Goal: Information Seeking & Learning: Learn about a topic

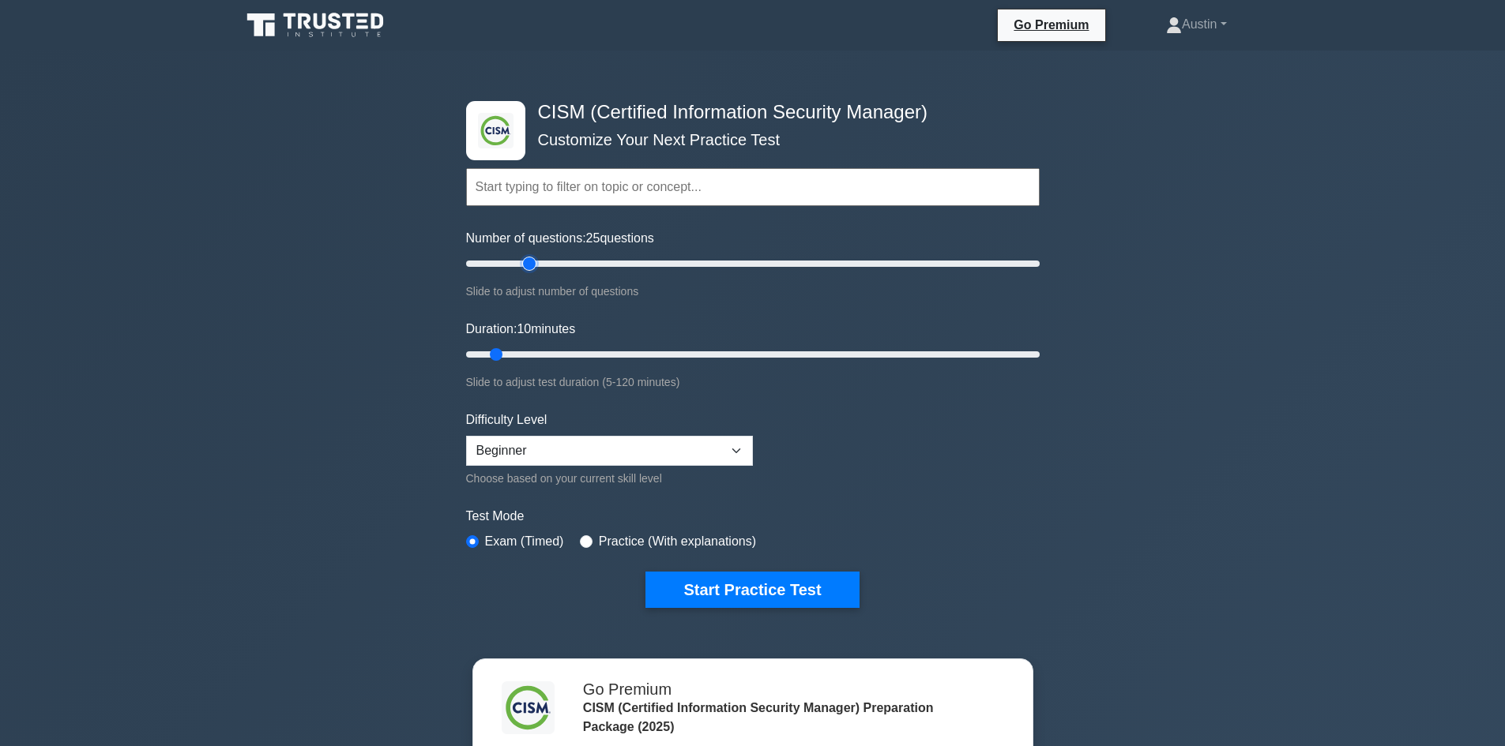
drag, startPoint x: 488, startPoint y: 265, endPoint x: 532, endPoint y: 274, distance: 44.3
type input "25"
click at [532, 273] on input "Number of questions: 25 questions" at bounding box center [752, 263] width 573 height 19
drag, startPoint x: 495, startPoint y: 353, endPoint x: 580, endPoint y: 360, distance: 85.6
type input "25"
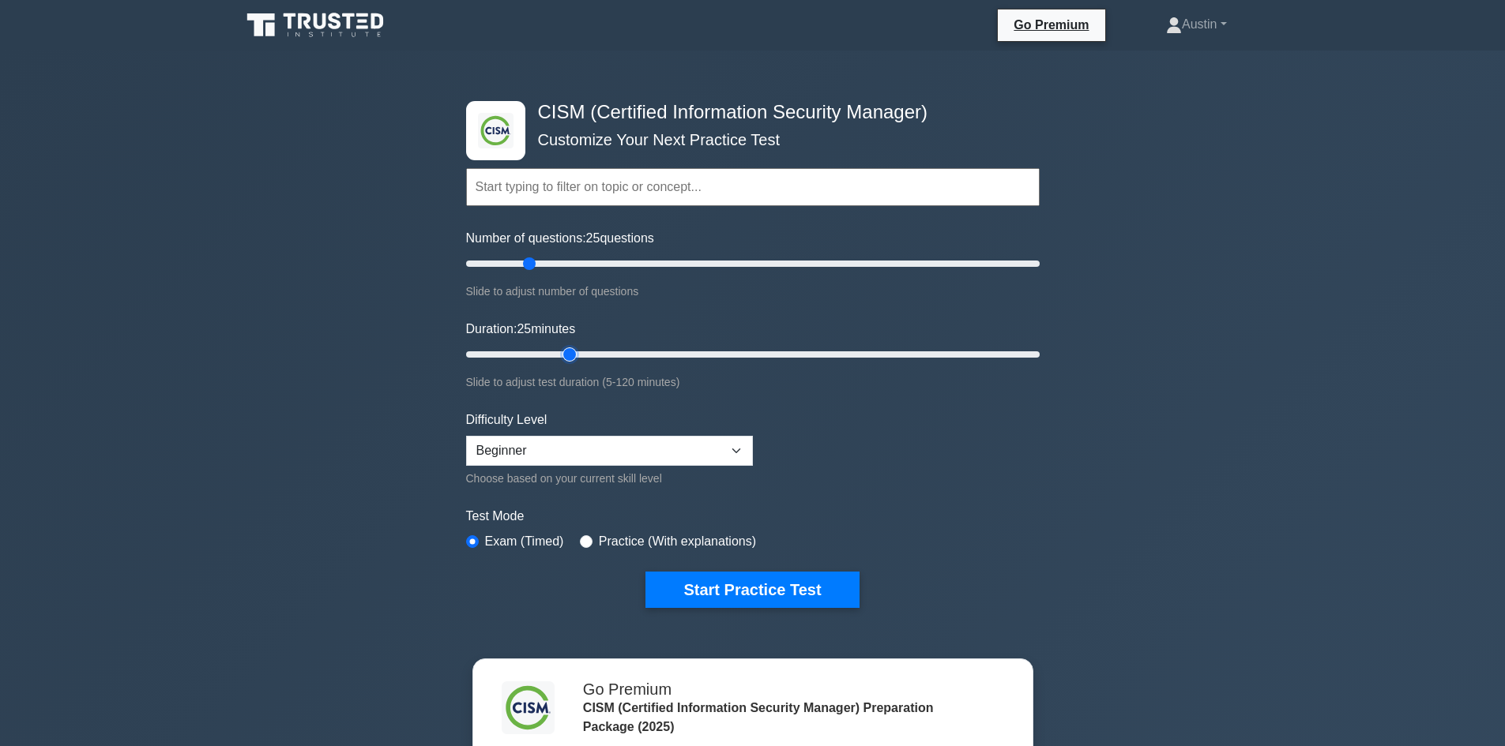
click at [580, 360] on input "Duration: 25 minutes" at bounding box center [752, 354] width 573 height 19
click at [744, 445] on select "Beginner Intermediate Expert" at bounding box center [609, 451] width 287 height 30
click at [466, 436] on select "Beginner Intermediate Expert" at bounding box center [609, 451] width 287 height 30
click at [599, 547] on label "Practice (With explanations)" at bounding box center [677, 541] width 157 height 19
click at [575, 536] on div "Test Mode Exam (Timed) Practice (With explanations)" at bounding box center [752, 530] width 573 height 46
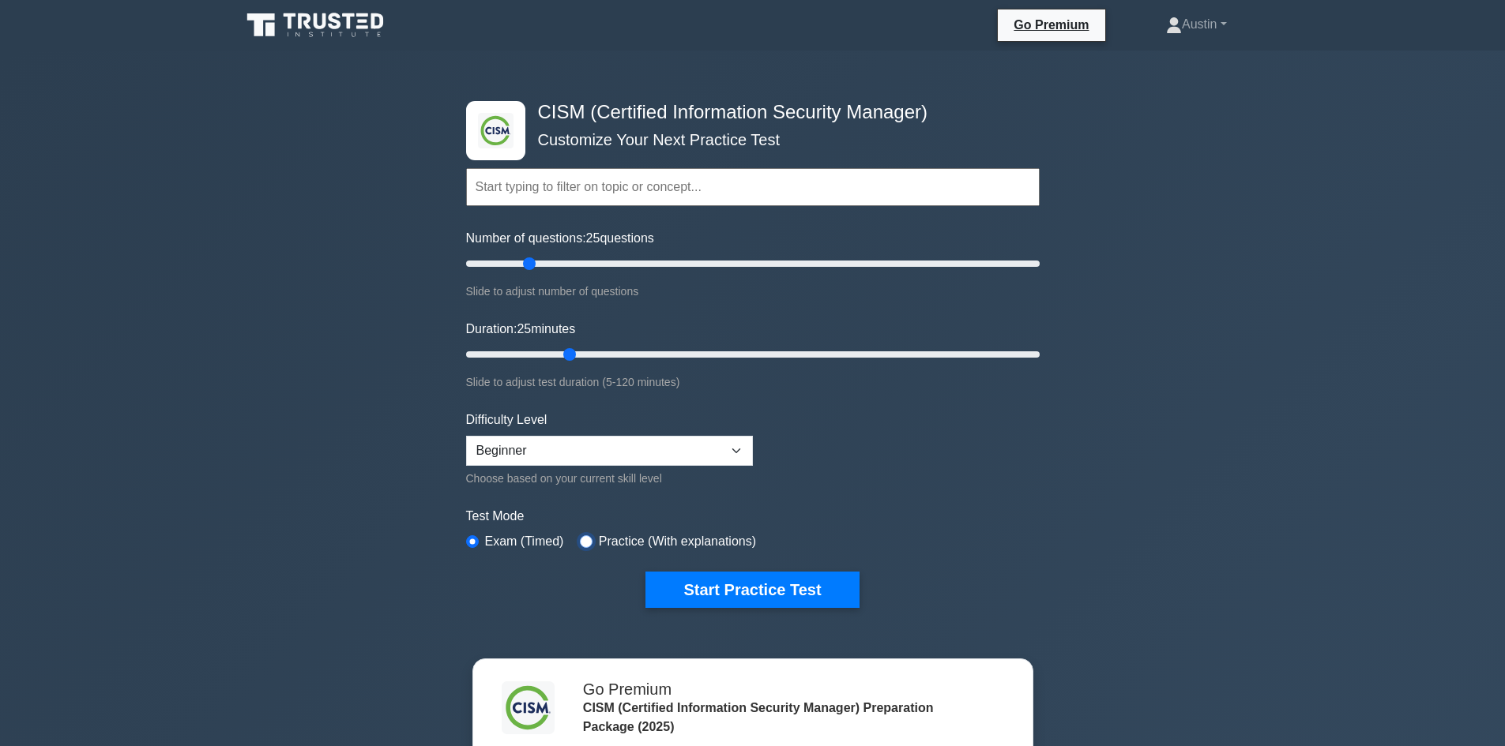
click at [583, 538] on input "radio" at bounding box center [586, 541] width 13 height 13
radio input "true"
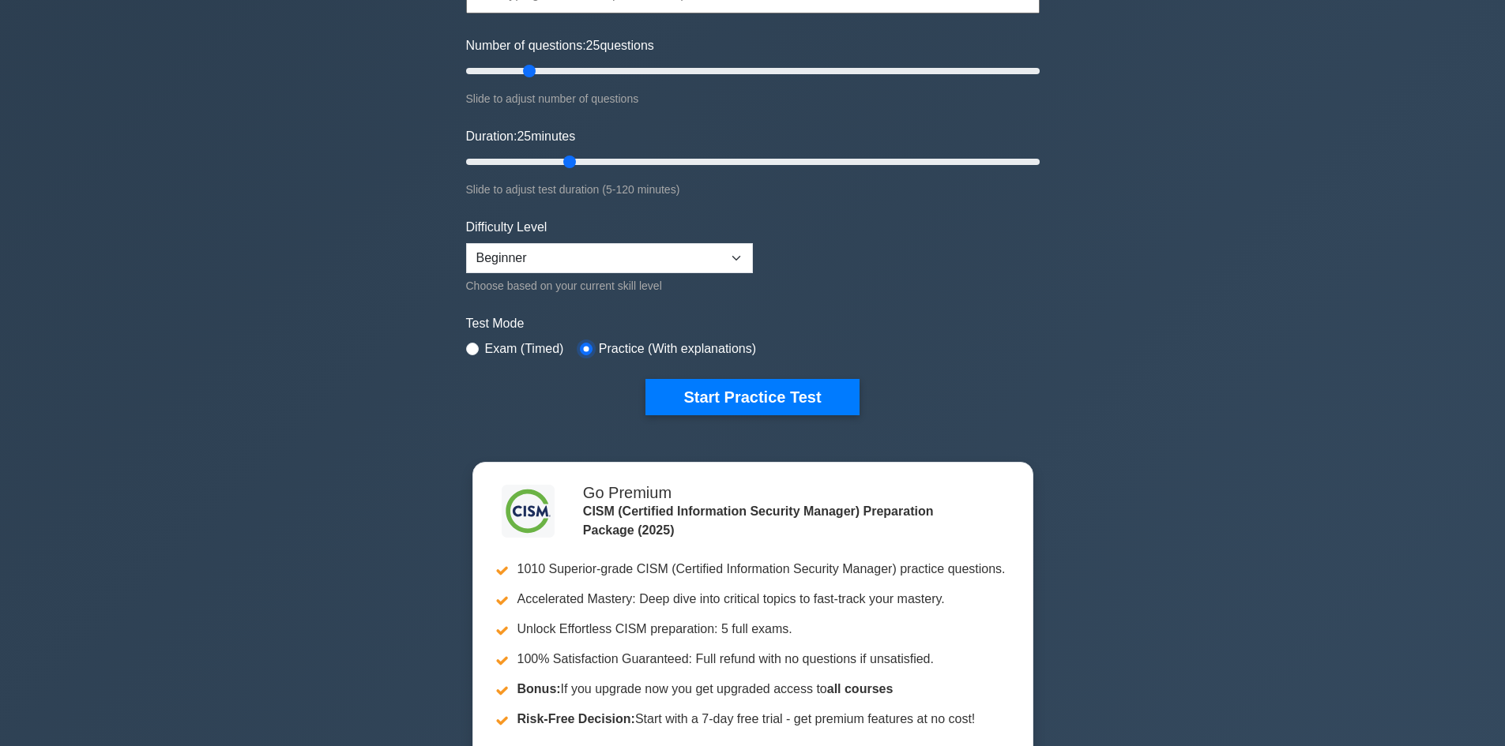
scroll to position [237, 0]
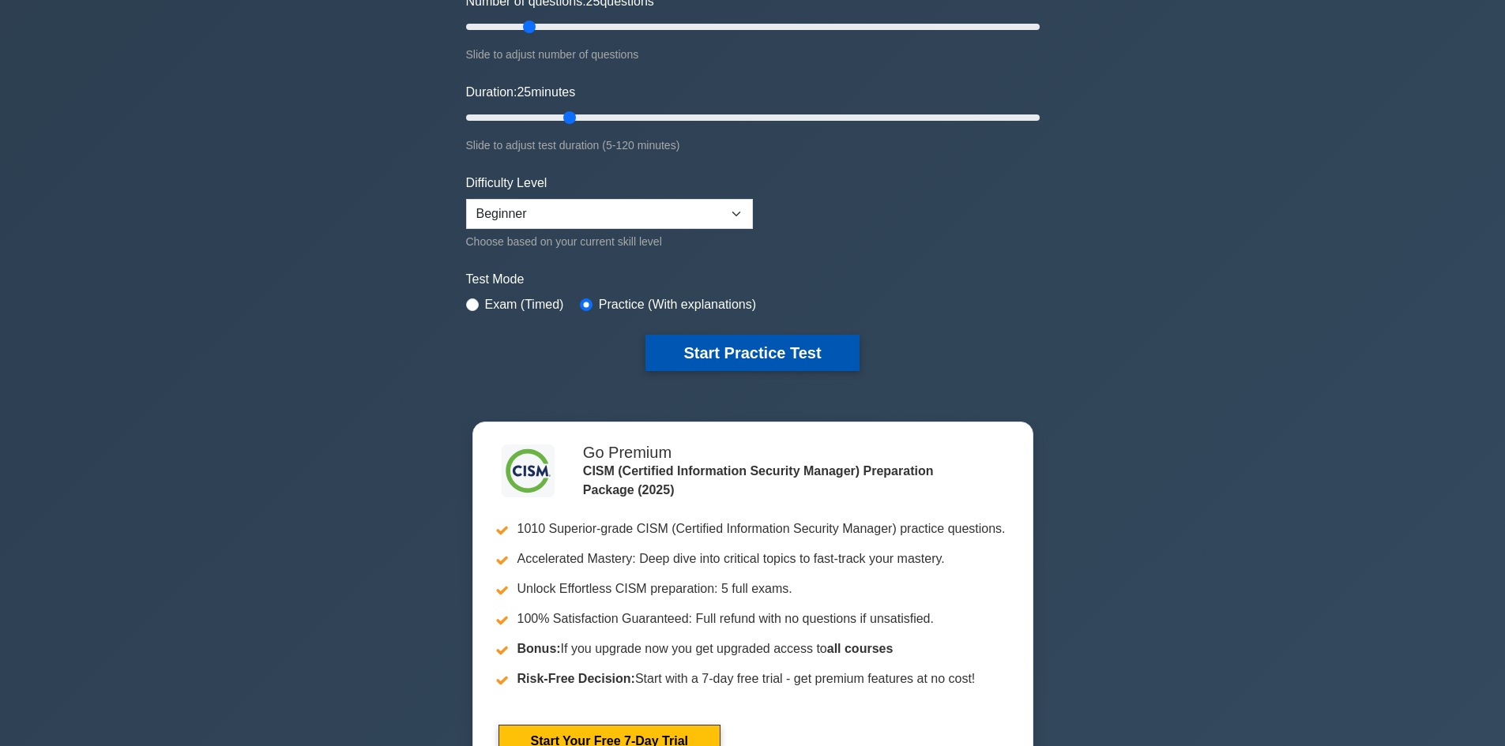
click at [809, 361] on button "Start Practice Test" at bounding box center [751, 353] width 213 height 36
click at [714, 344] on button "Start Practice Test" at bounding box center [751, 353] width 213 height 36
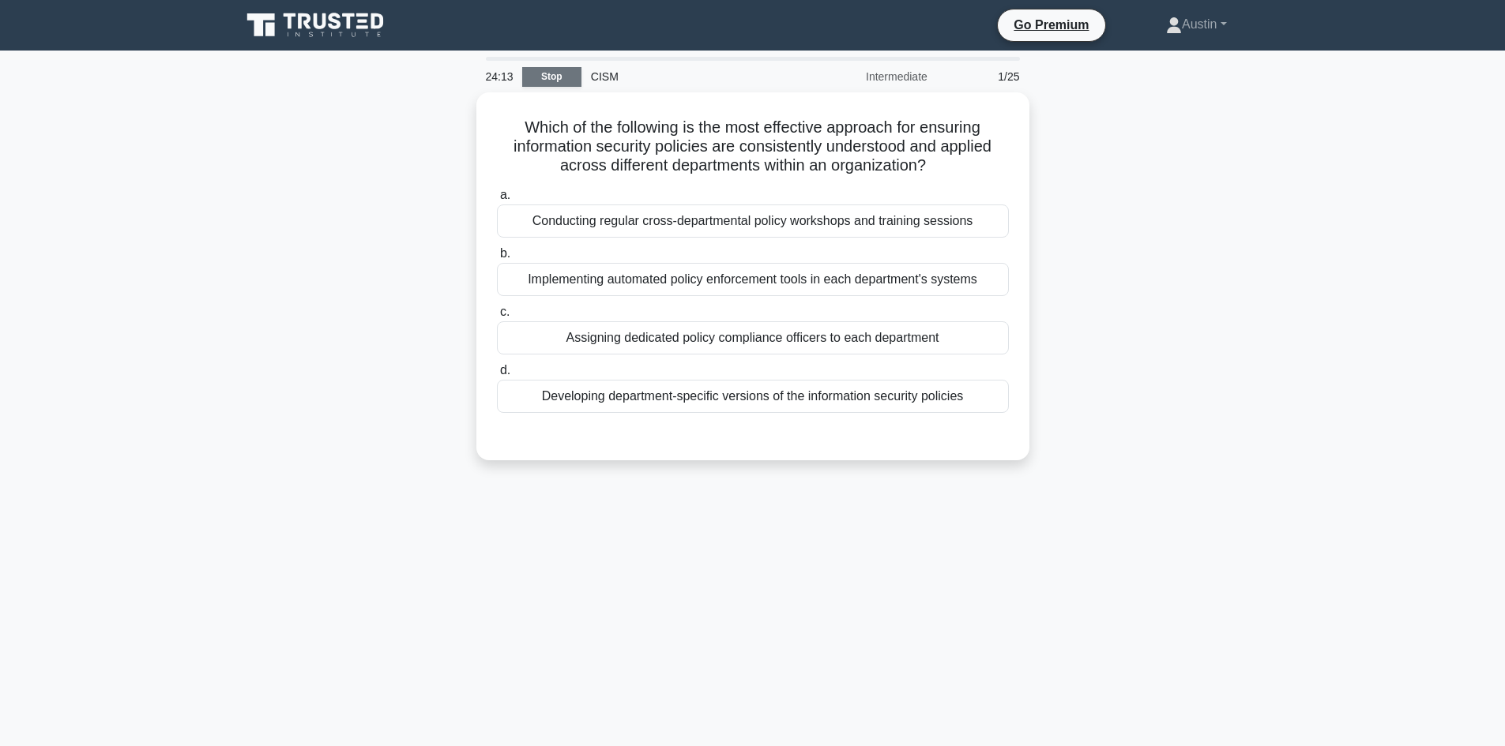
click at [548, 75] on link "Stop" at bounding box center [551, 77] width 59 height 20
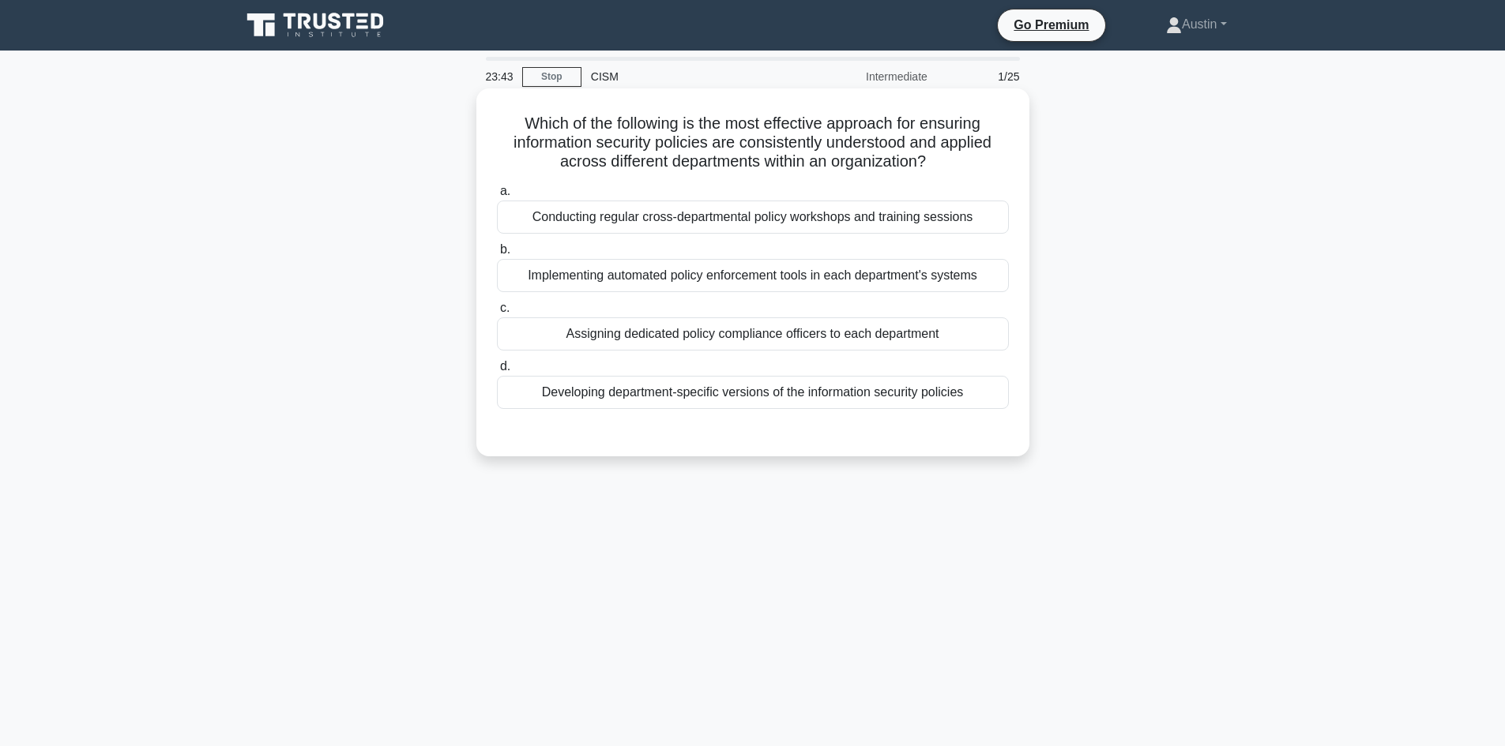
click at [595, 332] on div "Assigning dedicated policy compliance officers to each department" at bounding box center [753, 333] width 512 height 33
click at [497, 314] on input "c. Assigning dedicated policy compliance officers to each department" at bounding box center [497, 308] width 0 height 10
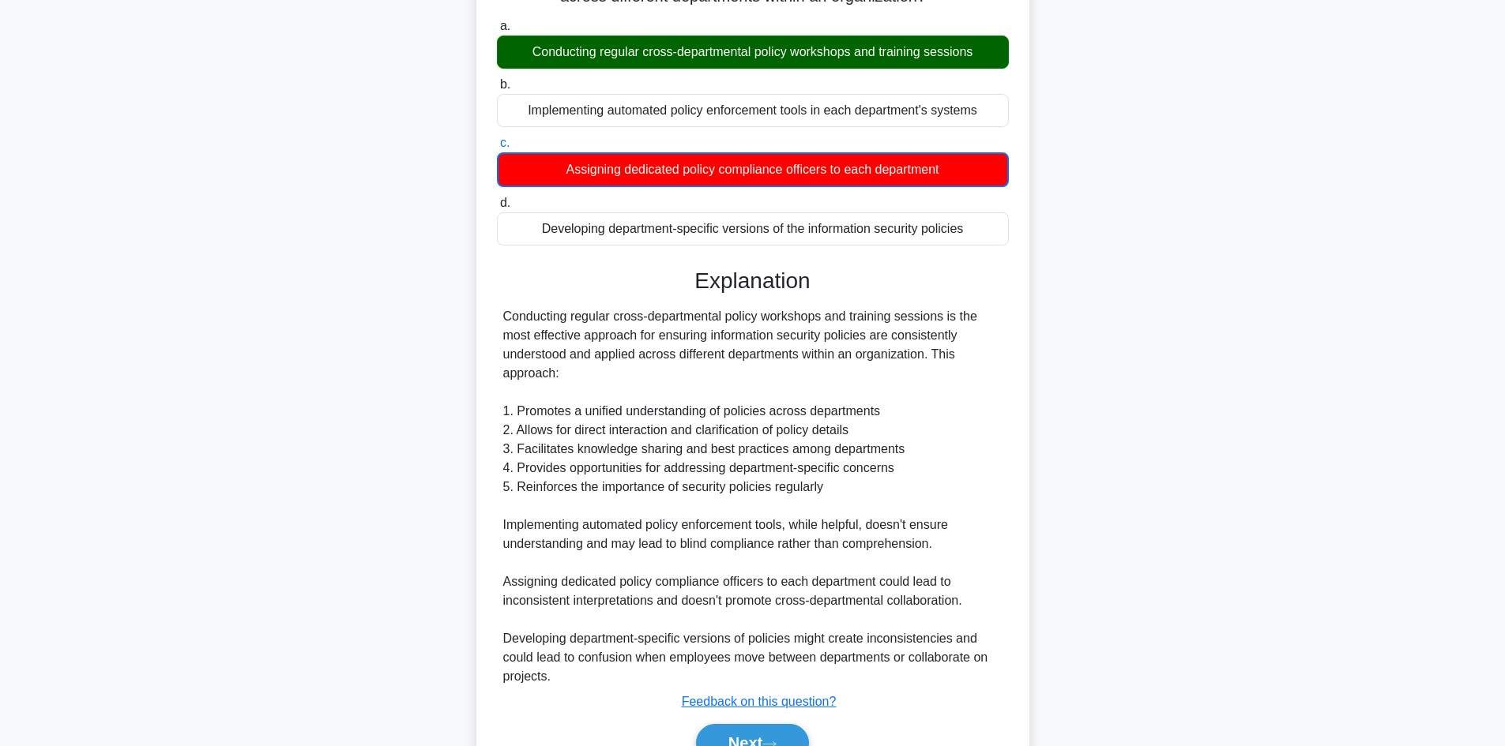
scroll to position [158, 0]
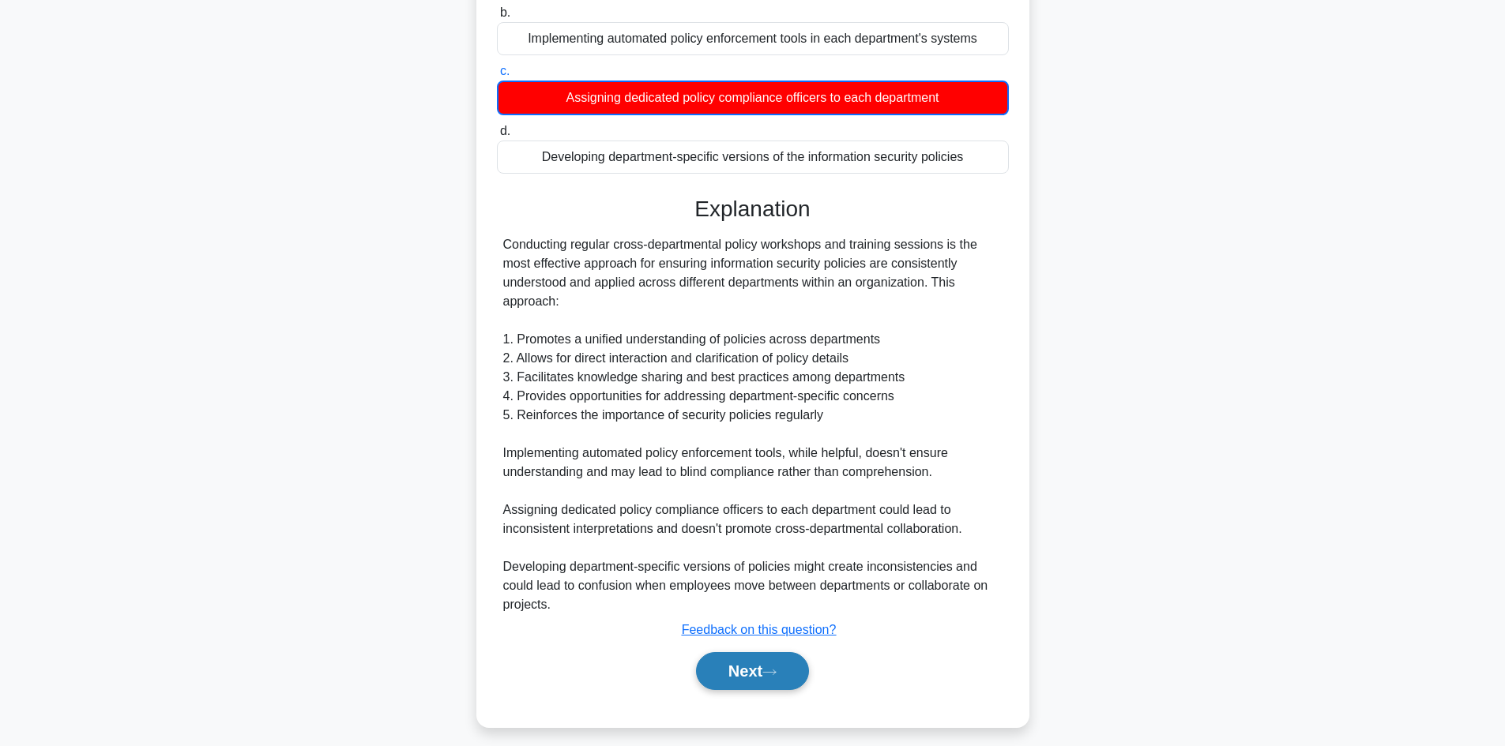
click at [777, 664] on button "Next" at bounding box center [752, 671] width 113 height 38
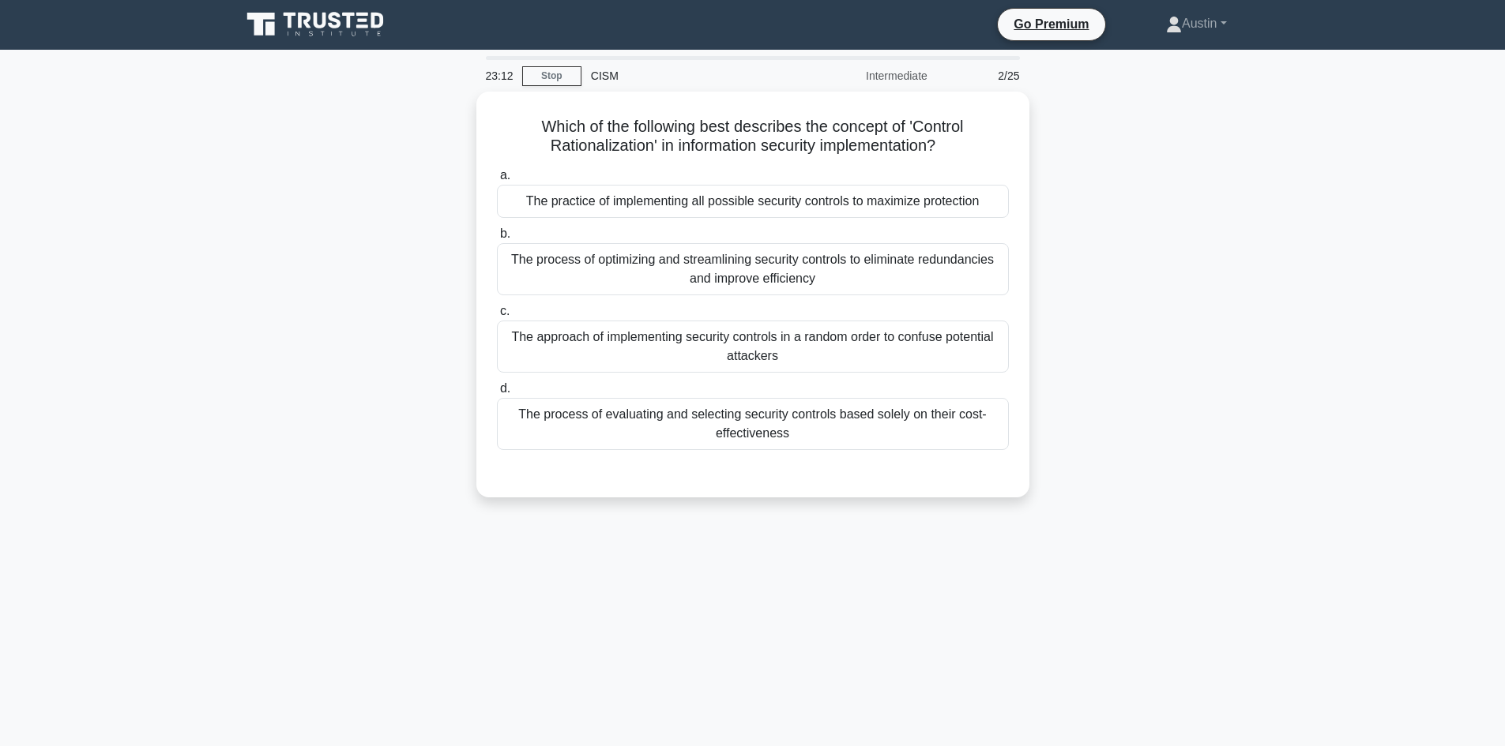
scroll to position [0, 0]
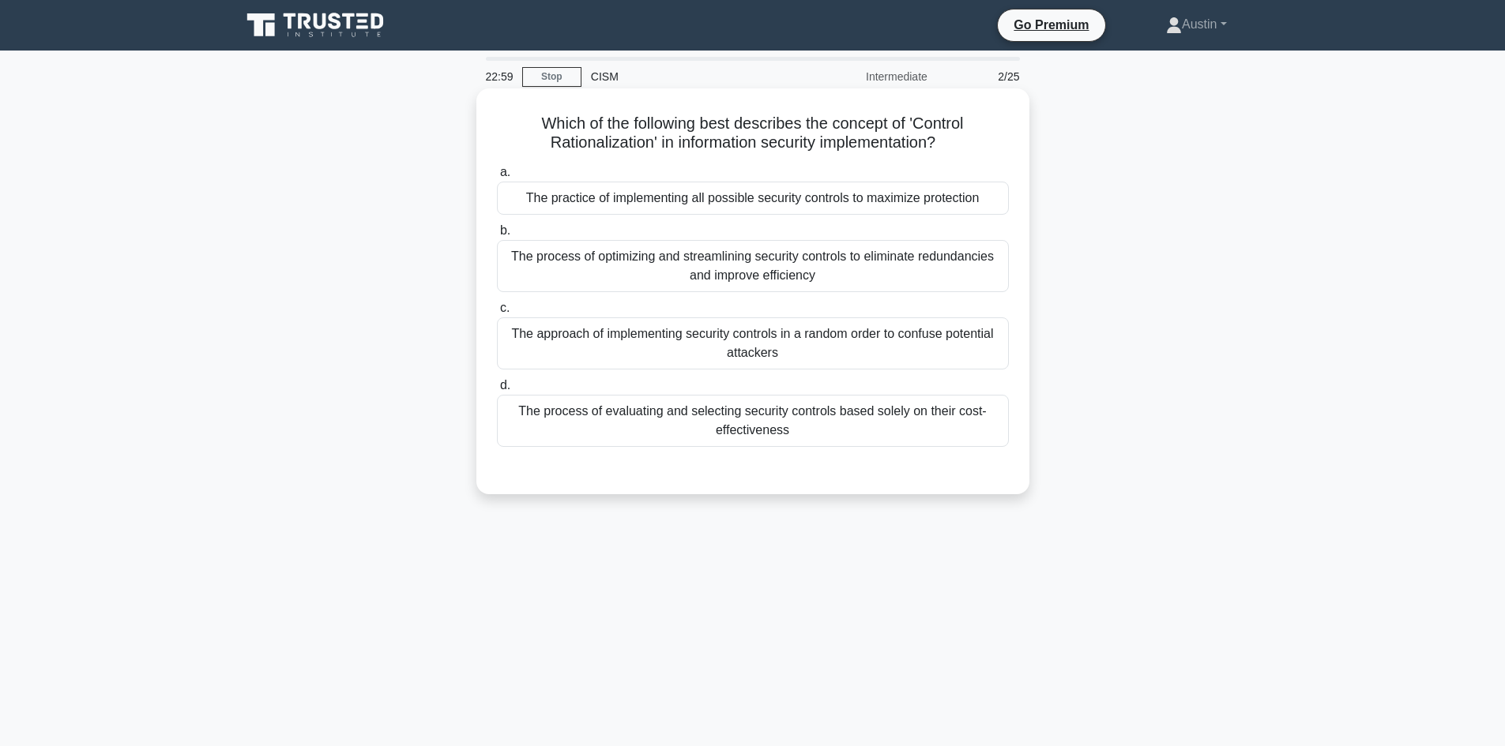
click at [671, 417] on div "The process of evaluating and selecting security controls based solely on their…" at bounding box center [753, 421] width 512 height 52
click at [497, 391] on input "d. The process of evaluating and selecting security controls based solely on th…" at bounding box center [497, 386] width 0 height 10
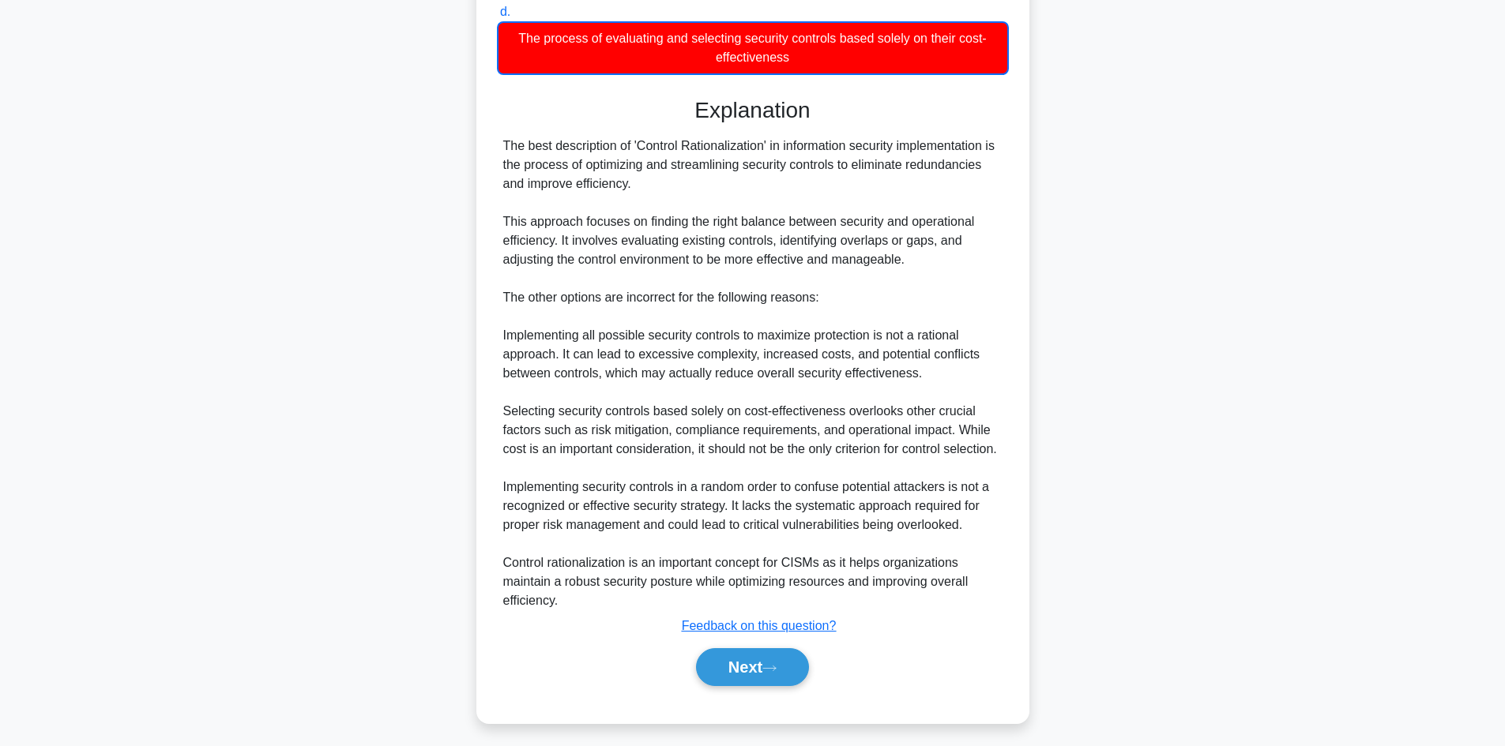
scroll to position [400, 0]
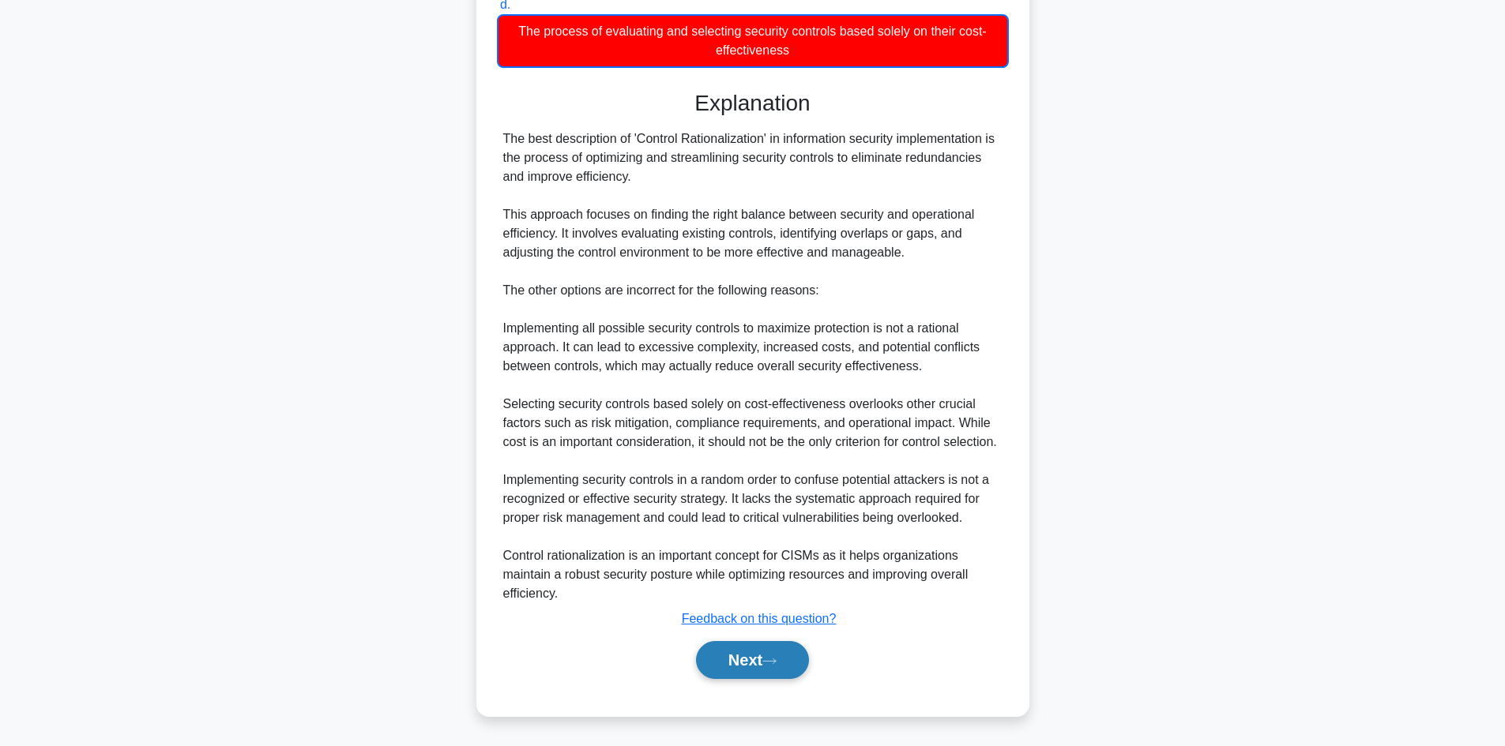
click at [761, 652] on button "Next" at bounding box center [752, 660] width 113 height 38
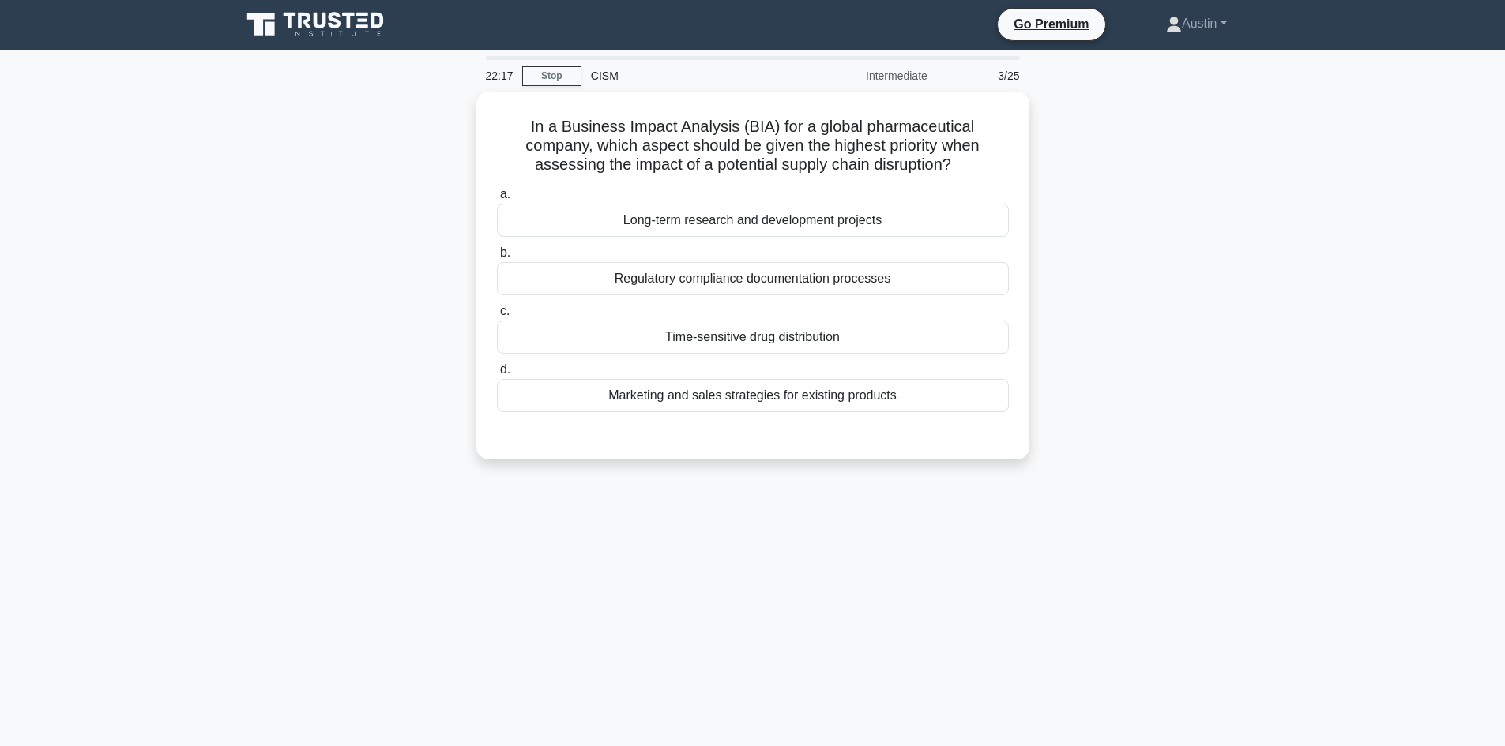
scroll to position [0, 0]
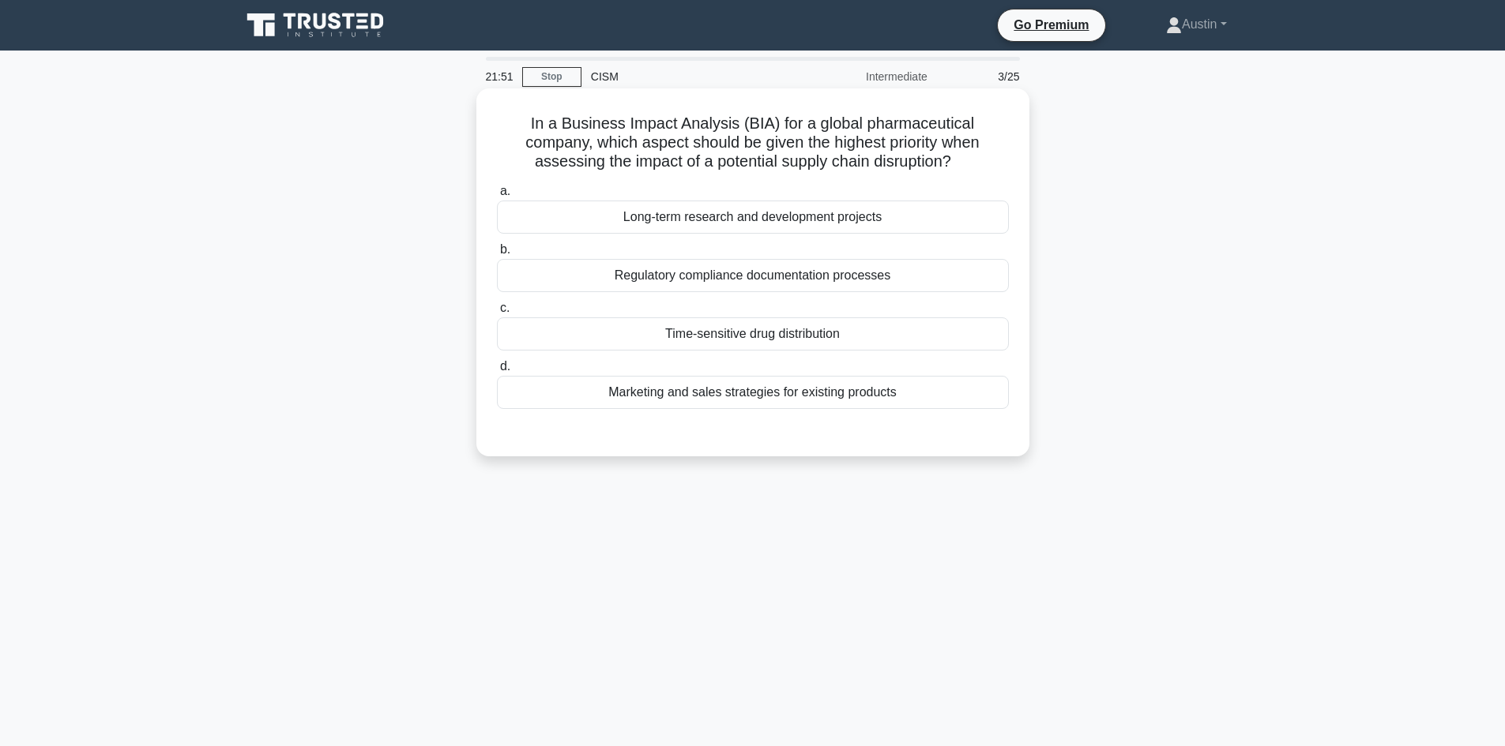
click at [725, 340] on div "Time-sensitive drug distribution" at bounding box center [753, 333] width 512 height 33
click at [497, 314] on input "c. Time-sensitive drug distribution" at bounding box center [497, 308] width 0 height 10
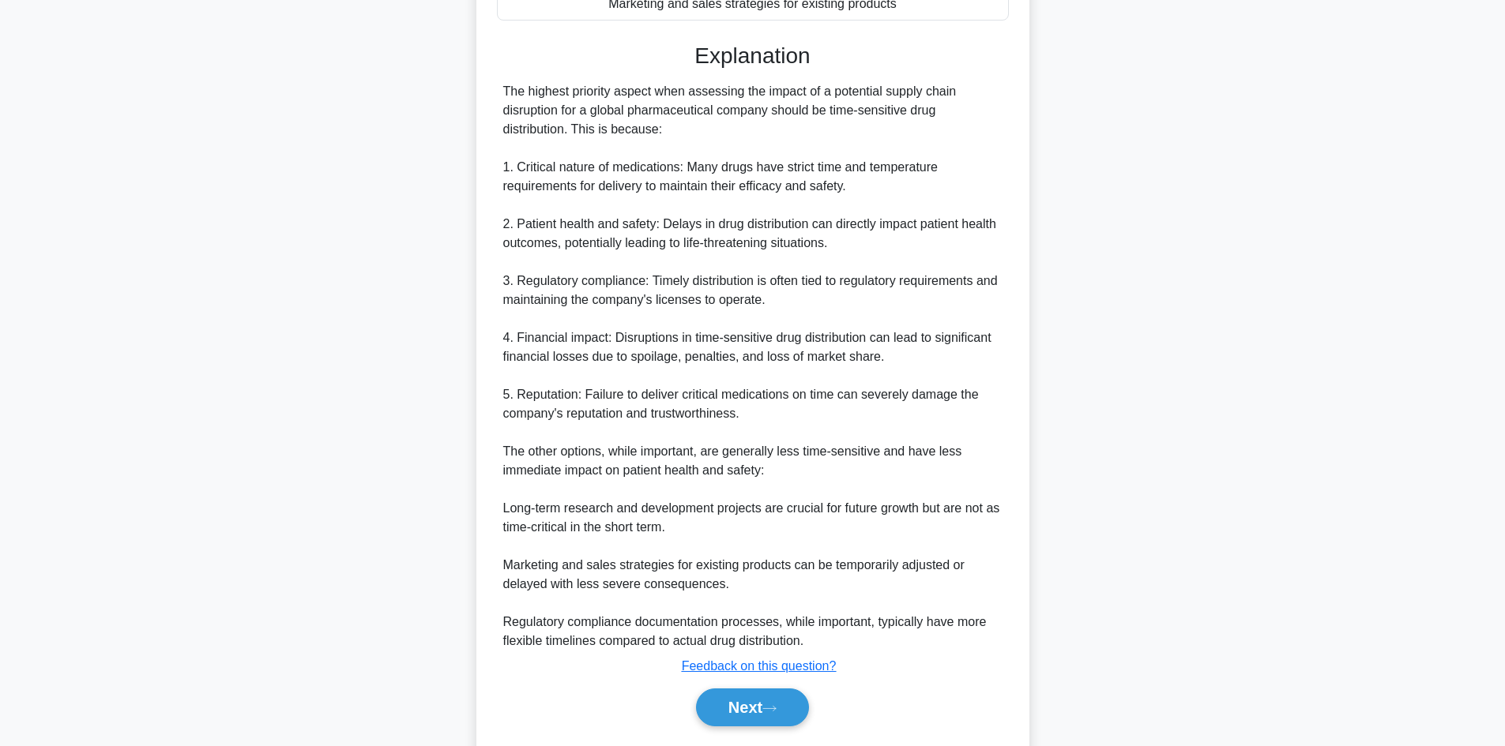
scroll to position [395, 0]
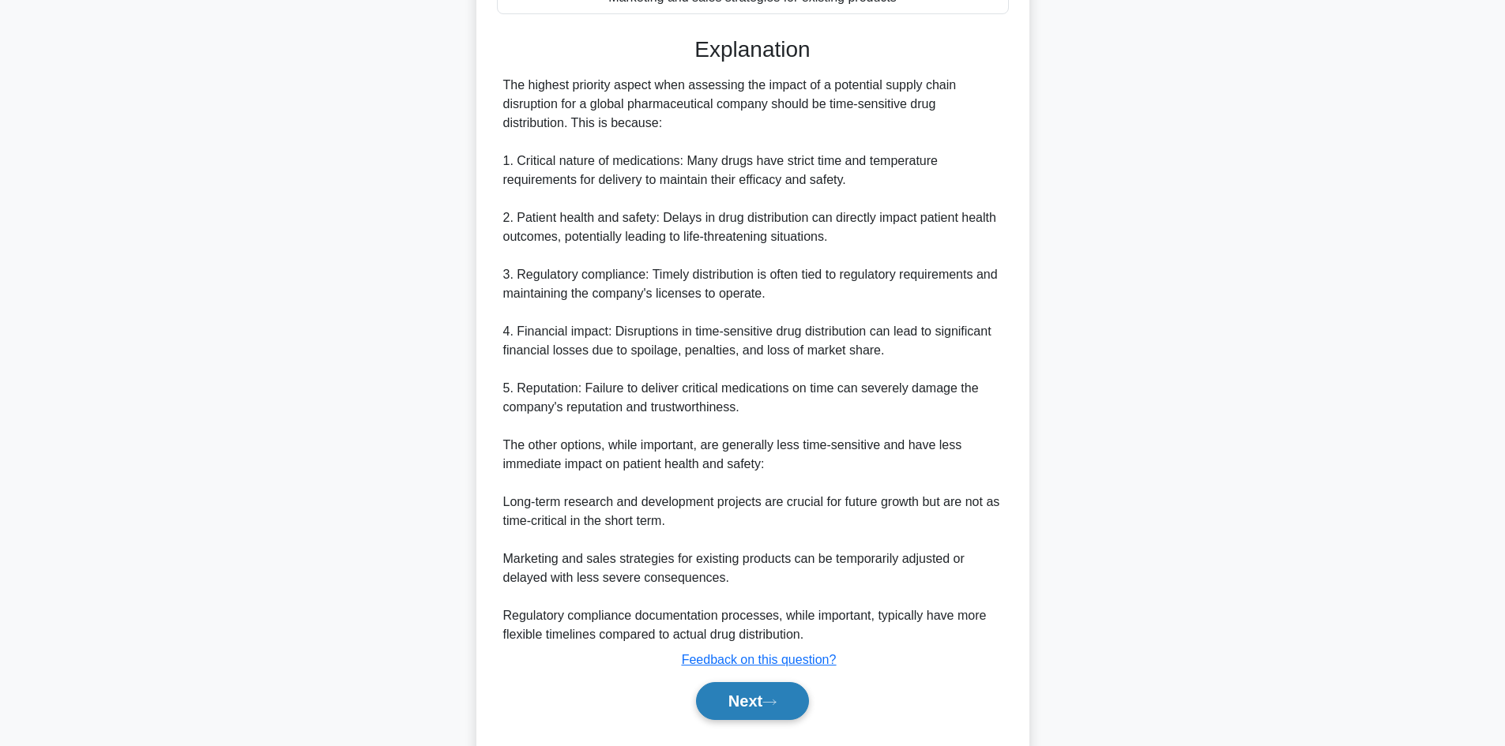
click at [776, 697] on button "Next" at bounding box center [752, 701] width 113 height 38
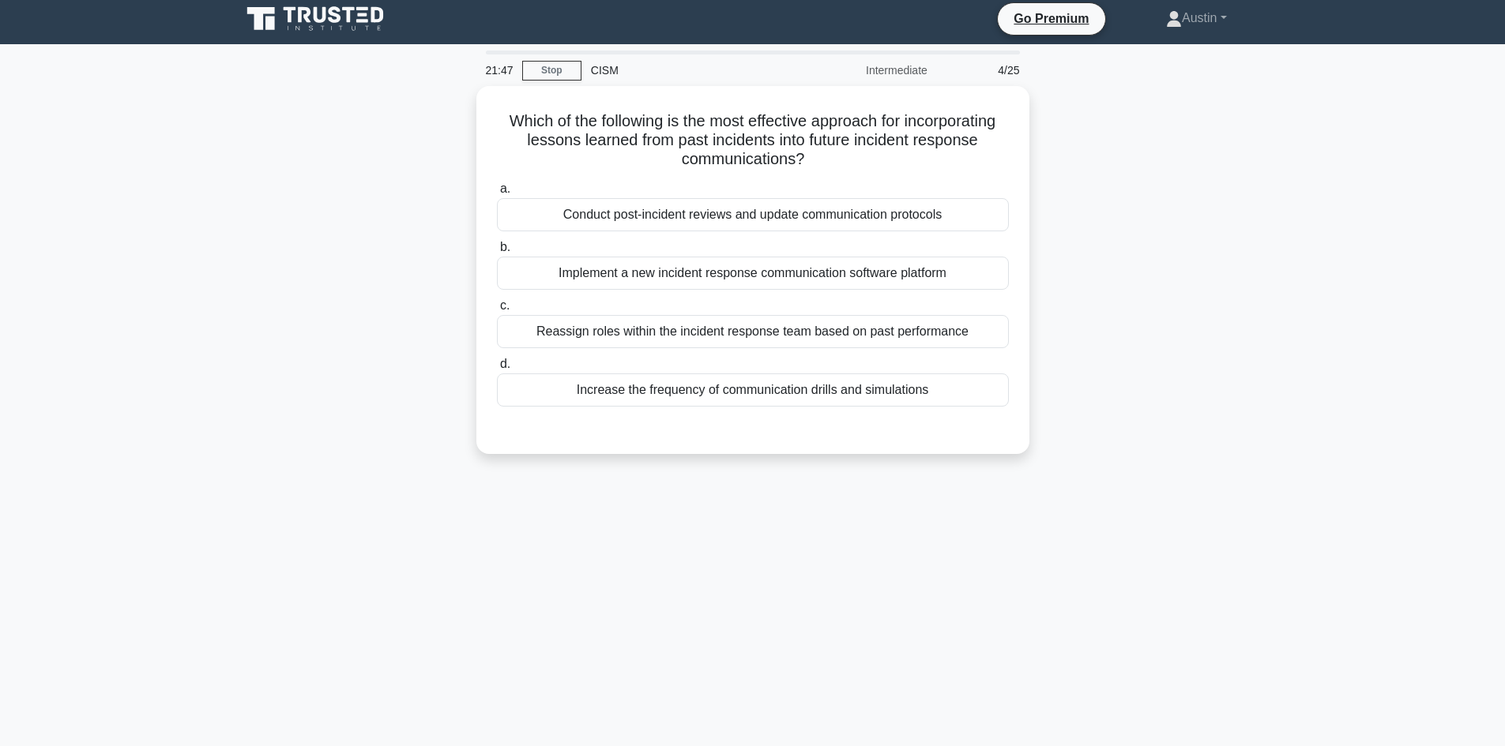
scroll to position [0, 0]
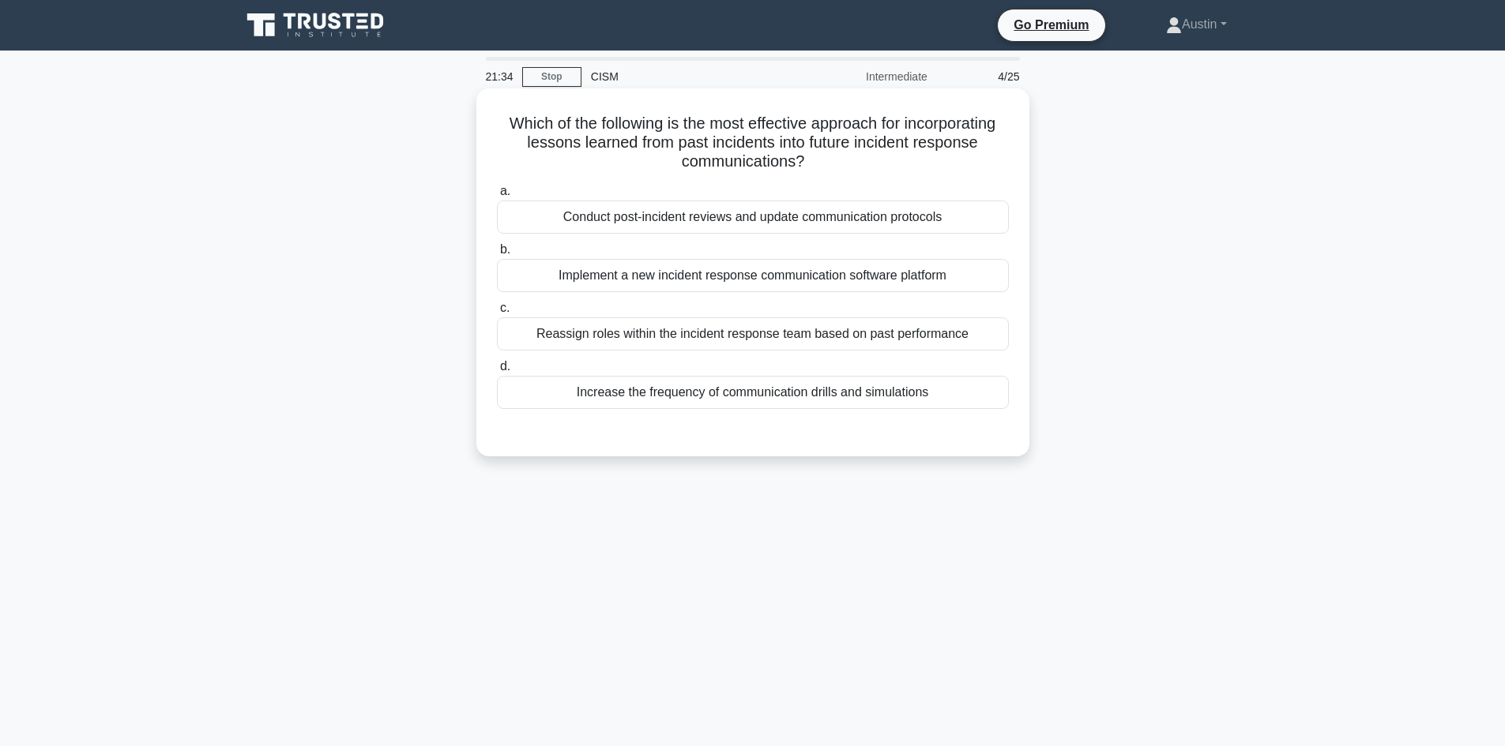
click at [731, 212] on div "Conduct post-incident reviews and update communication protocols" at bounding box center [753, 217] width 512 height 33
click at [497, 197] on input "a. Conduct post-incident reviews and update communication protocols" at bounding box center [497, 191] width 0 height 10
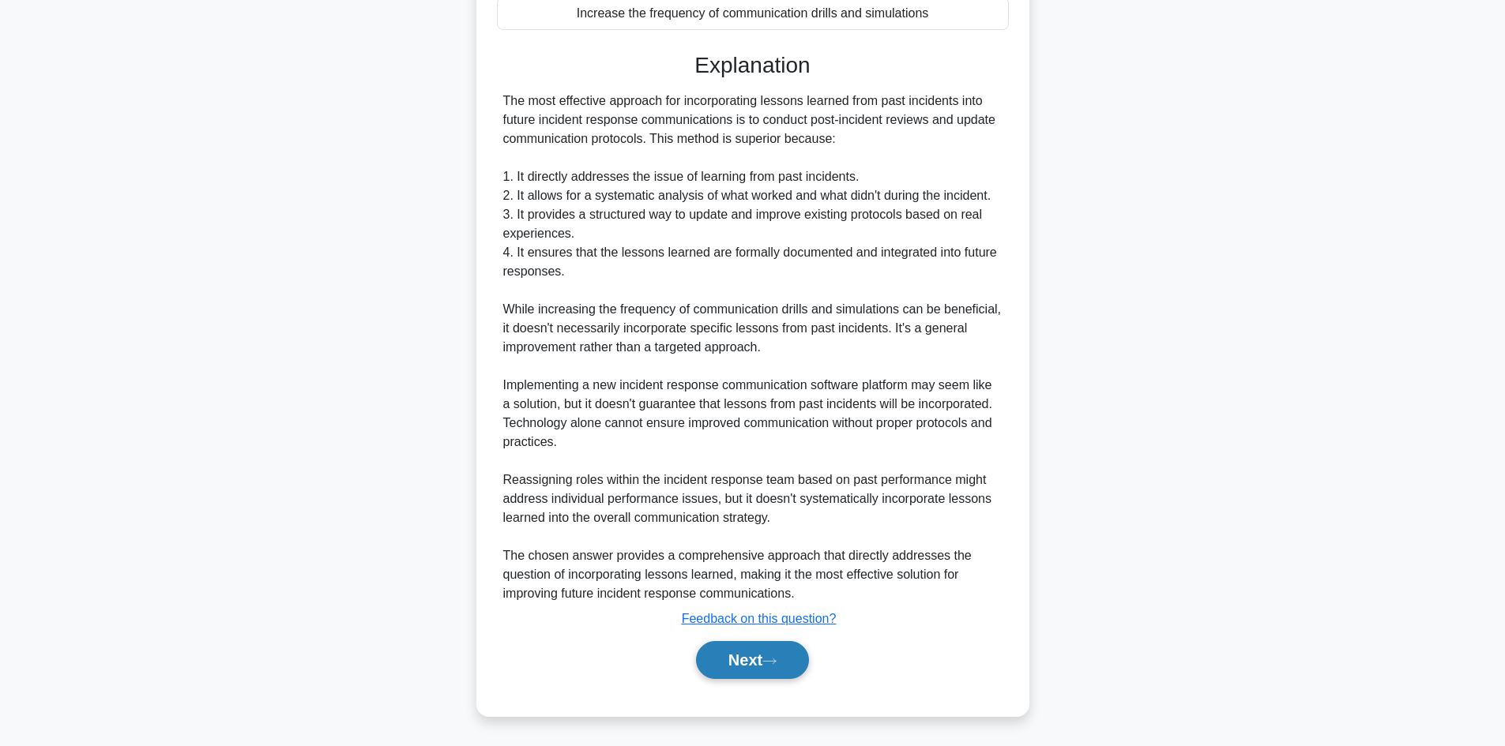
click at [765, 655] on button "Next" at bounding box center [752, 660] width 113 height 38
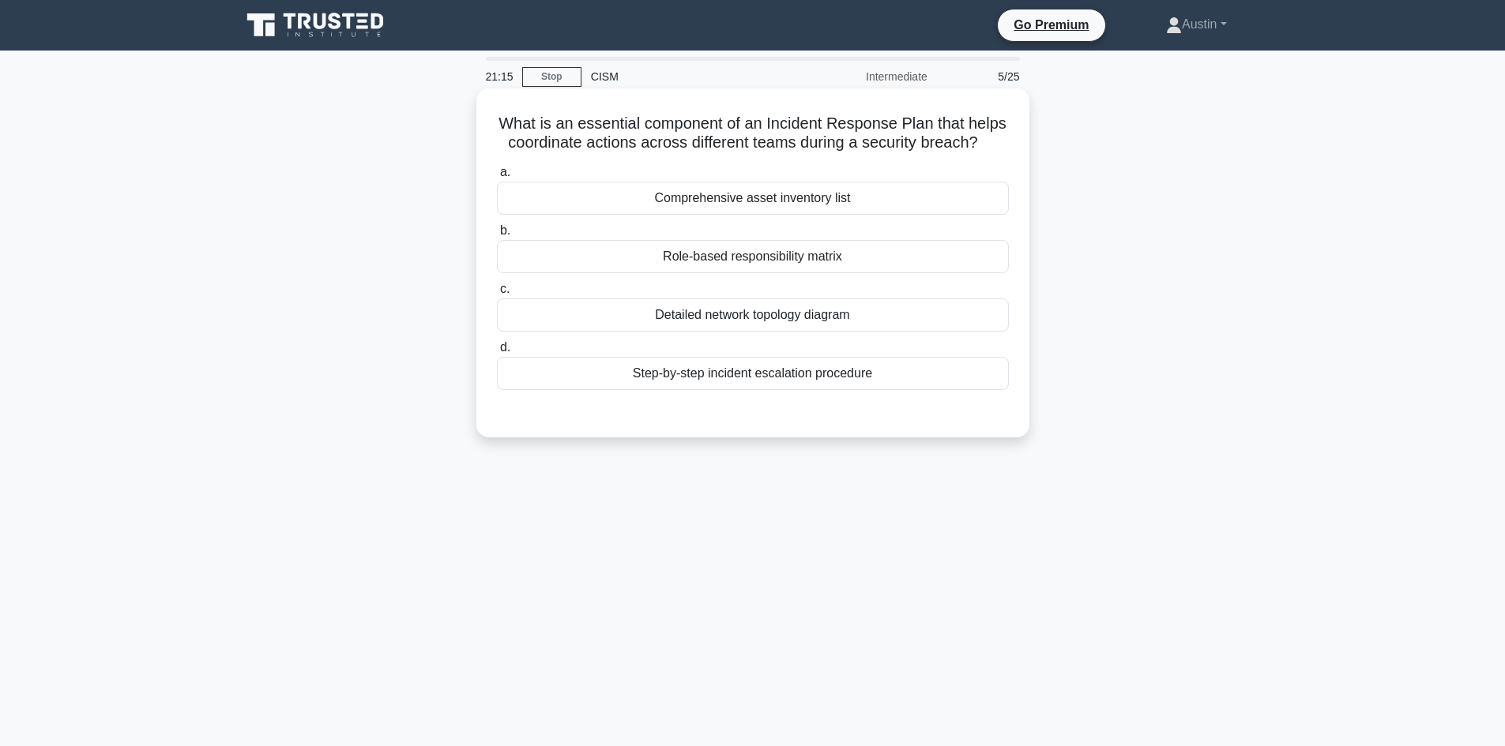
click at [700, 381] on div "Step-by-step incident escalation procedure" at bounding box center [753, 373] width 512 height 33
click at [497, 353] on input "d. Step-by-step incident escalation procedure" at bounding box center [497, 348] width 0 height 10
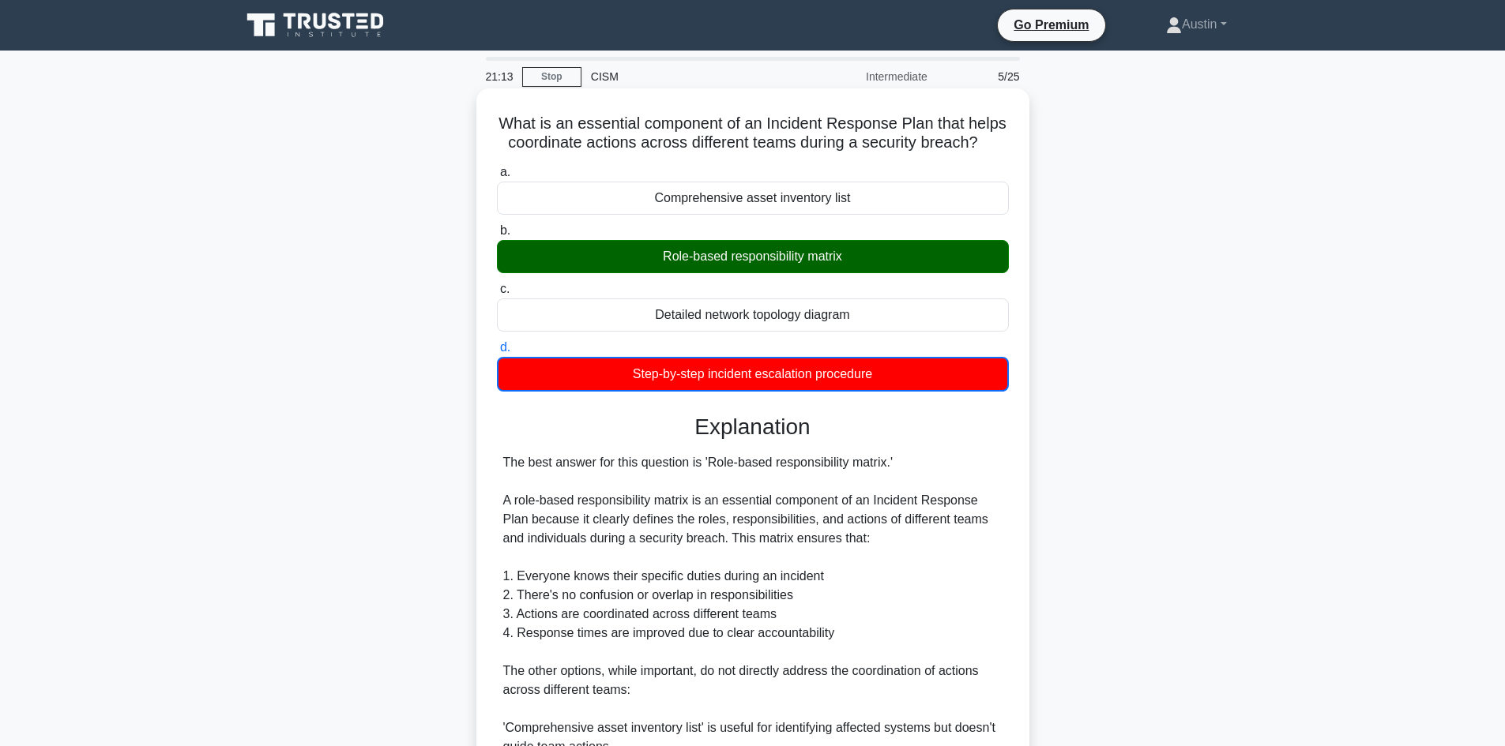
drag, startPoint x: 771, startPoint y: 276, endPoint x: 797, endPoint y: 232, distance: 51.3
click at [776, 258] on div "a. Comprehensive asset inventory list b. Role-based responsibility matrix c. d." at bounding box center [752, 277] width 531 height 235
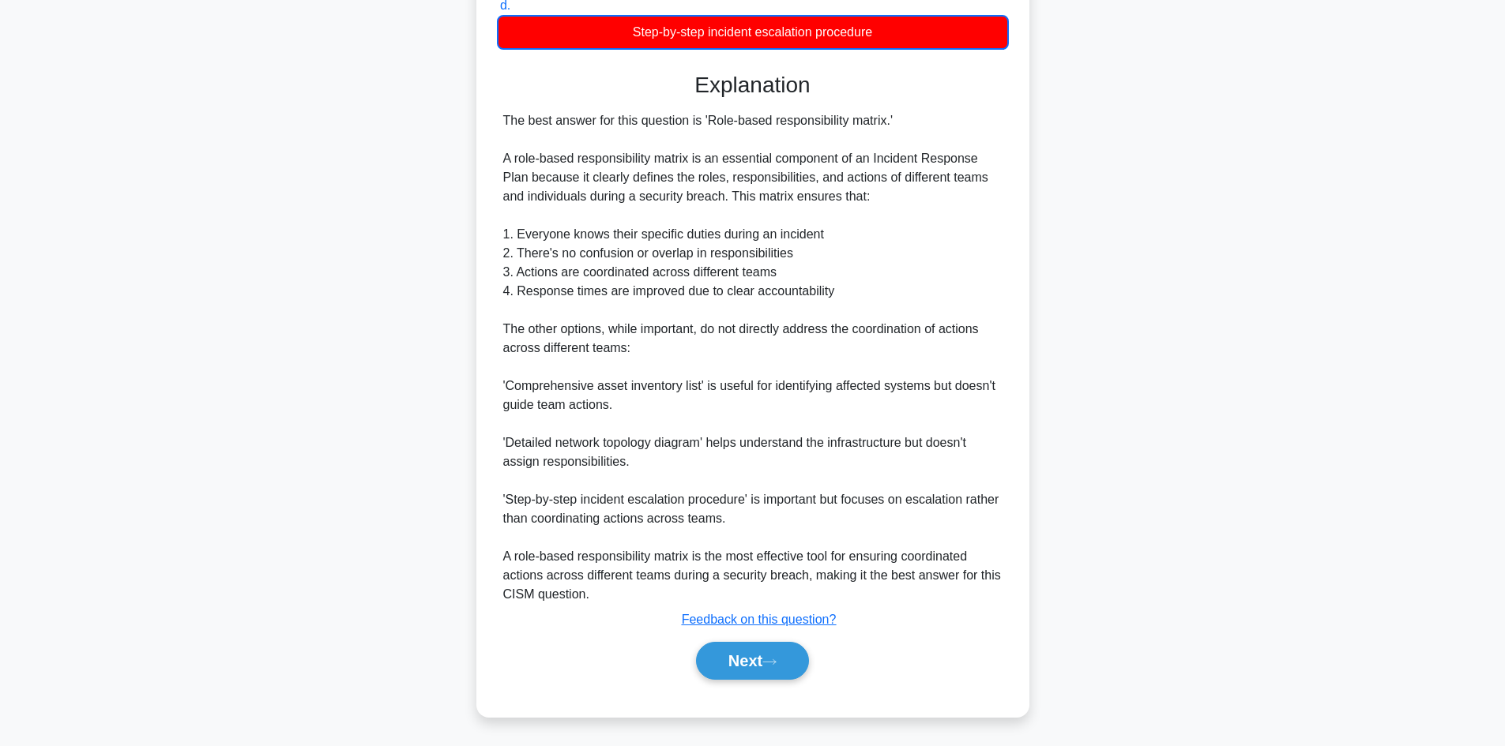
scroll to position [344, 0]
click at [780, 654] on button "Next" at bounding box center [752, 660] width 113 height 38
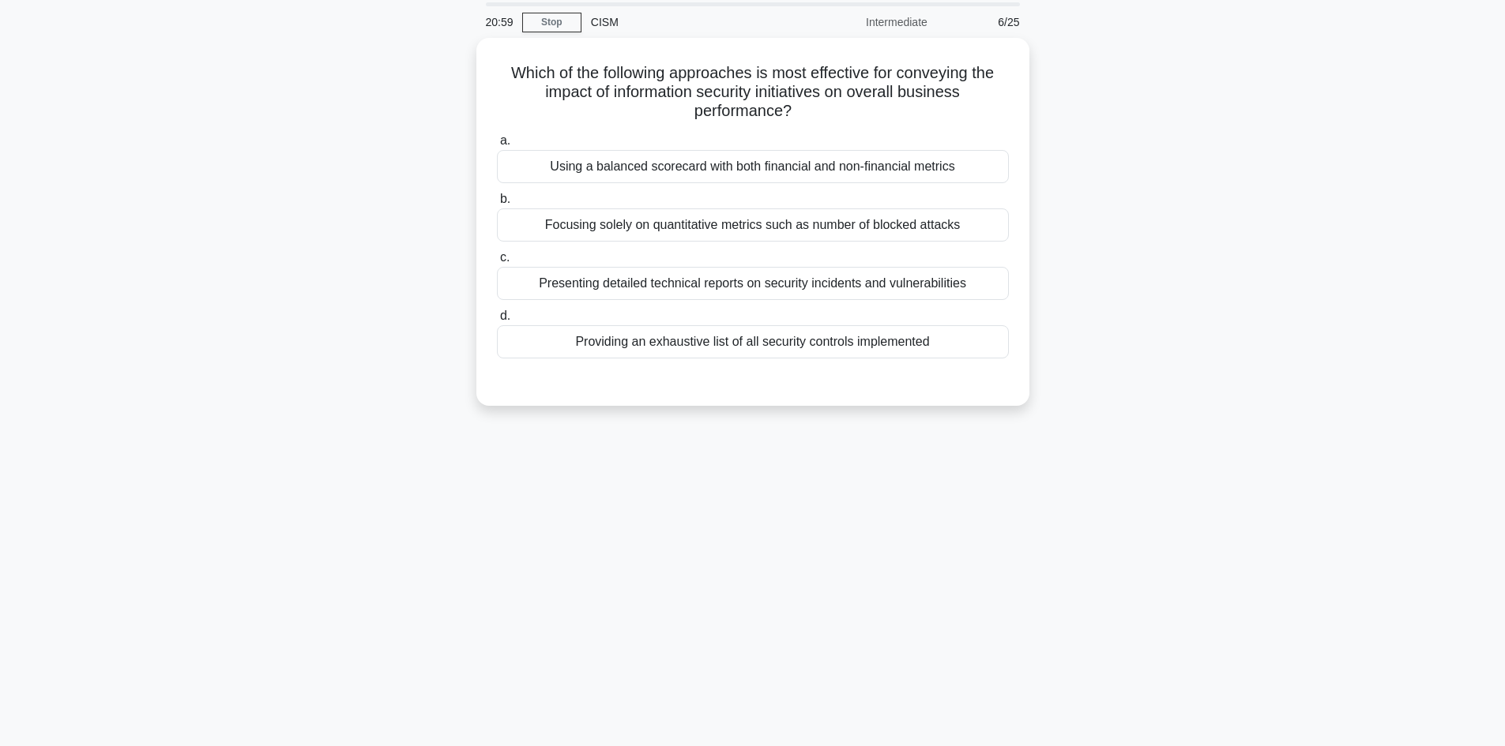
scroll to position [0, 0]
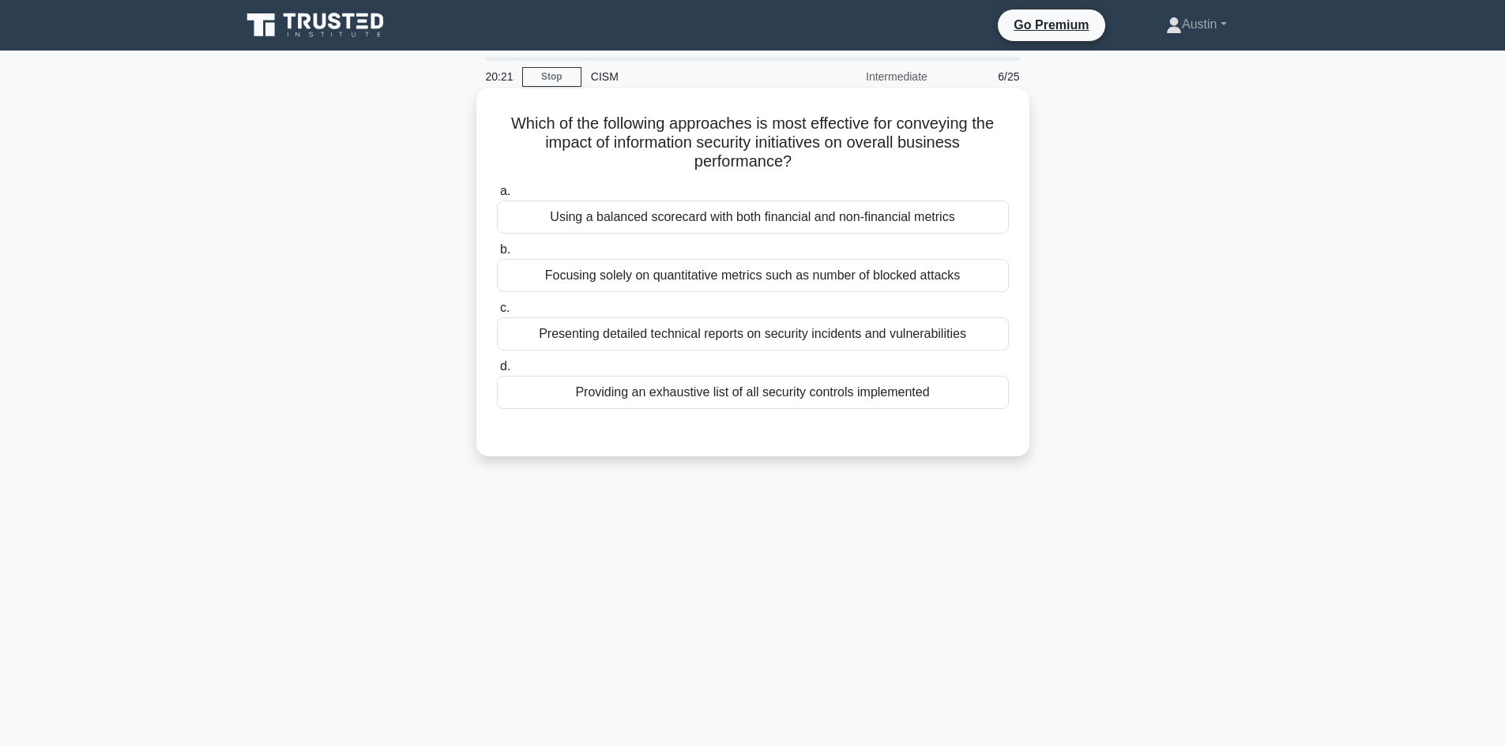
click at [627, 223] on div "Using a balanced scorecard with both financial and non-financial metrics" at bounding box center [753, 217] width 512 height 33
click at [497, 197] on input "a. Using a balanced scorecard with both financial and non-financial metrics" at bounding box center [497, 191] width 0 height 10
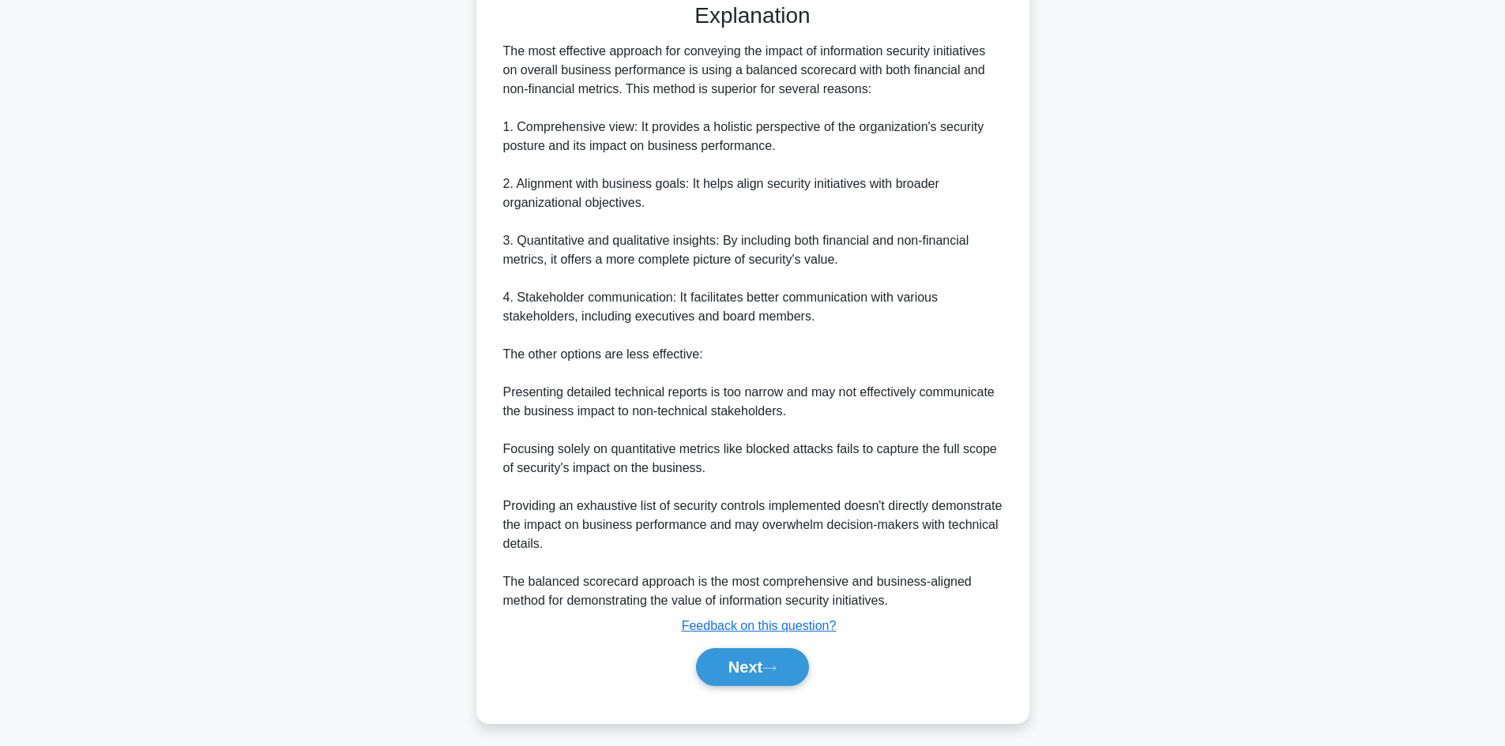
scroll to position [437, 0]
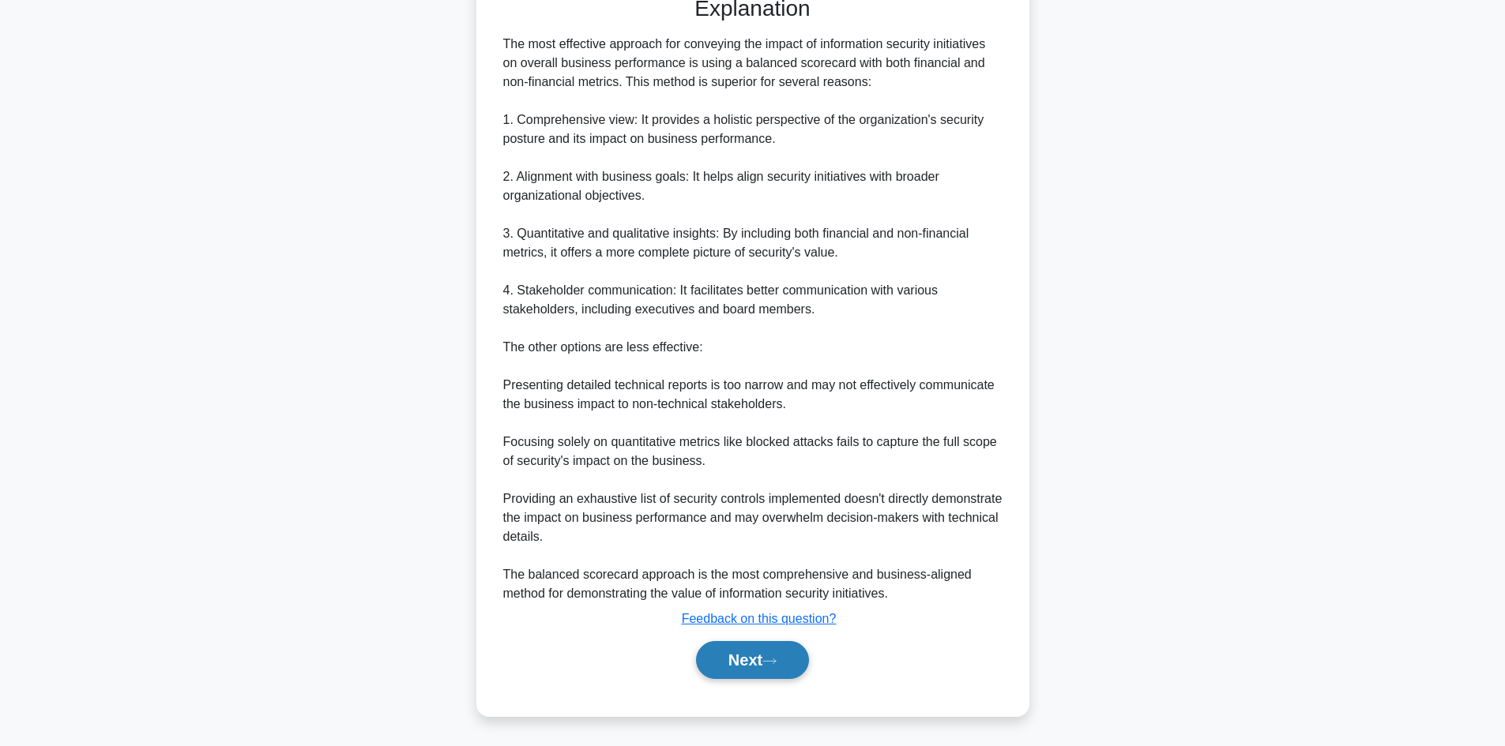
click at [751, 656] on button "Next" at bounding box center [752, 660] width 113 height 38
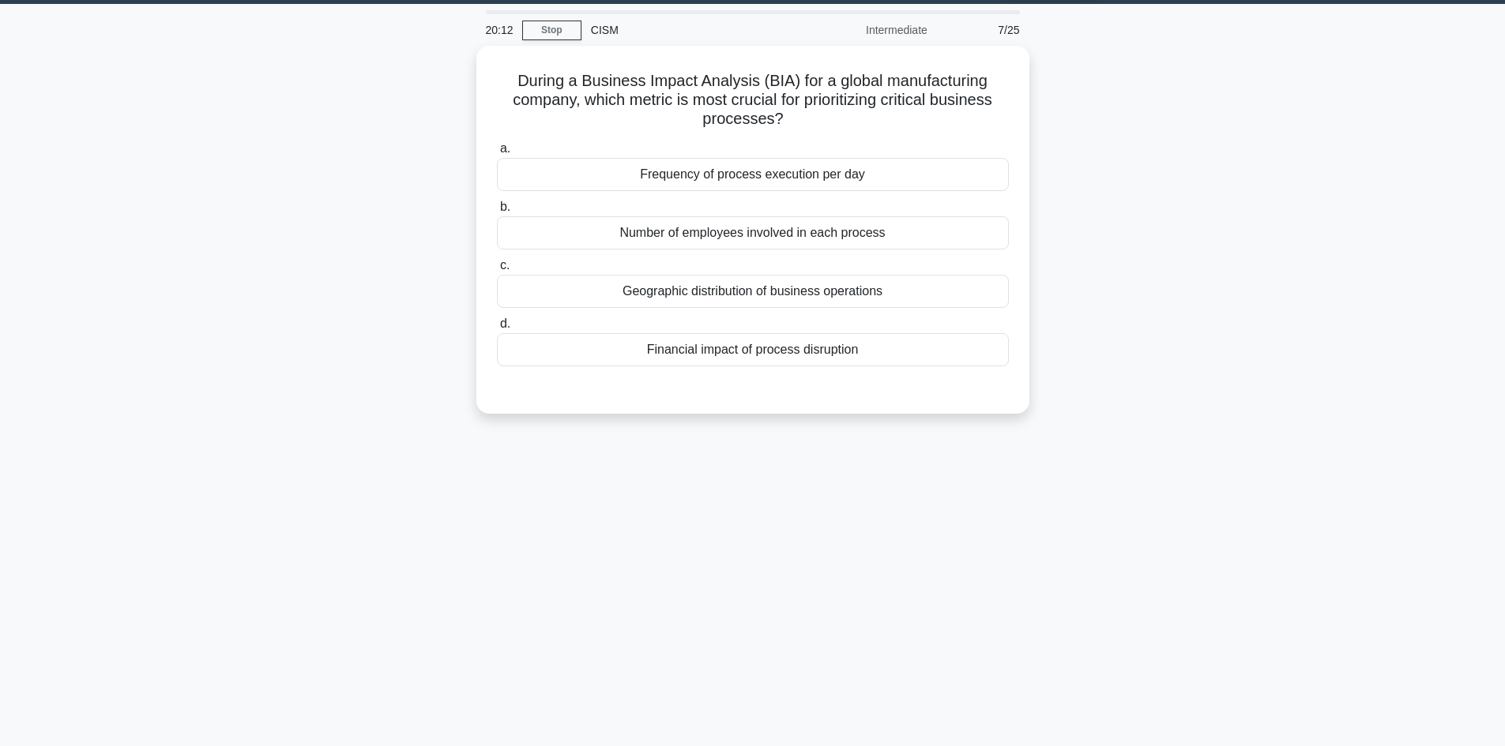
scroll to position [0, 0]
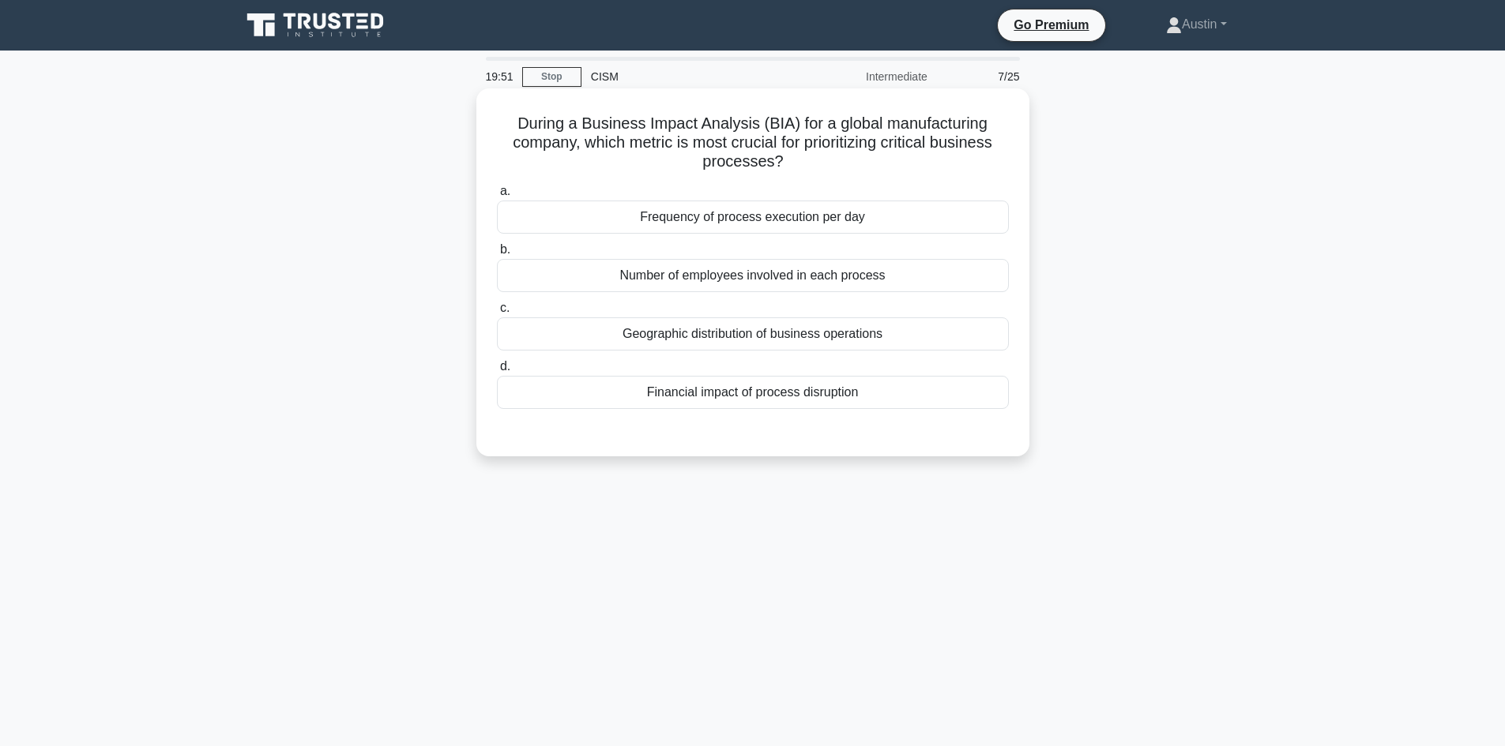
click at [528, 373] on label "d. Financial impact of process disruption" at bounding box center [753, 383] width 512 height 52
click at [497, 372] on input "d. Financial impact of process disruption" at bounding box center [497, 367] width 0 height 10
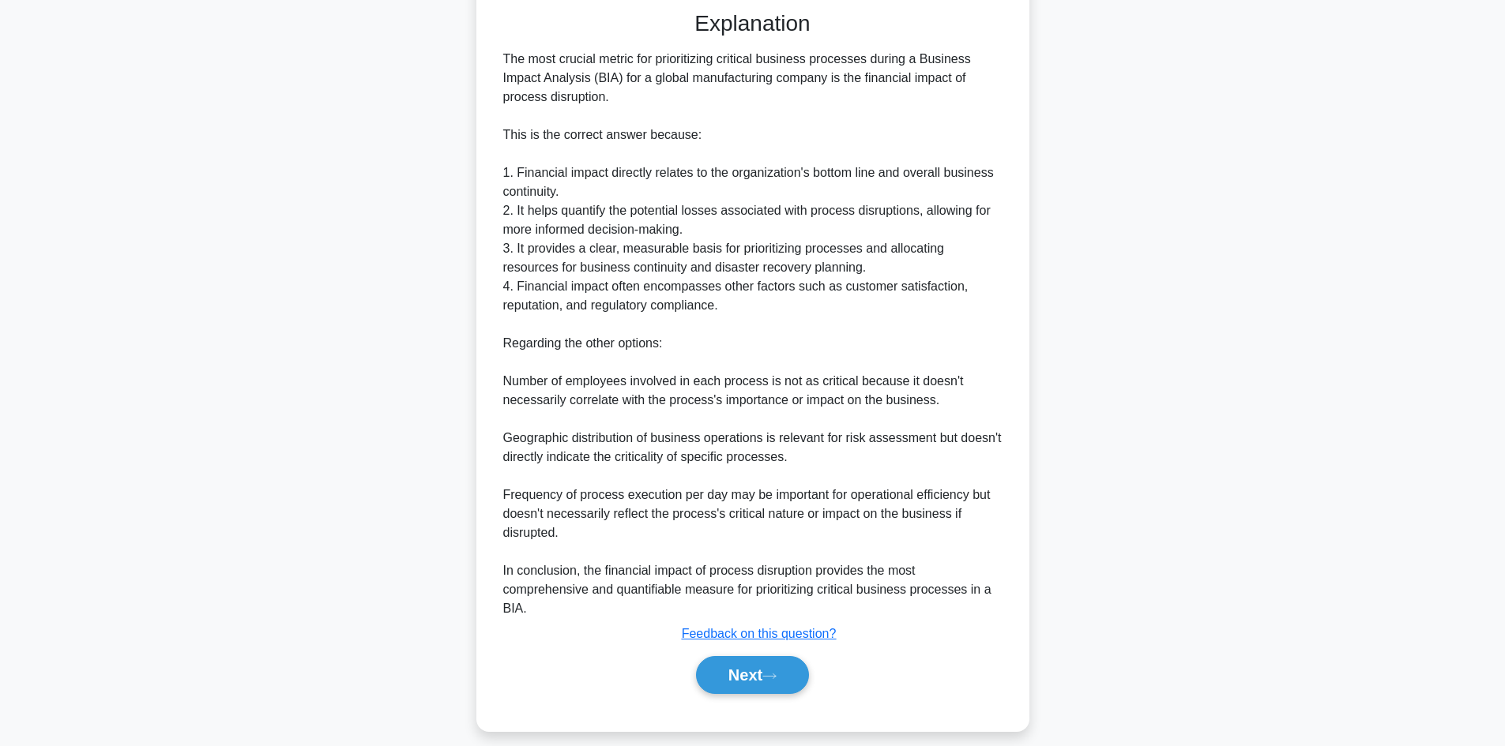
scroll to position [437, 0]
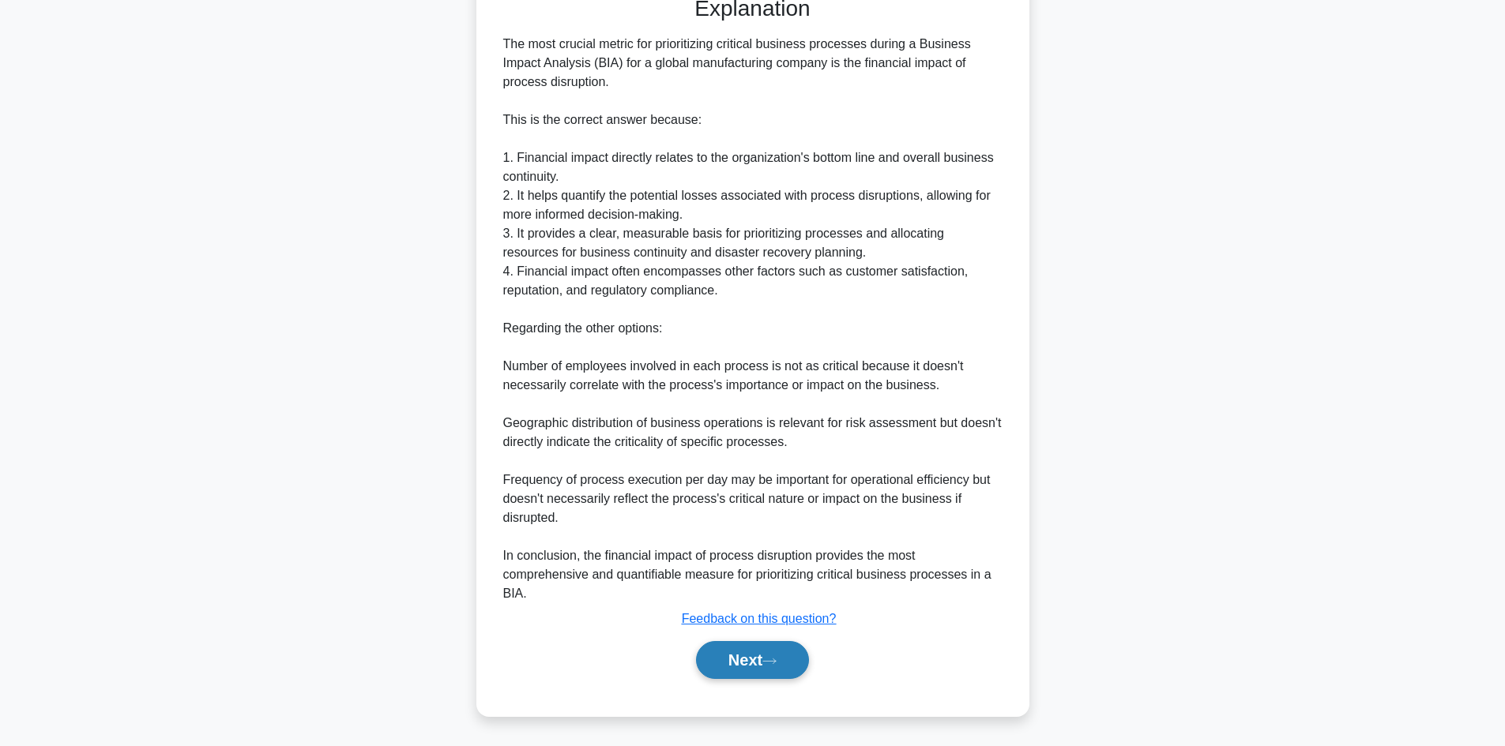
click at [745, 654] on button "Next" at bounding box center [752, 660] width 113 height 38
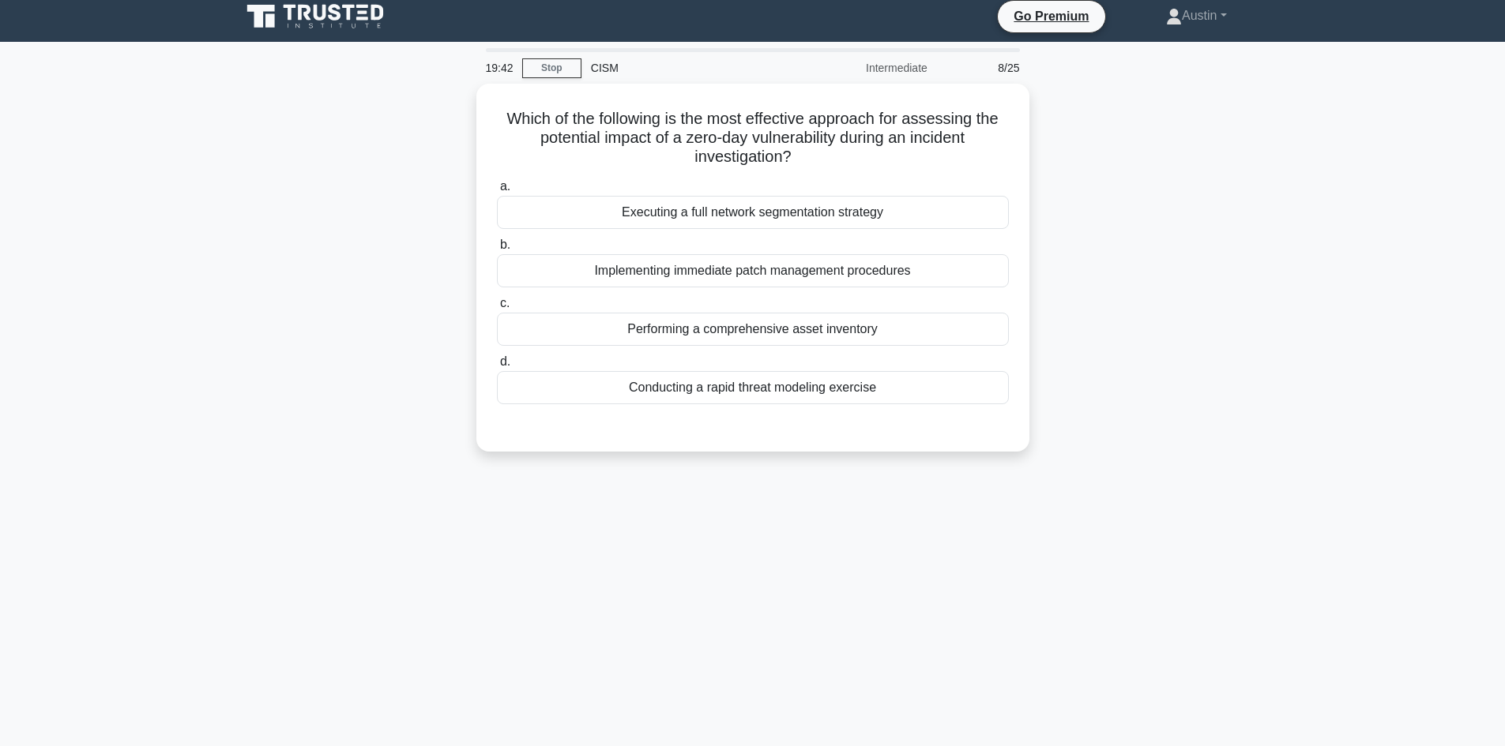
scroll to position [0, 0]
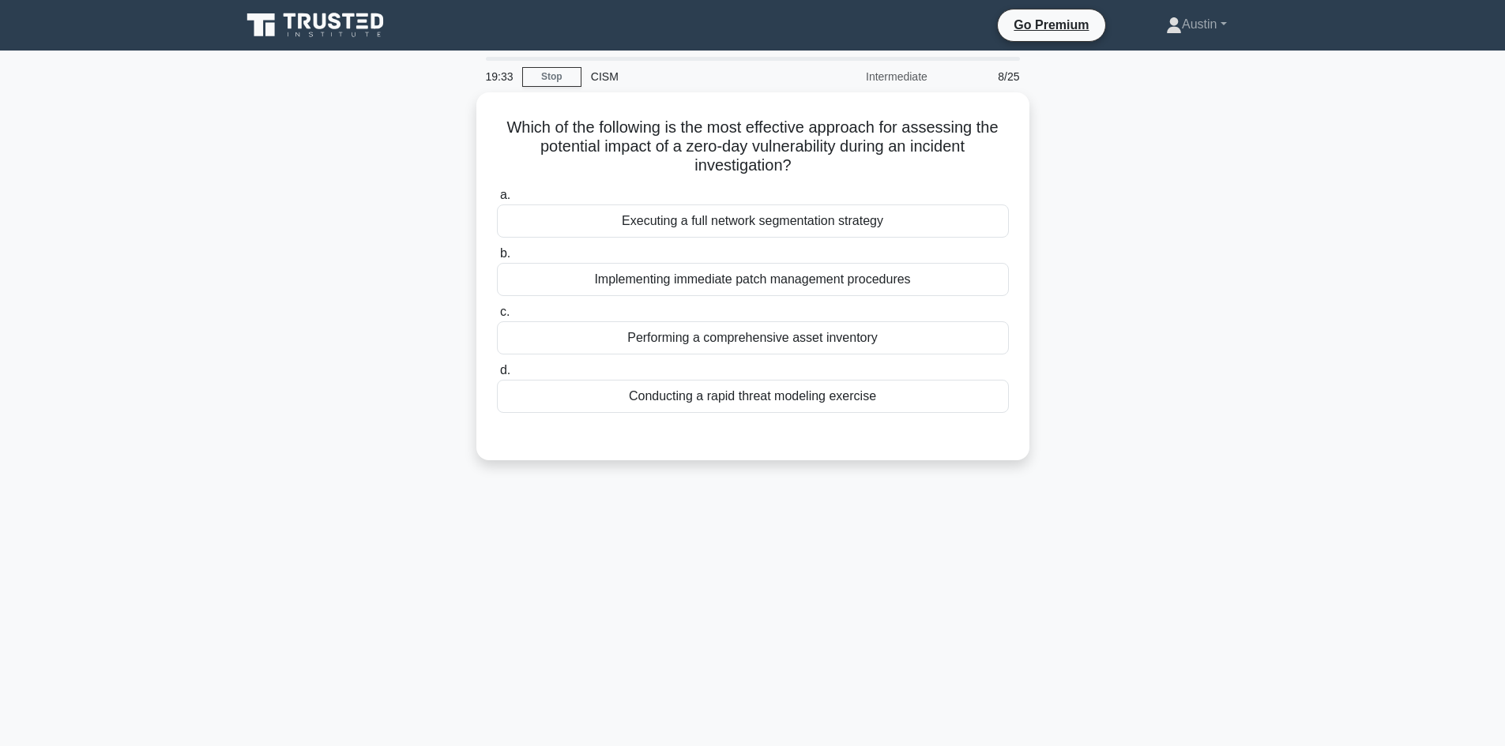
click at [299, 202] on div "Which of the following is the most effective approach for assessing the potenti…" at bounding box center [752, 285] width 1043 height 387
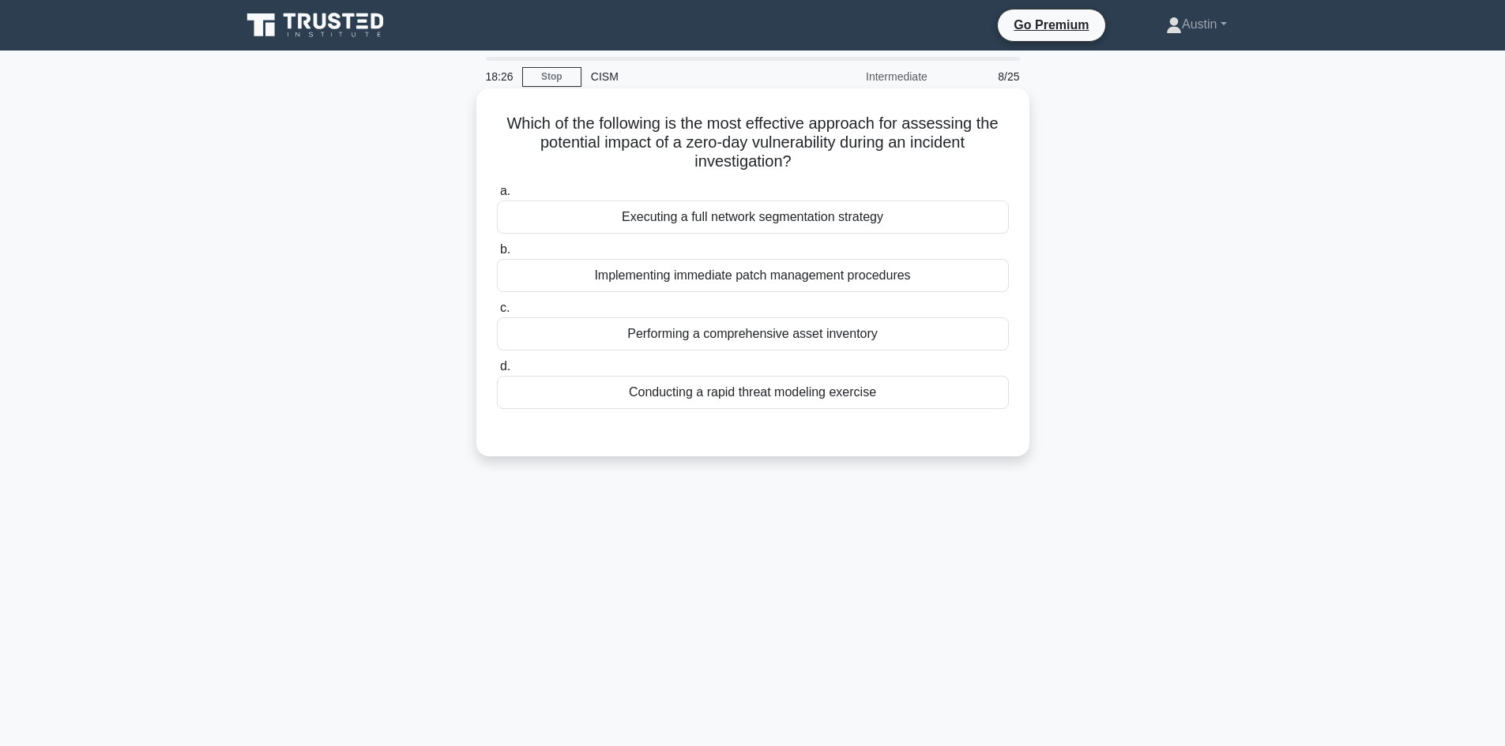
click at [624, 227] on div "Executing a full network segmentation strategy" at bounding box center [753, 217] width 512 height 33
click at [497, 197] on input "a. Executing a full network segmentation strategy" at bounding box center [497, 191] width 0 height 10
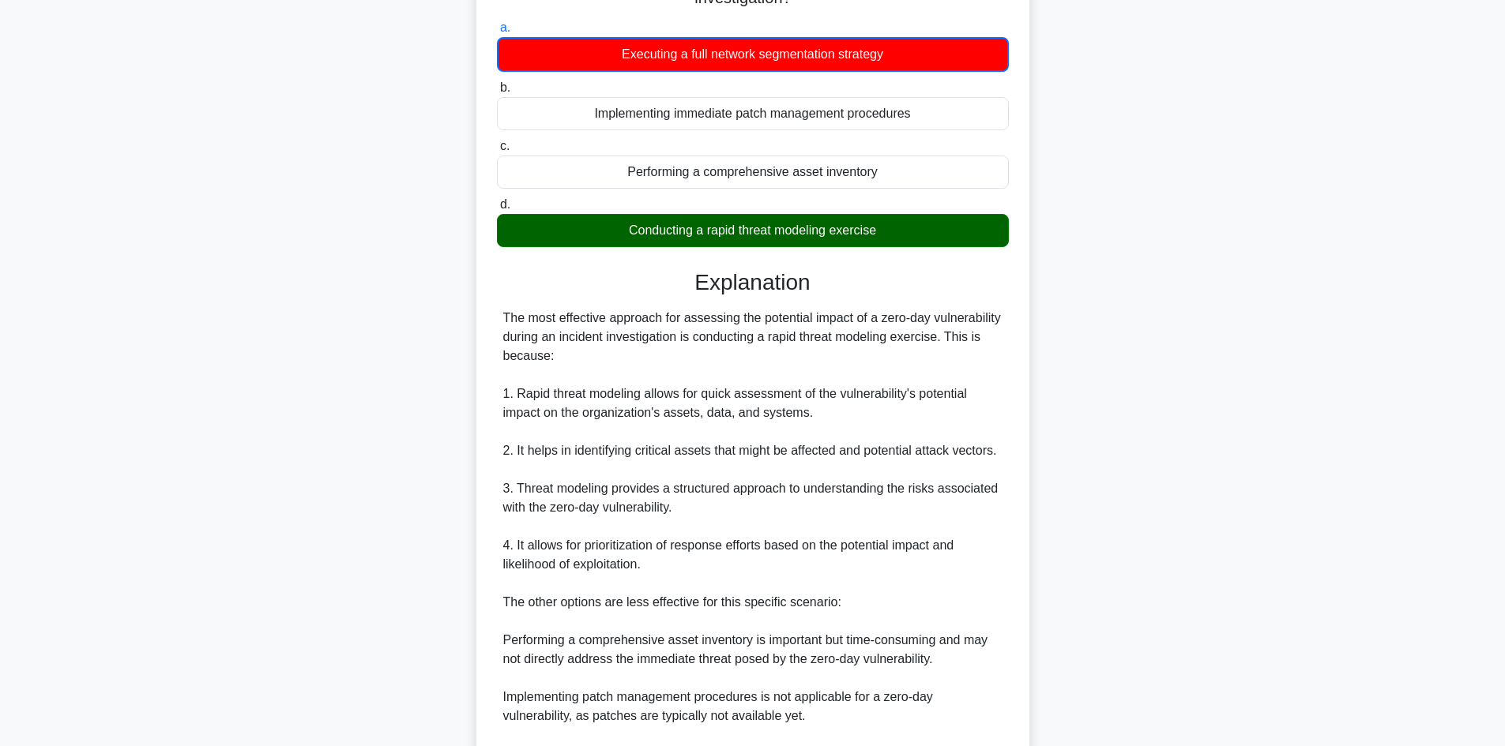
scroll to position [158, 0]
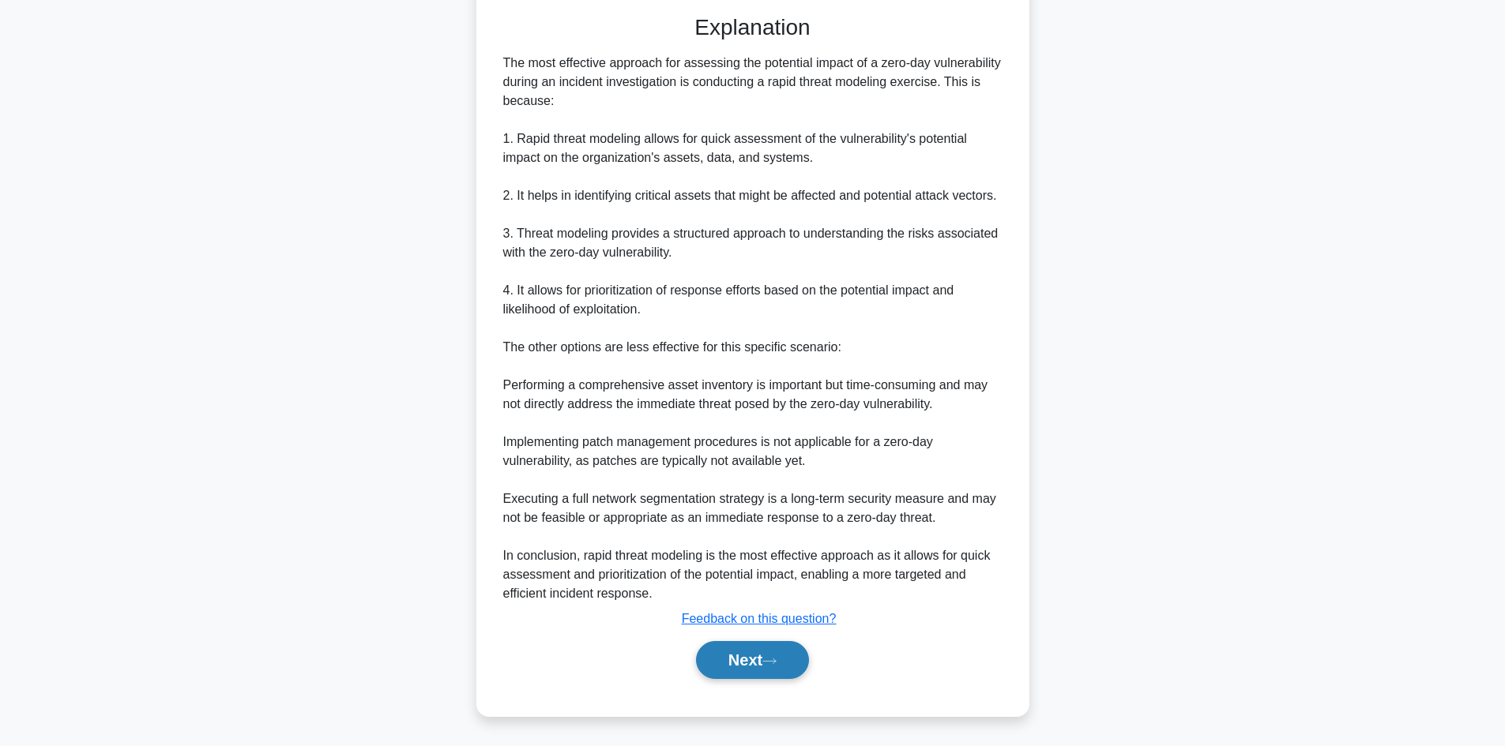
click at [739, 652] on button "Next" at bounding box center [752, 660] width 113 height 38
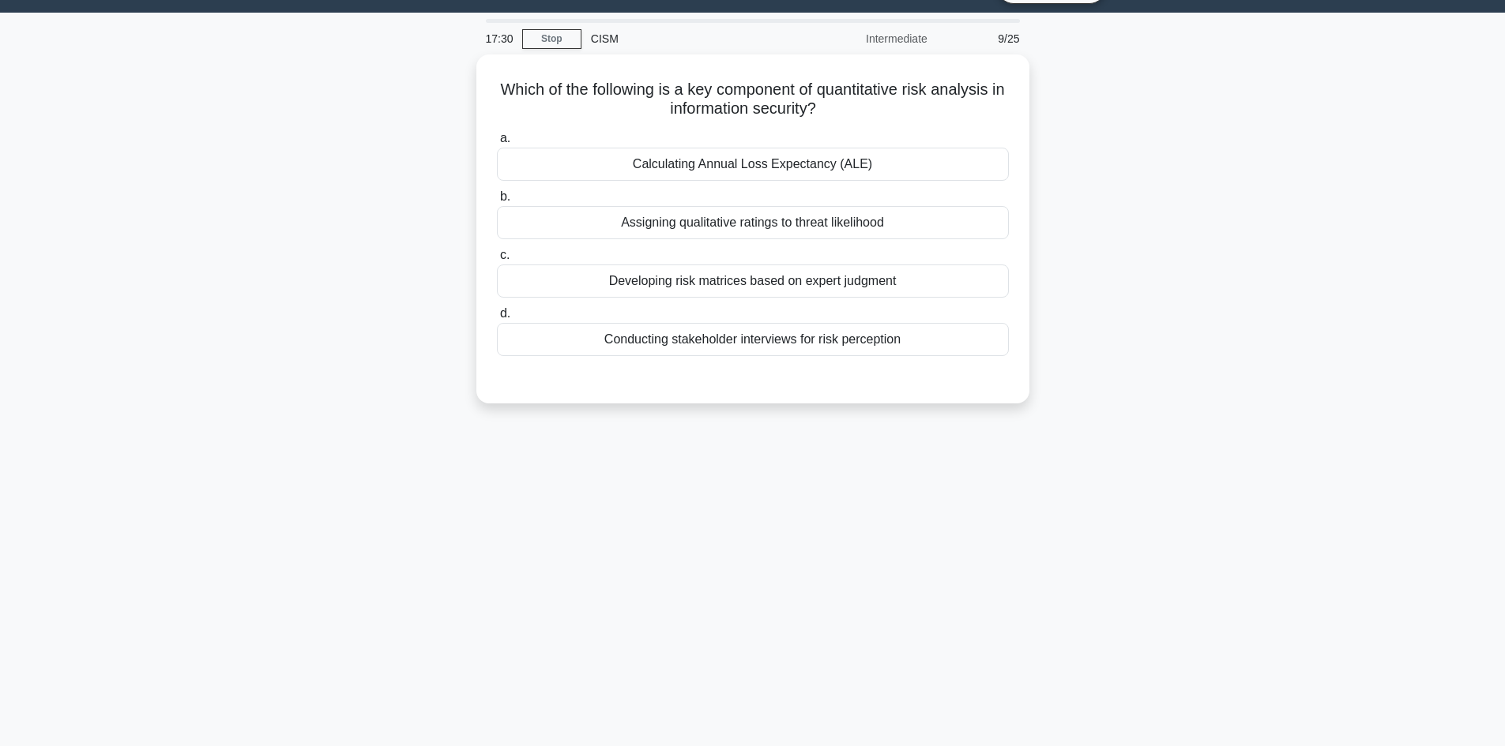
scroll to position [0, 0]
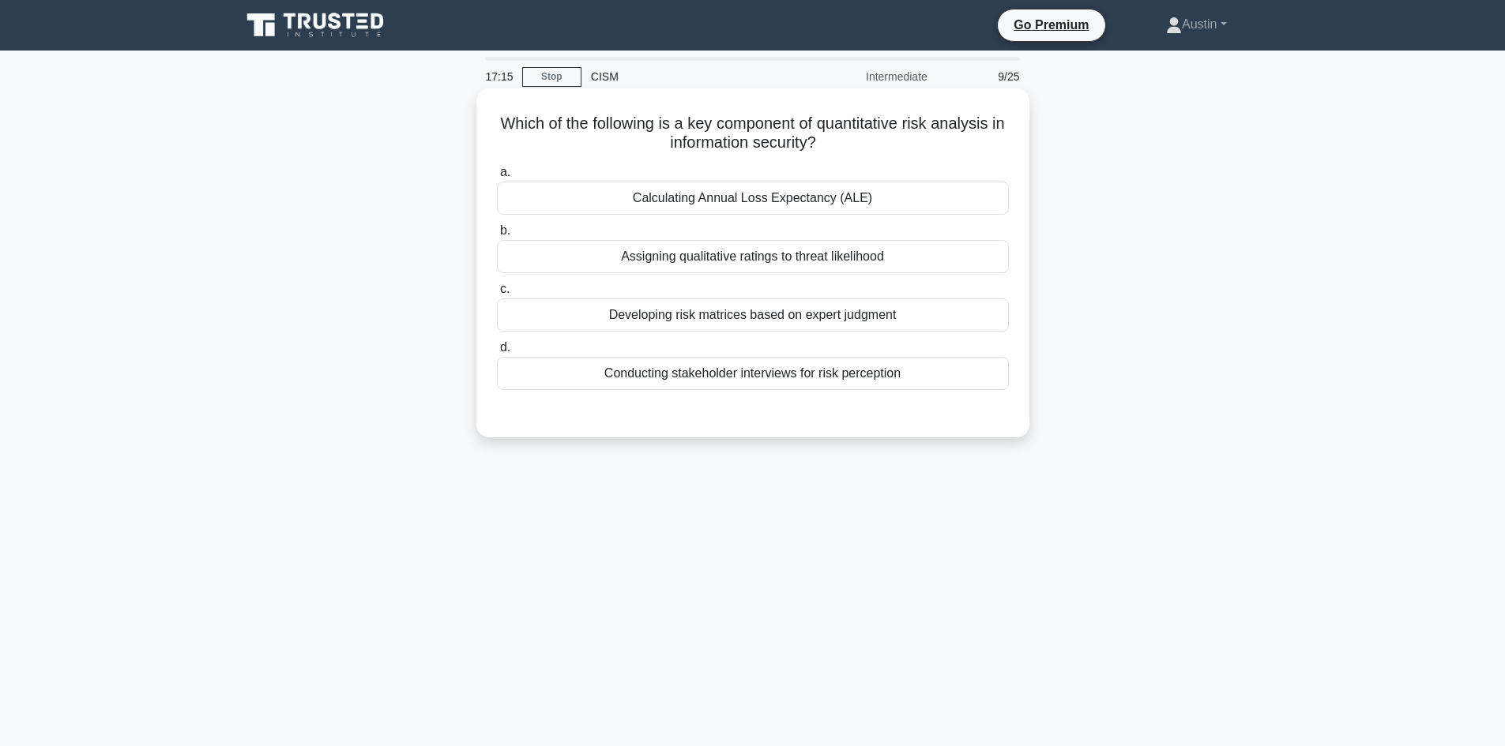
click at [766, 200] on div "Calculating Annual Loss Expectancy (ALE)" at bounding box center [753, 198] width 512 height 33
click at [497, 178] on input "a. Calculating Annual Loss Expectancy (ALE)" at bounding box center [497, 172] width 0 height 10
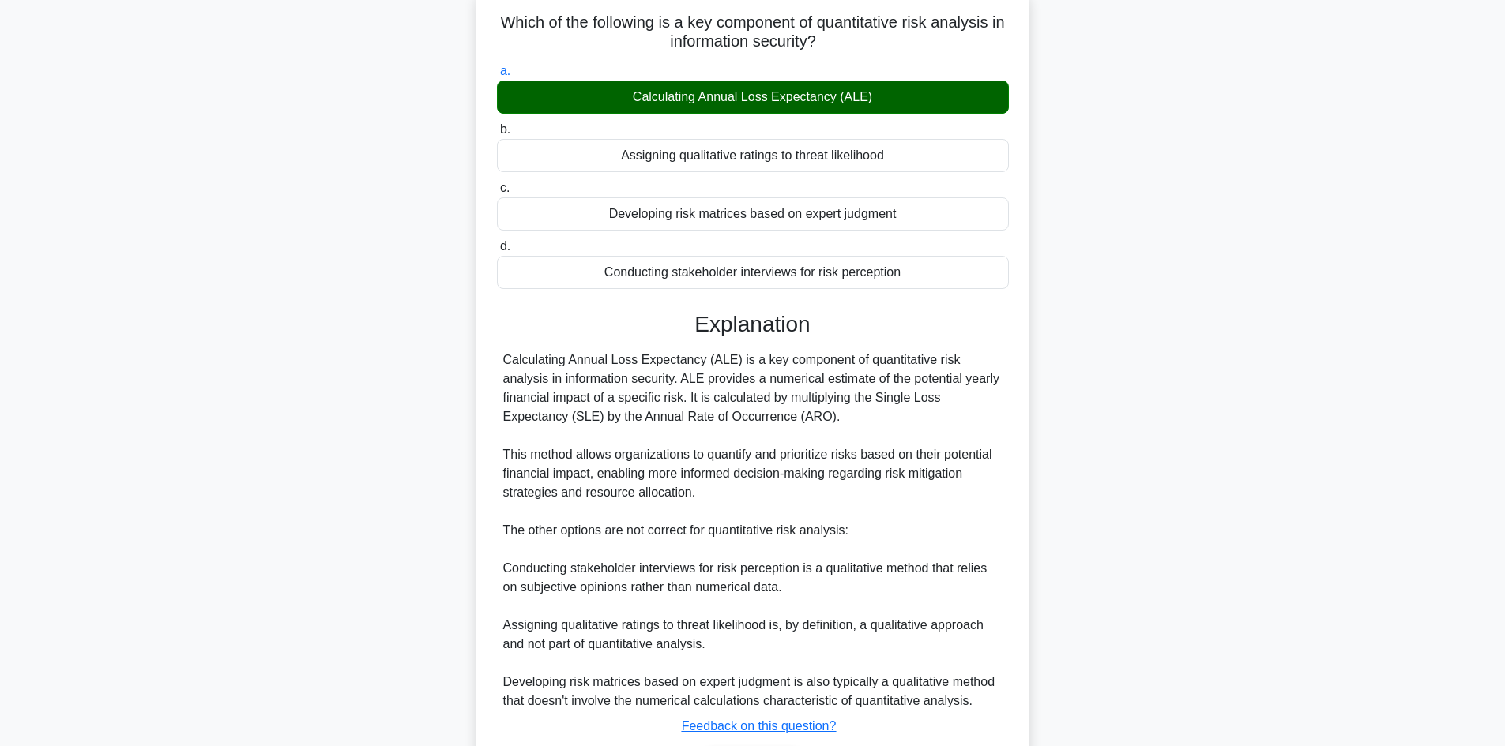
scroll to position [209, 0]
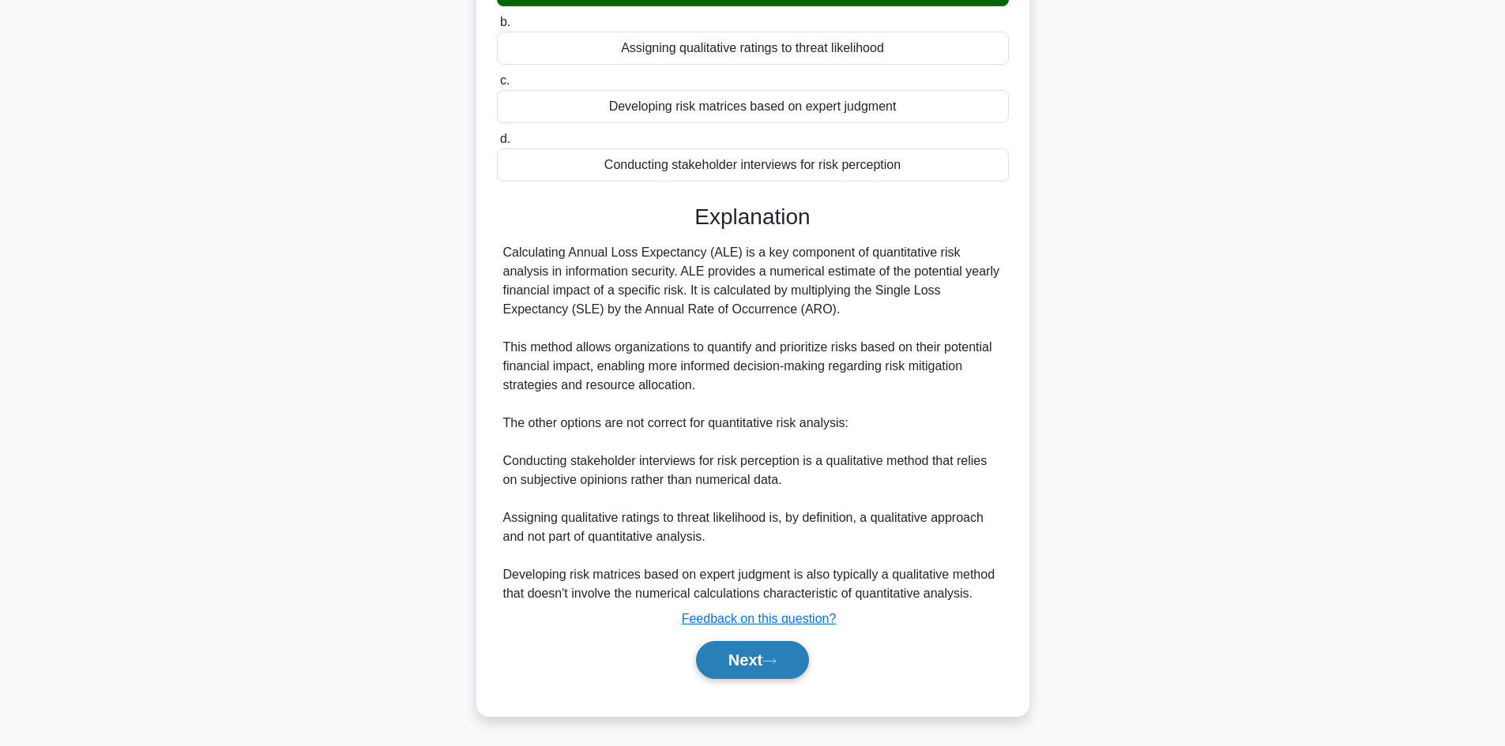
click at [792, 663] on button "Next" at bounding box center [752, 660] width 113 height 38
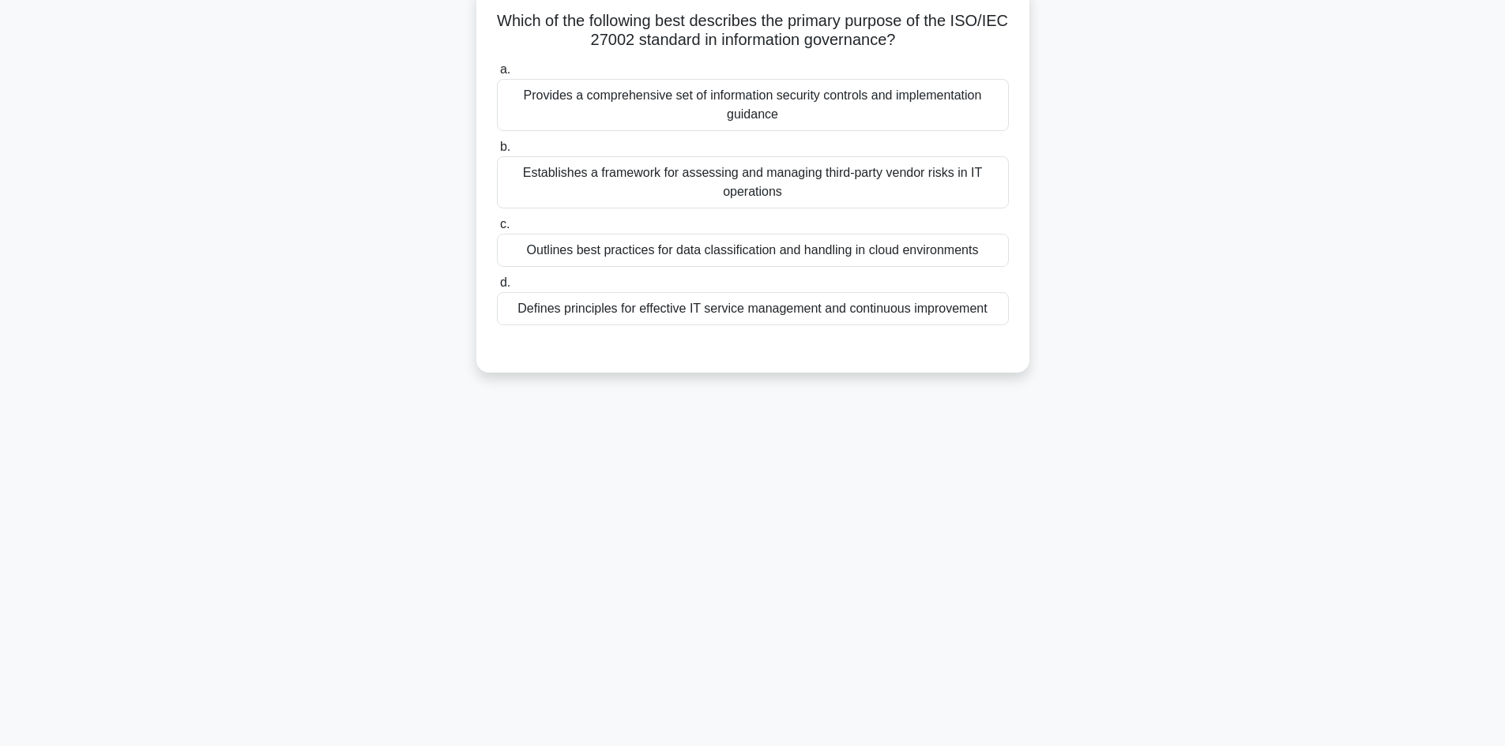
scroll to position [0, 0]
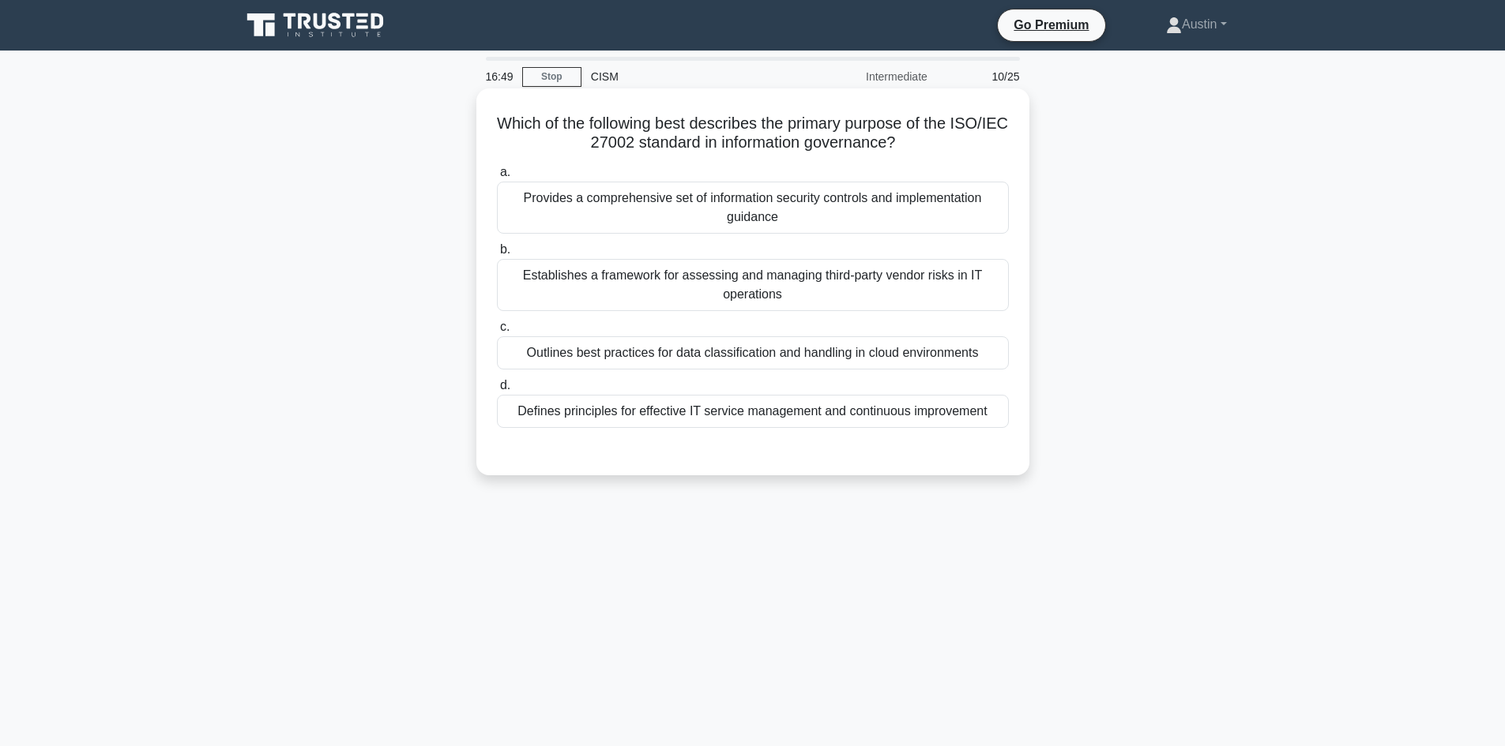
click at [716, 205] on div "Provides a comprehensive set of information security controls and implementatio…" at bounding box center [753, 208] width 512 height 52
click at [497, 178] on input "a. Provides a comprehensive set of information security controls and implementa…" at bounding box center [497, 172] width 0 height 10
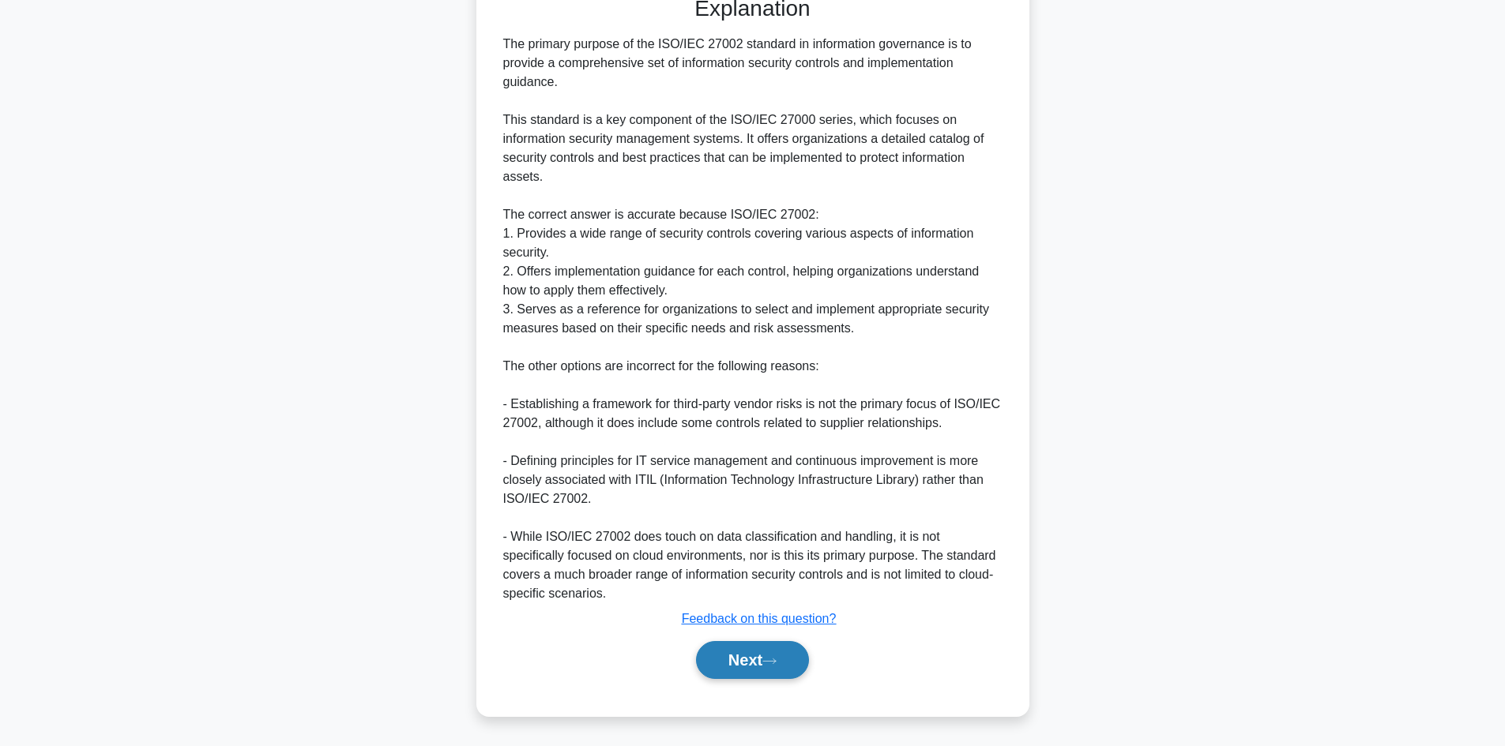
click at [796, 654] on button "Next" at bounding box center [752, 660] width 113 height 38
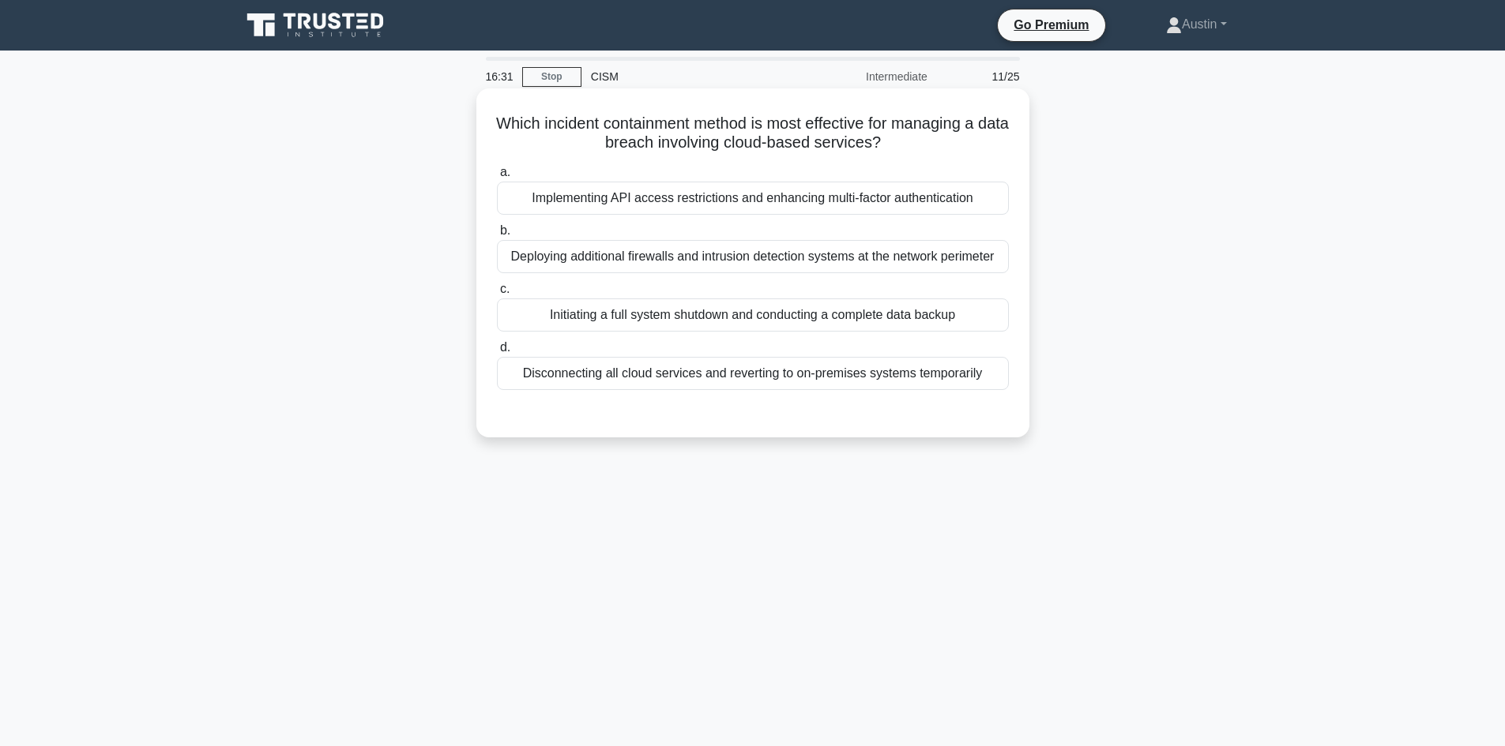
click at [617, 261] on div "Deploying additional firewalls and intrusion detection systems at the network p…" at bounding box center [753, 256] width 512 height 33
click at [497, 236] on input "b. Deploying additional firewalls and intrusion detection systems at the networ…" at bounding box center [497, 231] width 0 height 10
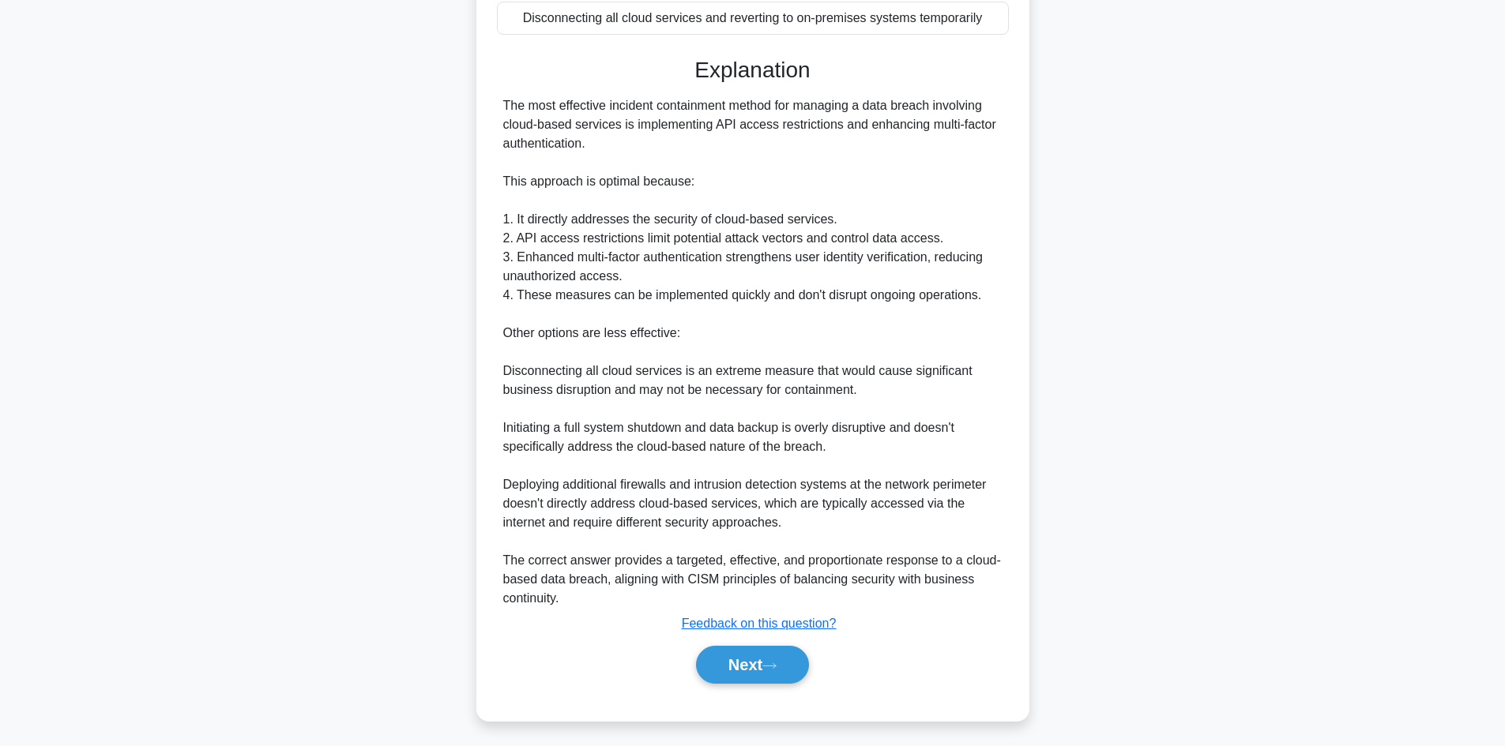
scroll to position [381, 0]
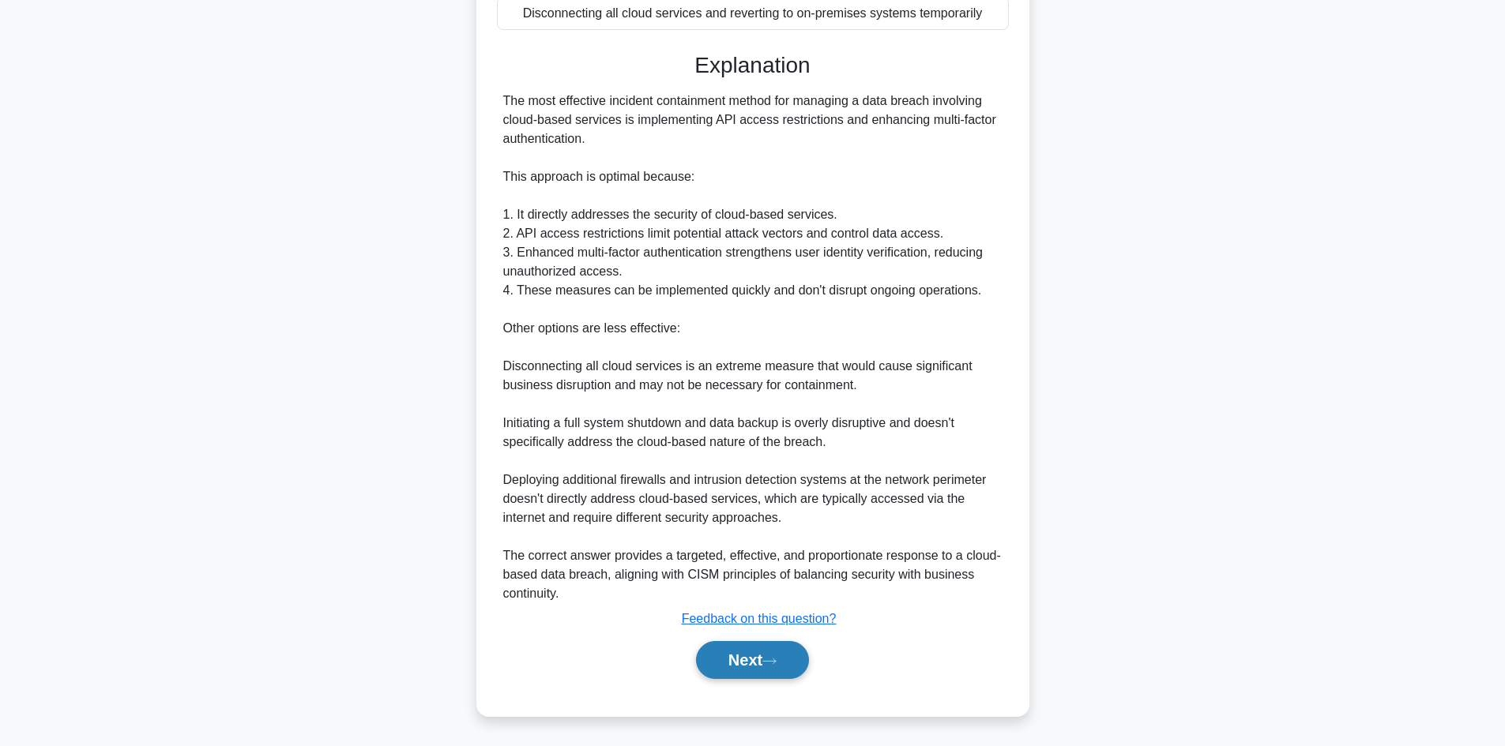
click at [776, 661] on icon at bounding box center [769, 661] width 14 height 9
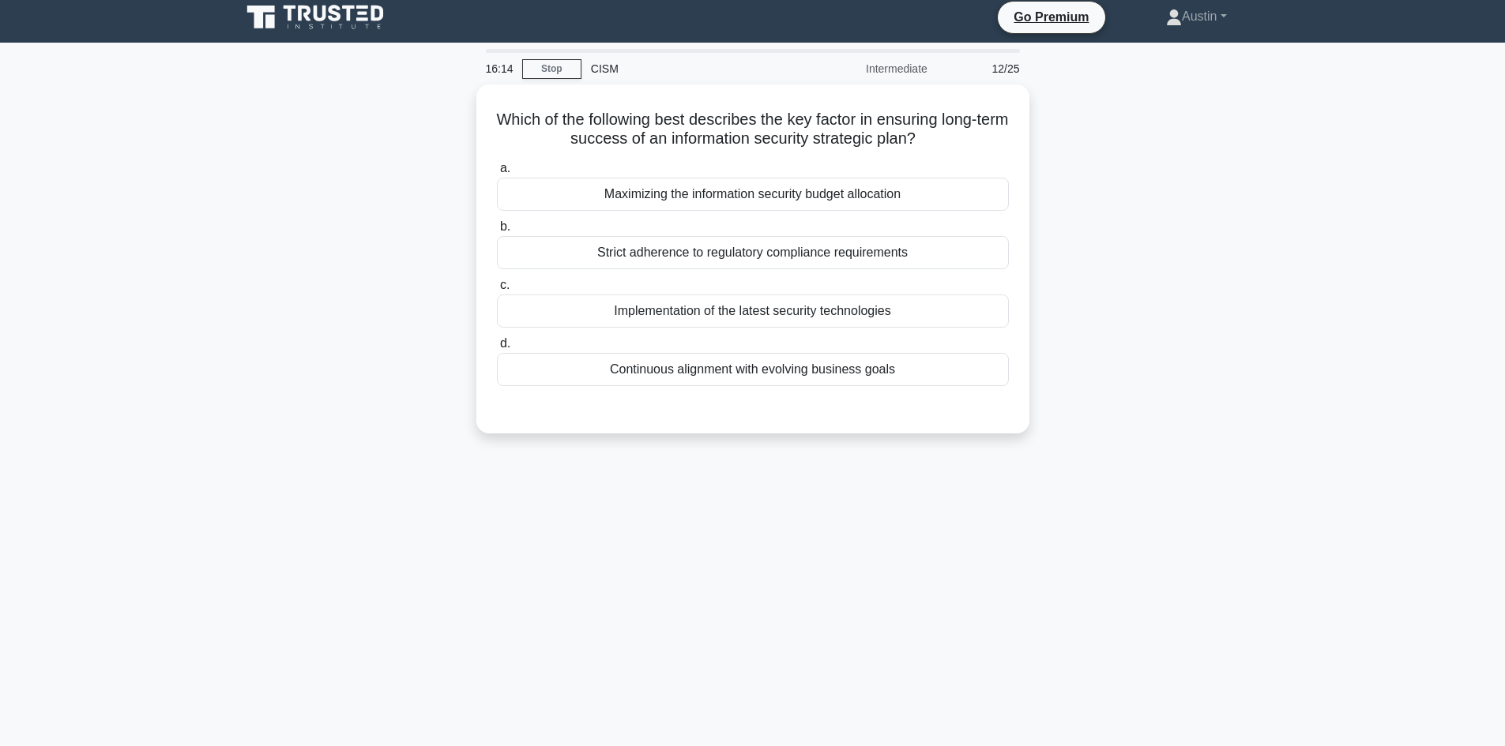
scroll to position [0, 0]
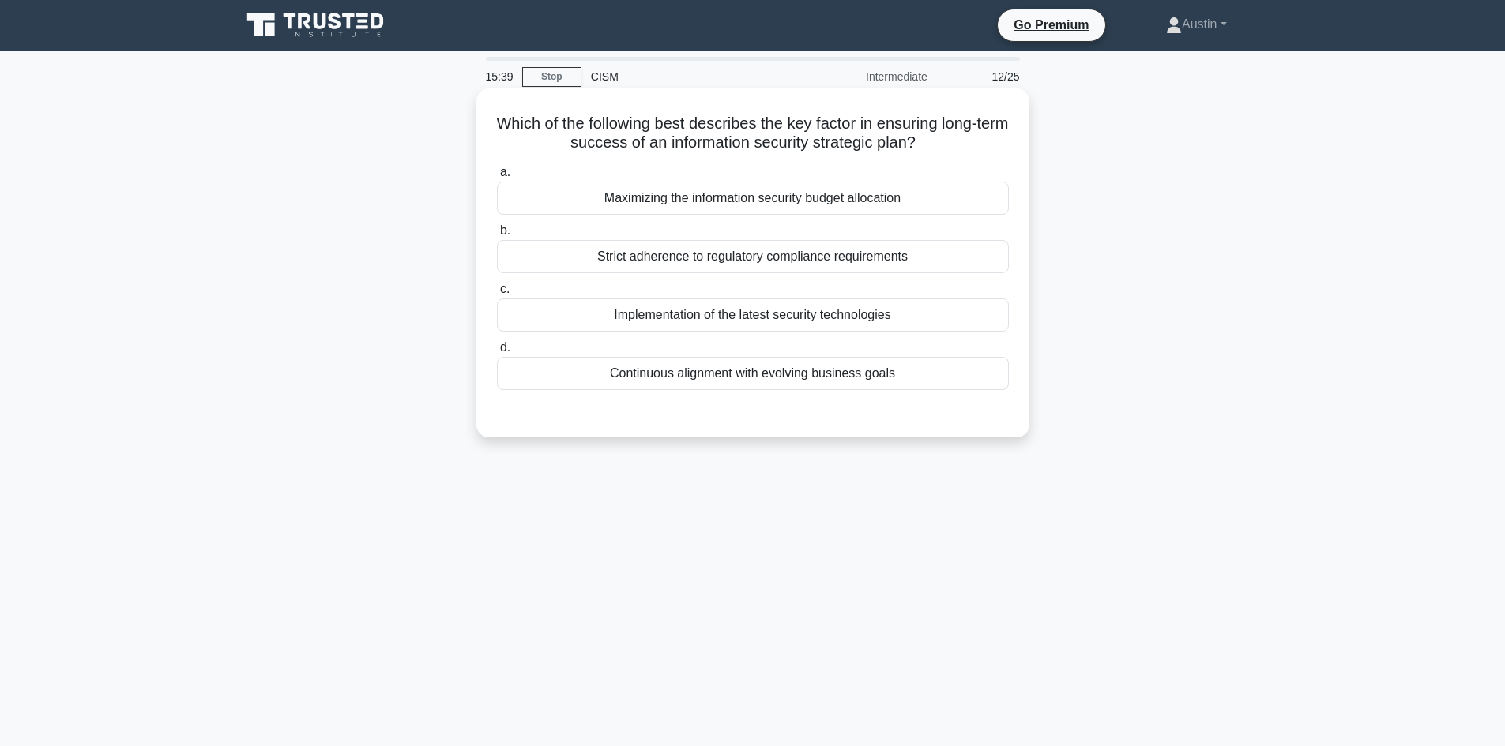
click at [843, 378] on div "Continuous alignment with evolving business goals" at bounding box center [753, 373] width 512 height 33
click at [497, 353] on input "d. Continuous alignment with evolving business goals" at bounding box center [497, 348] width 0 height 10
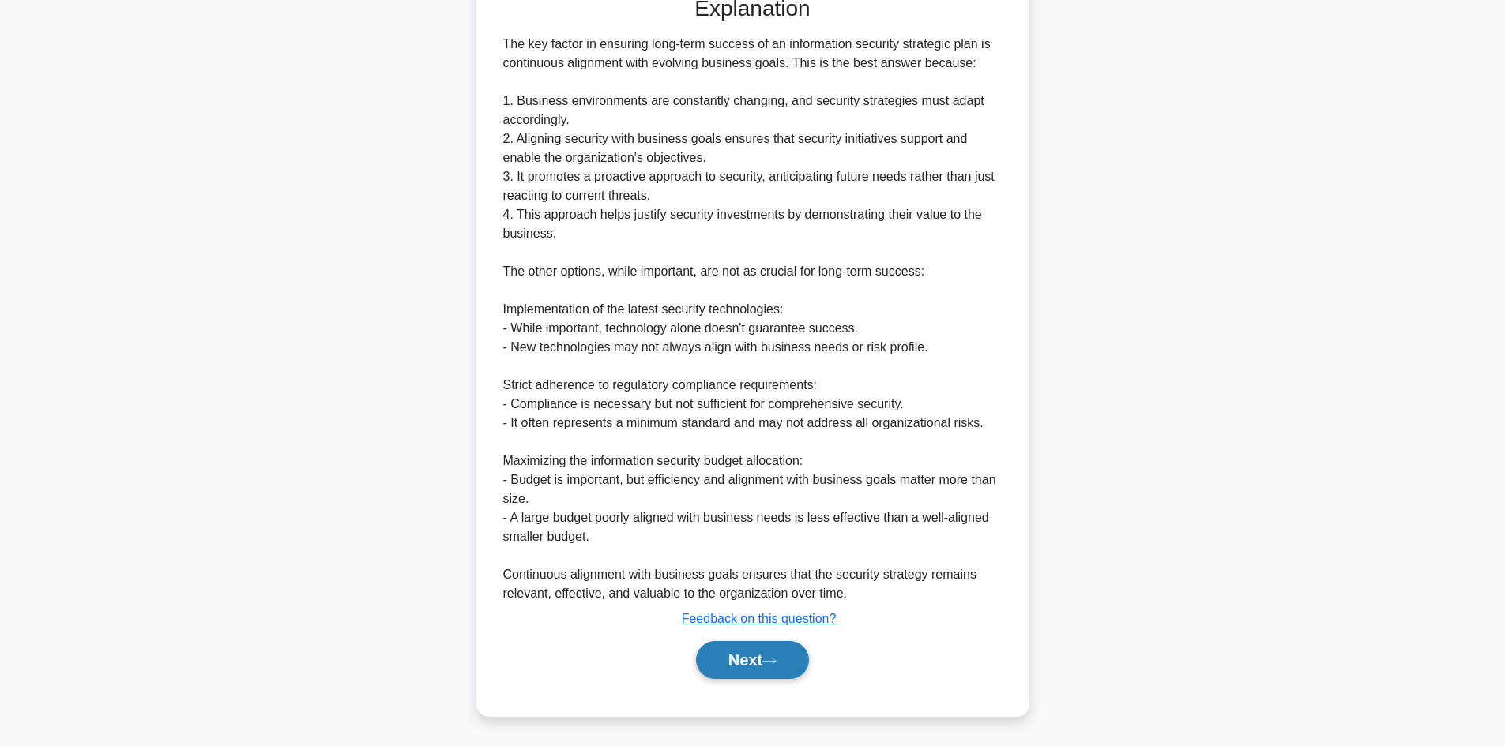
click at [763, 667] on button "Next" at bounding box center [752, 660] width 113 height 38
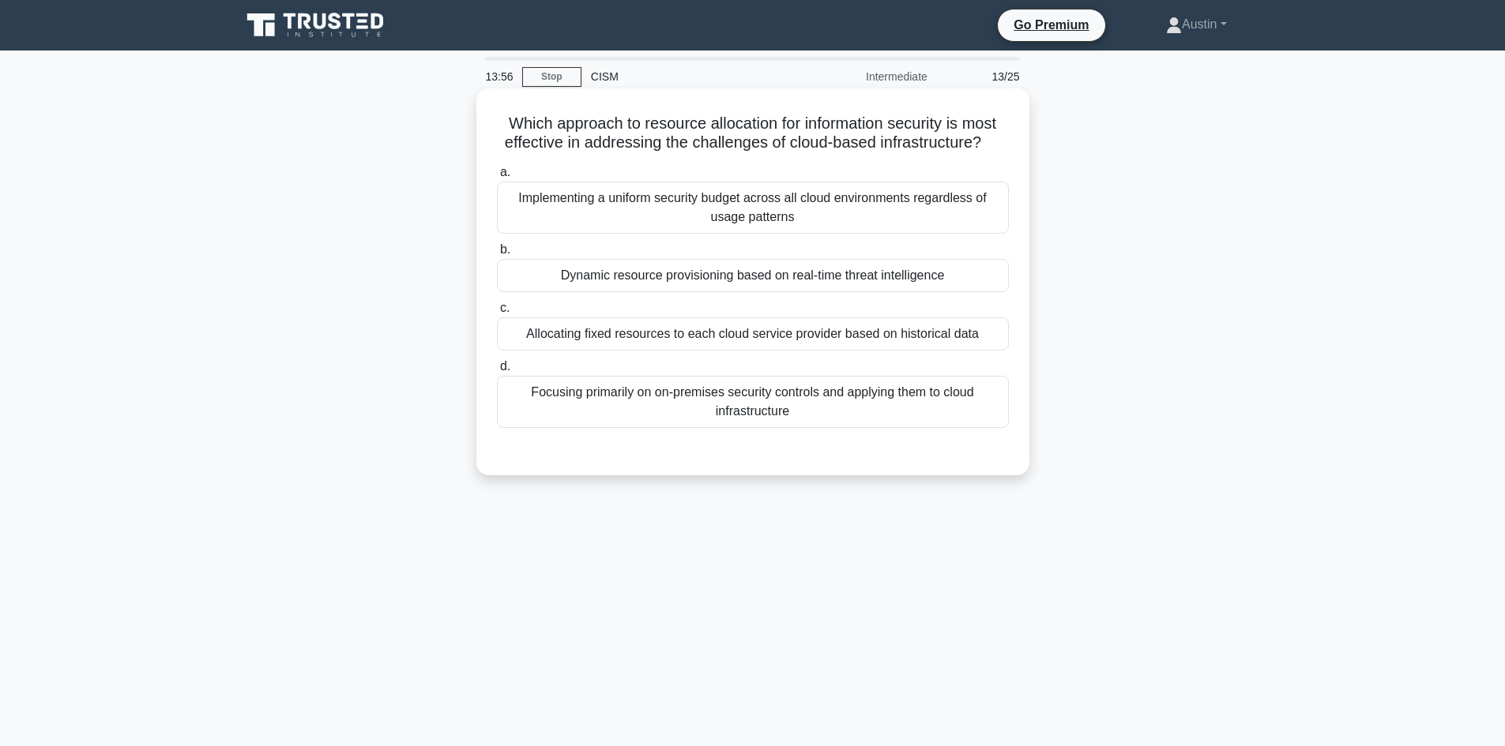
click at [572, 278] on div "Dynamic resource provisioning based on real-time threat intelligence" at bounding box center [753, 275] width 512 height 33
click at [497, 255] on input "b. Dynamic resource provisioning based on real-time threat intelligence" at bounding box center [497, 250] width 0 height 10
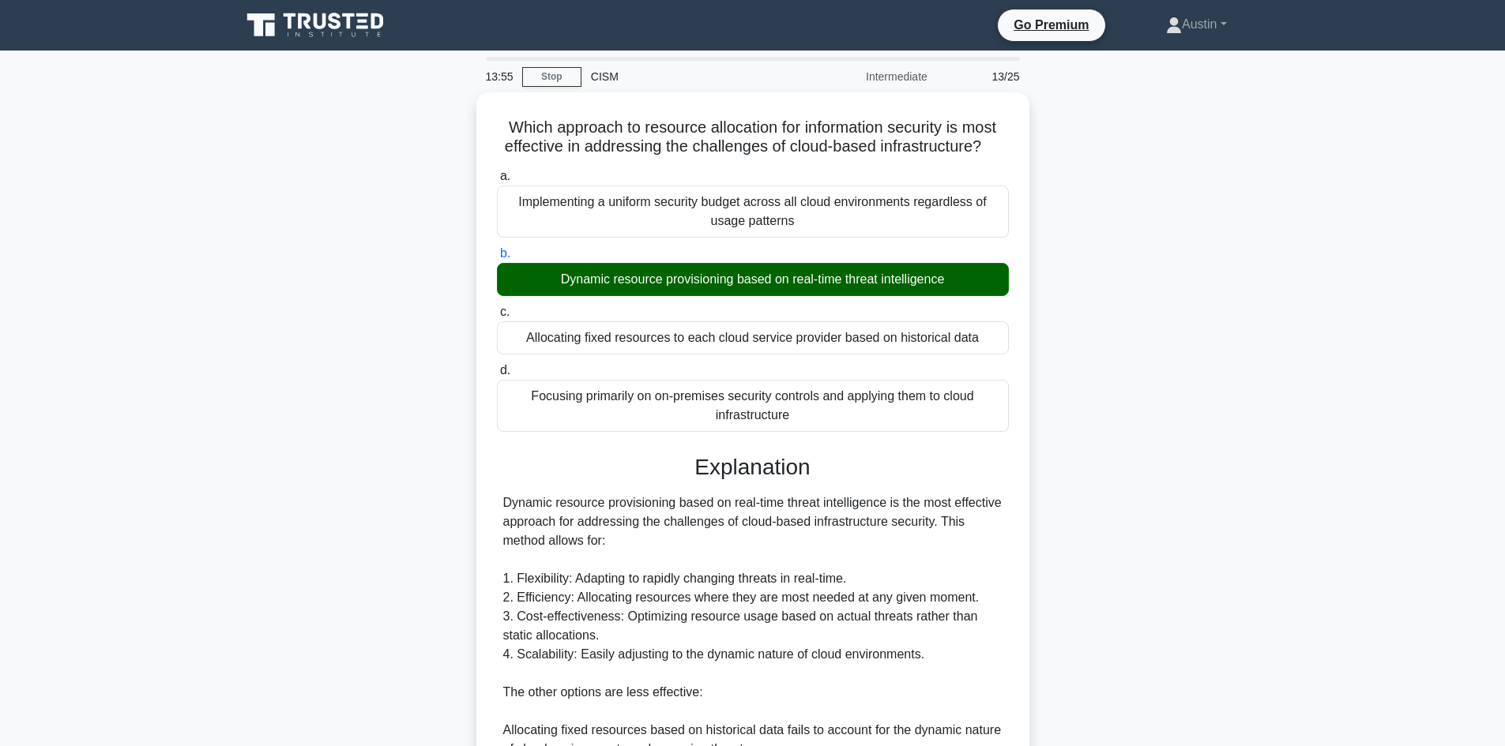
scroll to position [361, 0]
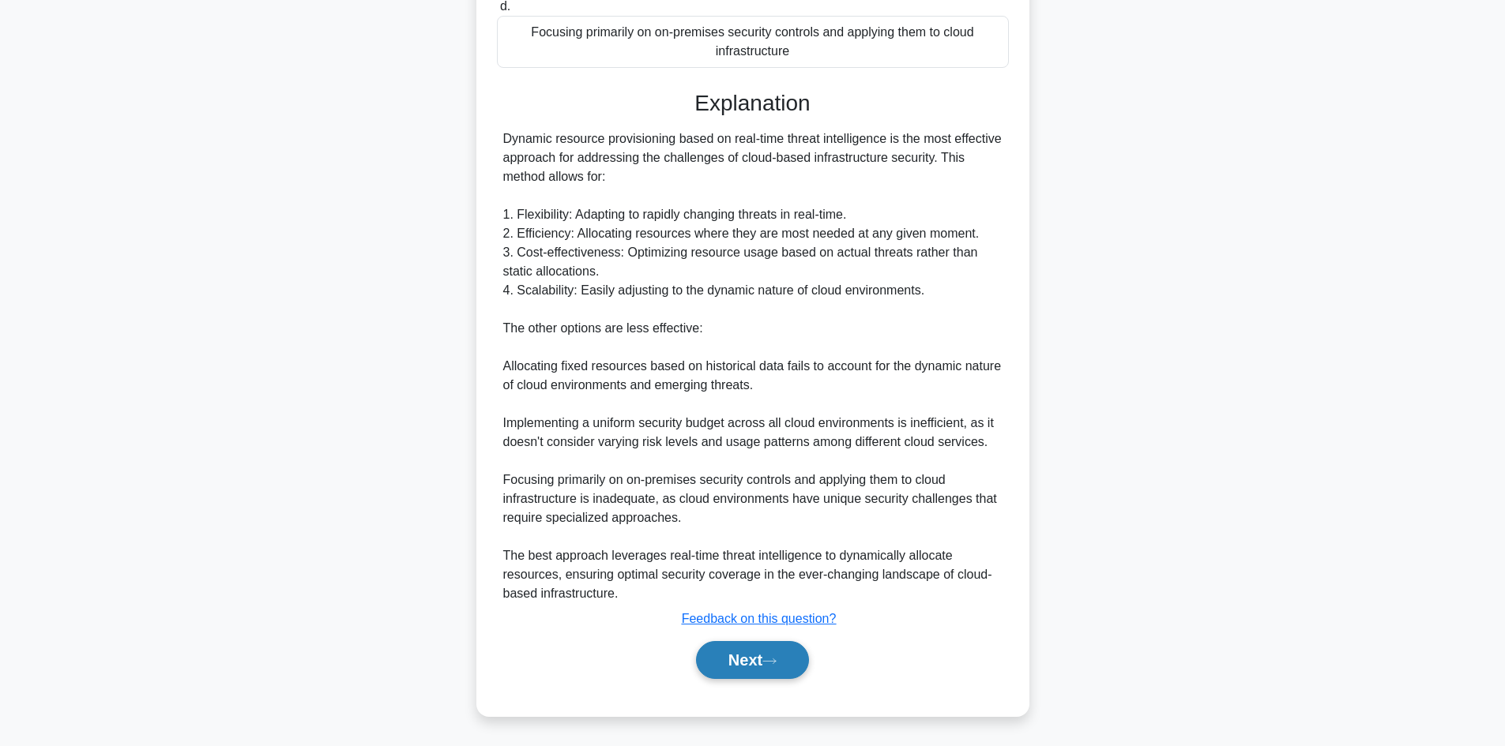
click at [772, 659] on icon at bounding box center [769, 661] width 14 height 9
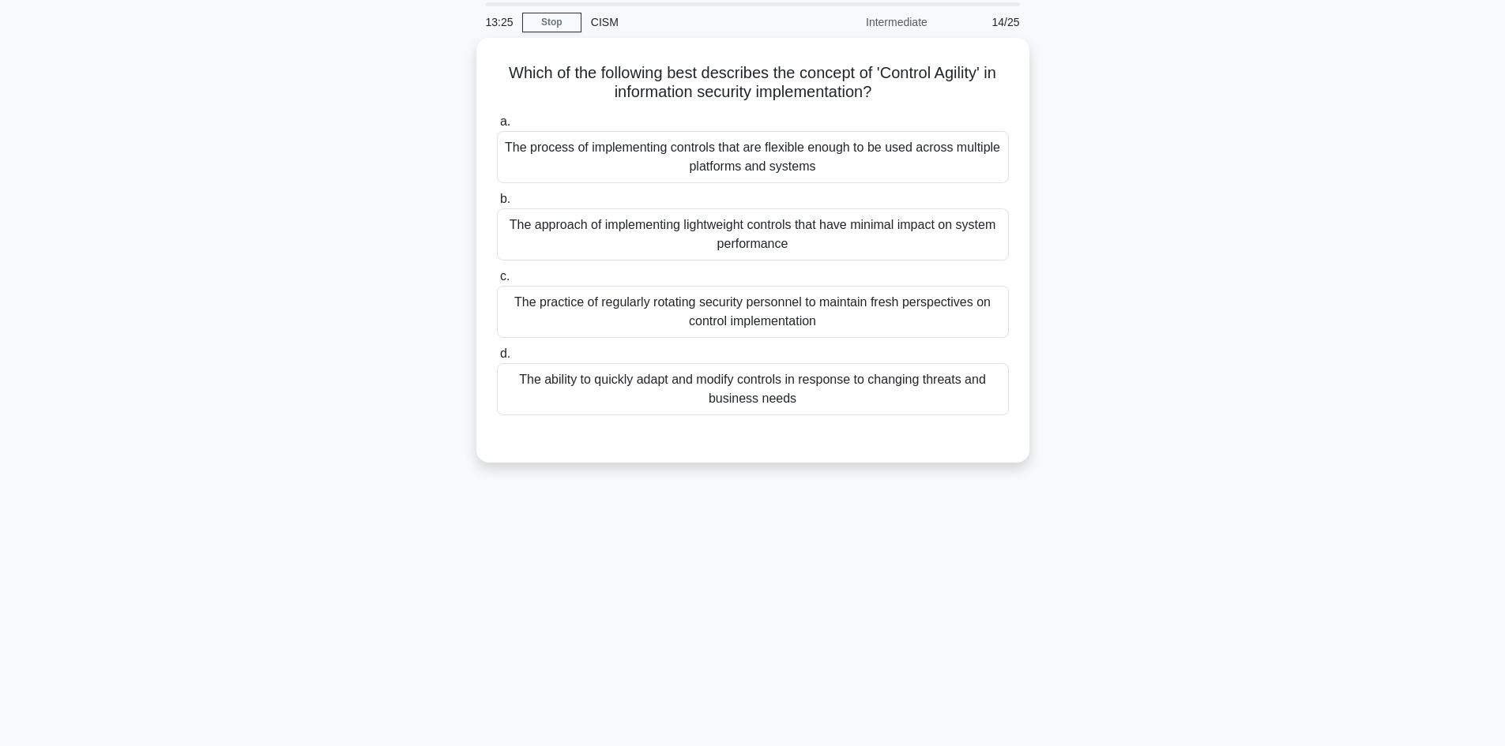
scroll to position [0, 0]
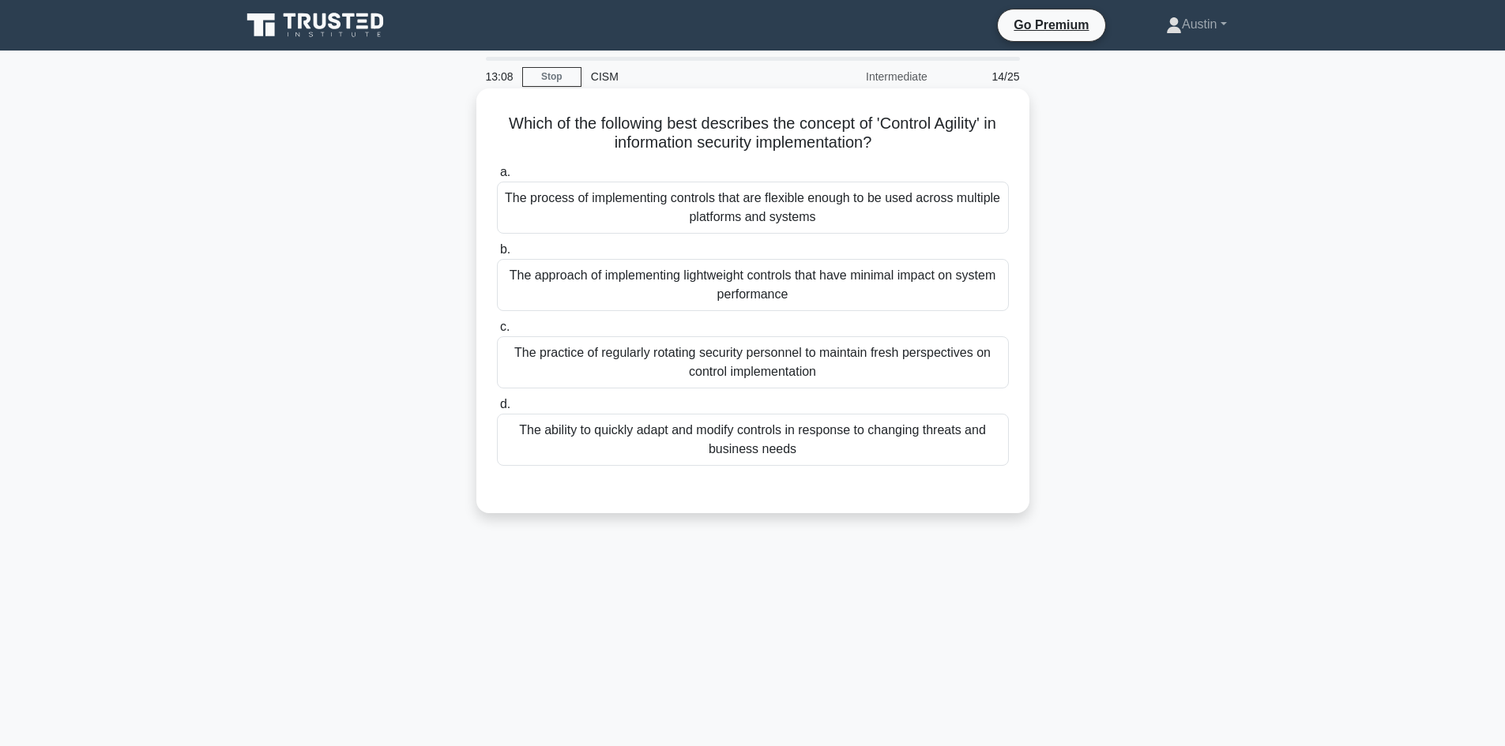
click at [551, 408] on label "d. The ability to quickly adapt and modify controls in response to changing thr…" at bounding box center [753, 430] width 512 height 71
click at [497, 408] on input "d. The ability to quickly adapt and modify controls in response to changing thr…" at bounding box center [497, 405] width 0 height 10
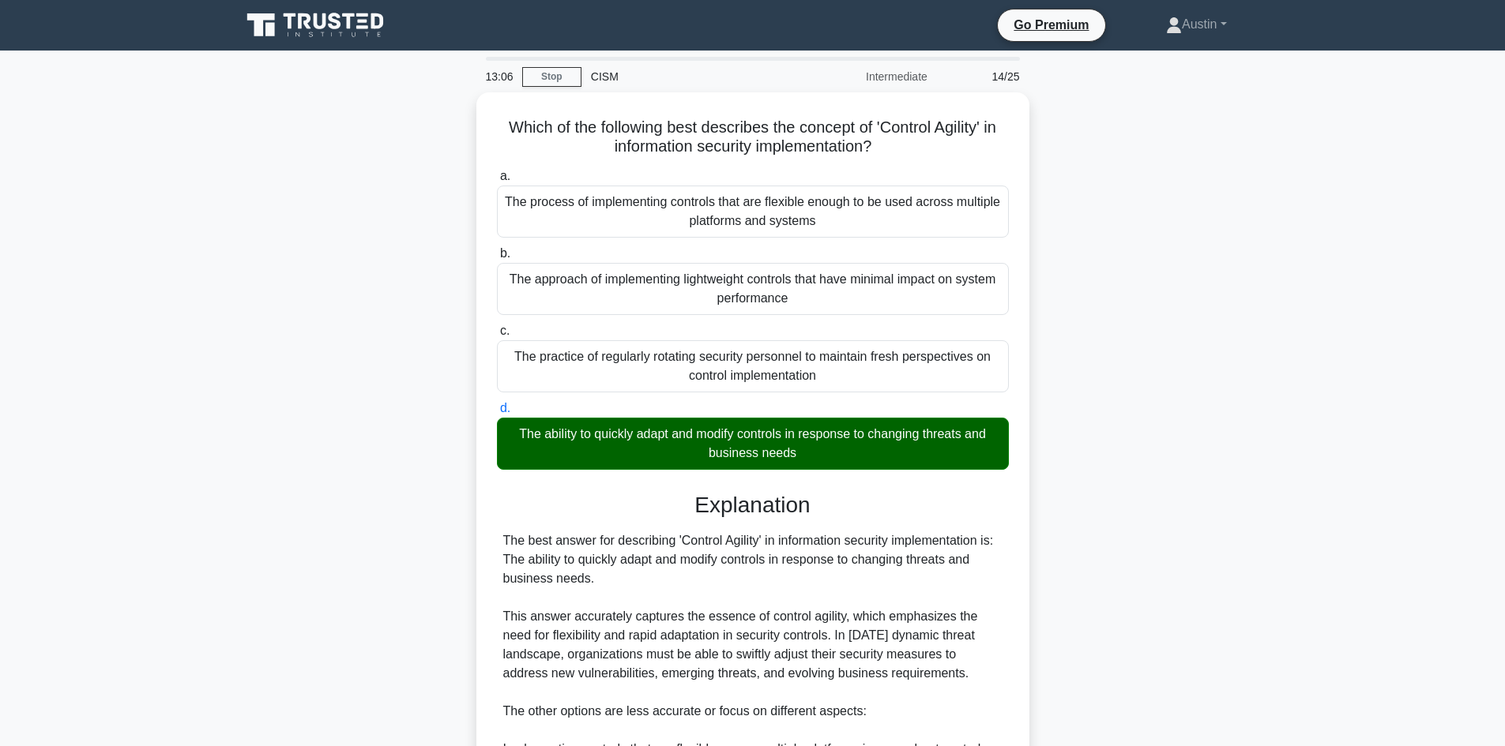
scroll to position [380, 0]
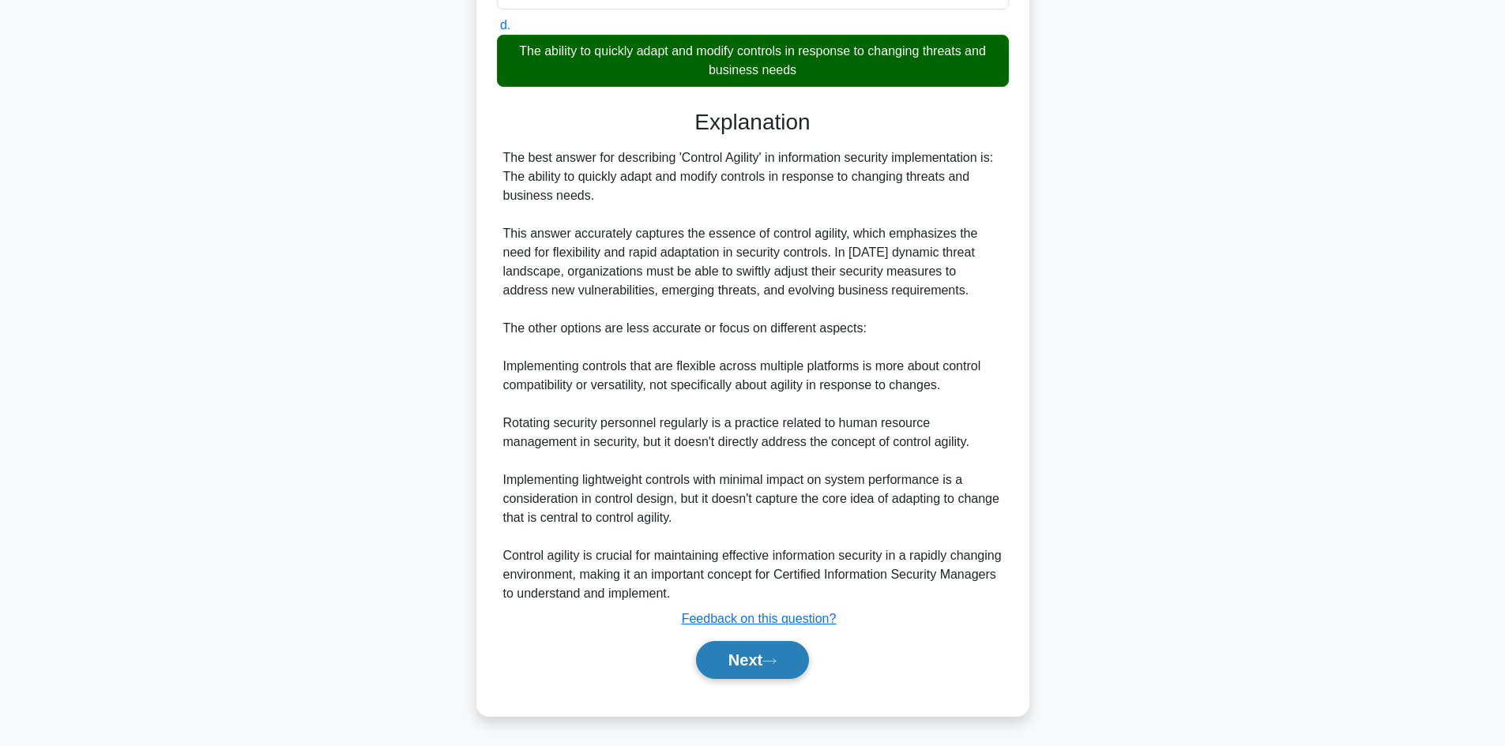
click at [779, 667] on button "Next" at bounding box center [752, 660] width 113 height 38
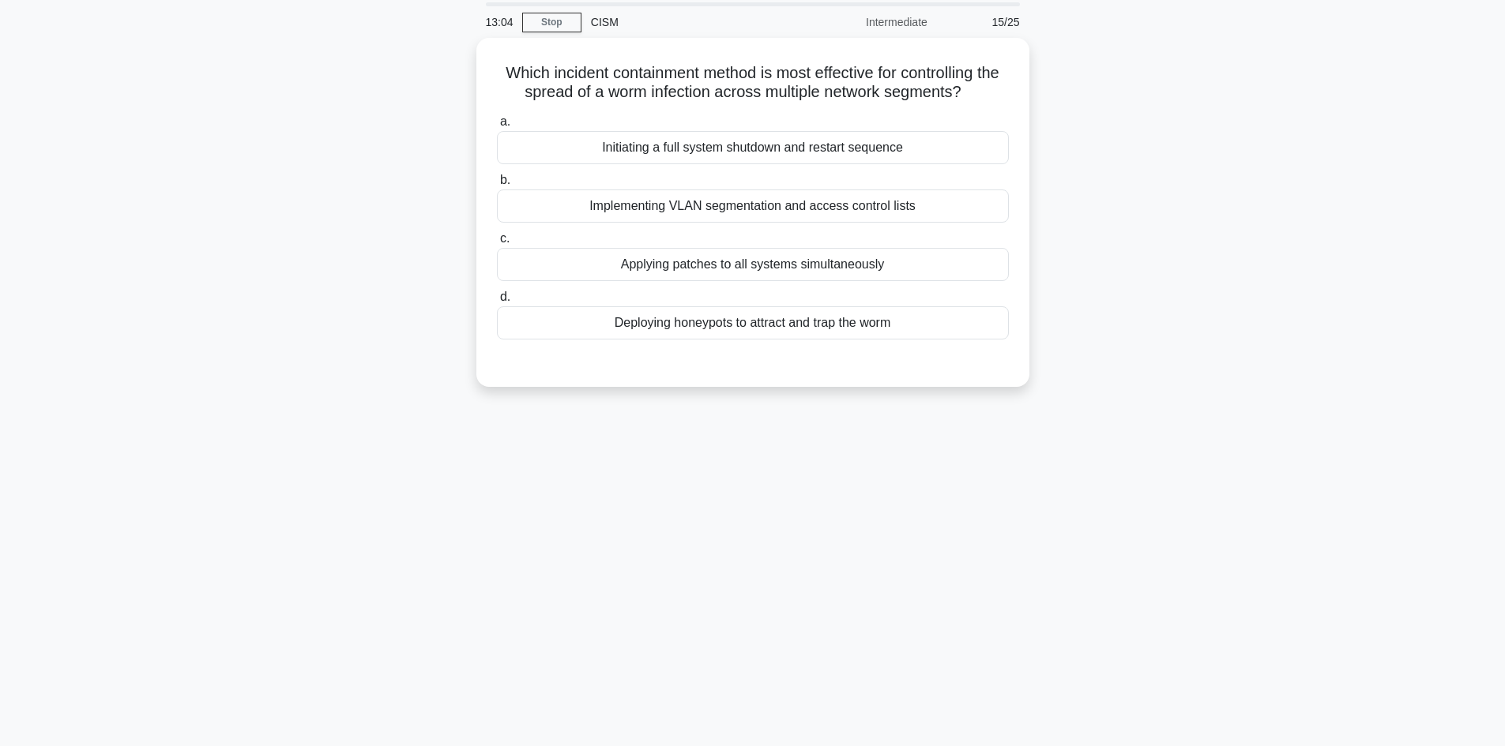
scroll to position [0, 0]
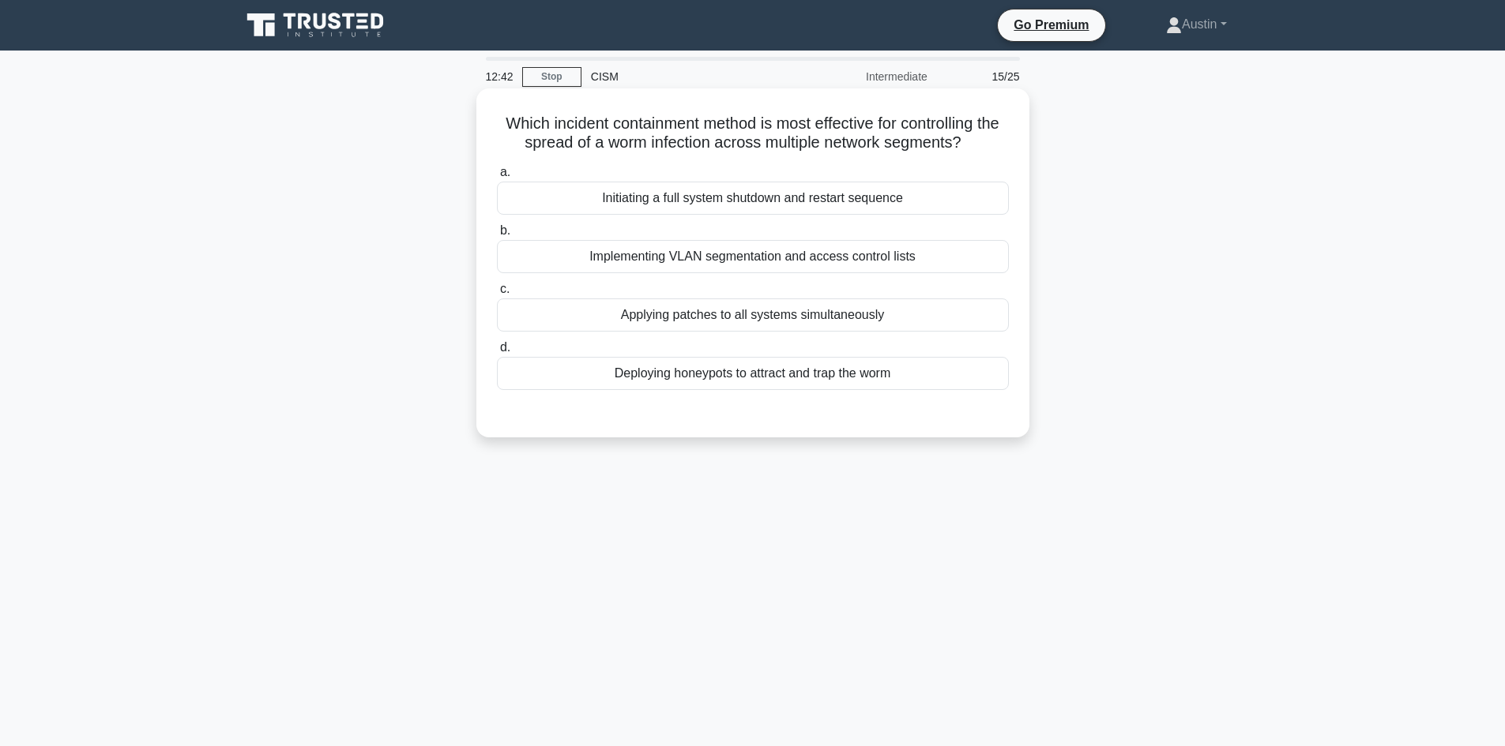
click at [623, 254] on div "Implementing VLAN segmentation and access control lists" at bounding box center [753, 256] width 512 height 33
click at [497, 236] on input "b. Implementing VLAN segmentation and access control lists" at bounding box center [497, 231] width 0 height 10
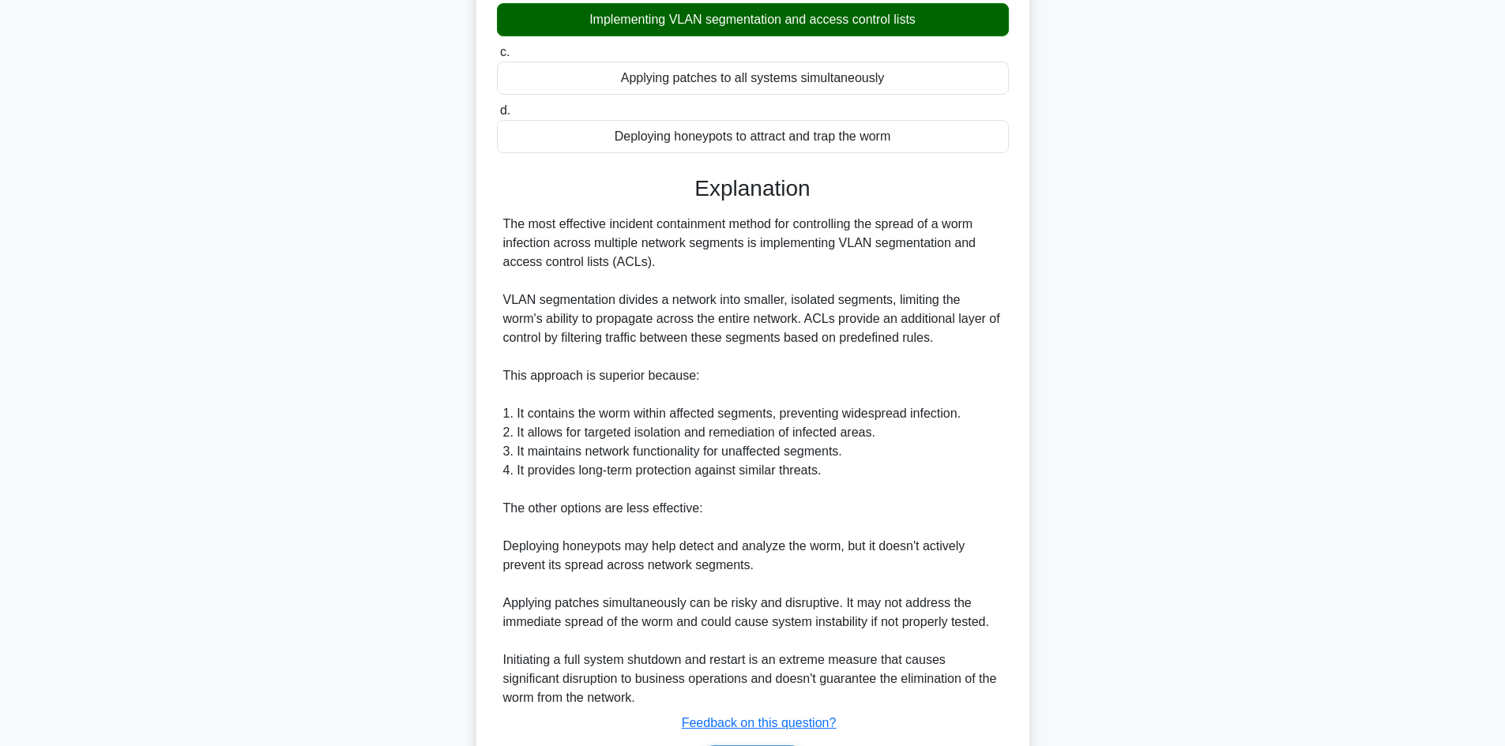
scroll to position [342, 0]
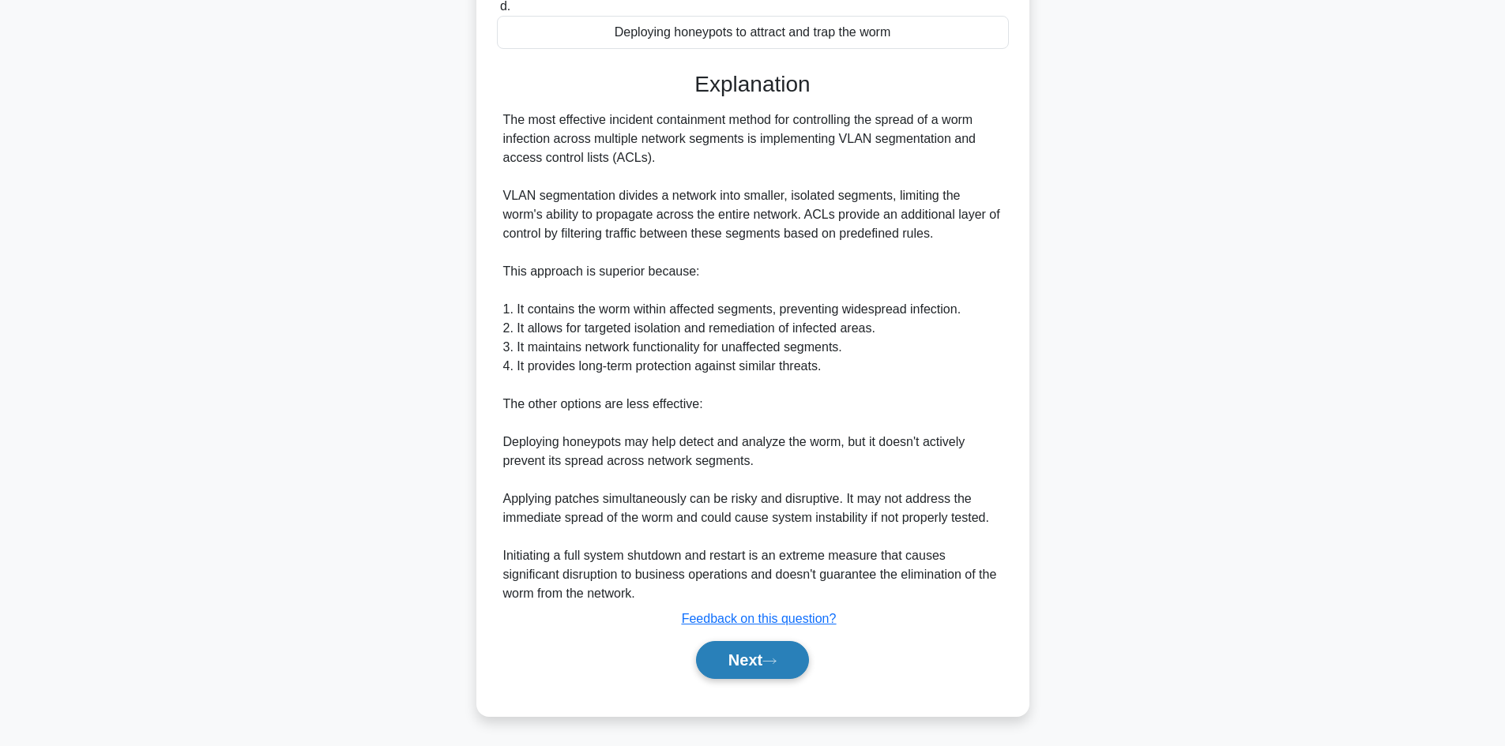
click at [757, 666] on button "Next" at bounding box center [752, 660] width 113 height 38
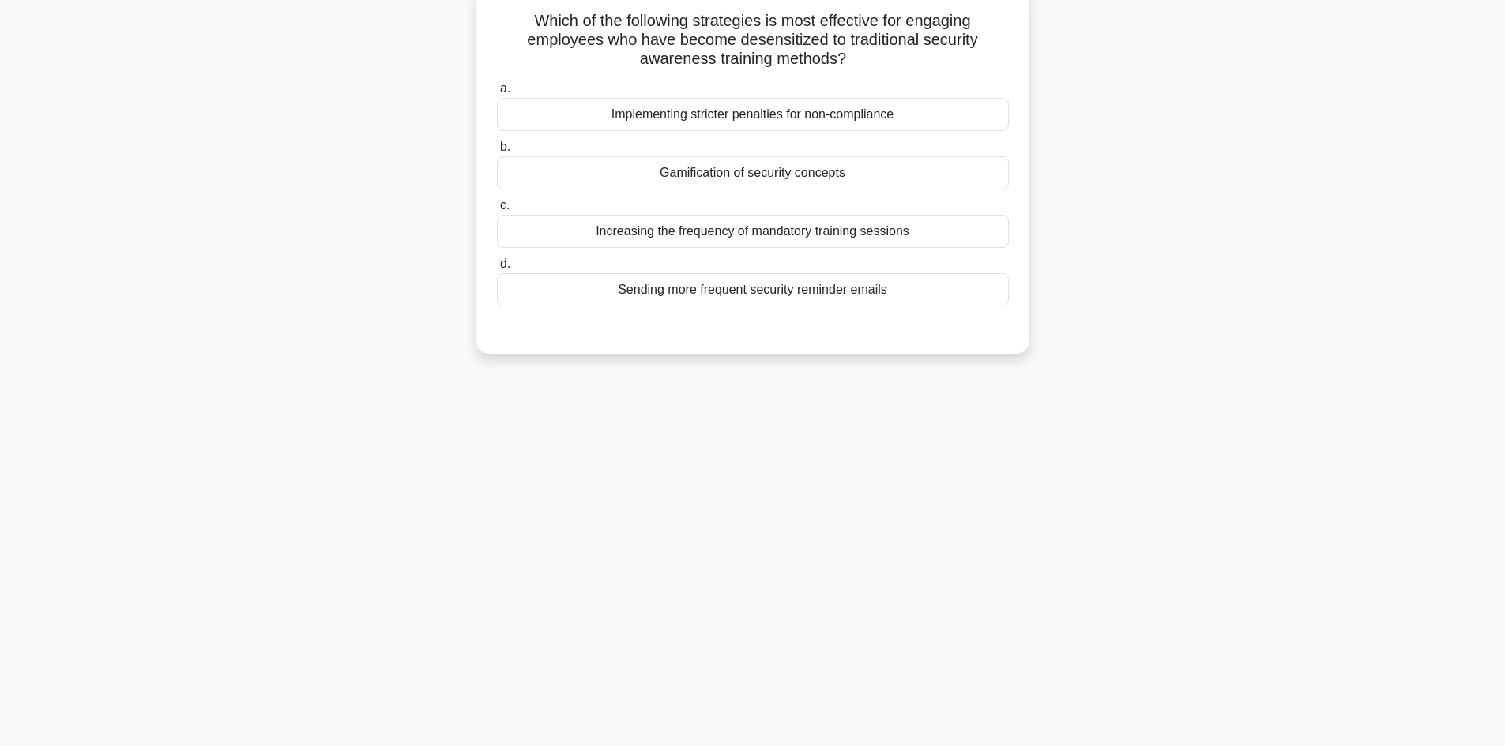
scroll to position [0, 0]
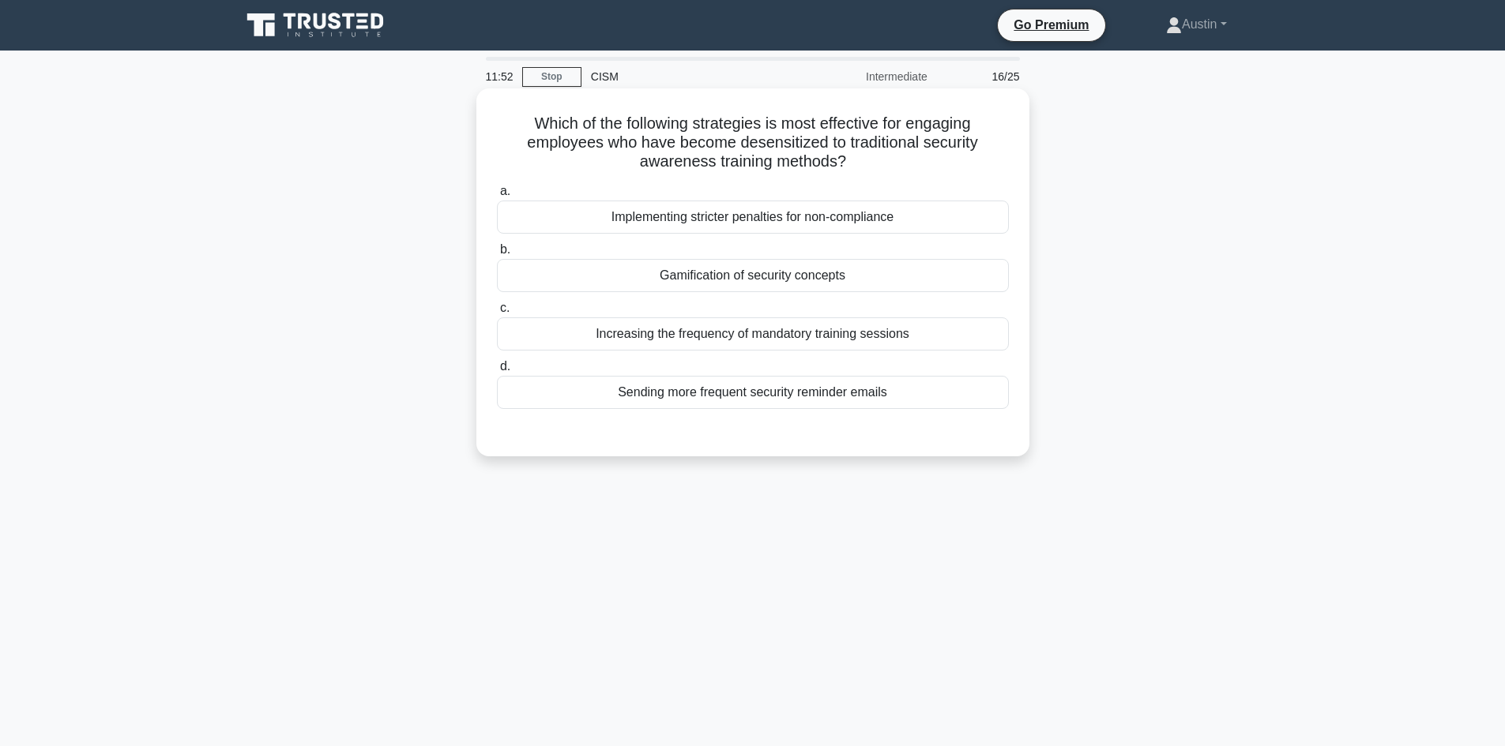
click at [576, 257] on label "b. Gamification of security concepts" at bounding box center [753, 266] width 512 height 52
click at [497, 255] on input "b. Gamification of security concepts" at bounding box center [497, 250] width 0 height 10
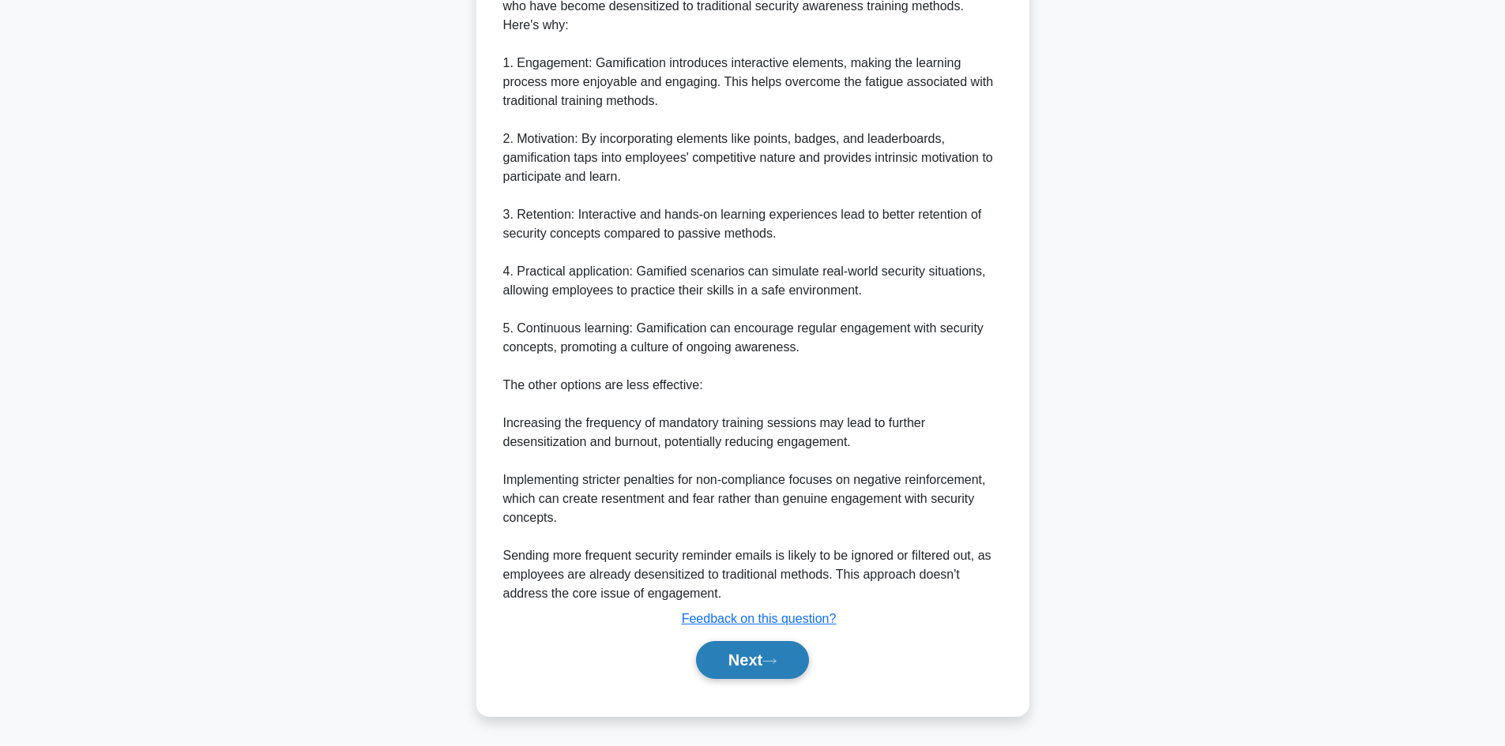
click at [774, 656] on button "Next" at bounding box center [752, 660] width 113 height 38
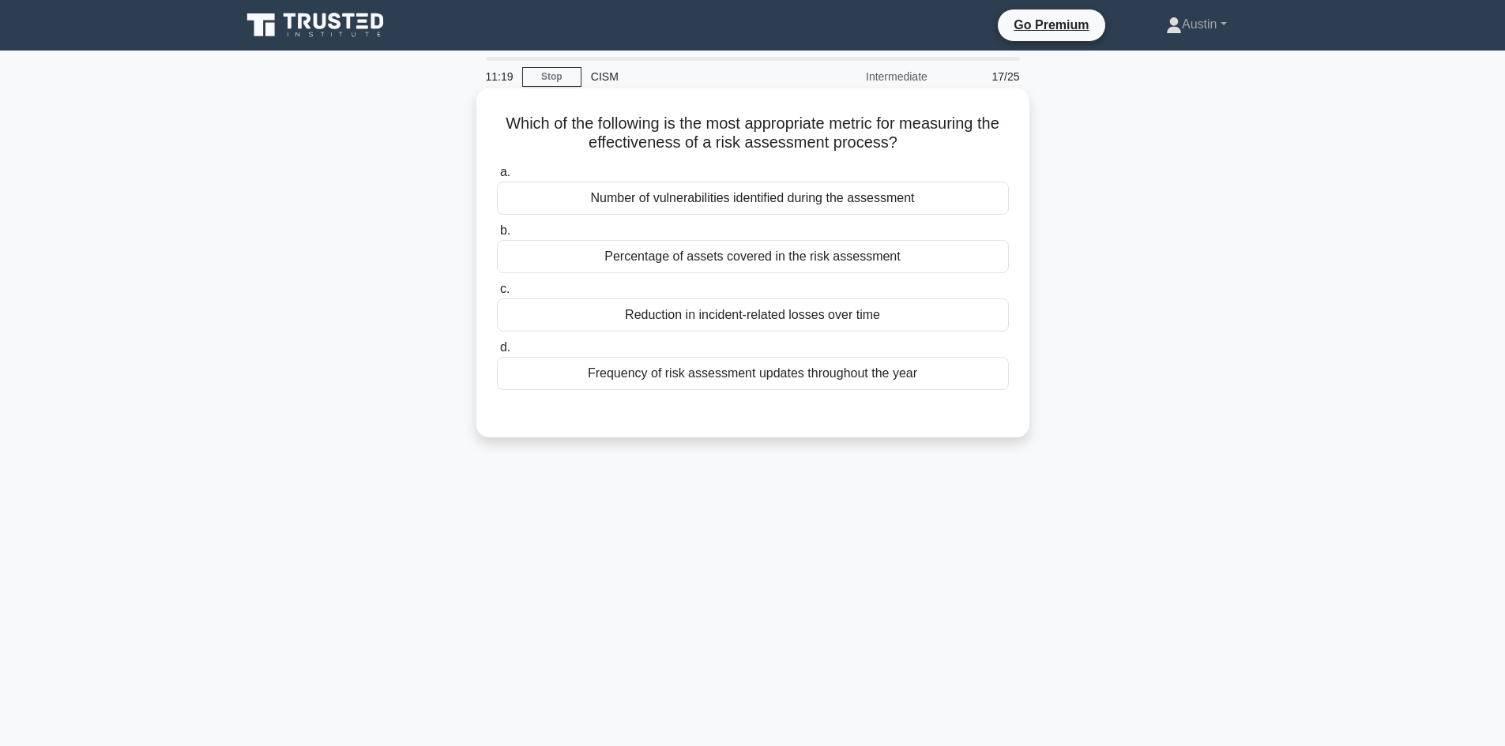
click at [582, 282] on label "c. Reduction in incident-related losses over time" at bounding box center [753, 306] width 512 height 52
click at [497, 284] on input "c. Reduction in incident-related losses over time" at bounding box center [497, 289] width 0 height 10
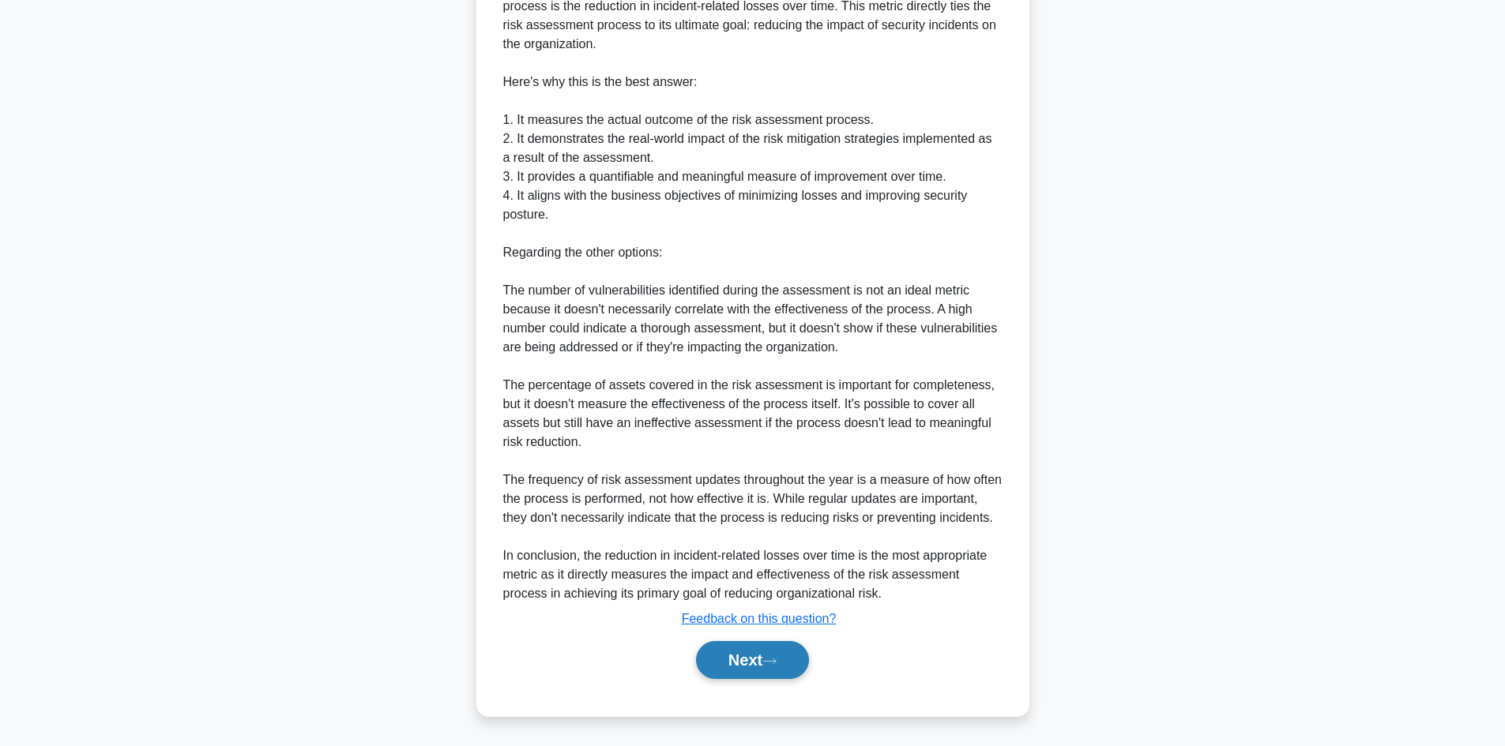
click at [802, 652] on button "Next" at bounding box center [752, 660] width 113 height 38
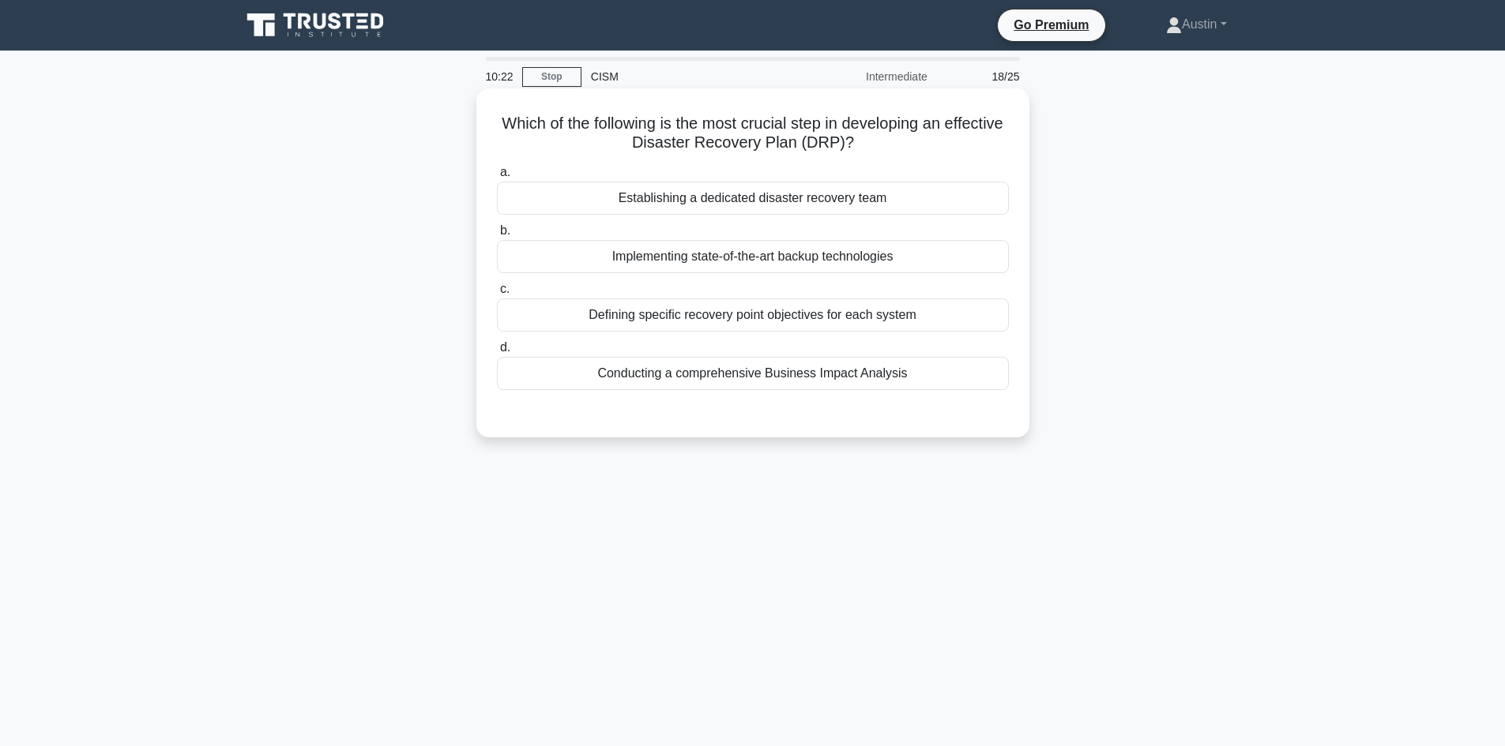
click at [615, 289] on label "c. Defining specific recovery point objectives for each system" at bounding box center [753, 306] width 512 height 52
click at [497, 289] on input "c. Defining specific recovery point objectives for each system" at bounding box center [497, 289] width 0 height 10
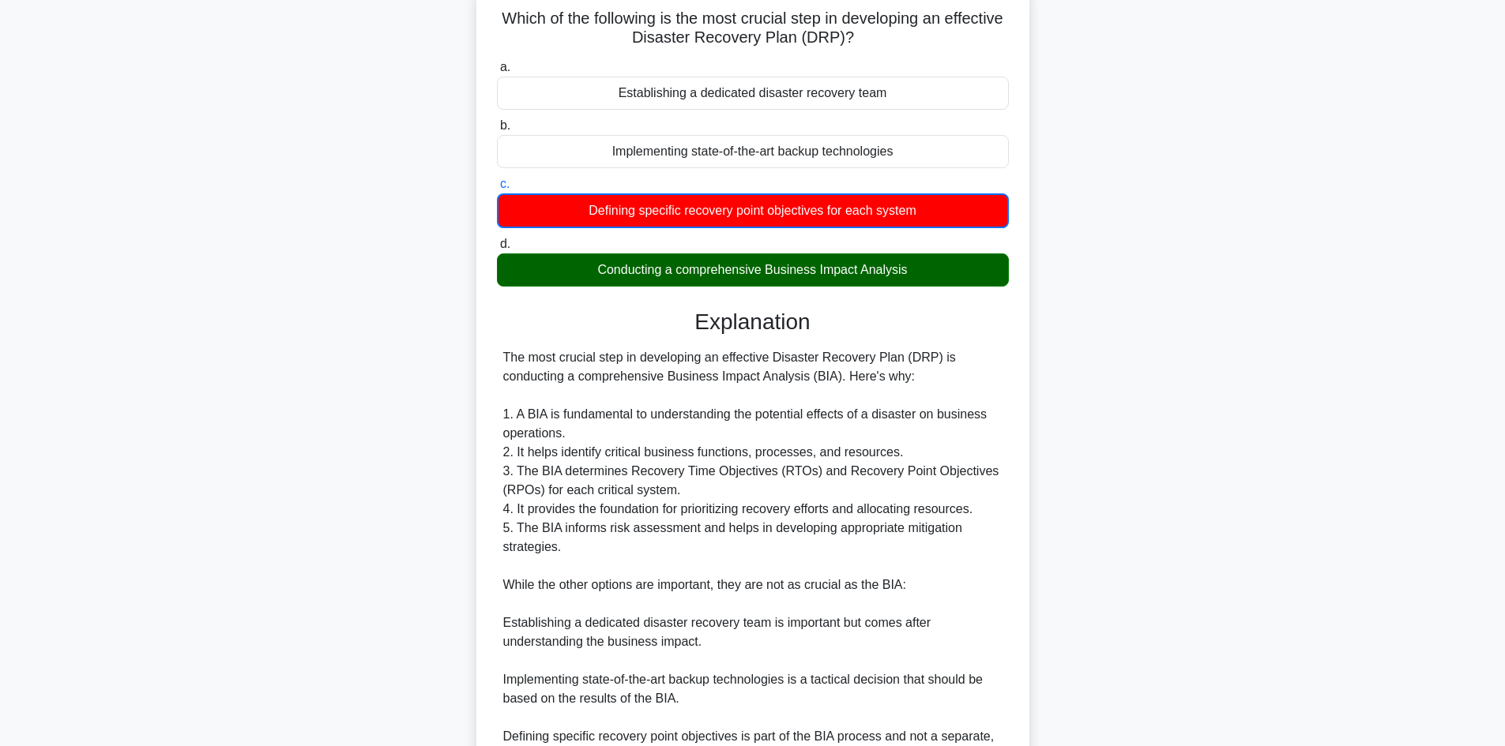
scroll to position [325, 0]
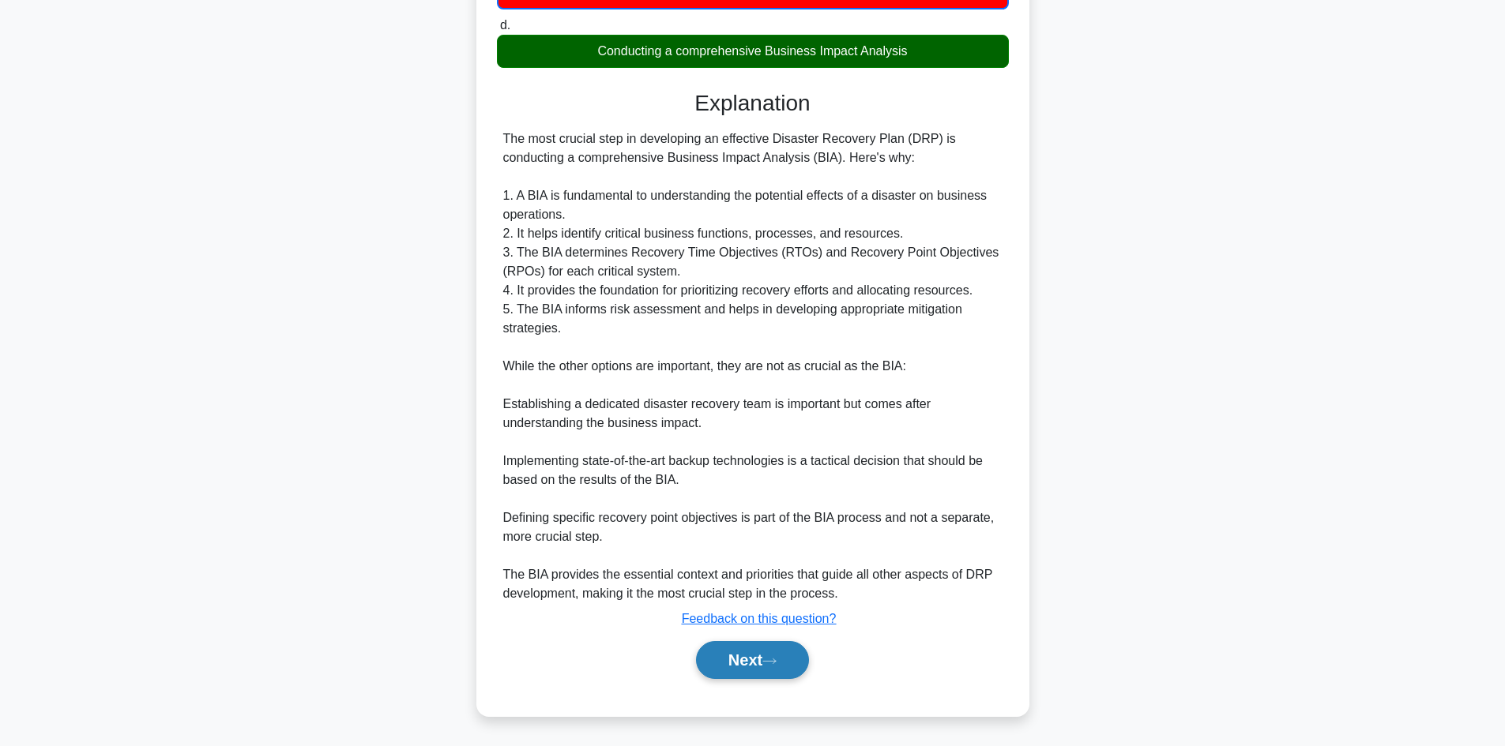
click at [762, 652] on button "Next" at bounding box center [752, 660] width 113 height 38
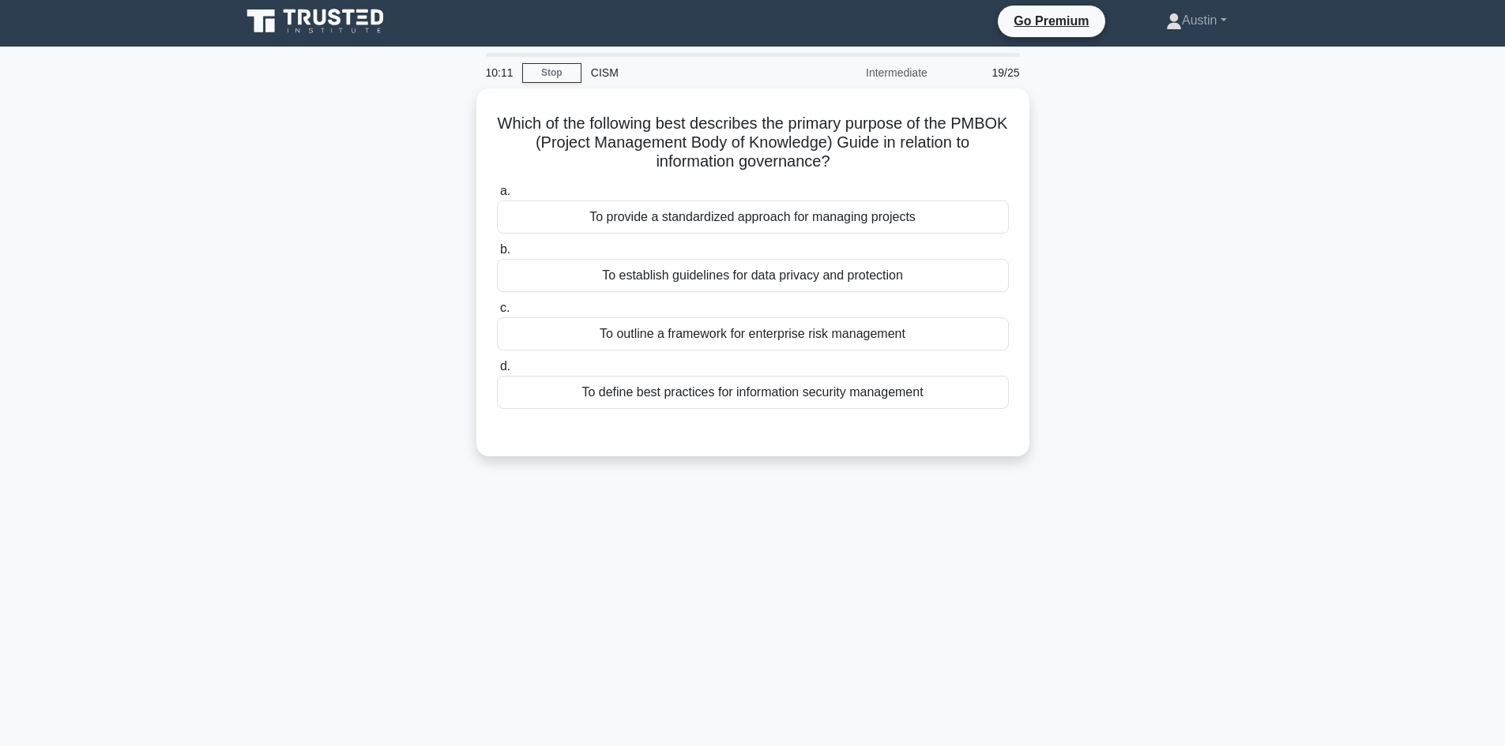
scroll to position [0, 0]
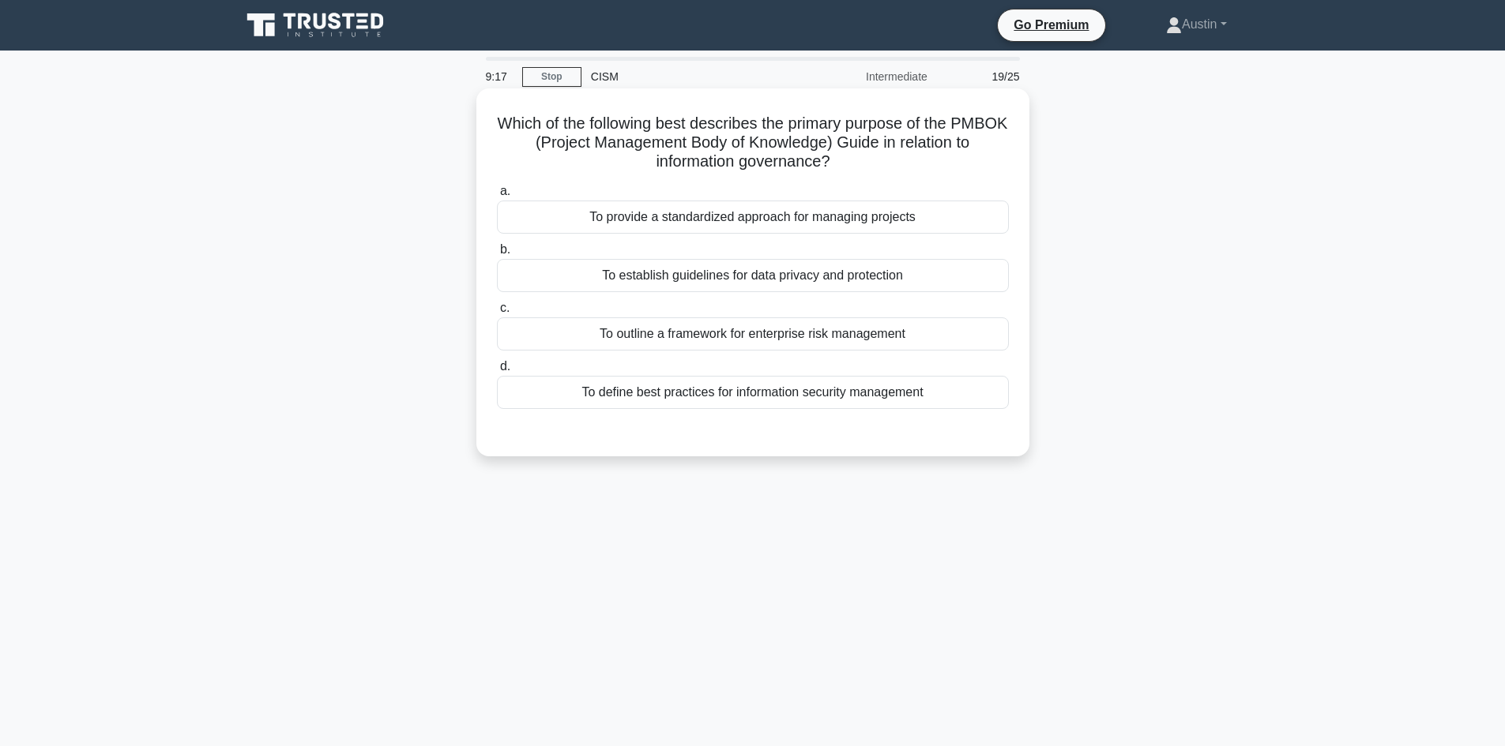
click at [745, 407] on div "To define best practices for information security management" at bounding box center [753, 392] width 512 height 33
click at [497, 372] on input "d. To define best practices for information security management" at bounding box center [497, 367] width 0 height 10
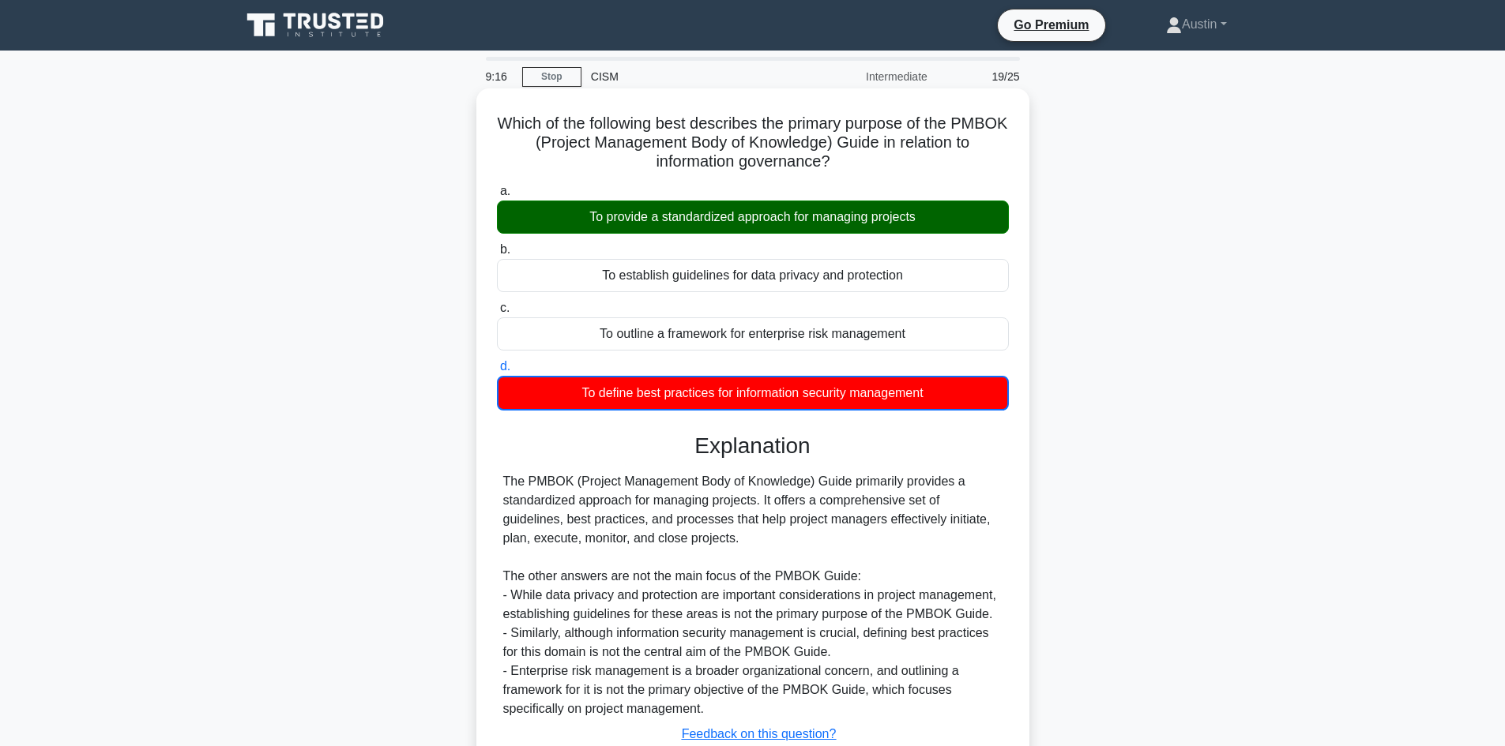
click at [676, 226] on div "To provide a standardized approach for managing projects" at bounding box center [753, 217] width 512 height 33
click at [497, 197] on input "a. To provide a standardized approach for managing projects" at bounding box center [497, 191] width 0 height 10
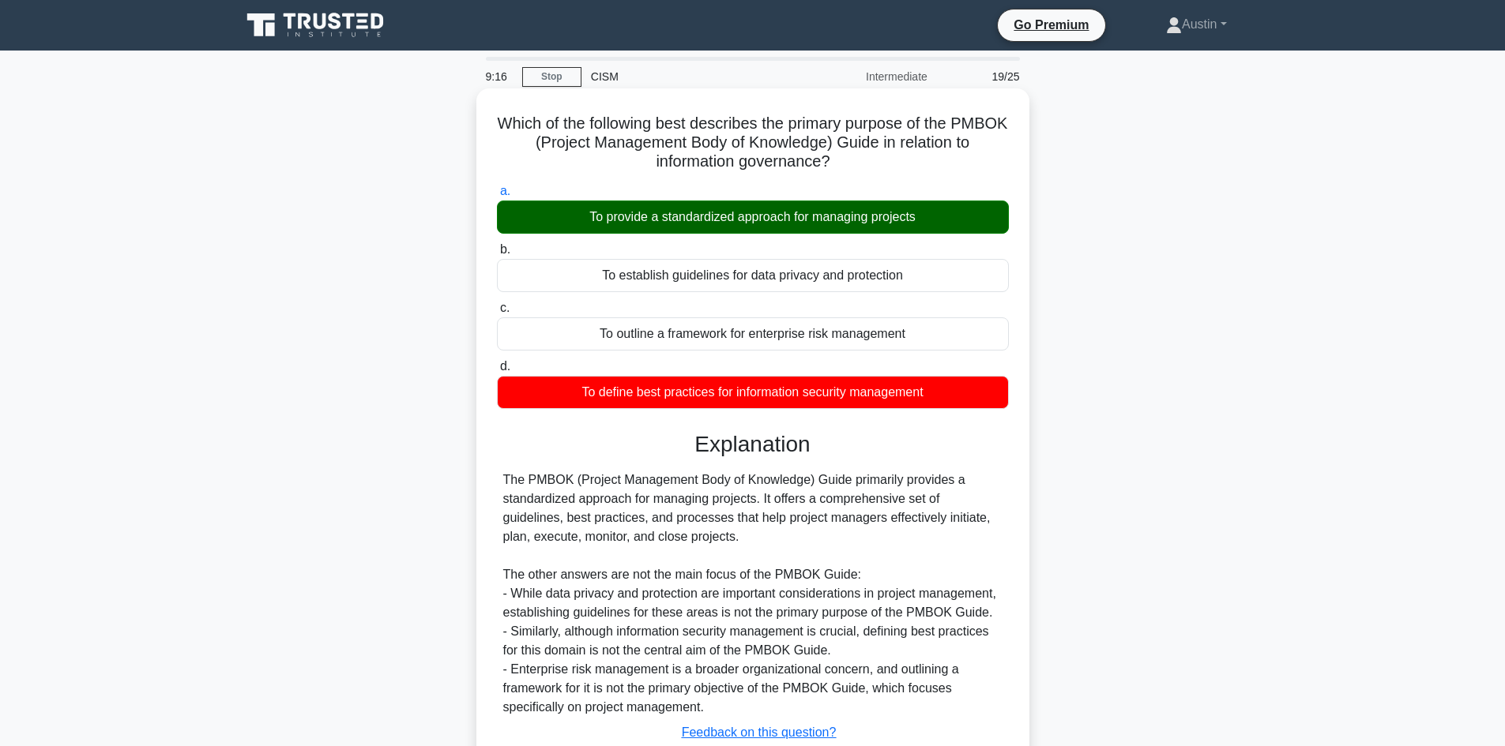
click at [679, 226] on div "To provide a standardized approach for managing projects" at bounding box center [753, 217] width 512 height 33
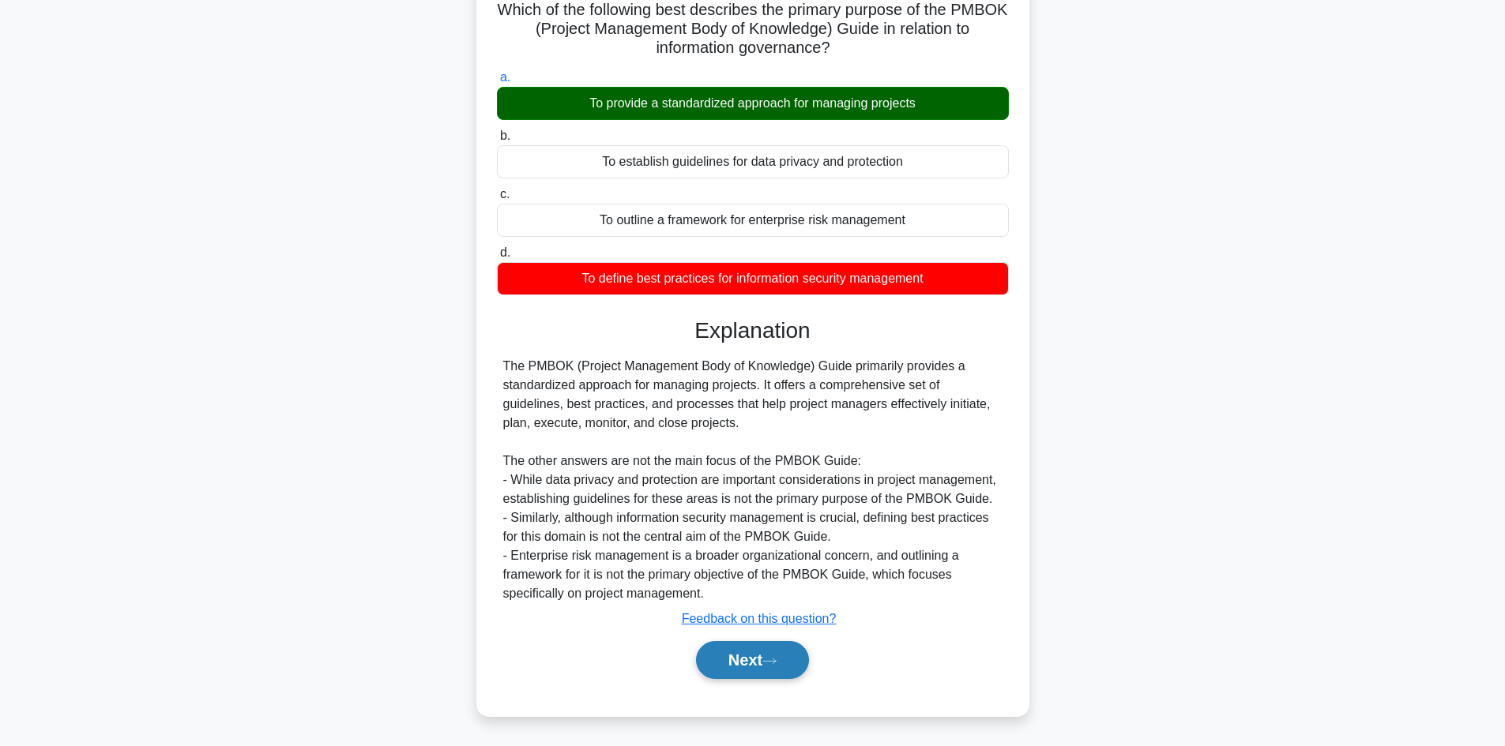
click at [776, 657] on icon at bounding box center [769, 661] width 14 height 9
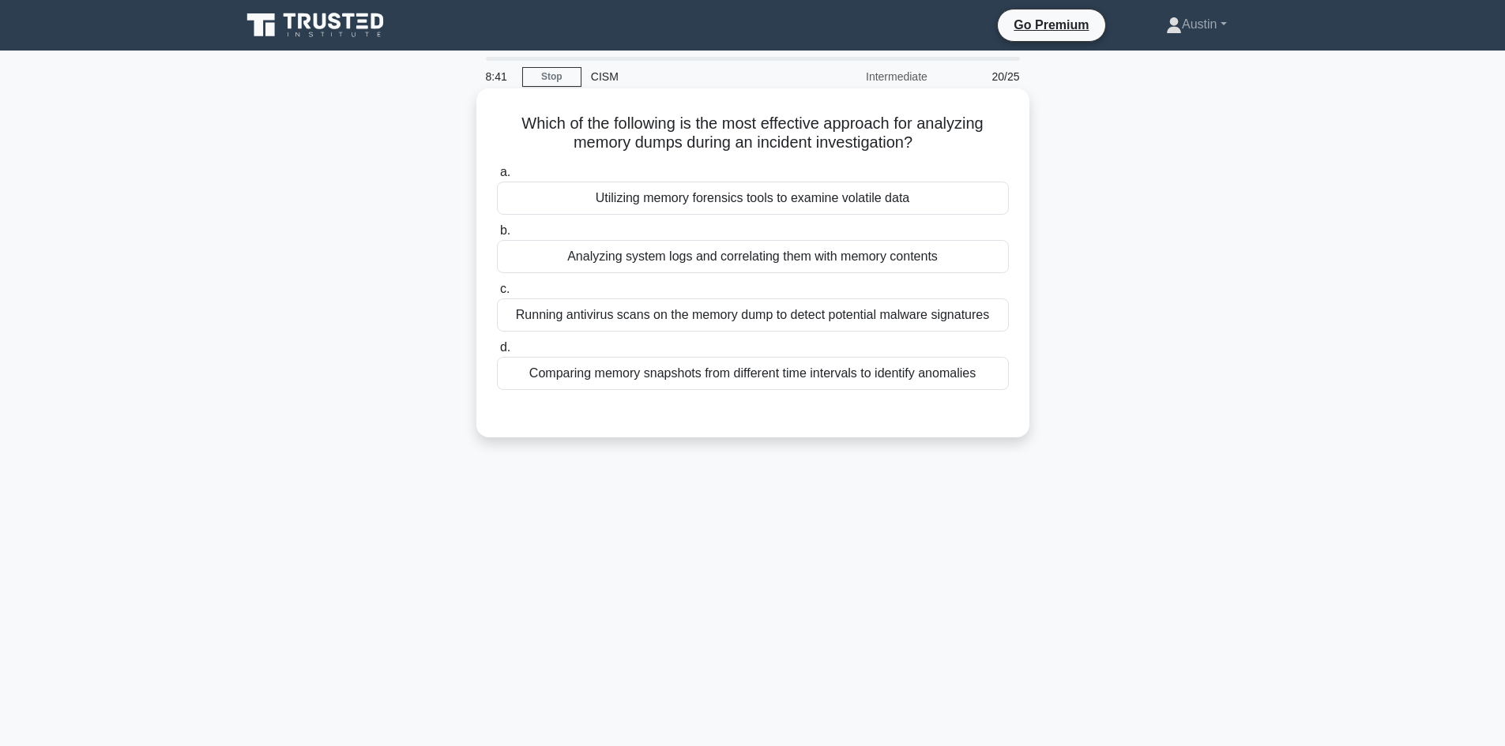
click at [753, 371] on div "Comparing memory snapshots from different time intervals to identify anomalies" at bounding box center [753, 373] width 512 height 33
click at [497, 353] on input "d. Comparing memory snapshots from different time intervals to identify anomali…" at bounding box center [497, 348] width 0 height 10
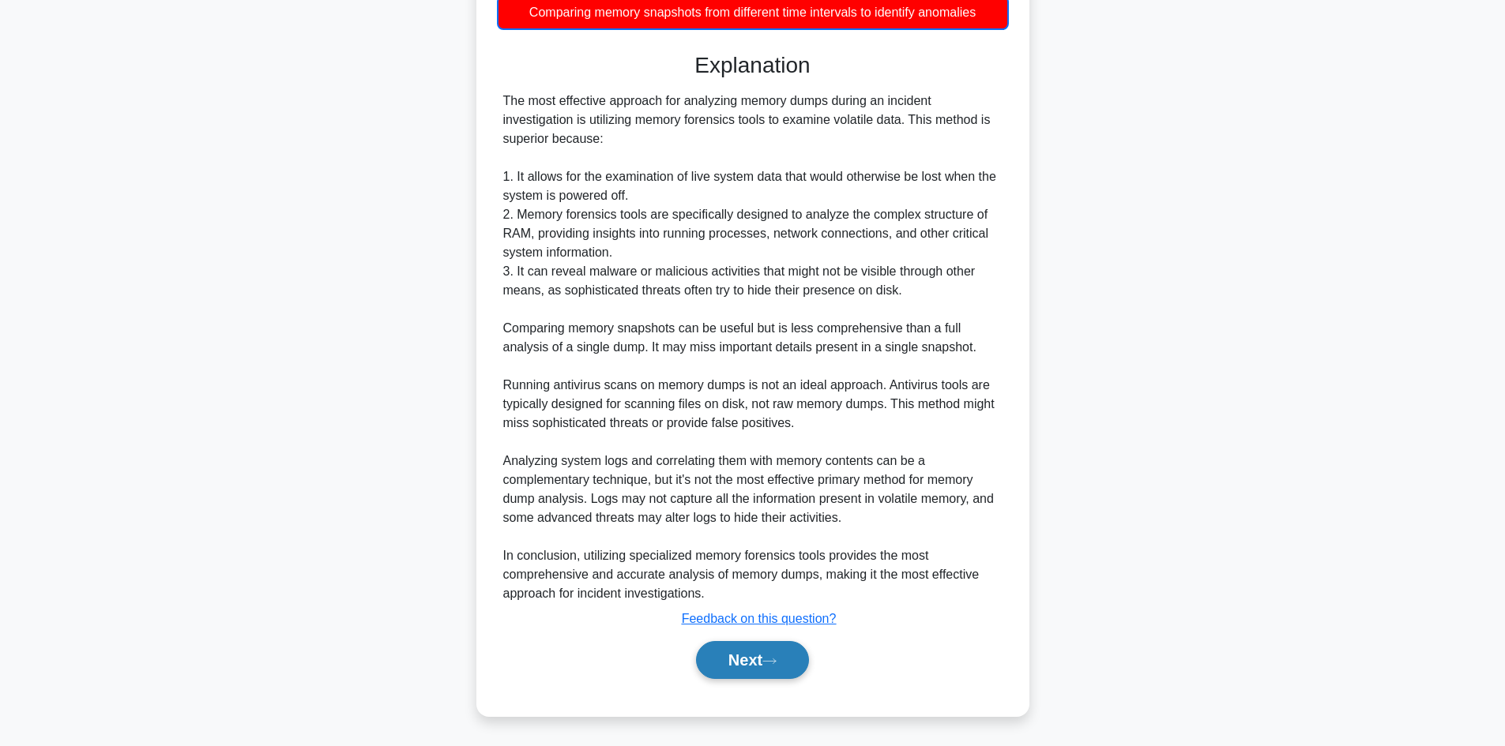
click at [784, 648] on button "Next" at bounding box center [752, 660] width 113 height 38
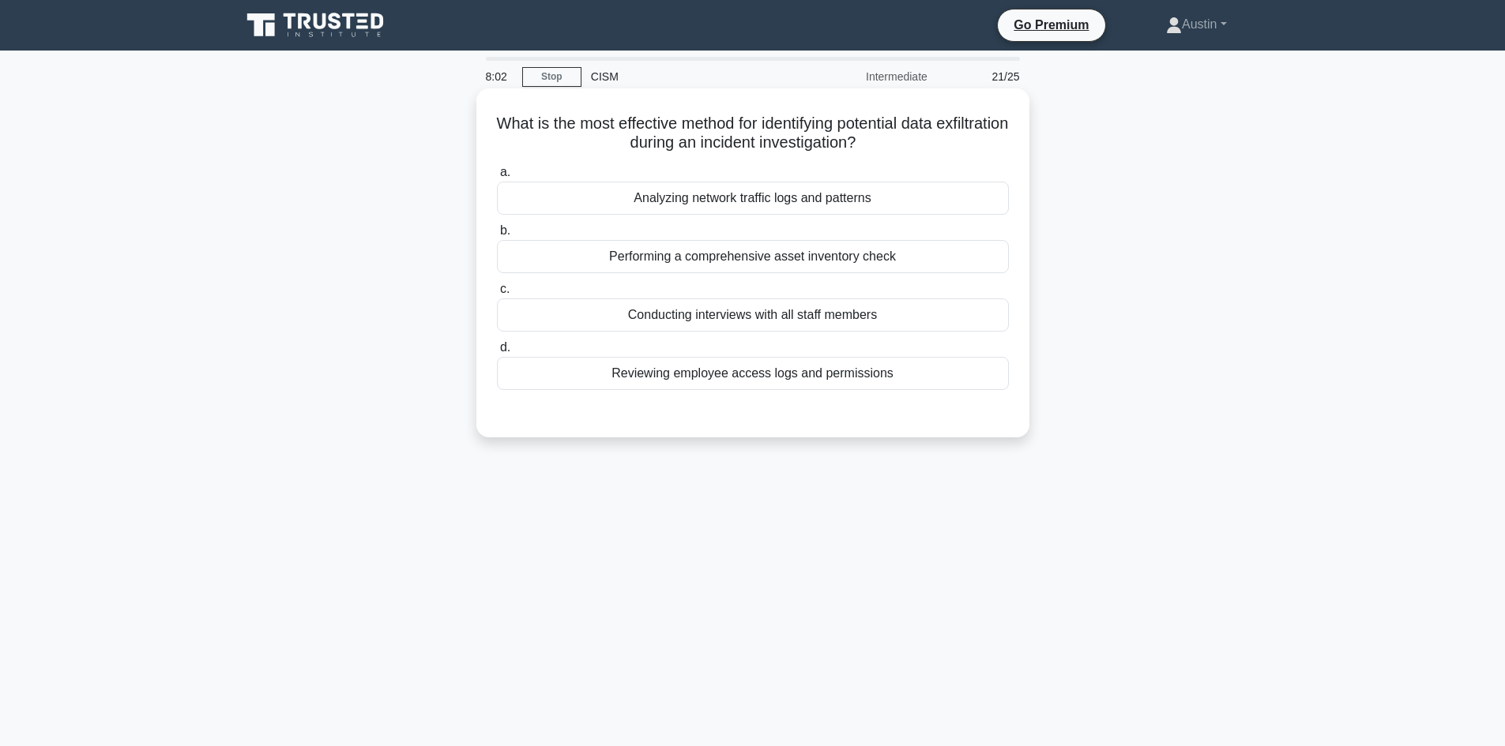
click at [587, 167] on label "a. Analyzing network traffic logs and patterns" at bounding box center [753, 189] width 512 height 52
click at [497, 167] on input "a. Analyzing network traffic logs and patterns" at bounding box center [497, 172] width 0 height 10
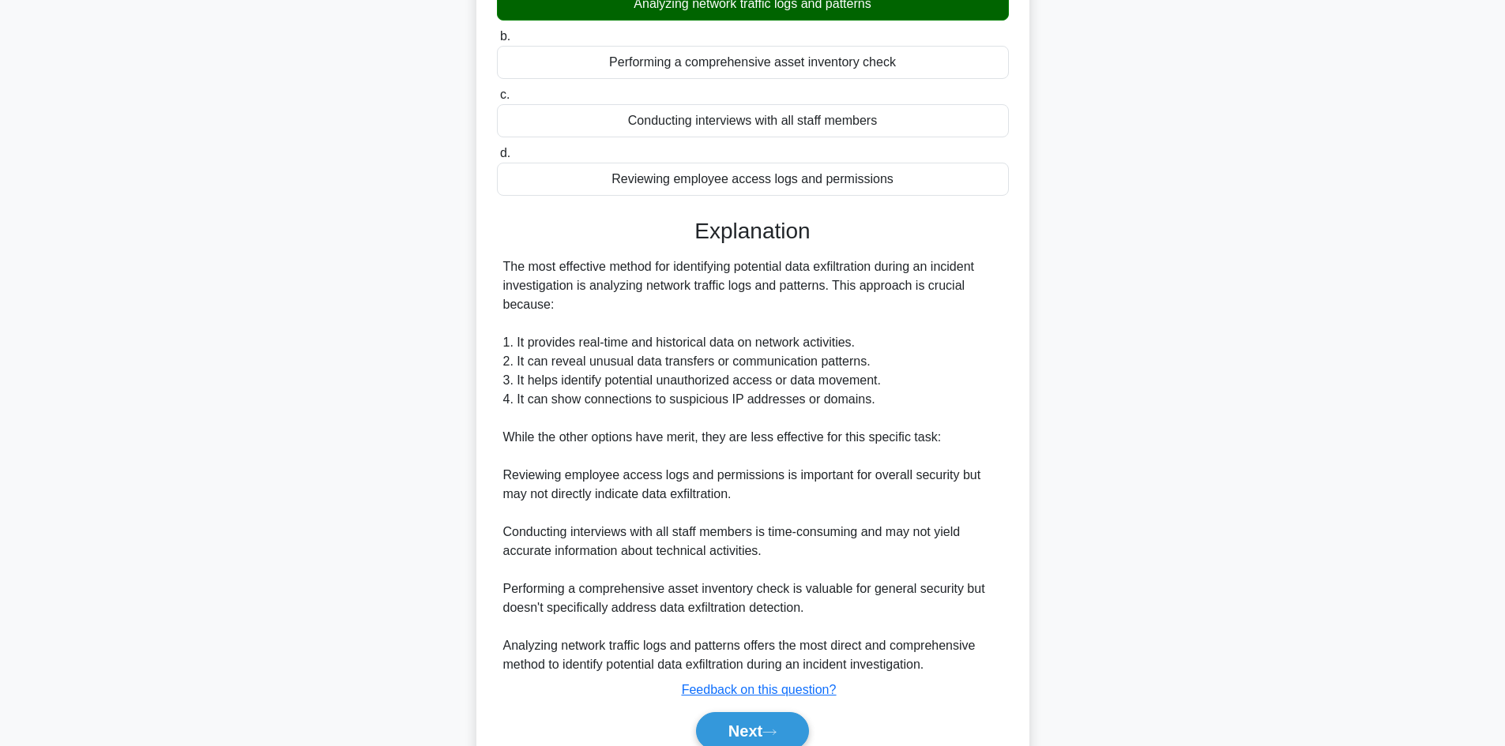
scroll to position [266, 0]
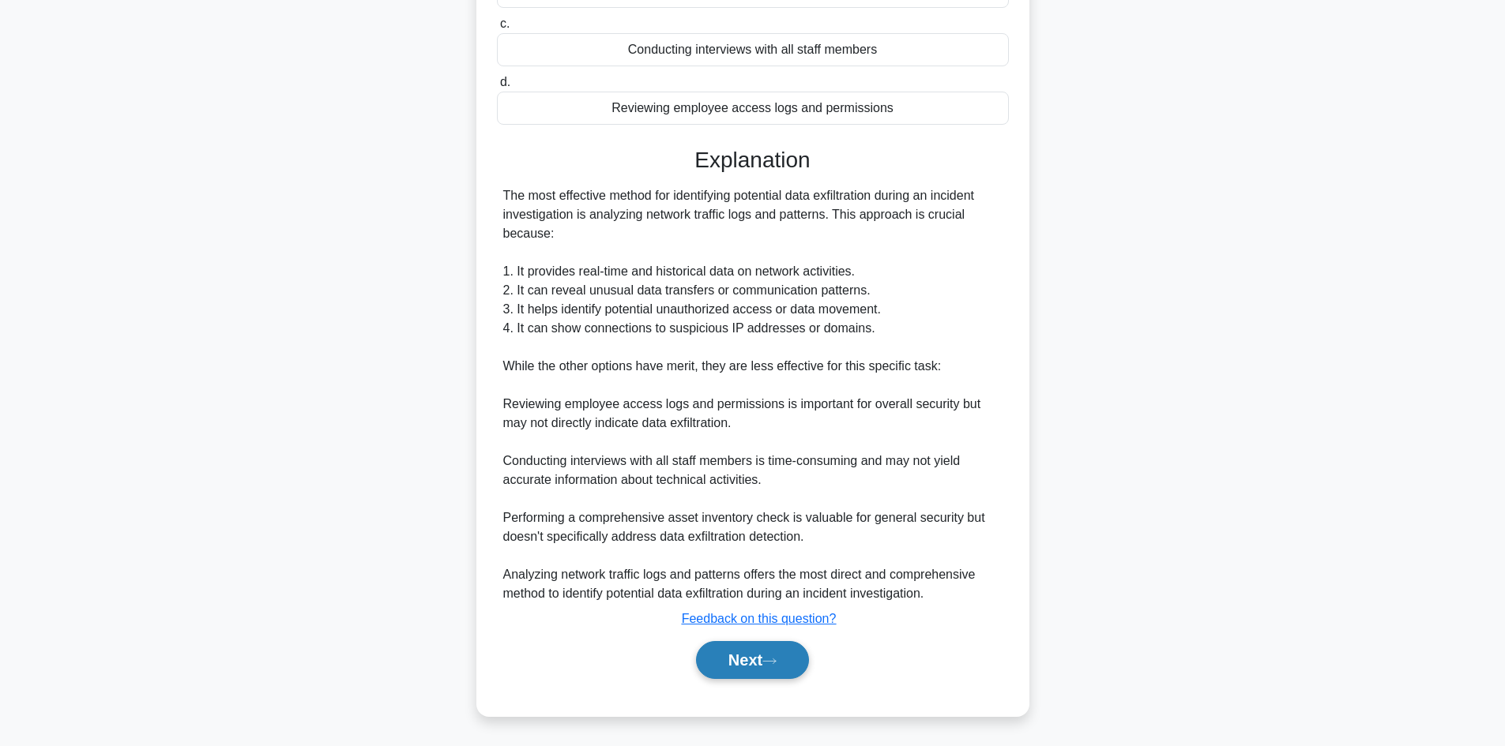
click at [724, 655] on button "Next" at bounding box center [752, 660] width 113 height 38
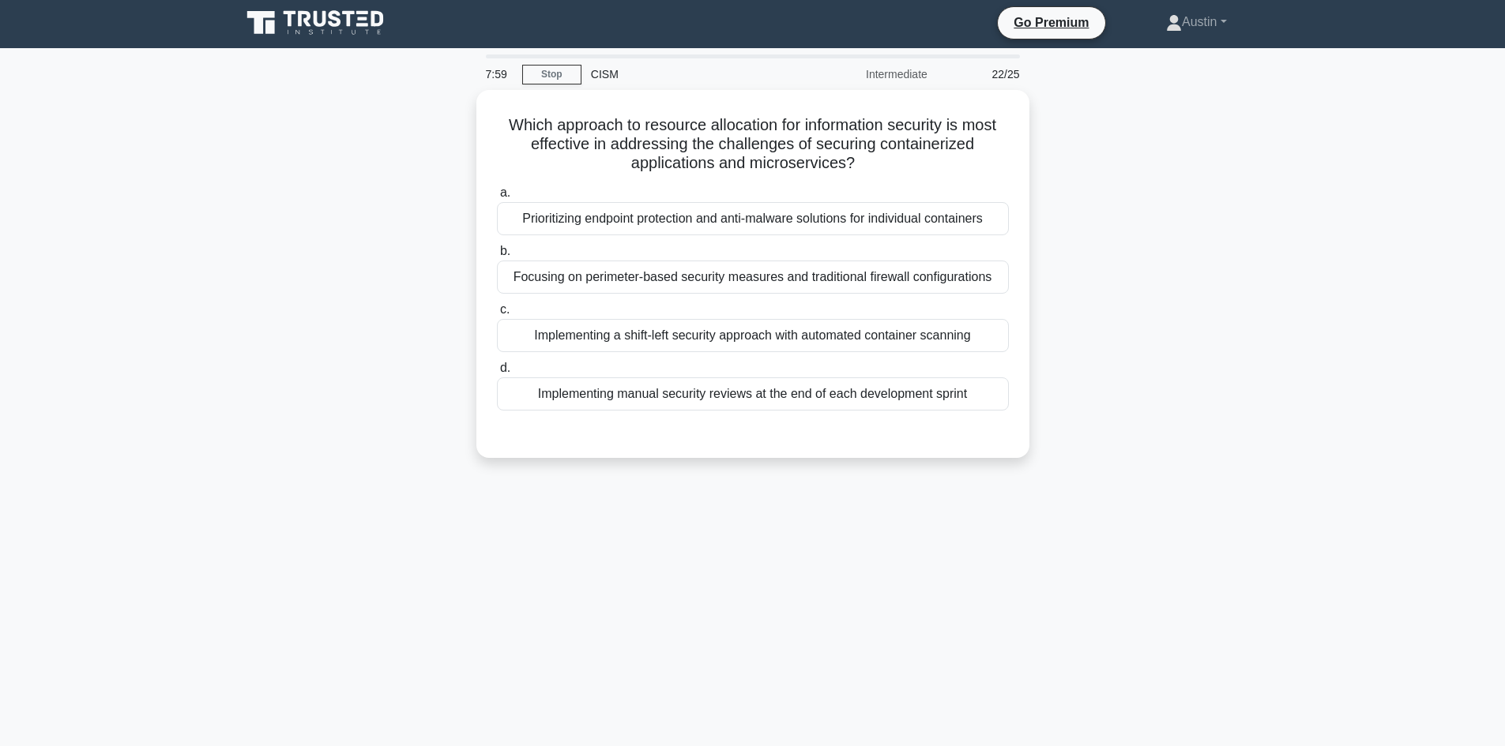
scroll to position [0, 0]
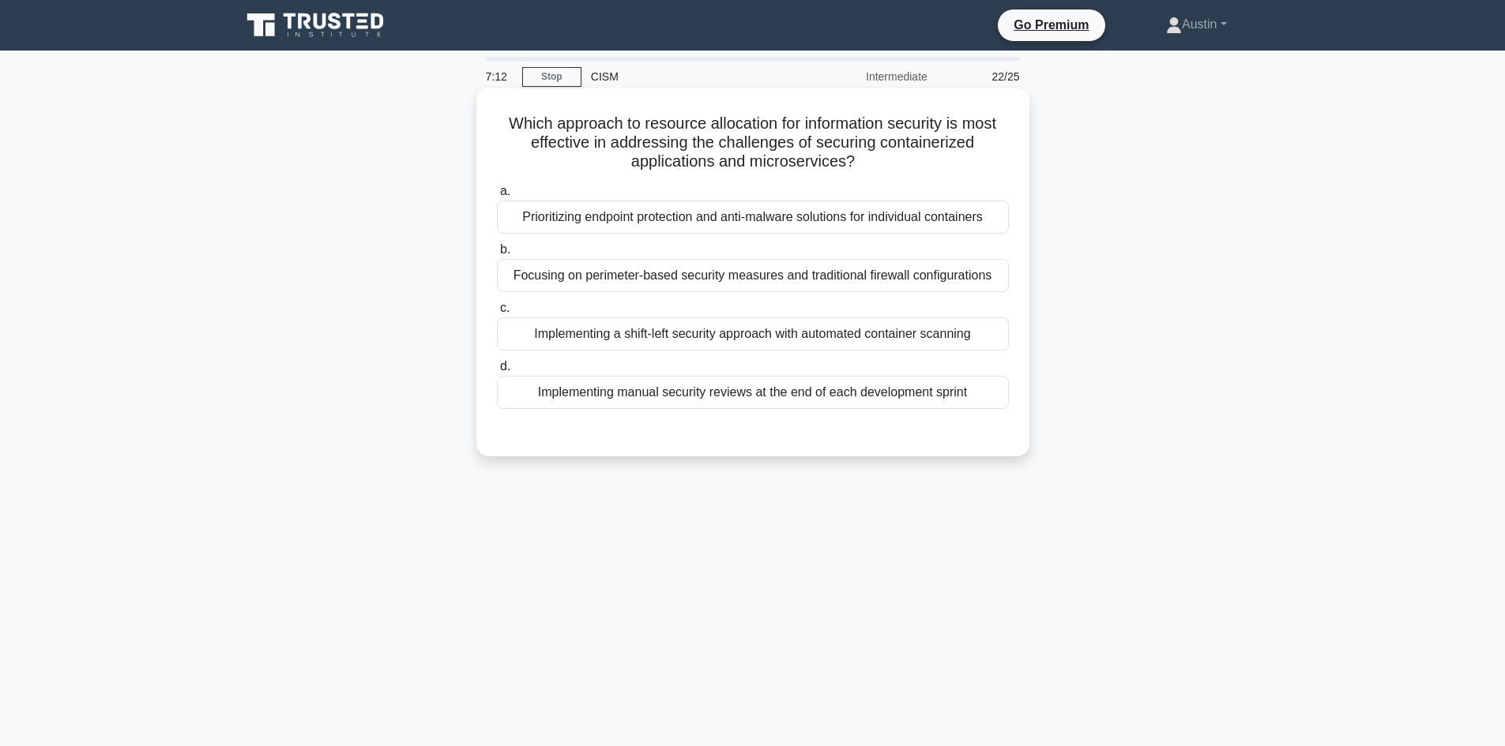
click at [563, 265] on div "Focusing on perimeter-based security measures and traditional firewall configur…" at bounding box center [753, 275] width 512 height 33
click at [497, 255] on input "b. Focusing on perimeter-based security measures and traditional firewall confi…" at bounding box center [497, 250] width 0 height 10
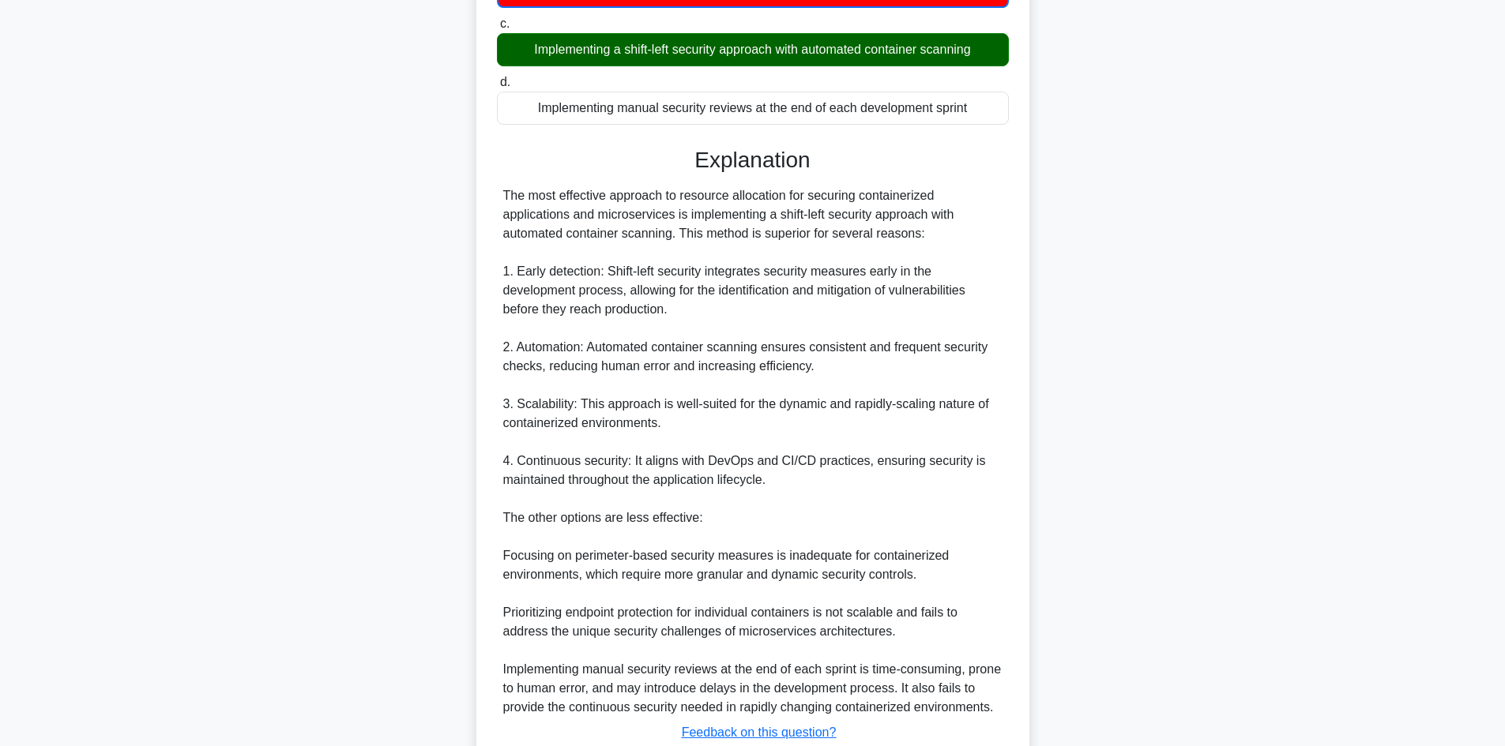
scroll to position [400, 0]
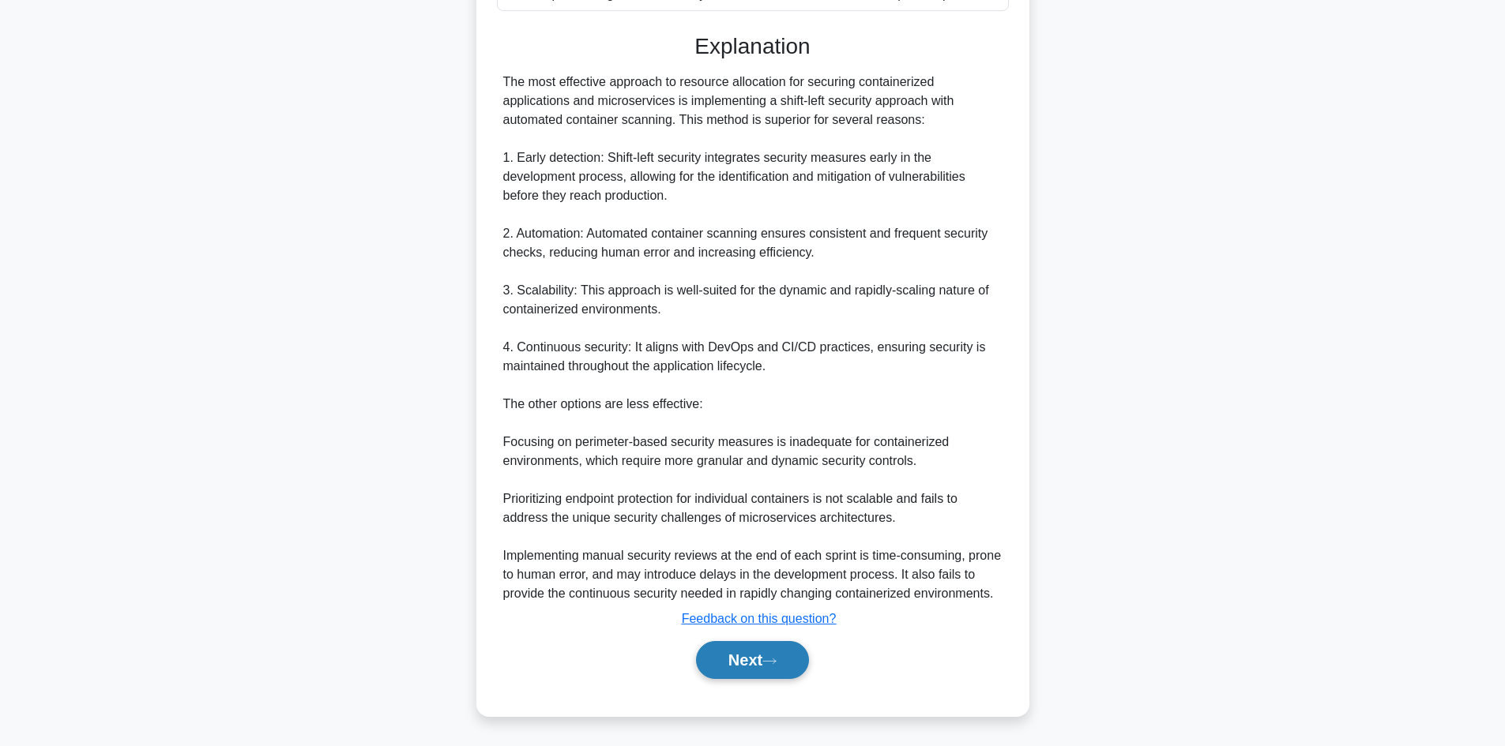
click at [771, 669] on button "Next" at bounding box center [752, 660] width 113 height 38
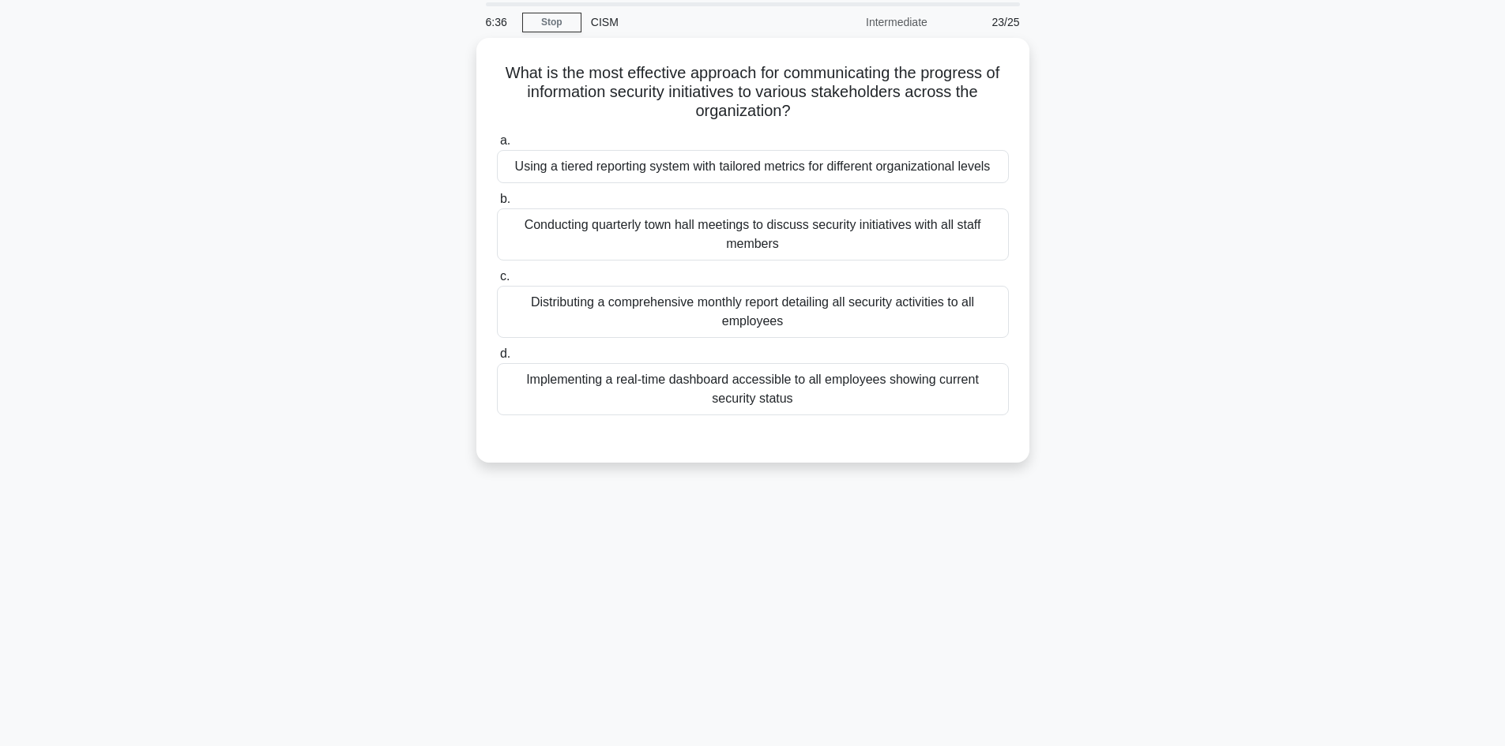
scroll to position [0, 0]
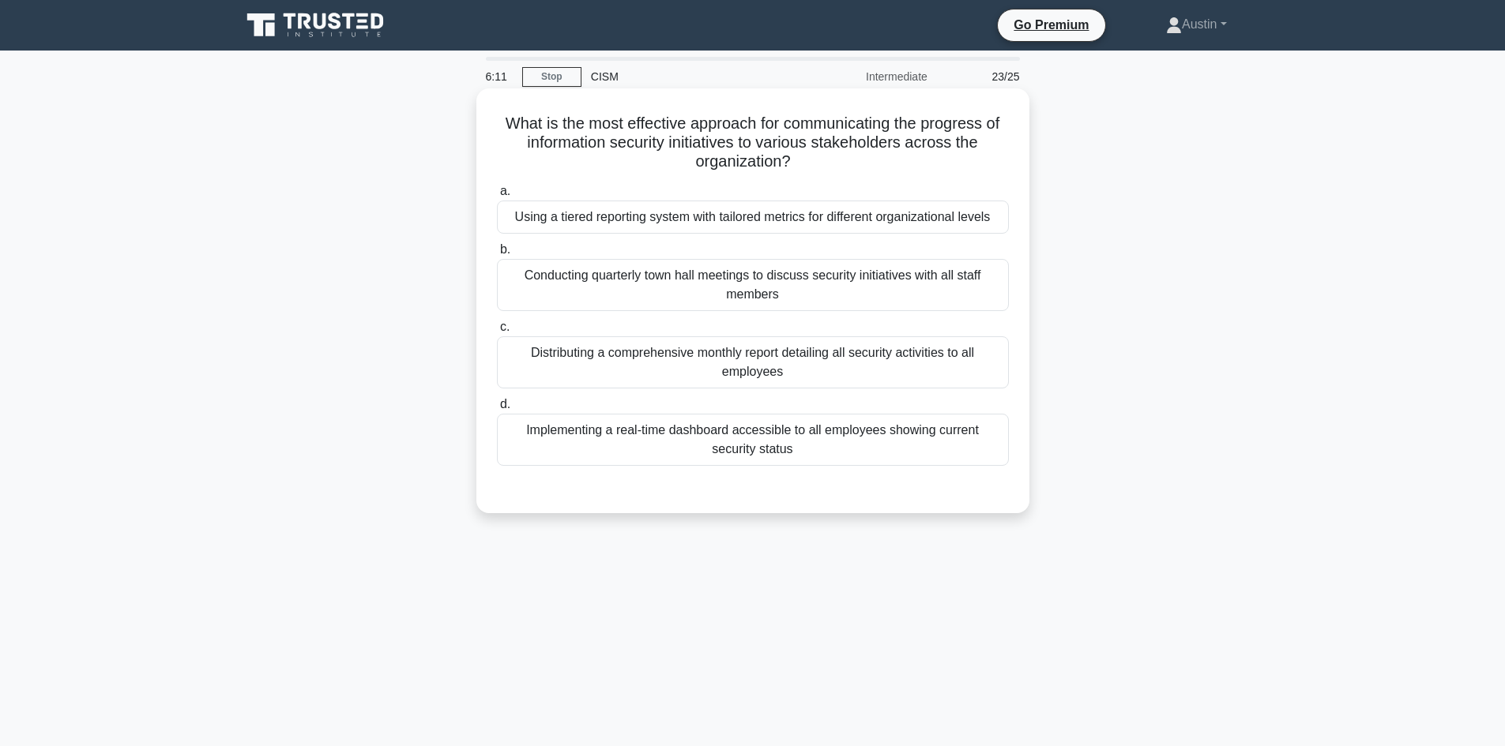
click at [566, 207] on div "Using a tiered reporting system with tailored metrics for different organizatio…" at bounding box center [753, 217] width 512 height 33
click at [497, 197] on input "a. Using a tiered reporting system with tailored metrics for different organiza…" at bounding box center [497, 191] width 0 height 10
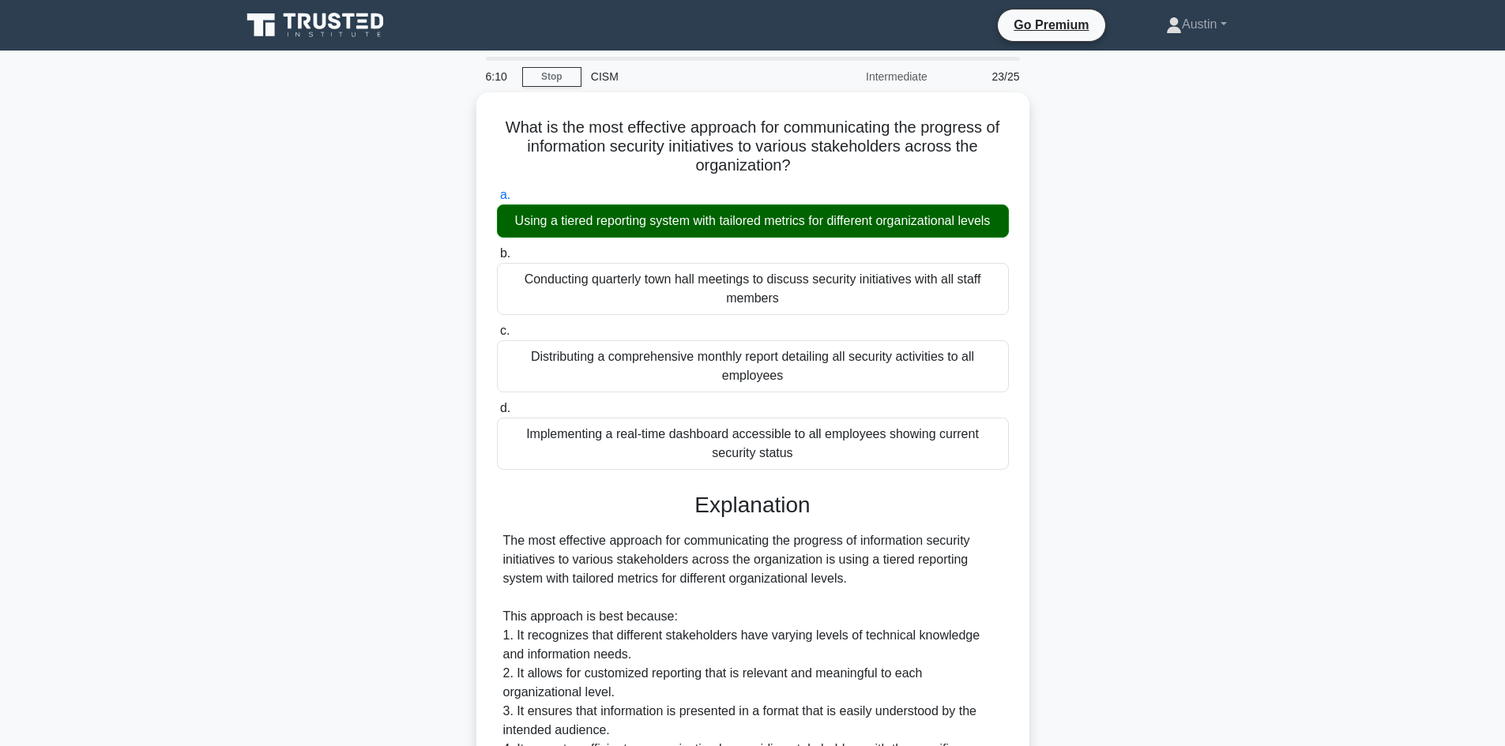
scroll to position [569, 0]
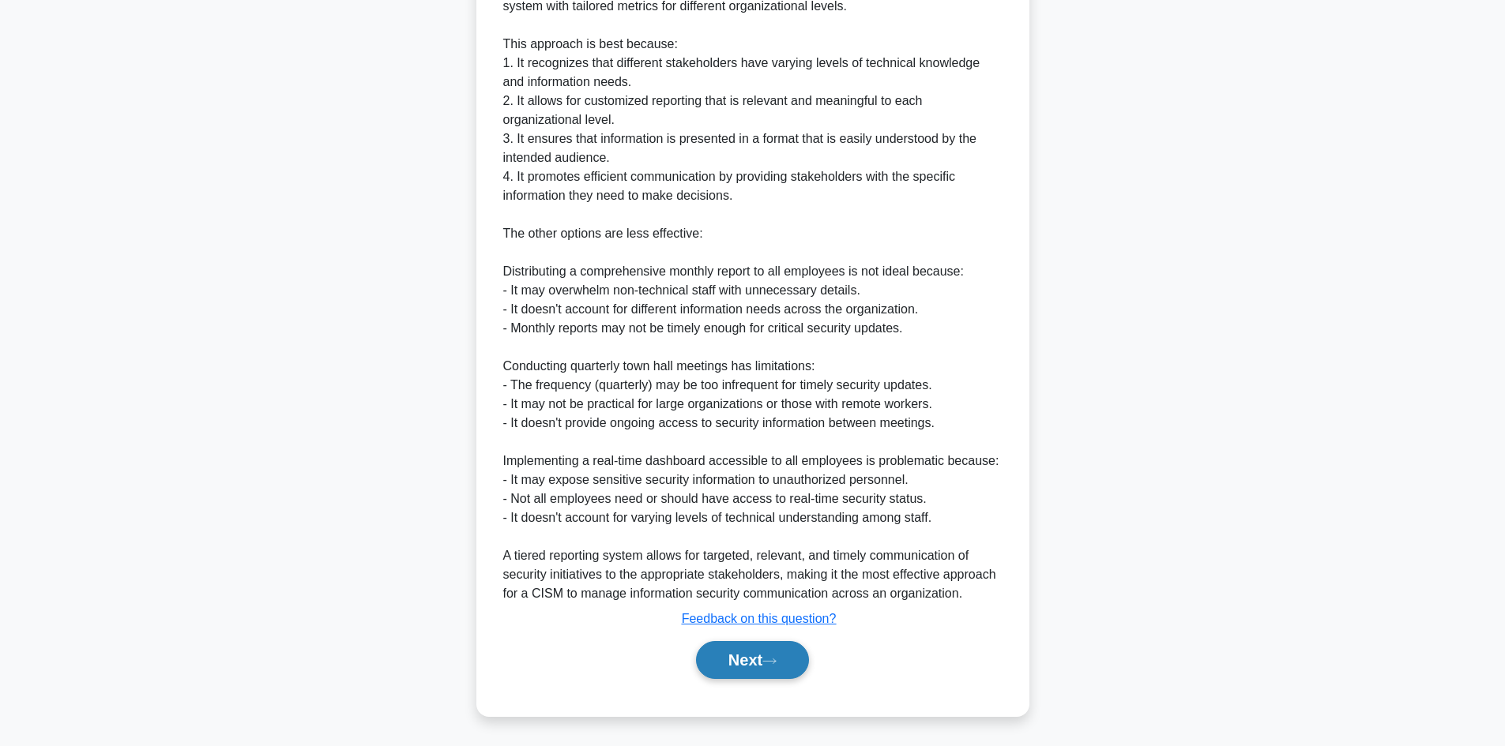
click at [799, 663] on button "Next" at bounding box center [752, 660] width 113 height 38
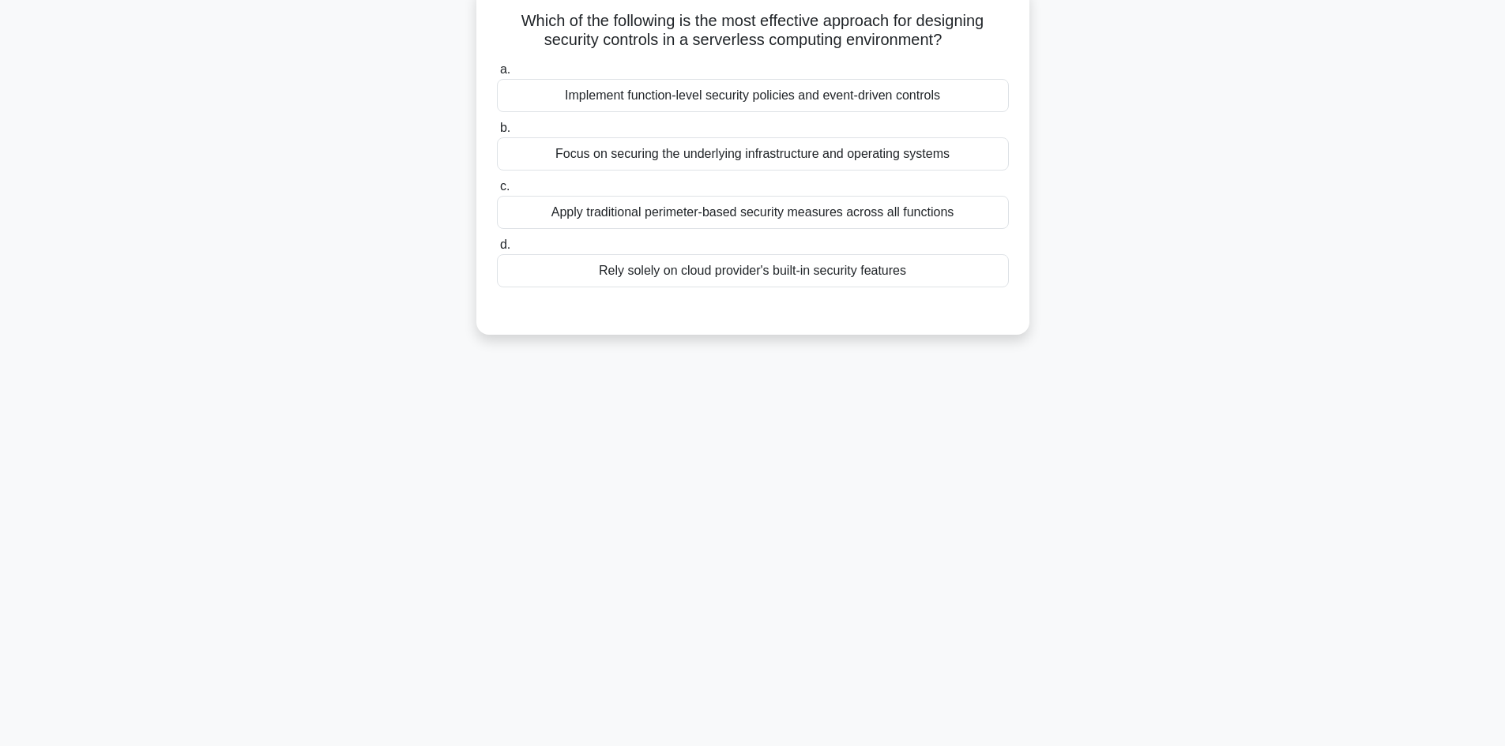
scroll to position [0, 0]
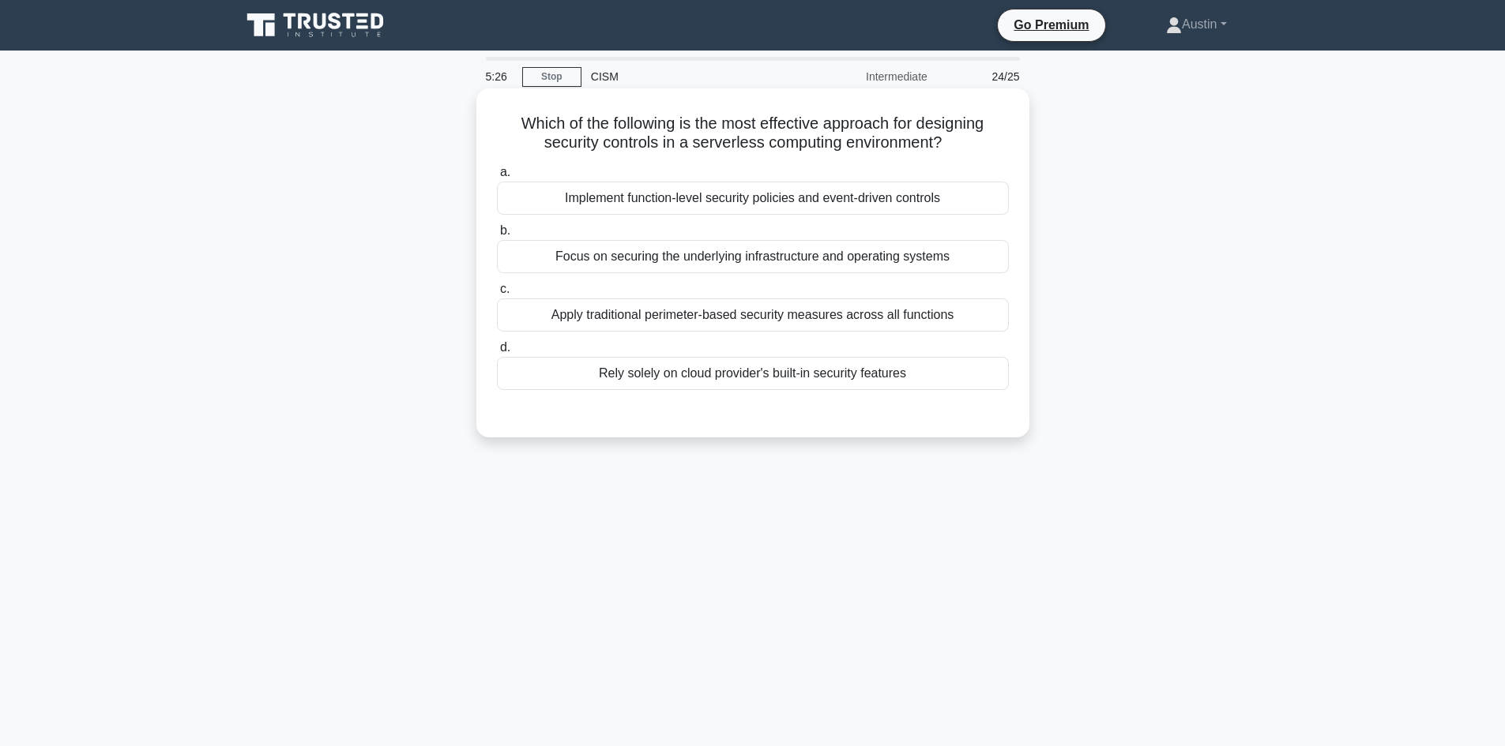
click at [637, 196] on div "Implement function-level security policies and event-driven controls" at bounding box center [753, 198] width 512 height 33
click at [497, 178] on input "a. Implement function-level security policies and event-driven controls" at bounding box center [497, 172] width 0 height 10
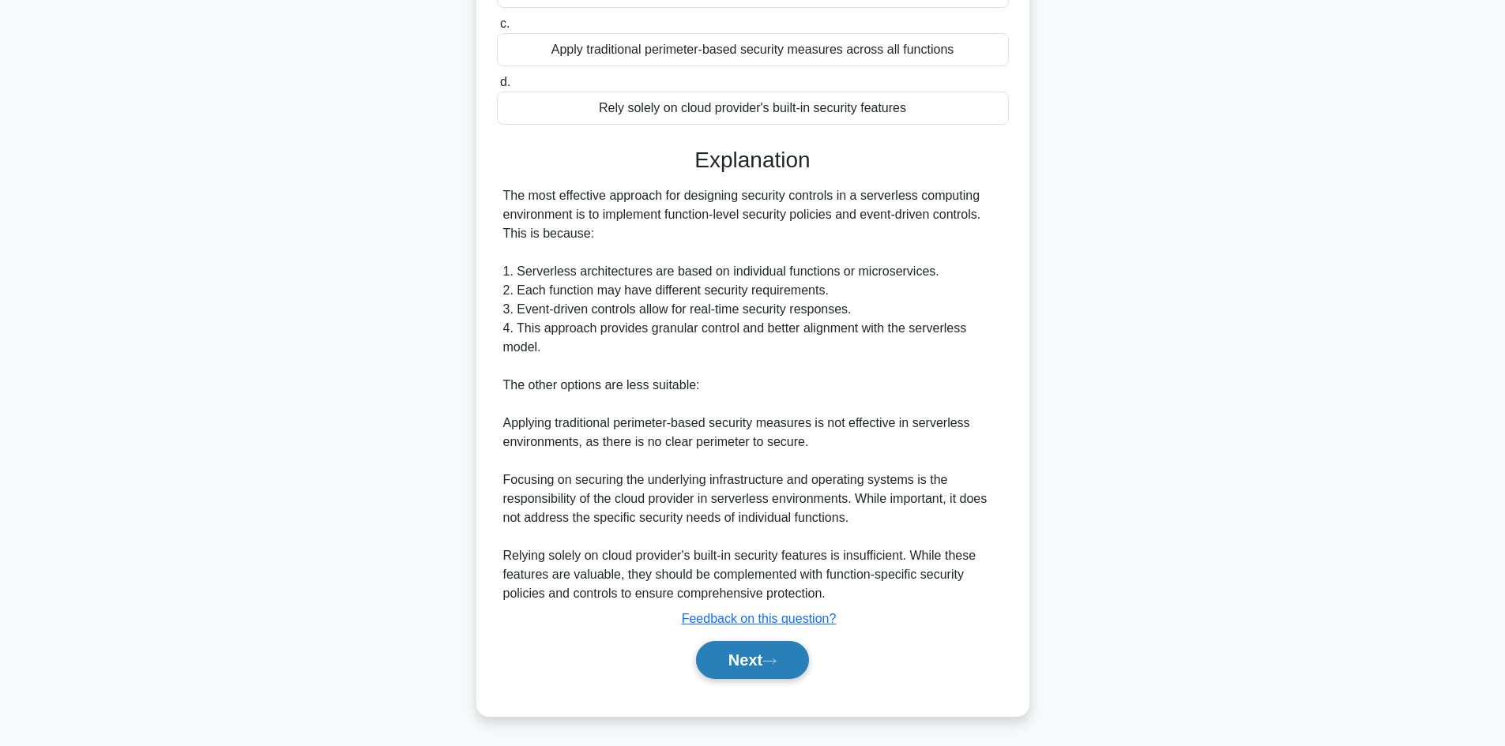
click at [768, 670] on button "Next" at bounding box center [752, 660] width 113 height 38
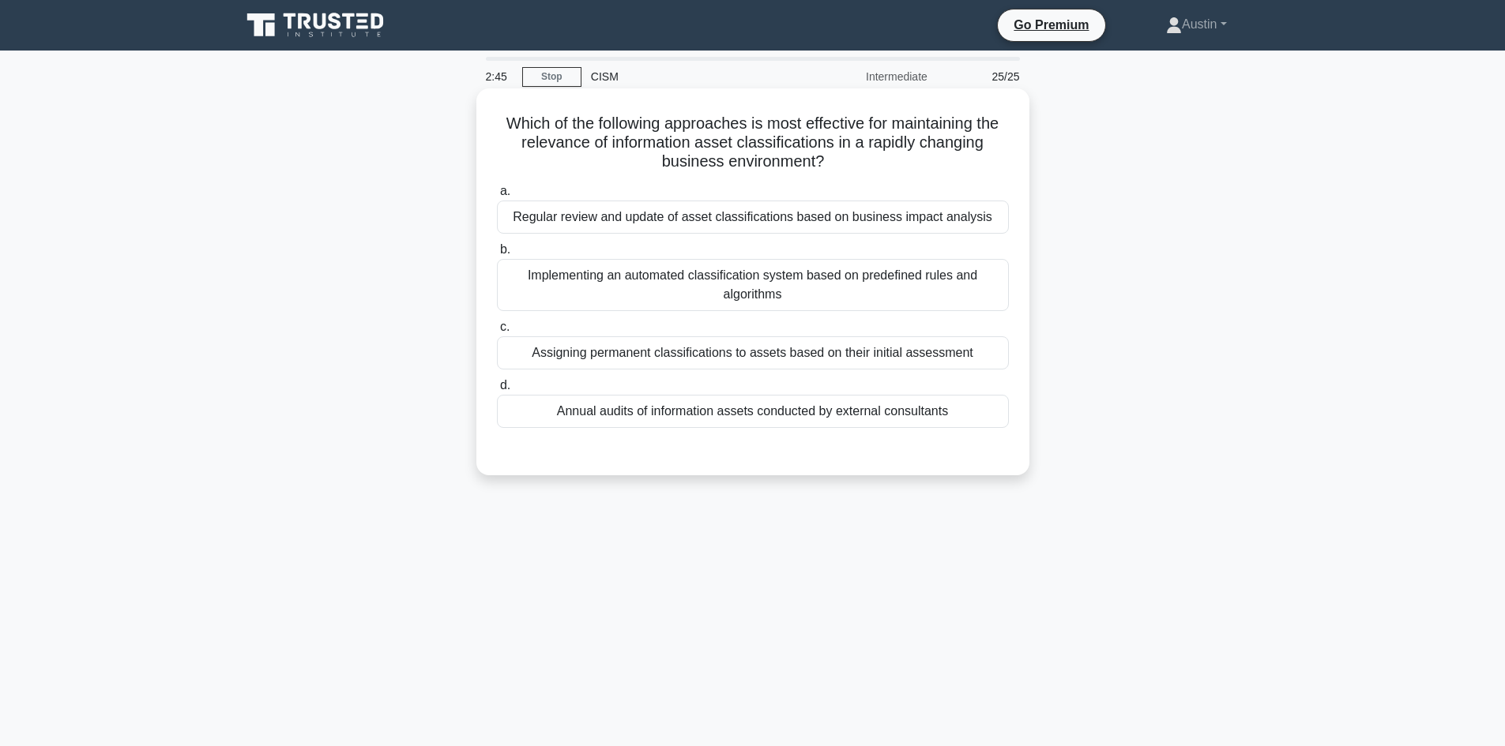
click at [633, 207] on div "Regular review and update of asset classifications based on business impact ana…" at bounding box center [753, 217] width 512 height 33
click at [497, 197] on input "a. Regular review and update of asset classifications based on business impact …" at bounding box center [497, 191] width 0 height 10
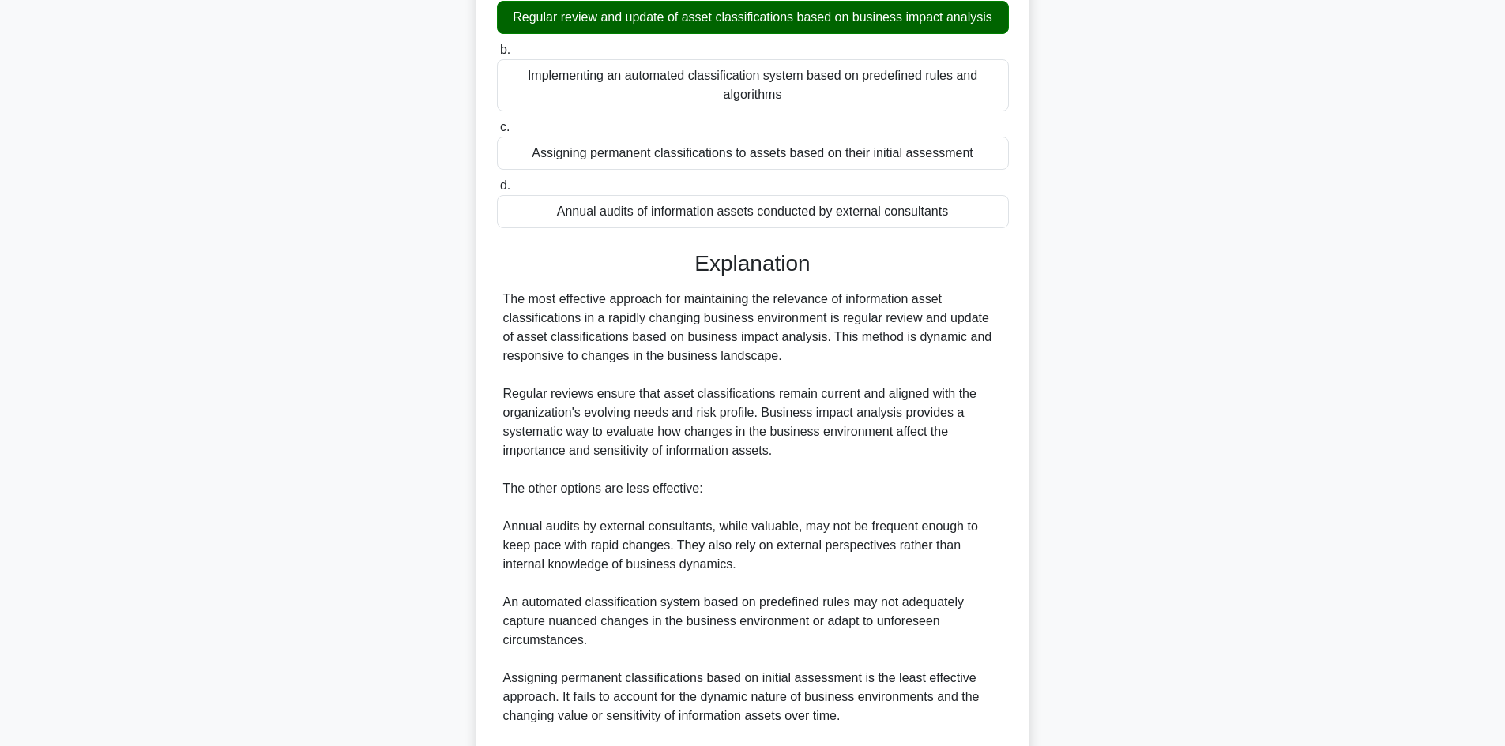
scroll to position [399, 0]
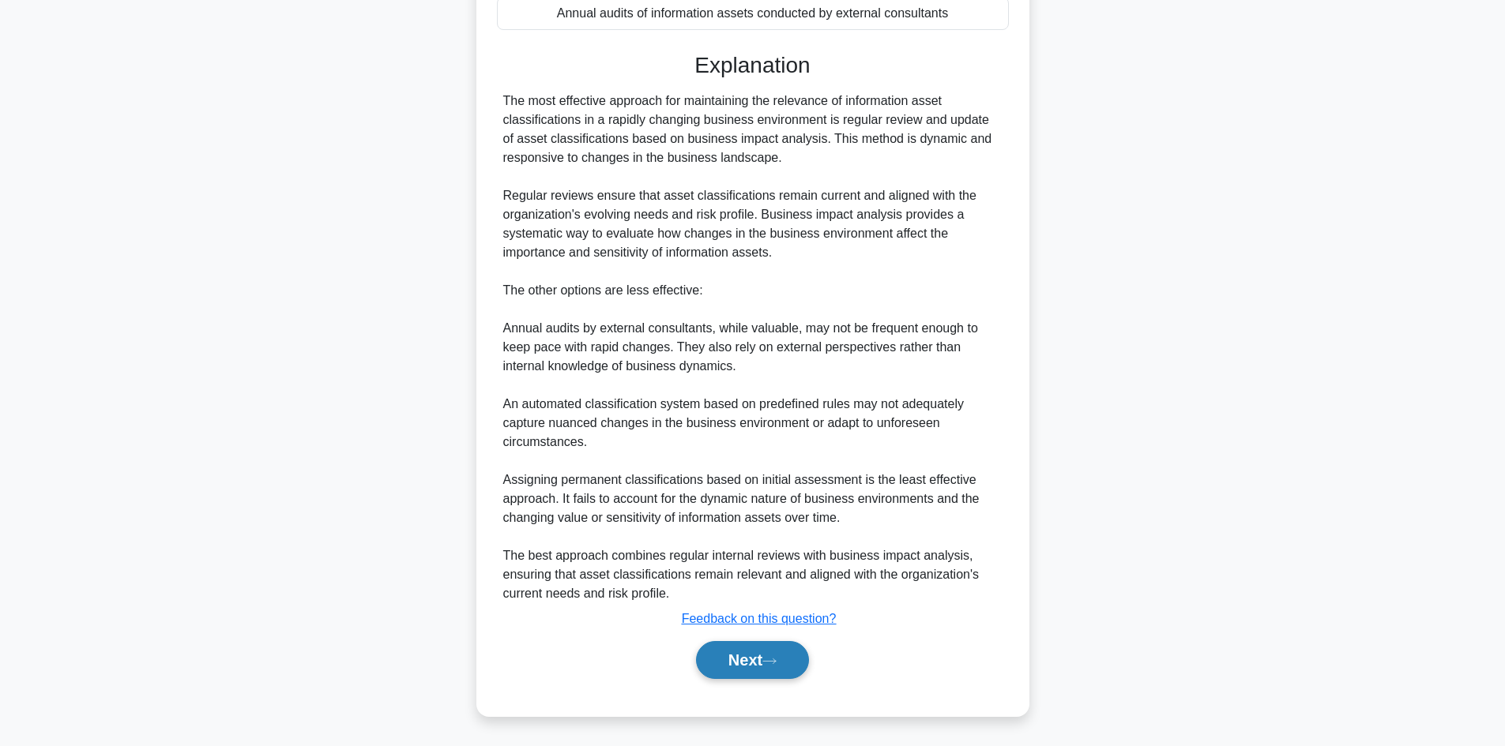
click at [793, 661] on button "Next" at bounding box center [752, 660] width 113 height 38
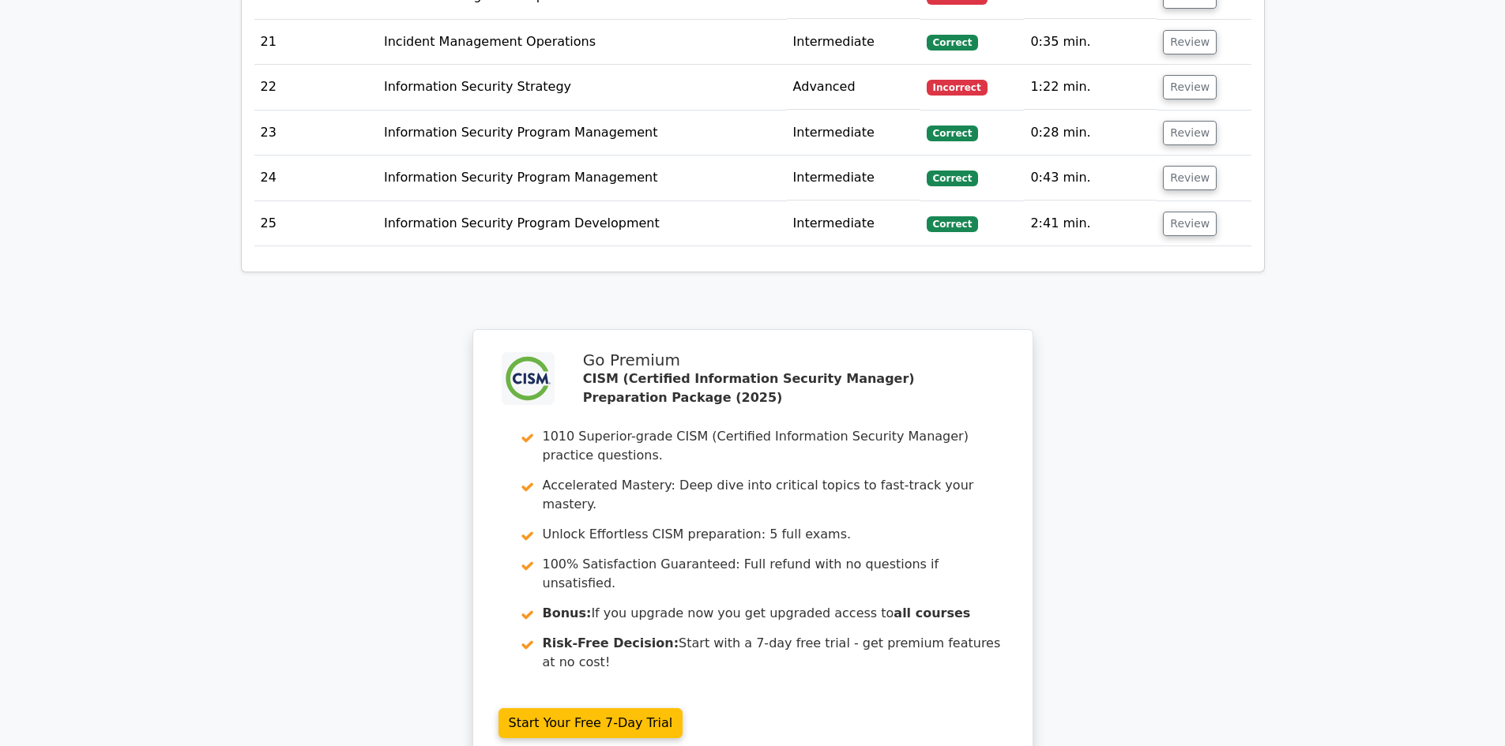
scroll to position [3270, 0]
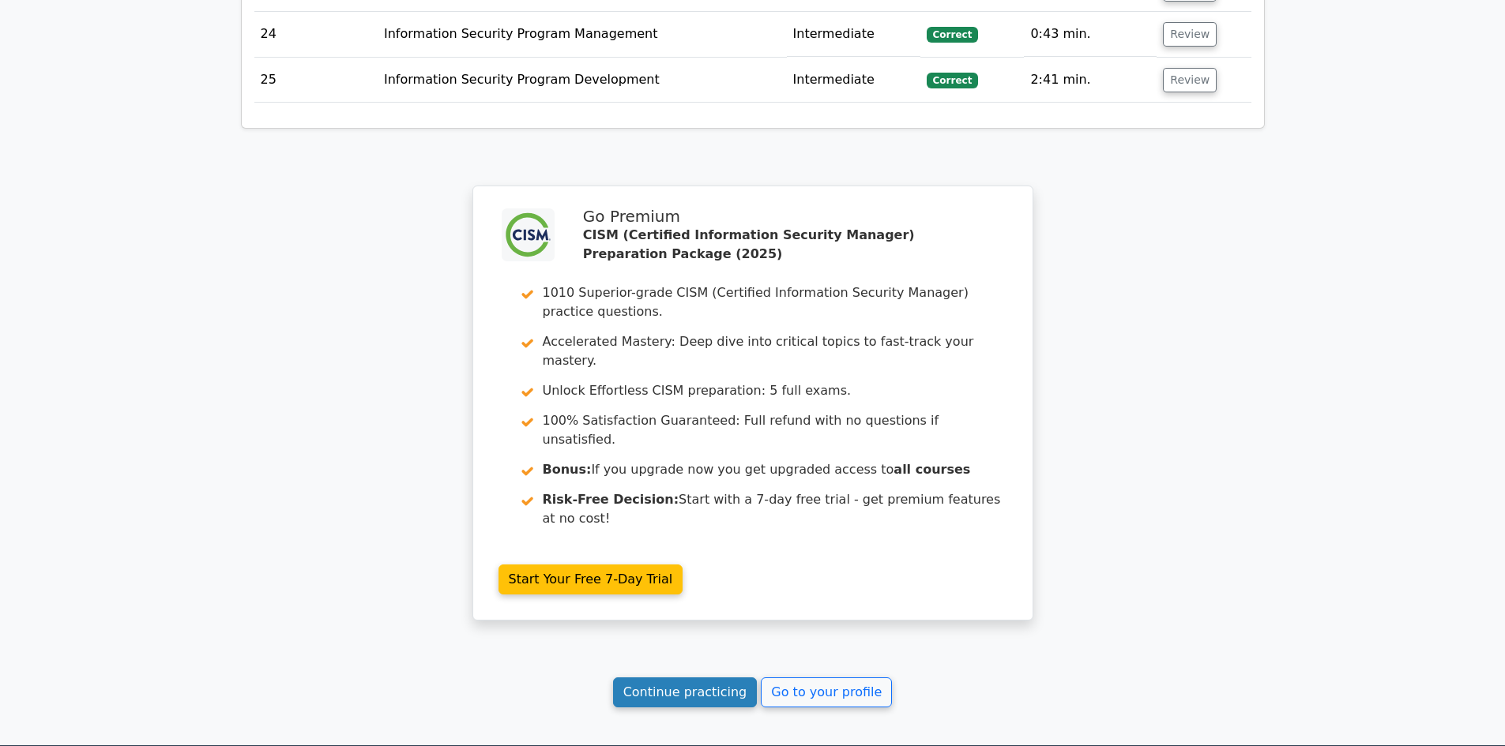
click at [727, 678] on link "Continue practicing" at bounding box center [685, 693] width 145 height 30
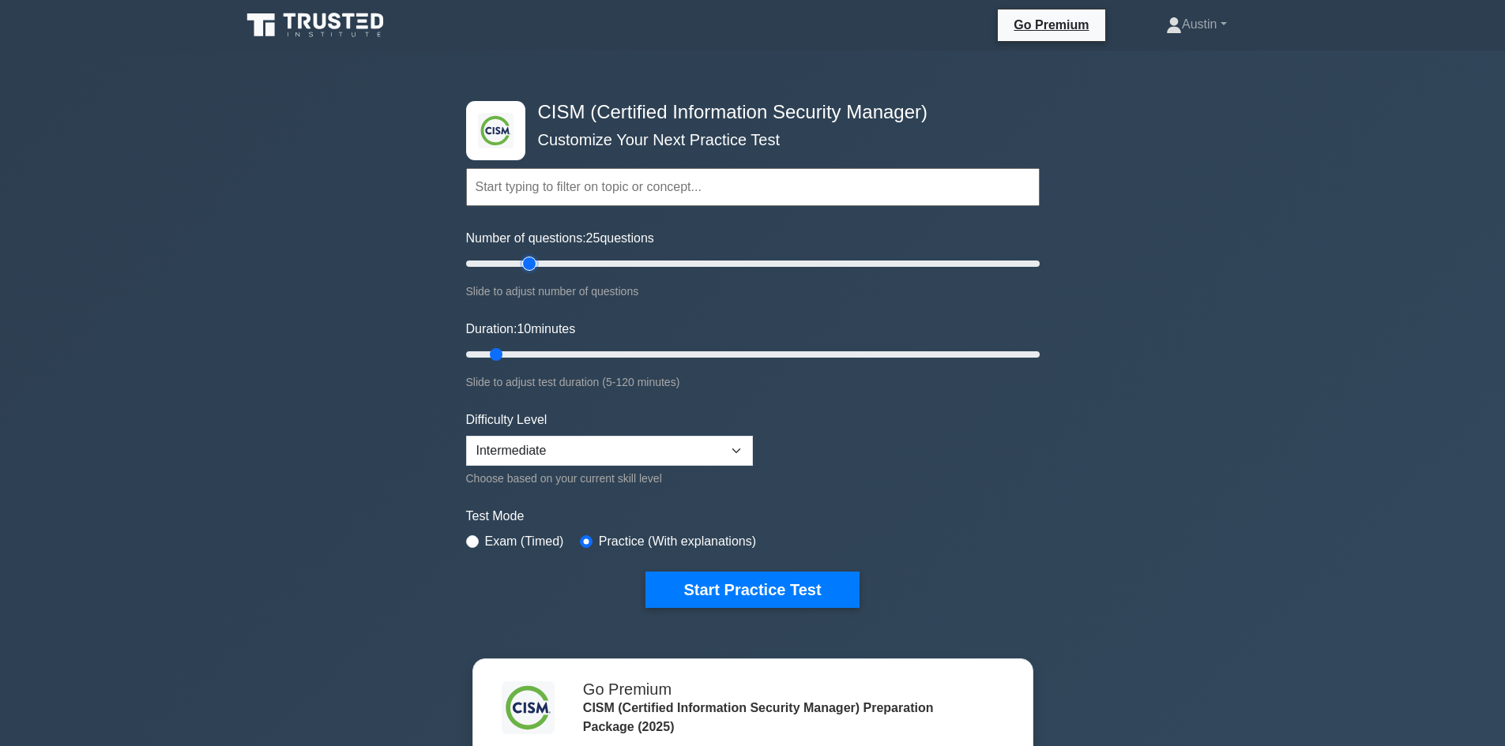
drag, startPoint x: 491, startPoint y: 262, endPoint x: 528, endPoint y: 276, distance: 38.7
type input "25"
click at [528, 273] on input "Number of questions: 25 questions" at bounding box center [752, 263] width 573 height 19
drag, startPoint x: 513, startPoint y: 353, endPoint x: 585, endPoint y: 351, distance: 72.7
type input "30"
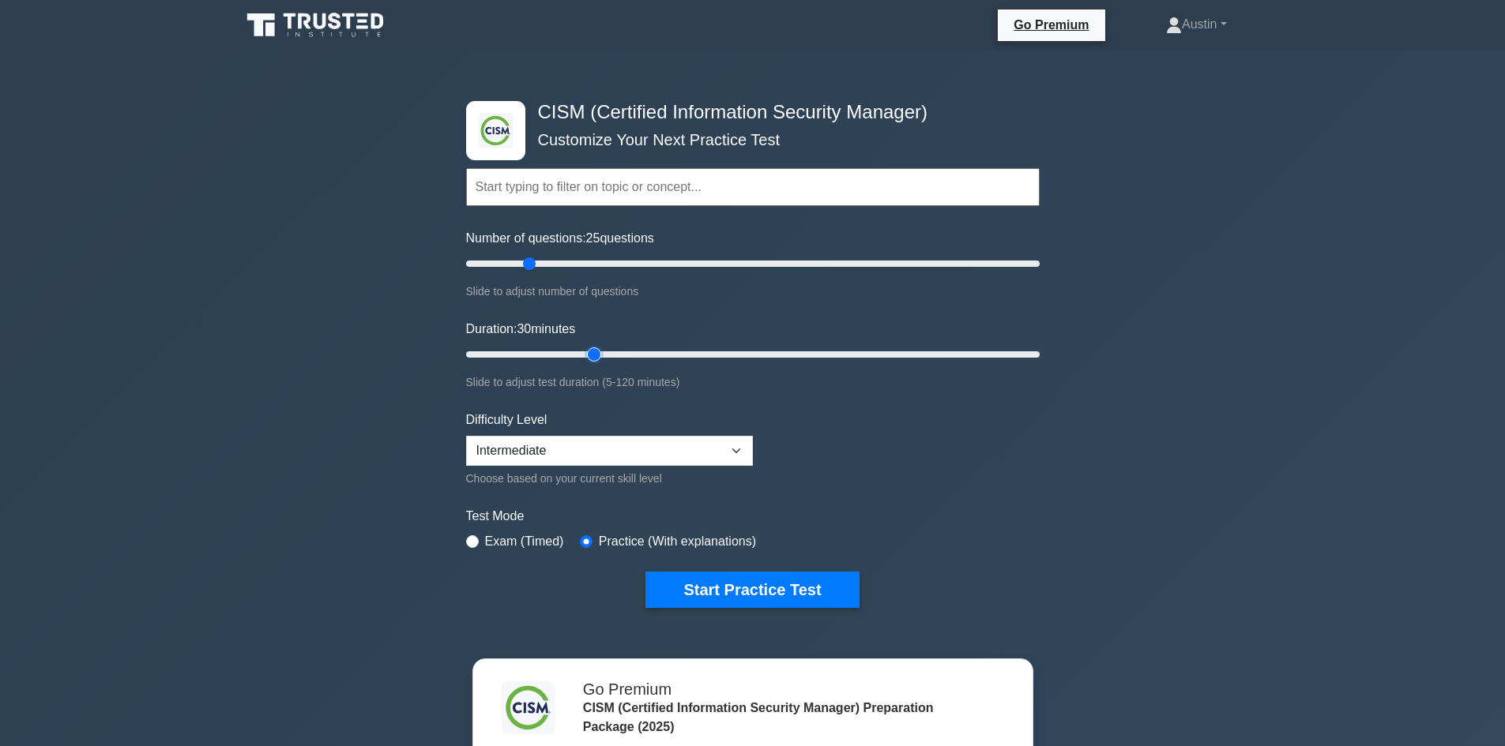
click at [585, 351] on input "Duration: 30 minutes" at bounding box center [752, 354] width 573 height 19
click at [738, 565] on form "Topics Enterprise Governance Information Security Strategy Information Security…" at bounding box center [752, 364] width 573 height 488
drag, startPoint x: 761, startPoint y: 611, endPoint x: 772, endPoint y: 591, distance: 23.3
click at [766, 602] on div ".clsa-1{fill:#f6f7f8;}.clsa-2{fill:#6bb345;}.clsa-3{fill:#1d2e5c;} CISM (Certif…" at bounding box center [752, 354] width 592 height 583
click at [776, 584] on button "Start Practice Test" at bounding box center [751, 590] width 213 height 36
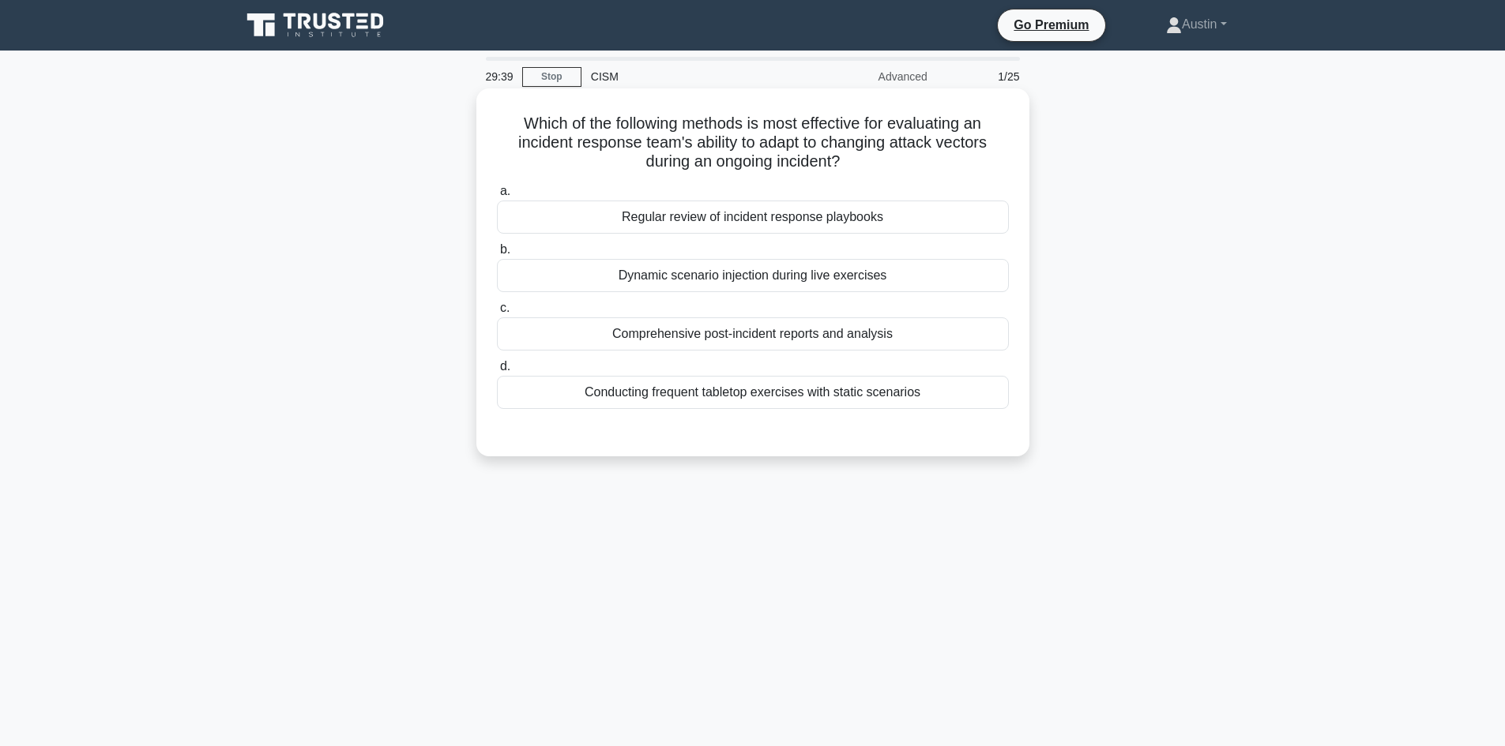
click at [536, 200] on label "a. Regular review of incident response playbooks" at bounding box center [753, 208] width 512 height 52
click at [497, 197] on input "a. Regular review of incident response playbooks" at bounding box center [497, 191] width 0 height 10
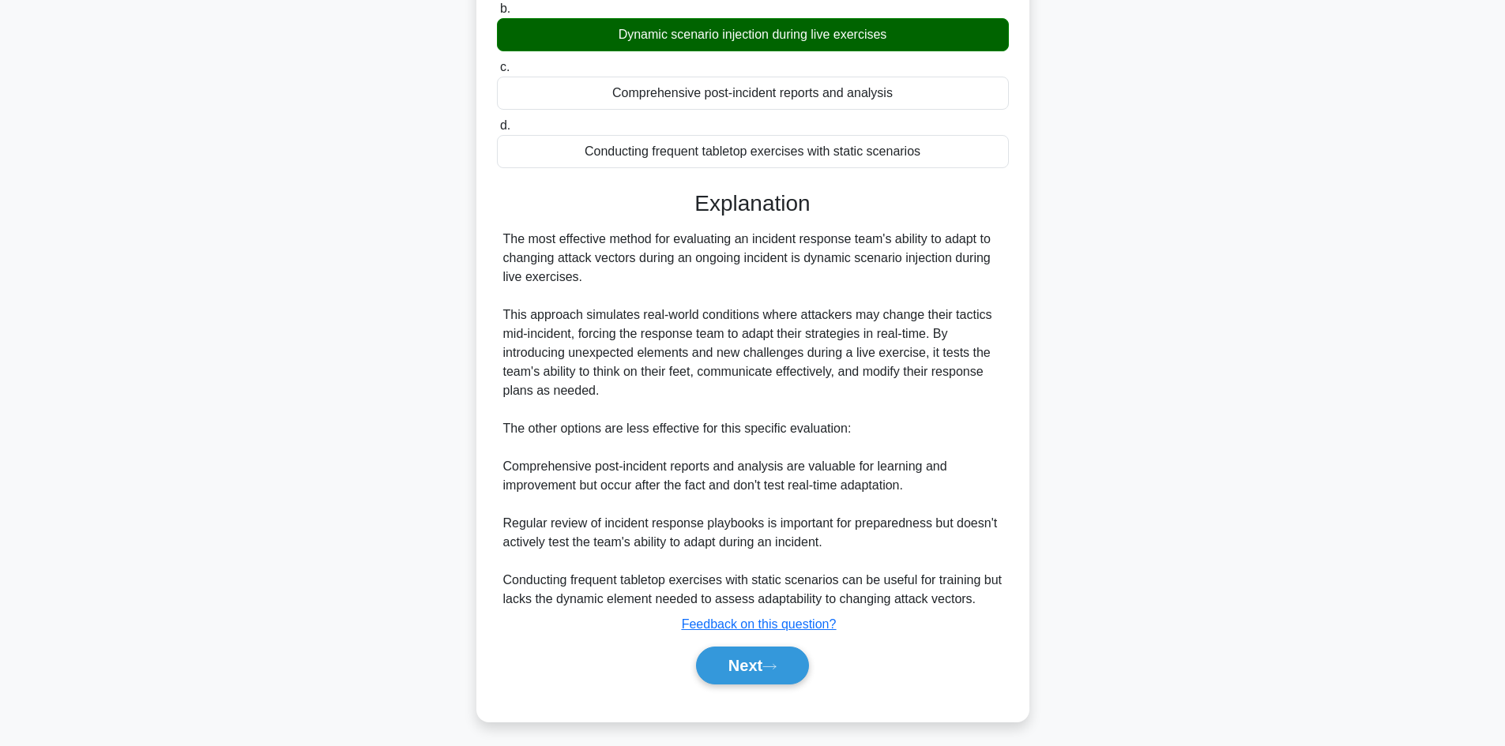
scroll to position [249, 0]
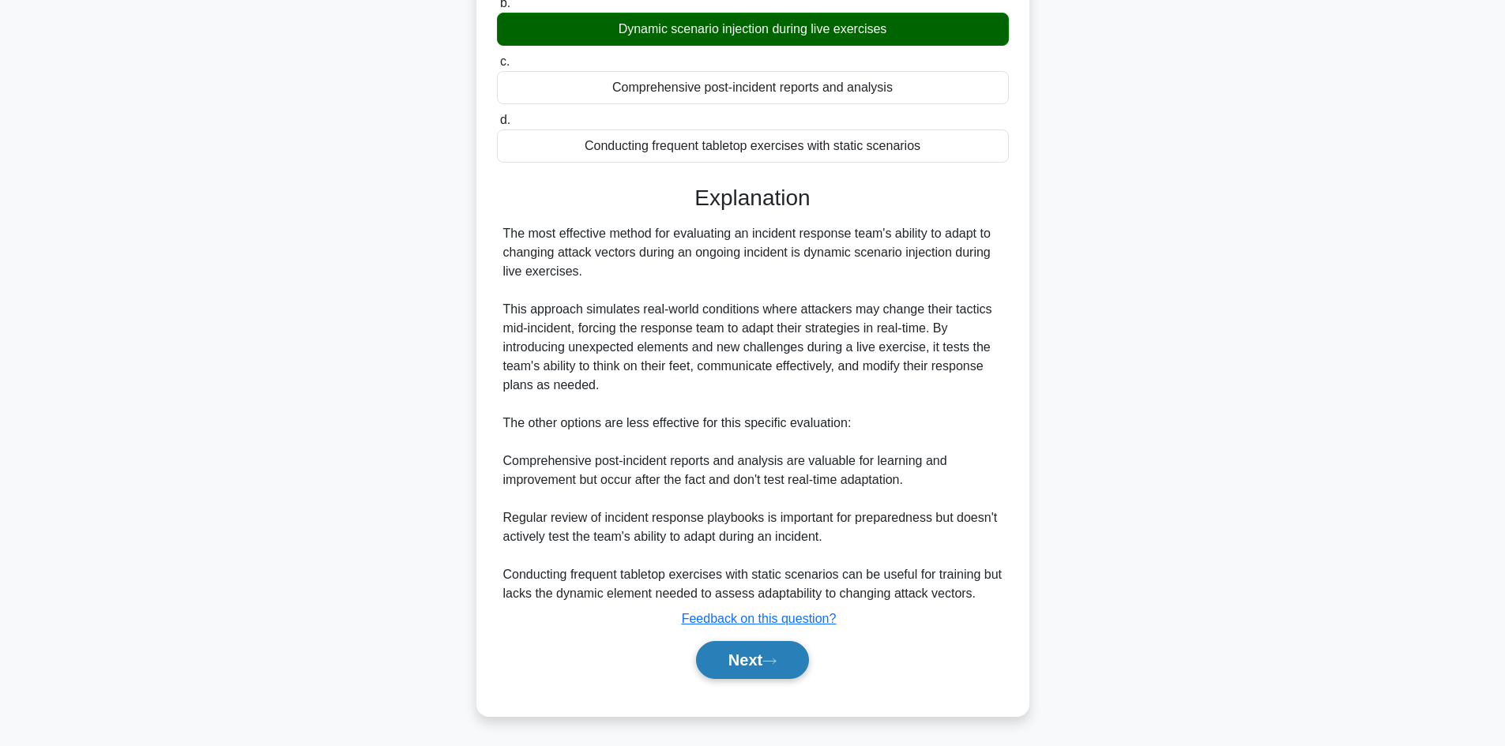
click at [739, 654] on button "Next" at bounding box center [752, 660] width 113 height 38
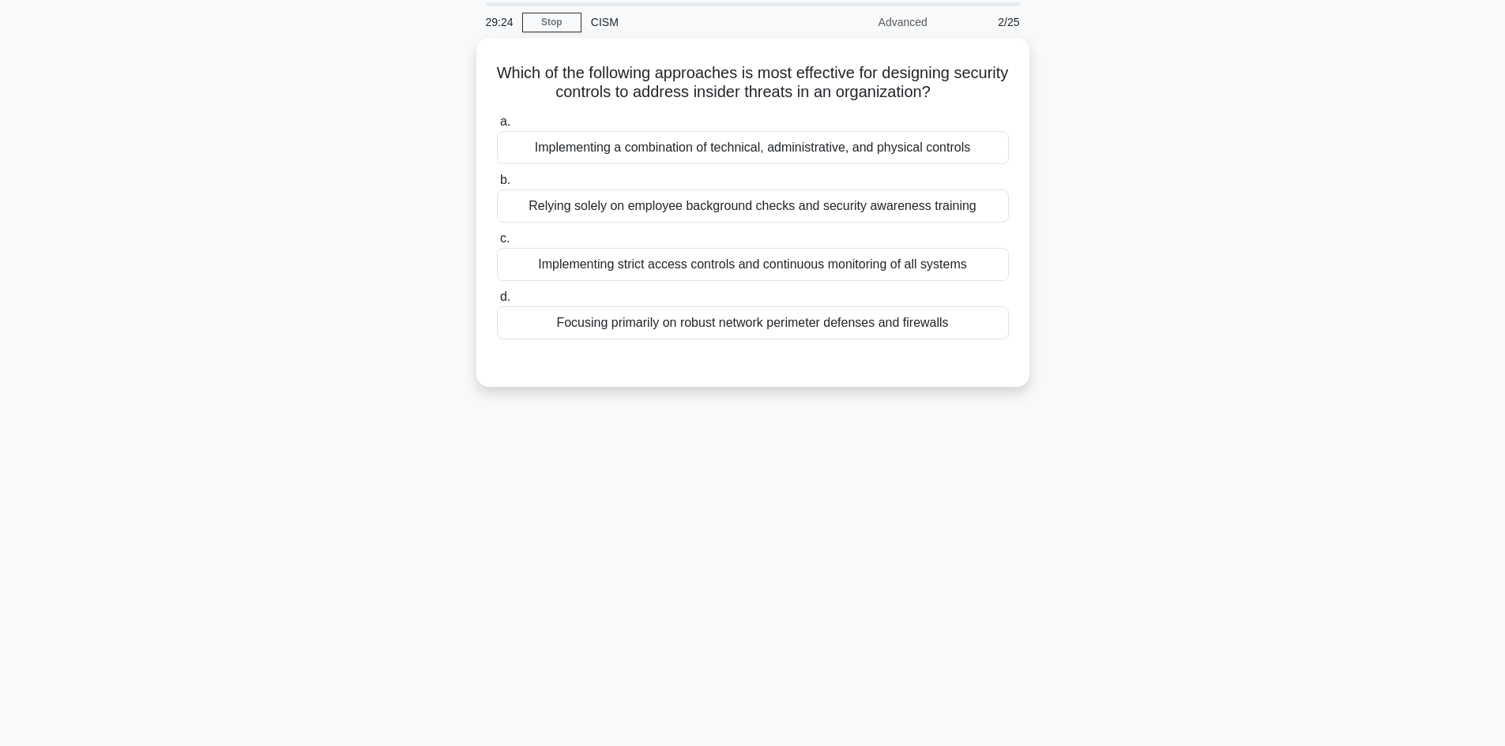
scroll to position [0, 0]
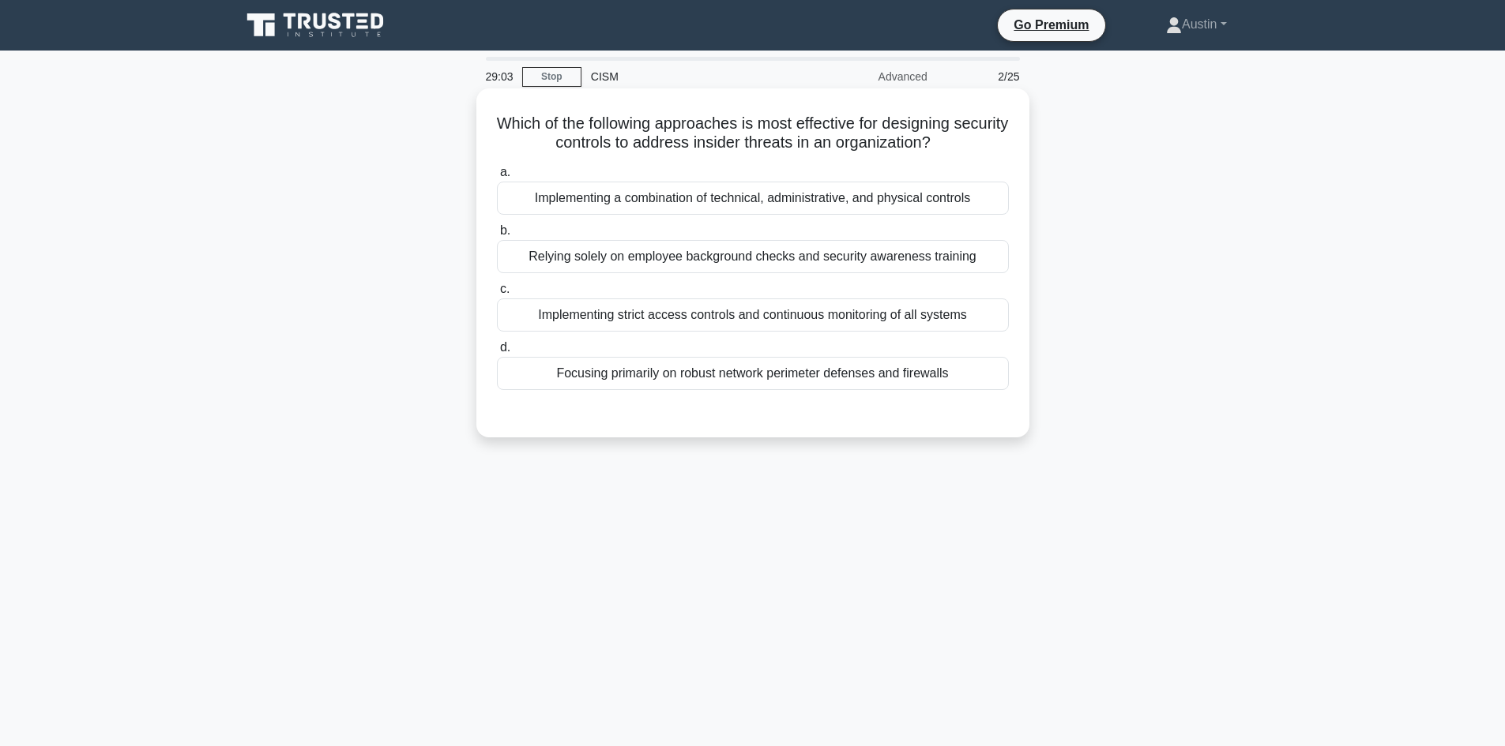
click at [578, 197] on div "Implementing a combination of technical, administrative, and physical controls" at bounding box center [753, 198] width 512 height 33
click at [497, 178] on input "a. Implementing a combination of technical, administrative, and physical contro…" at bounding box center [497, 172] width 0 height 10
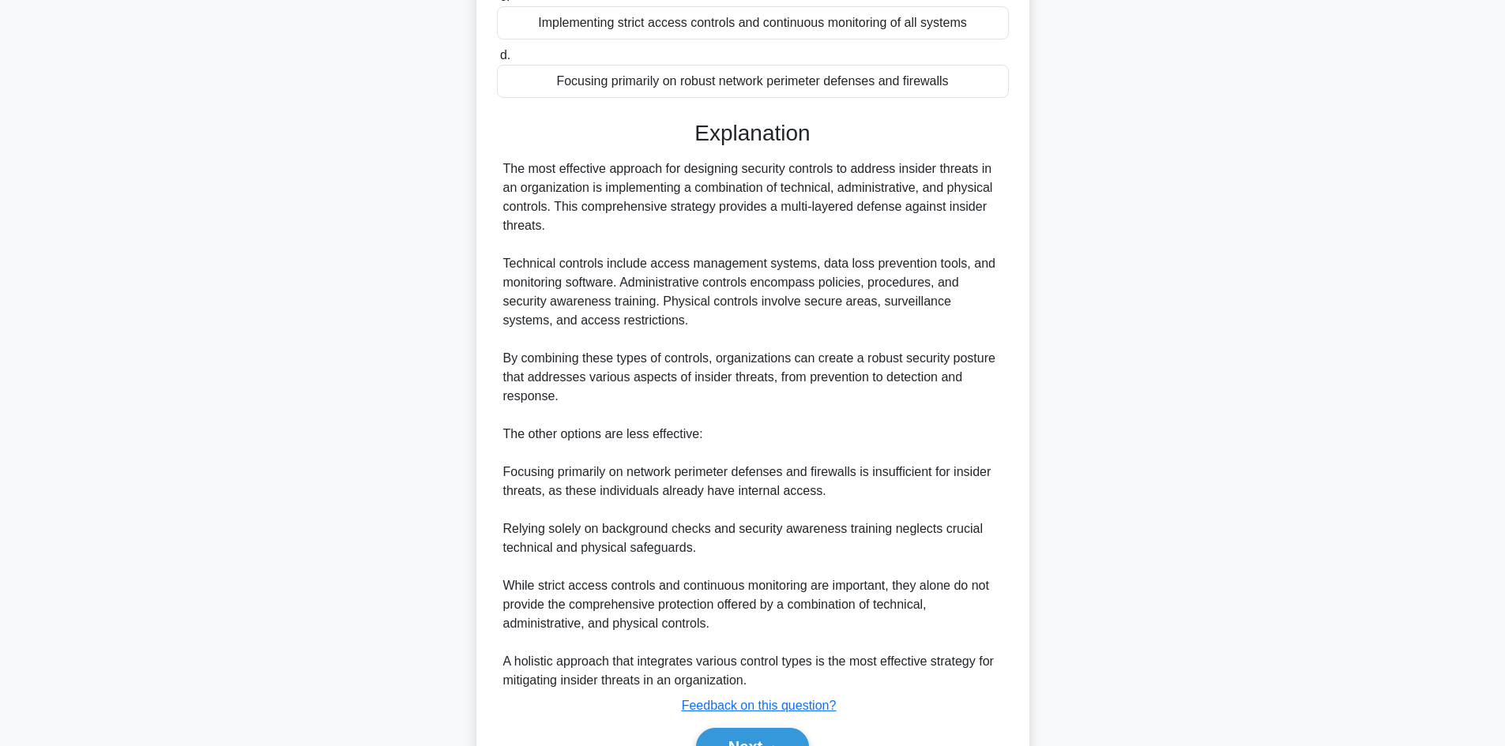
scroll to position [380, 0]
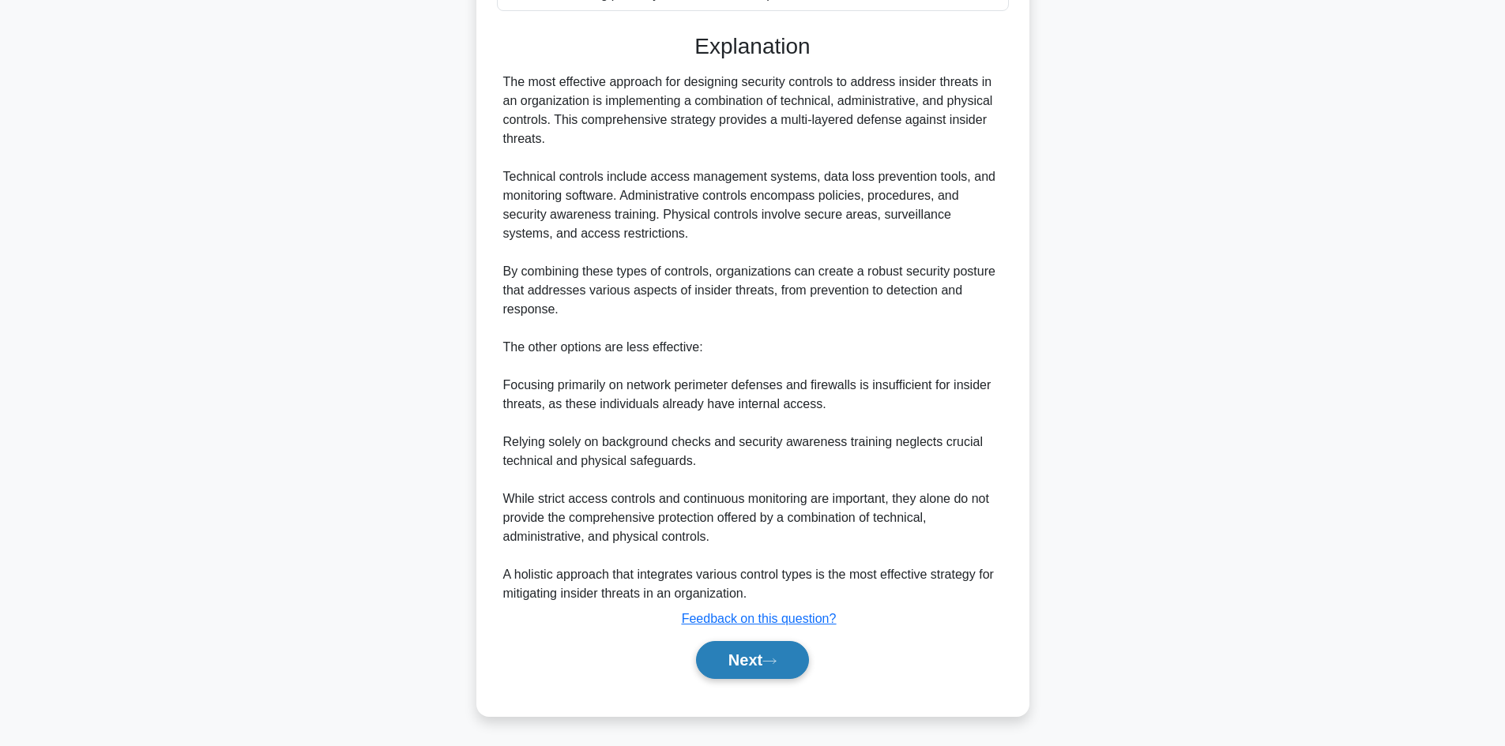
click at [752, 648] on button "Next" at bounding box center [752, 660] width 113 height 38
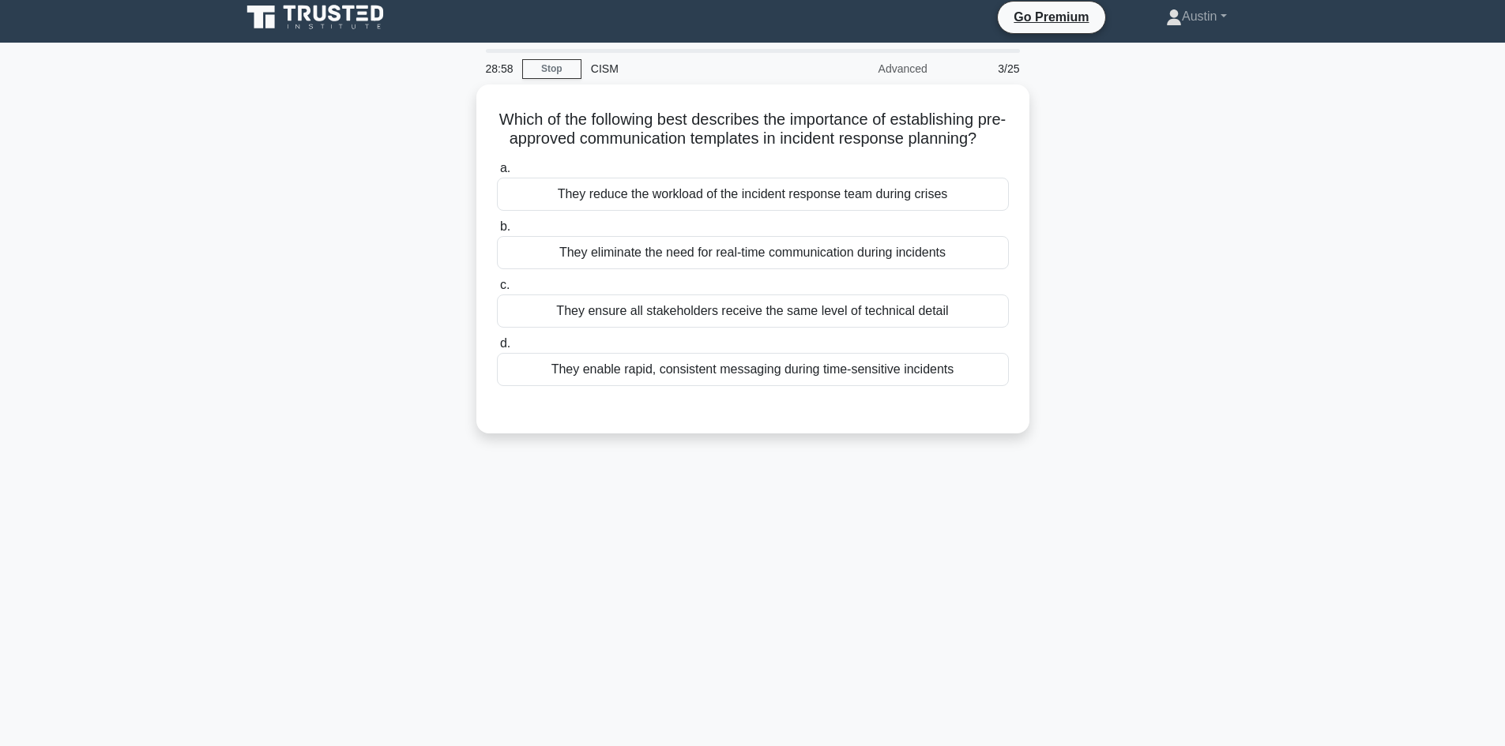
scroll to position [0, 0]
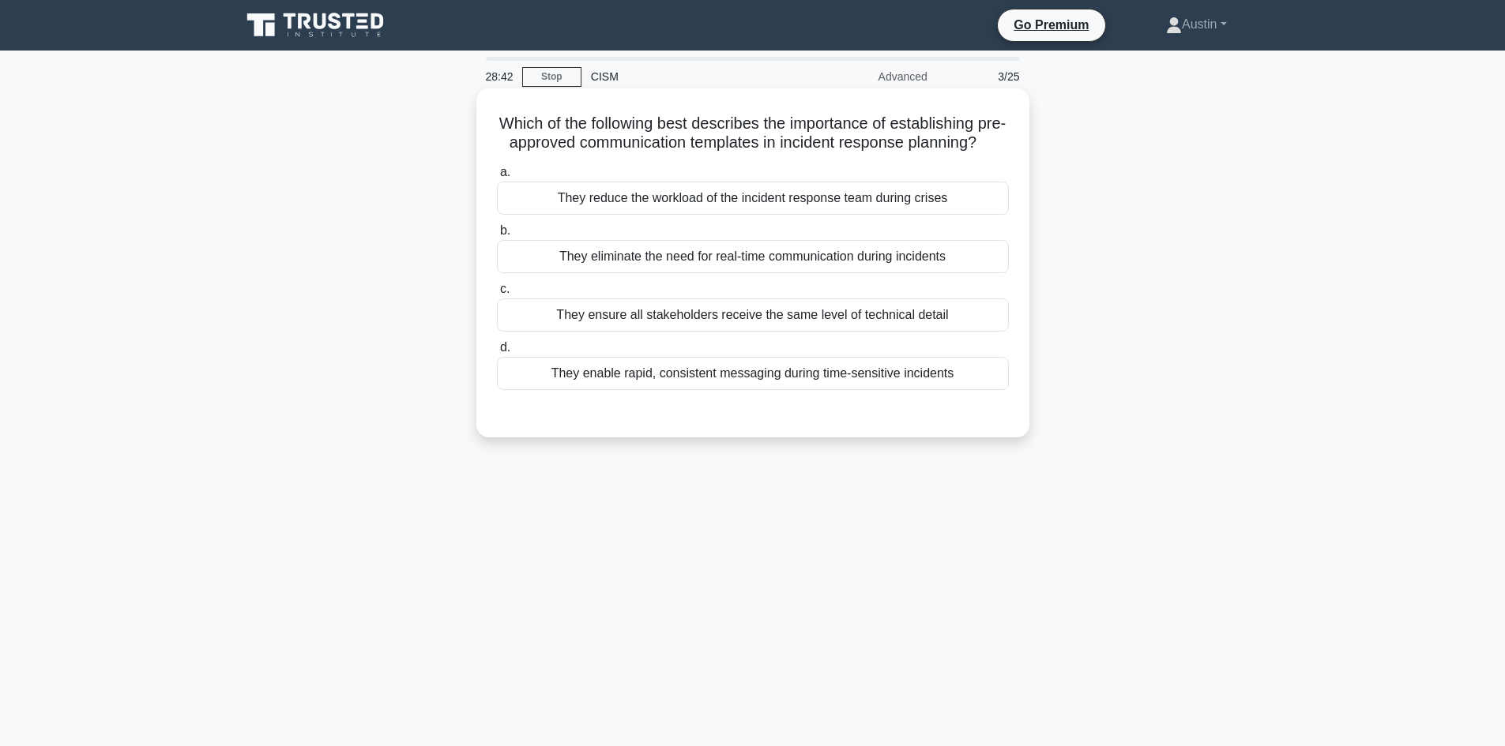
click at [565, 195] on label "a. They reduce the workload of the incident response team during crises" at bounding box center [753, 189] width 512 height 52
click at [497, 178] on input "a. They reduce the workload of the incident response team during crises" at bounding box center [497, 172] width 0 height 10
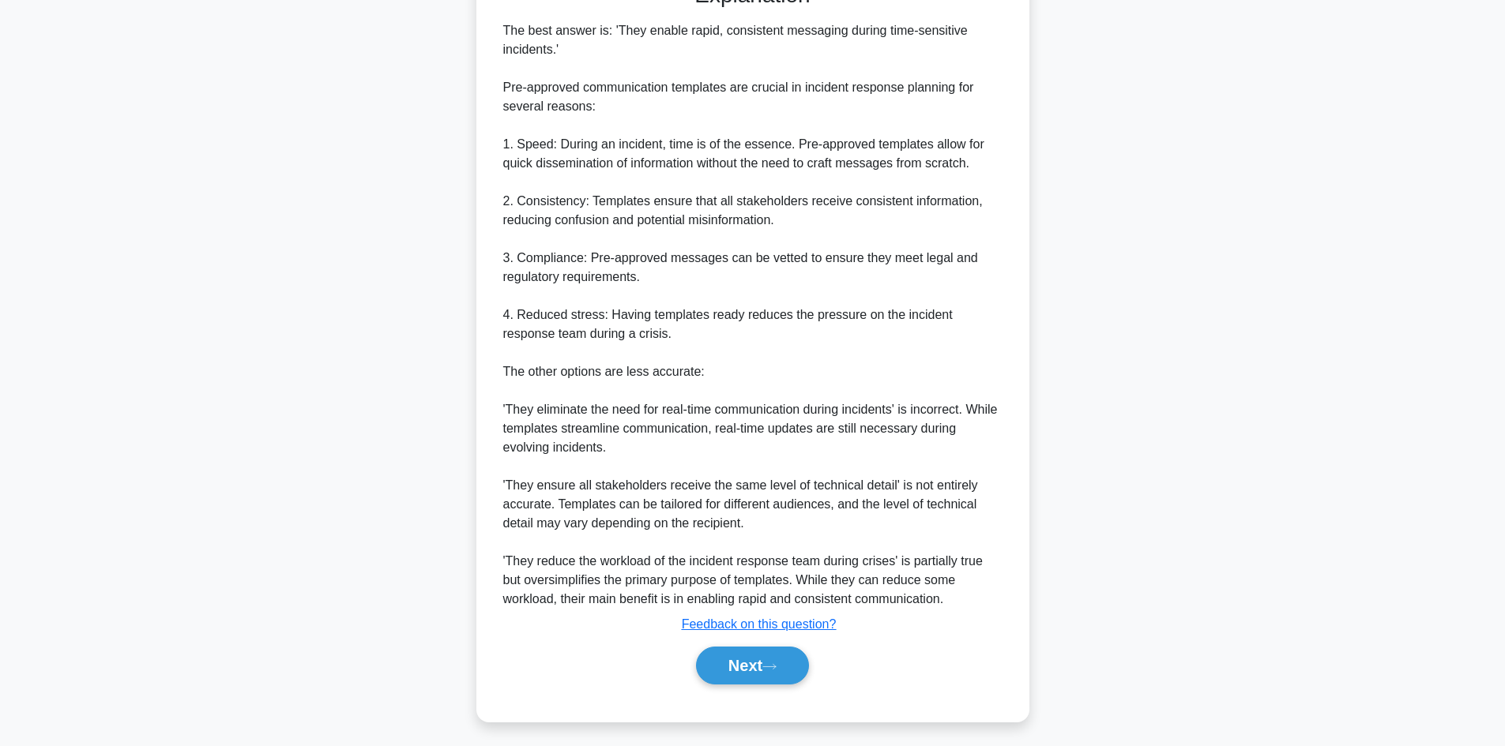
scroll to position [457, 0]
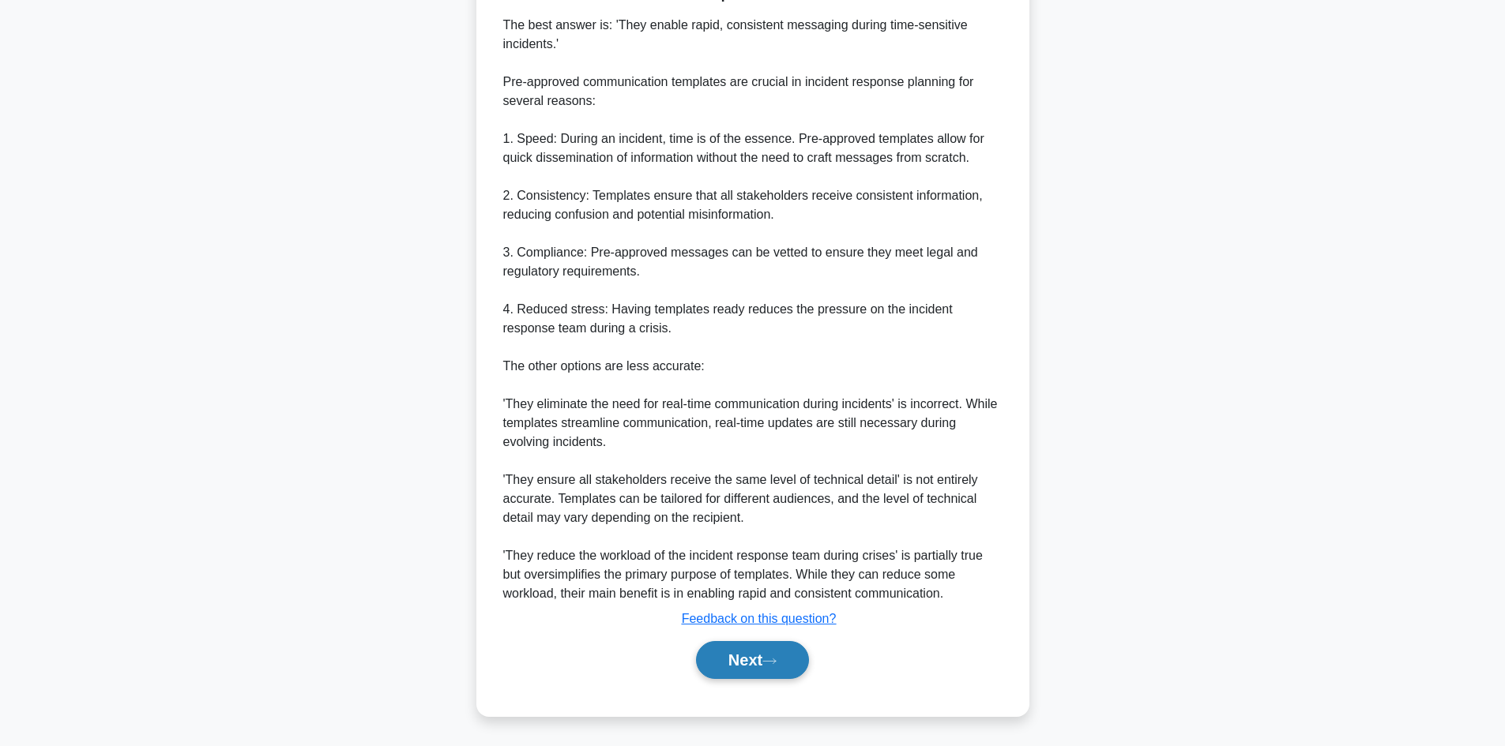
click at [739, 666] on button "Next" at bounding box center [752, 660] width 113 height 38
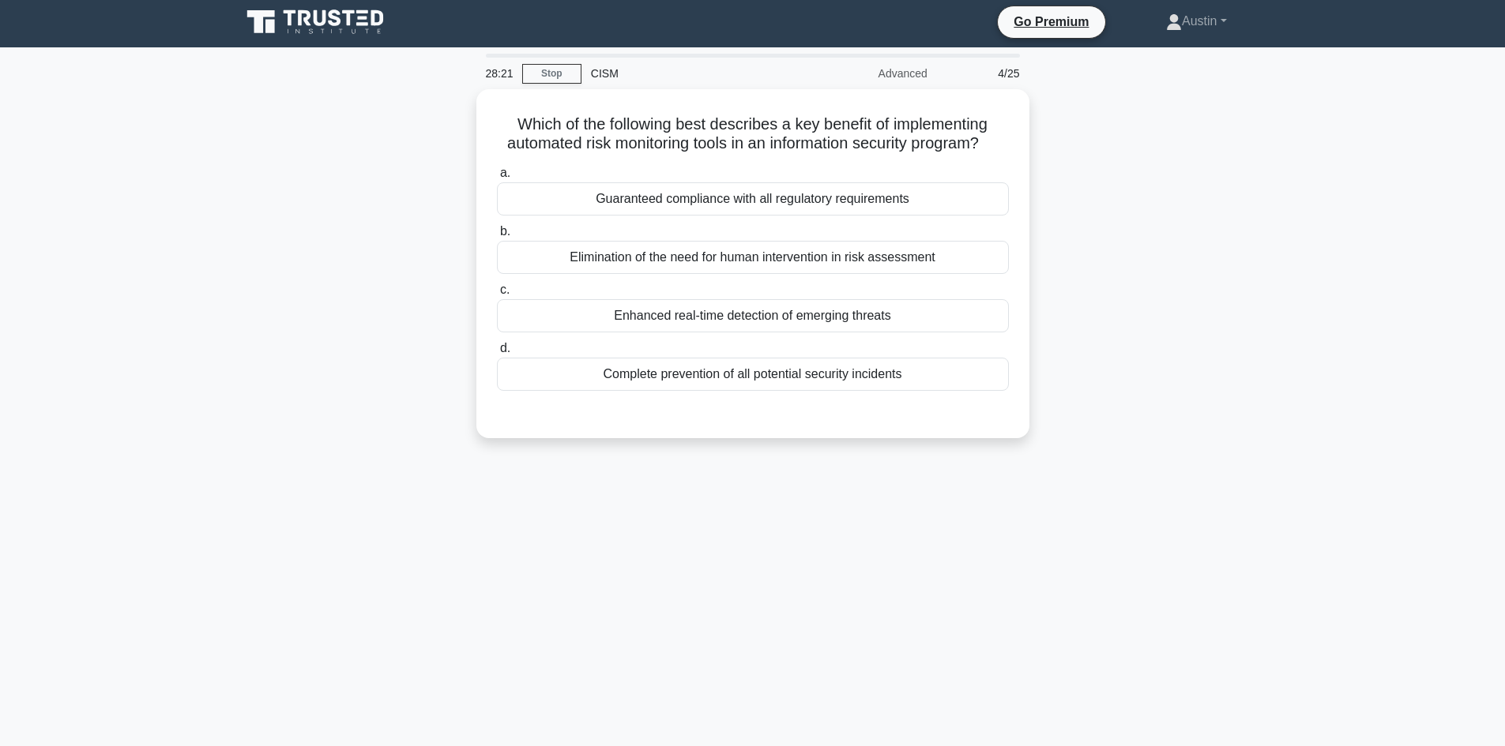
scroll to position [0, 0]
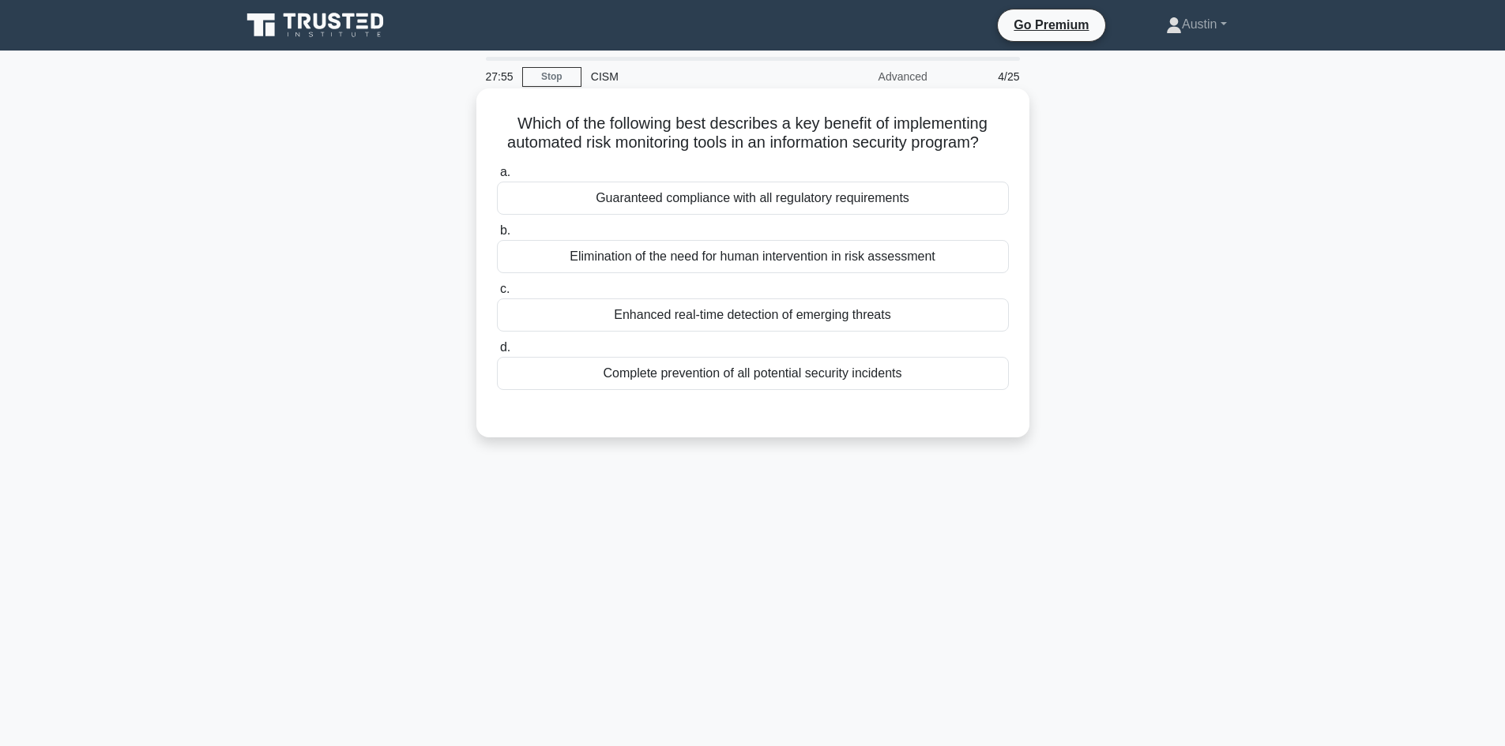
click at [564, 314] on label "c. Enhanced real-time detection of emerging threats" at bounding box center [753, 306] width 512 height 52
click at [497, 295] on input "c. Enhanced real-time detection of emerging threats" at bounding box center [497, 289] width 0 height 10
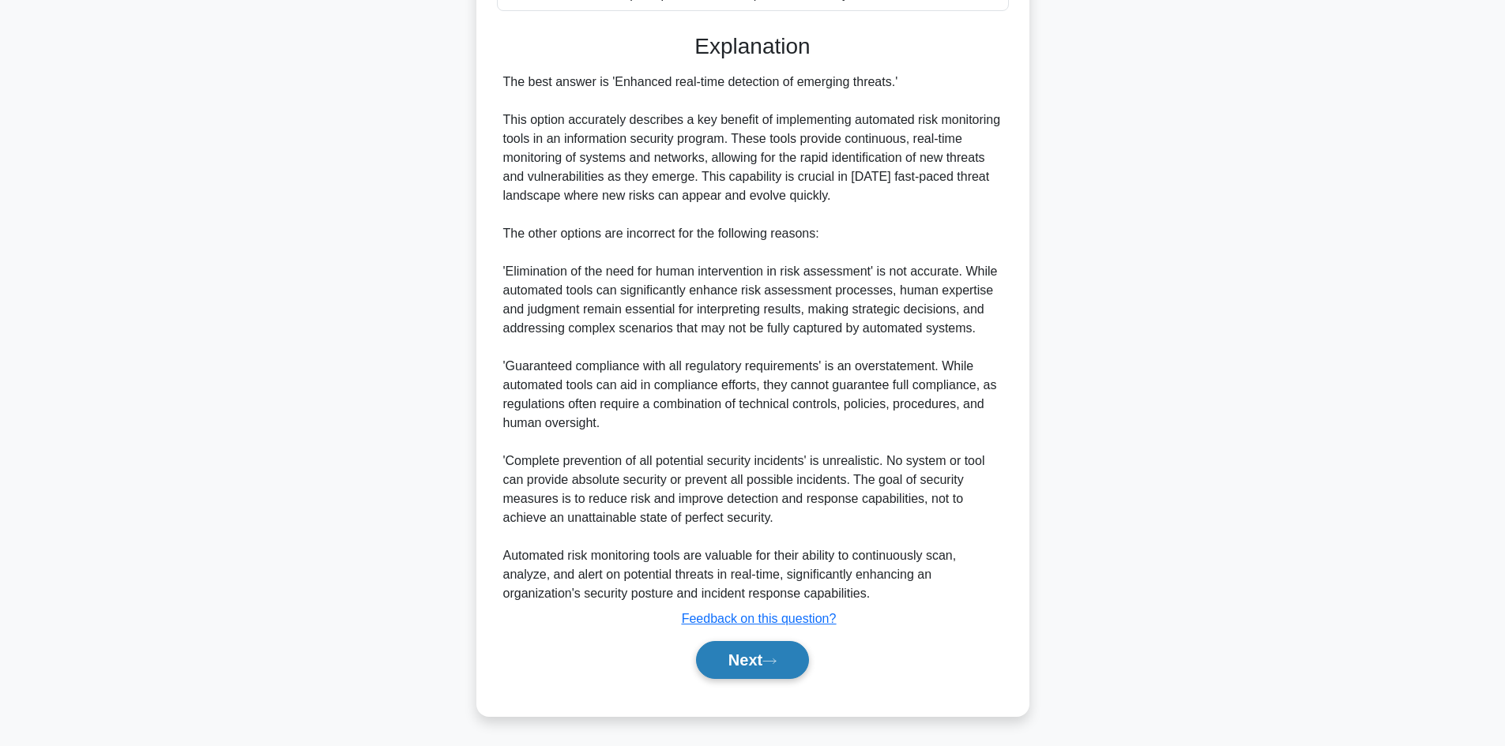
click at [734, 645] on button "Next" at bounding box center [752, 660] width 113 height 38
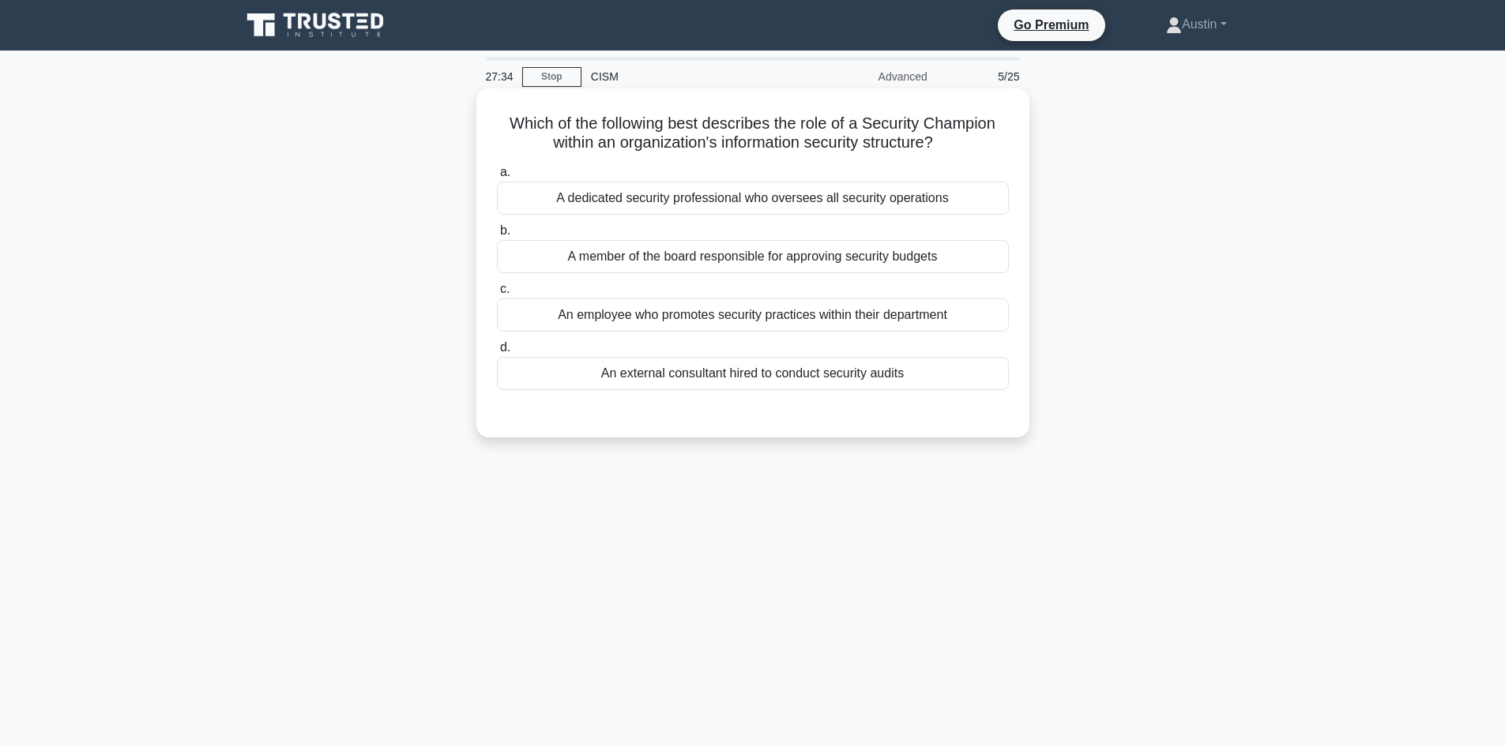
click at [545, 305] on div "An employee who promotes security practices within their department" at bounding box center [753, 315] width 512 height 33
click at [497, 295] on input "c. An employee who promotes security practices within their department" at bounding box center [497, 289] width 0 height 10
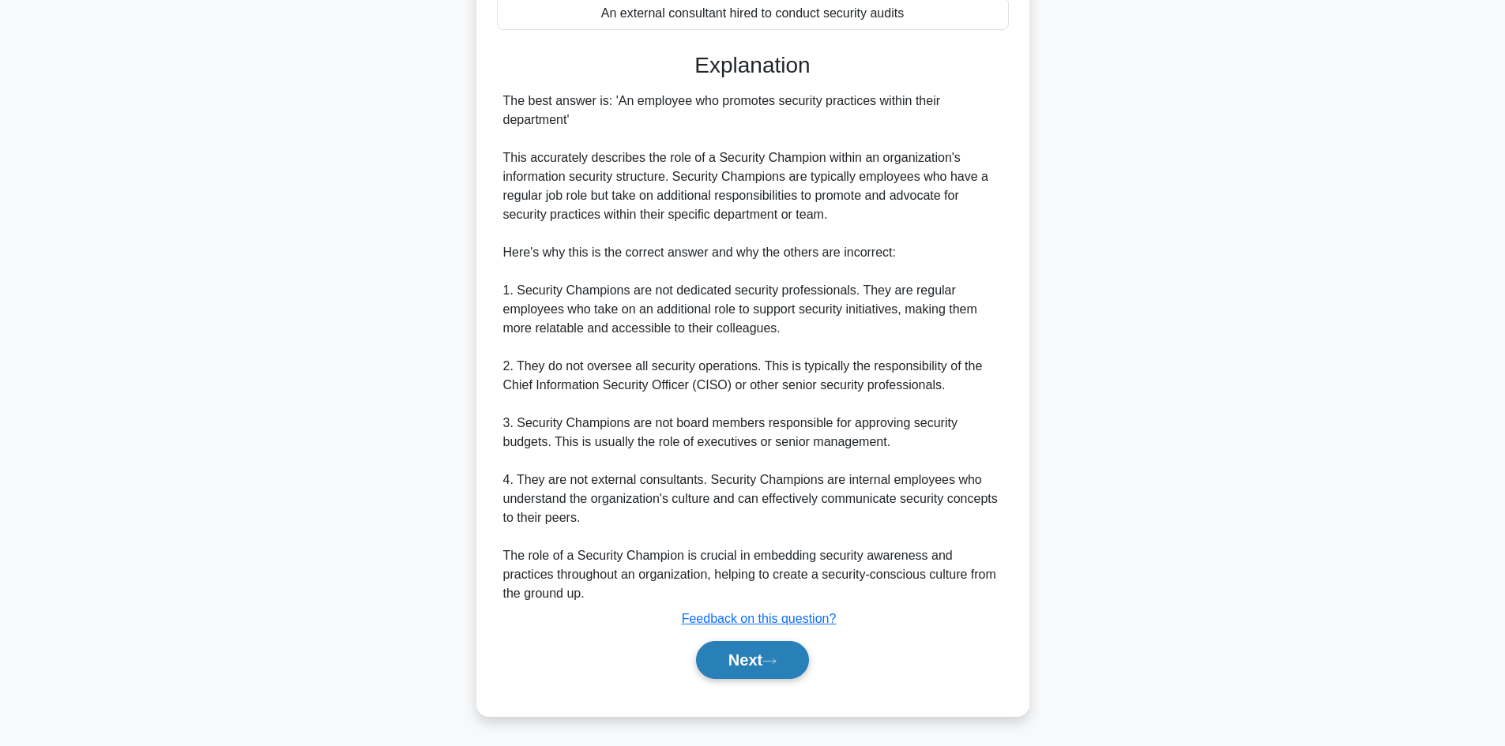
click at [731, 646] on button "Next" at bounding box center [752, 660] width 113 height 38
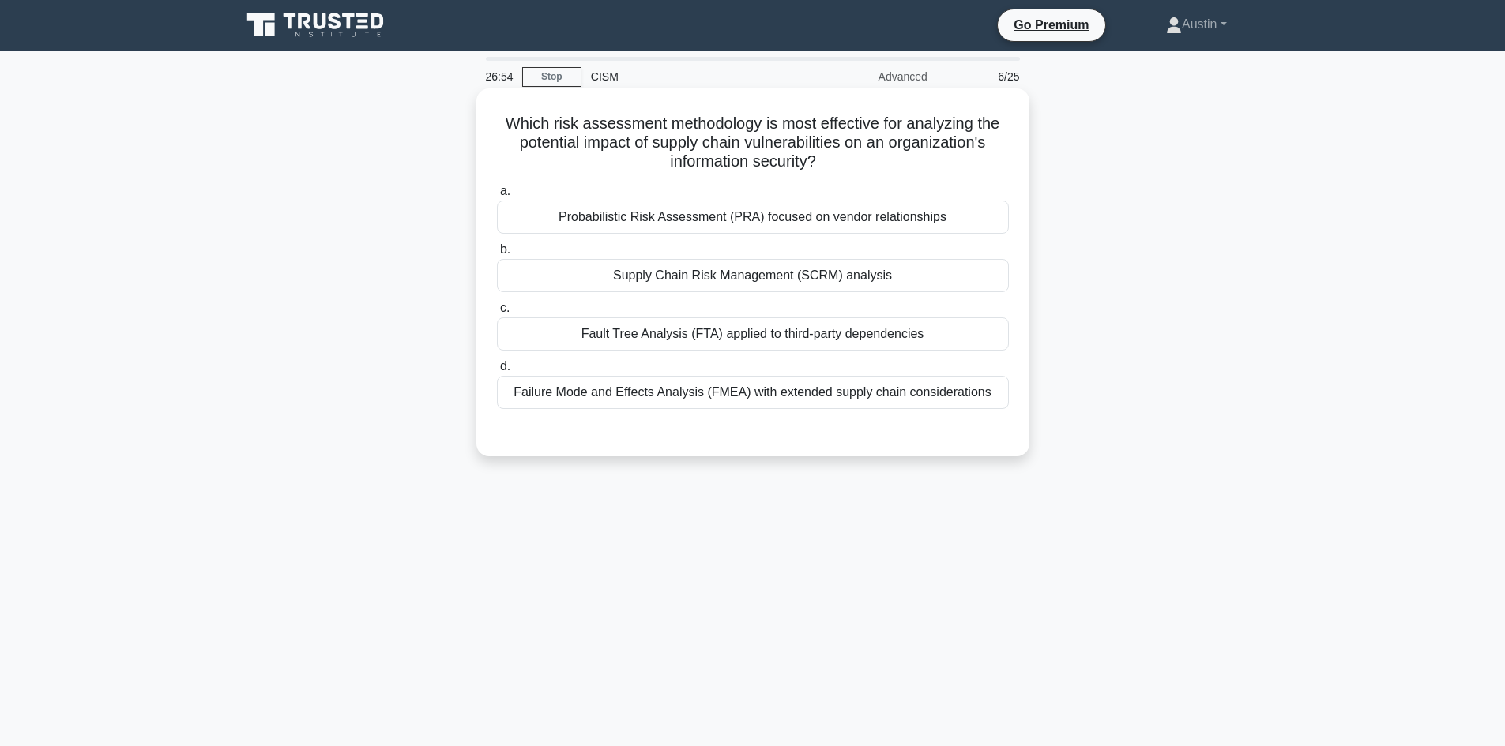
click at [619, 254] on label "b. Supply Chain Risk Management (SCRM) analysis" at bounding box center [753, 266] width 512 height 52
click at [497, 254] on input "b. Supply Chain Risk Management (SCRM) analysis" at bounding box center [497, 250] width 0 height 10
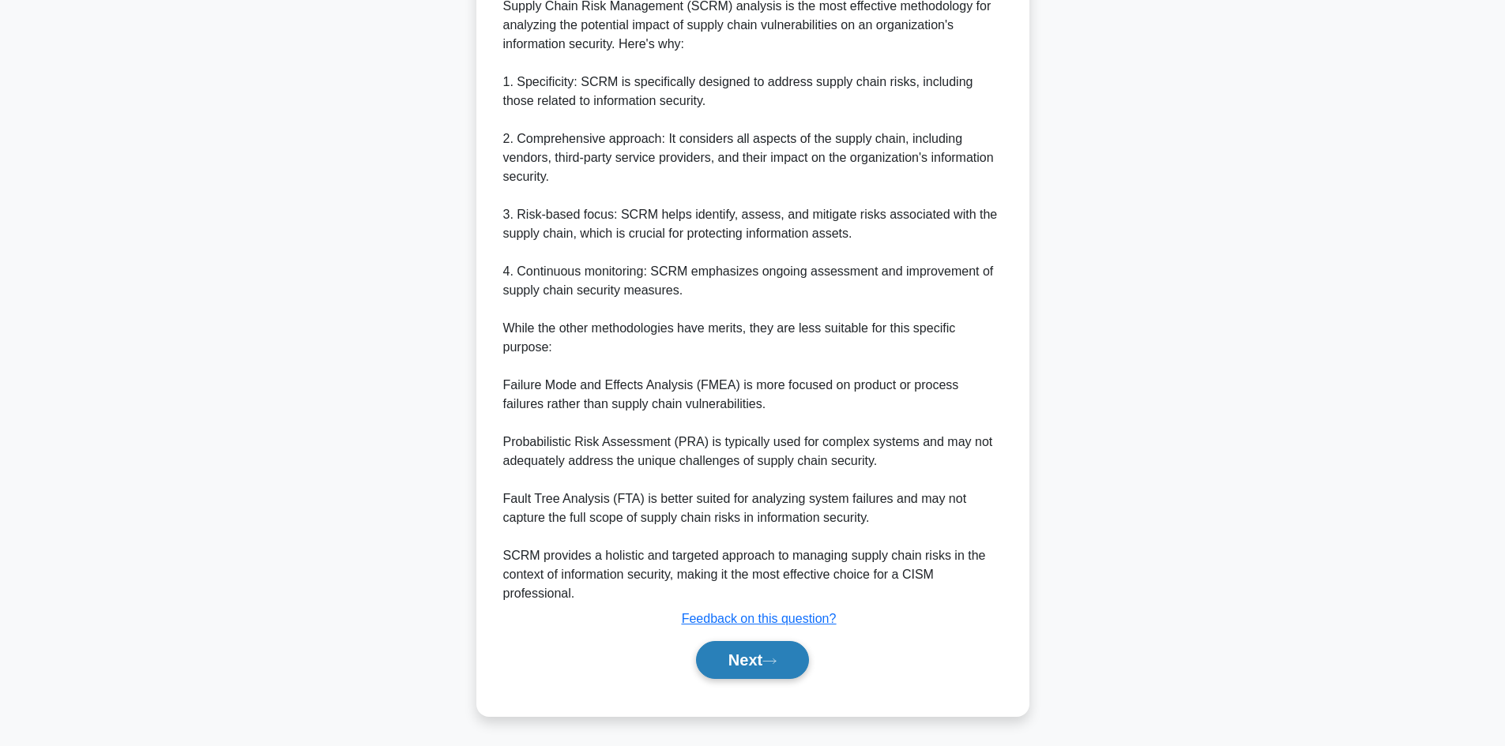
click at [756, 653] on button "Next" at bounding box center [752, 660] width 113 height 38
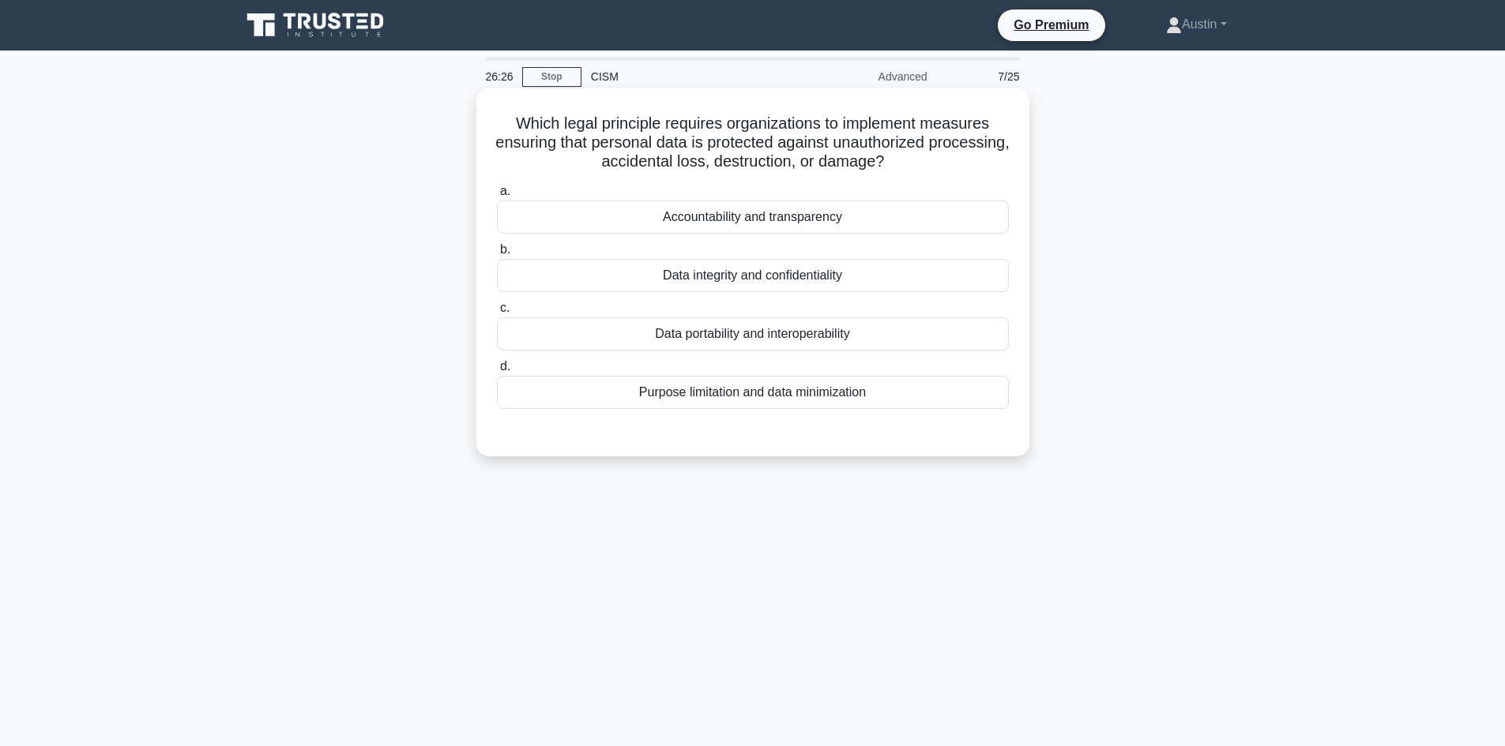
click at [598, 269] on div "Data integrity and confidentiality" at bounding box center [753, 275] width 512 height 33
click at [497, 255] on input "b. Data integrity and confidentiality" at bounding box center [497, 250] width 0 height 10
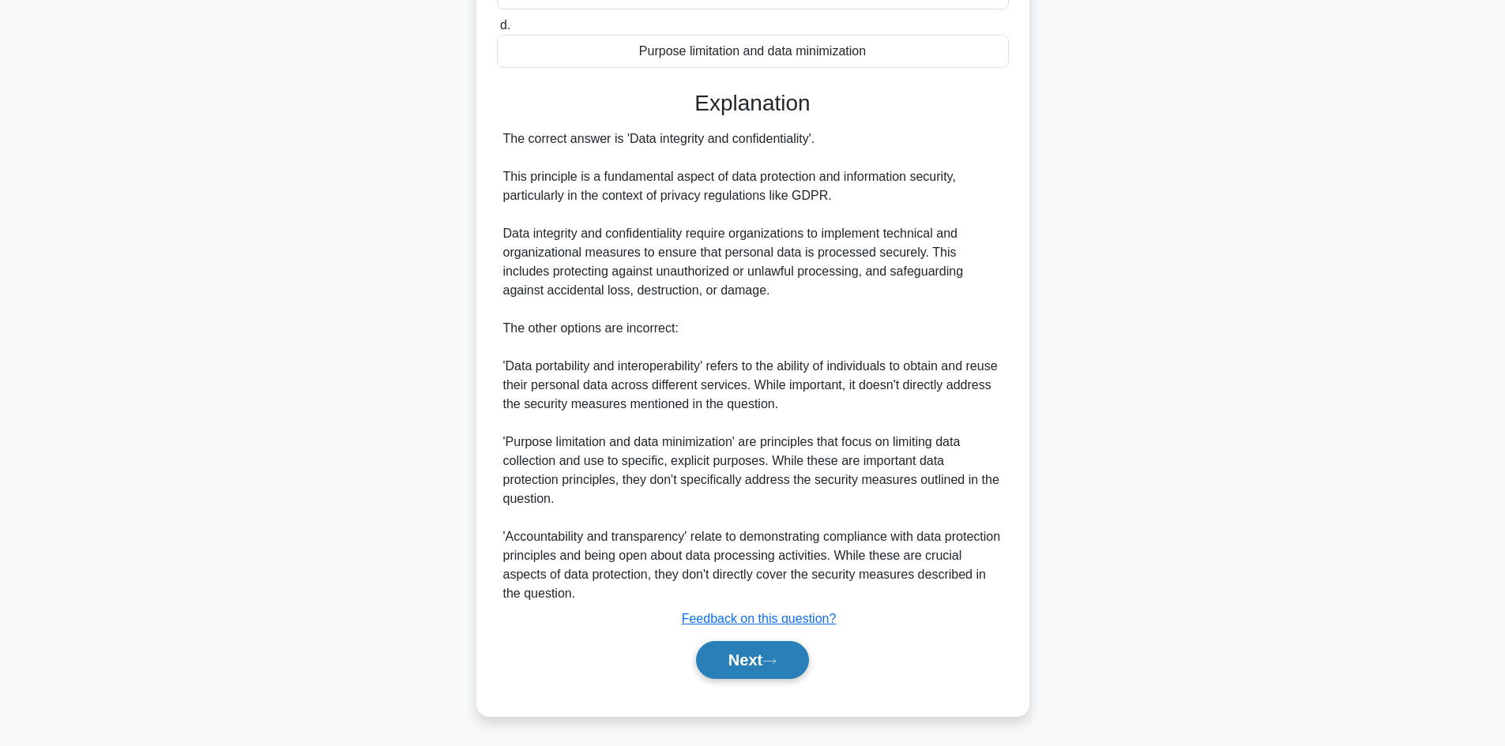
click at [802, 648] on button "Next" at bounding box center [752, 660] width 113 height 38
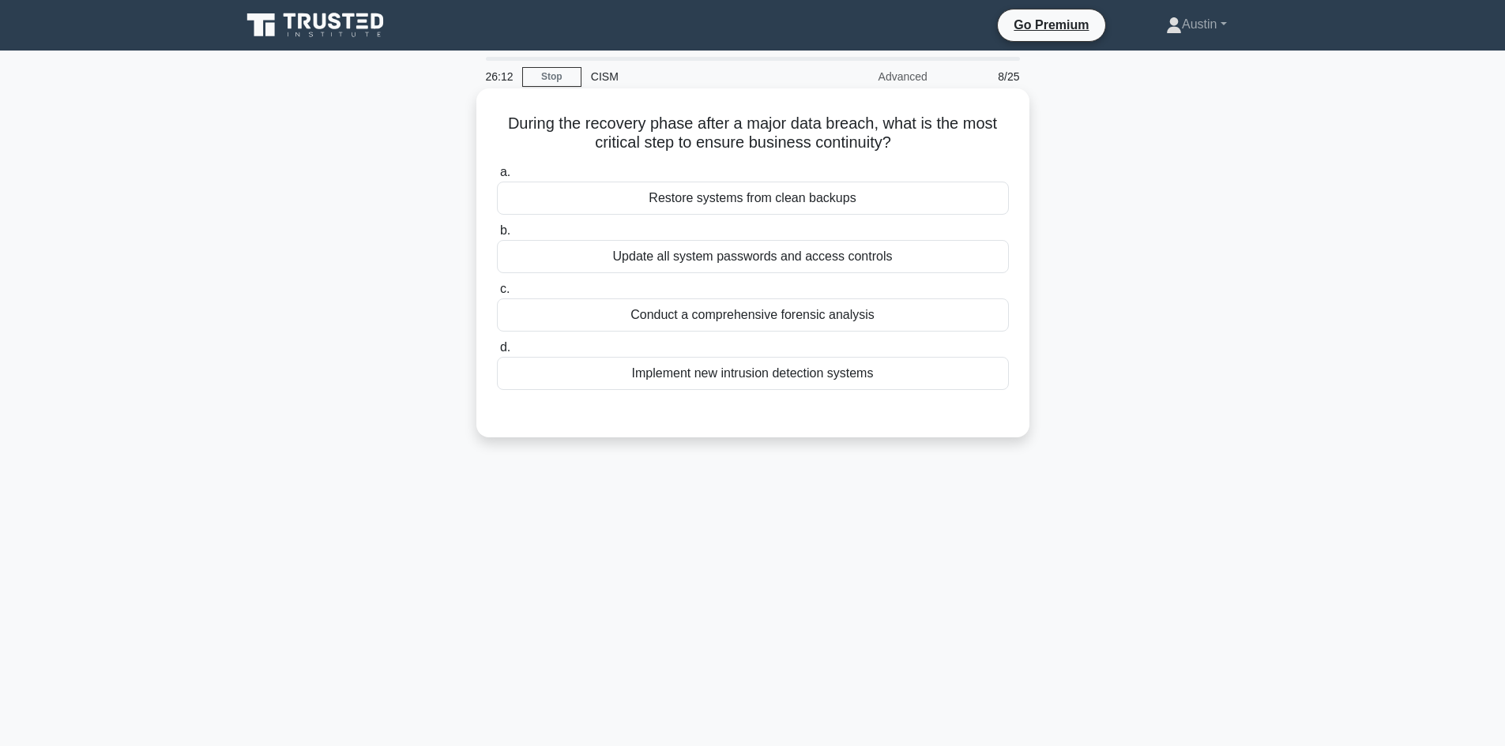
click at [626, 178] on label "a. Restore systems from clean backups" at bounding box center [753, 189] width 512 height 52
click at [497, 178] on input "a. Restore systems from clean backups" at bounding box center [497, 172] width 0 height 10
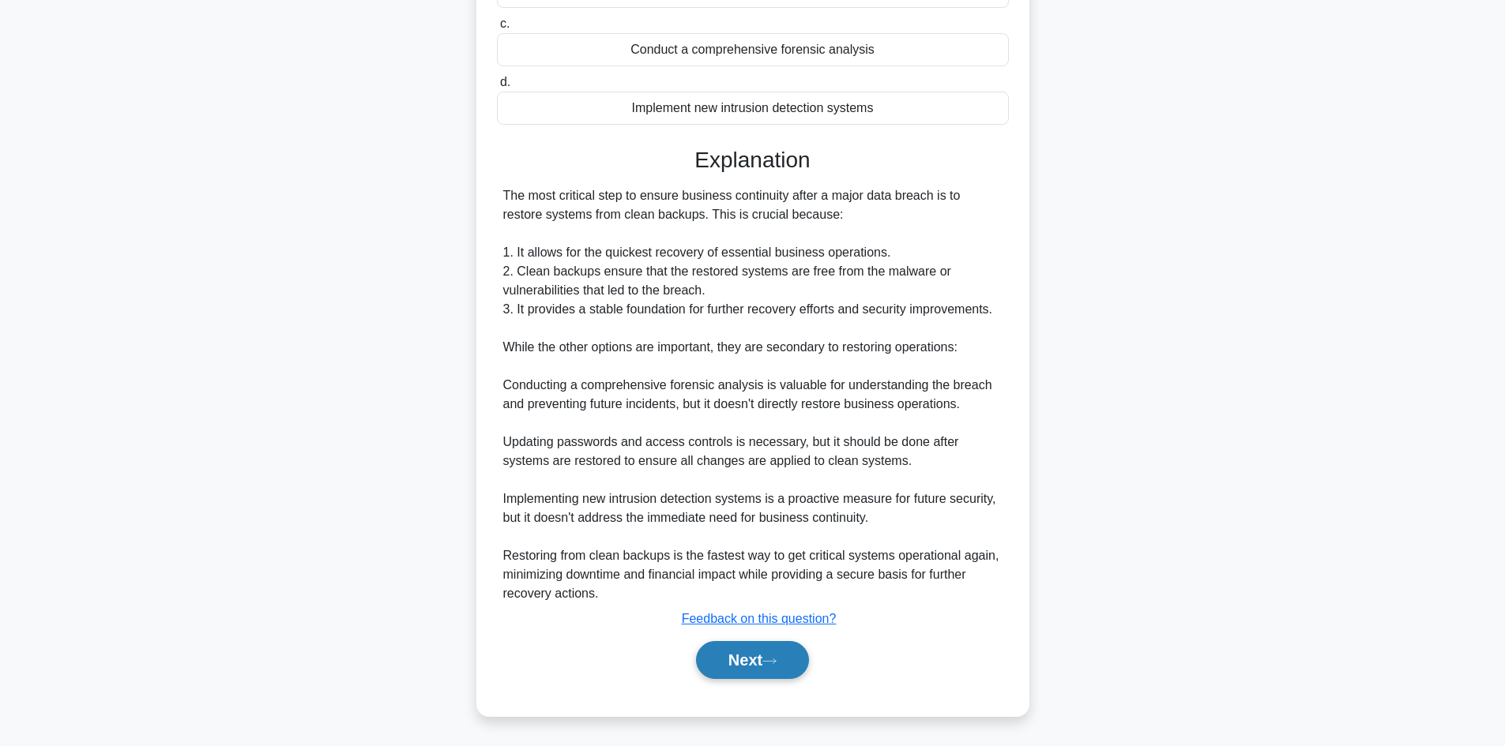
click at [738, 667] on button "Next" at bounding box center [752, 660] width 113 height 38
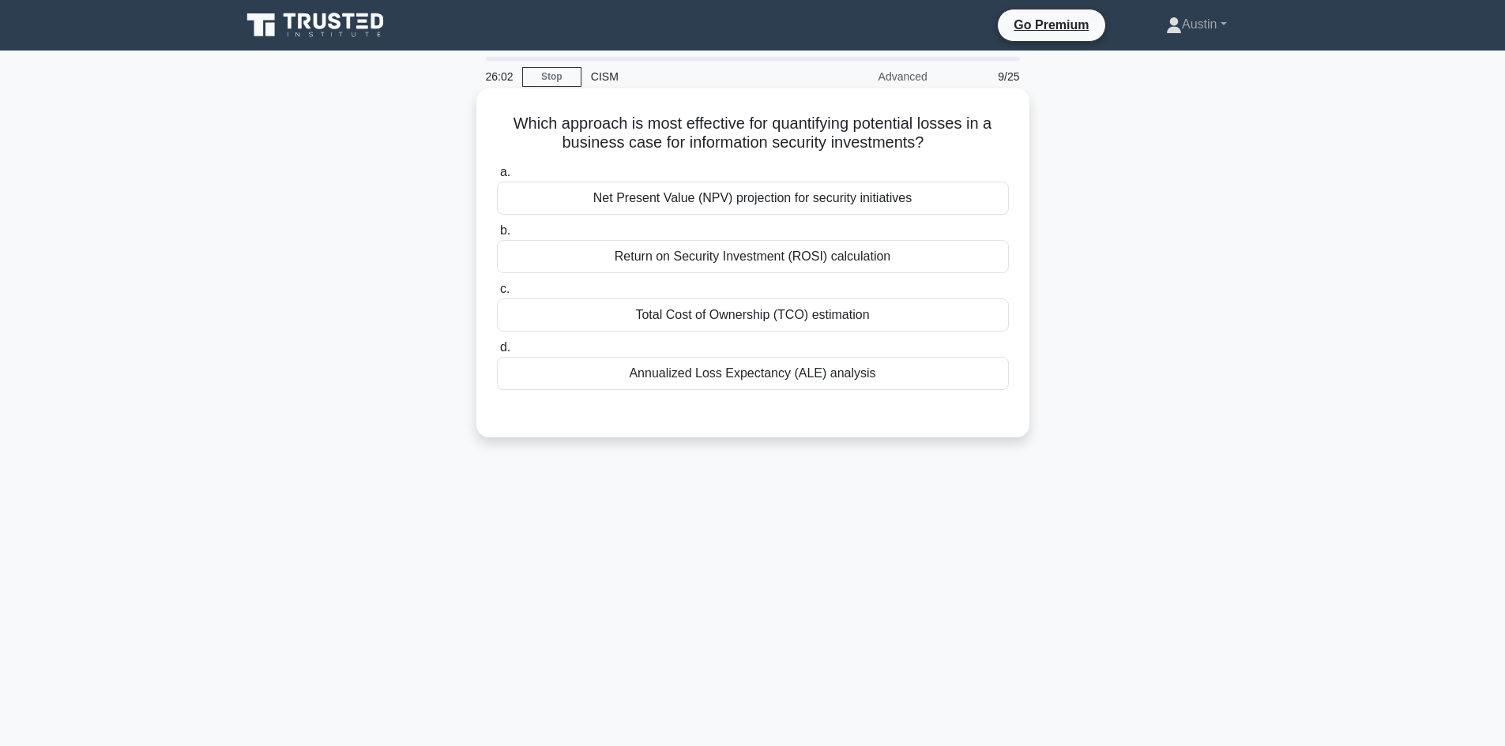
click at [549, 356] on label "d. Annualized Loss Expectancy (ALE) analysis" at bounding box center [753, 364] width 512 height 52
click at [497, 353] on input "d. Annualized Loss Expectancy (ALE) analysis" at bounding box center [497, 348] width 0 height 10
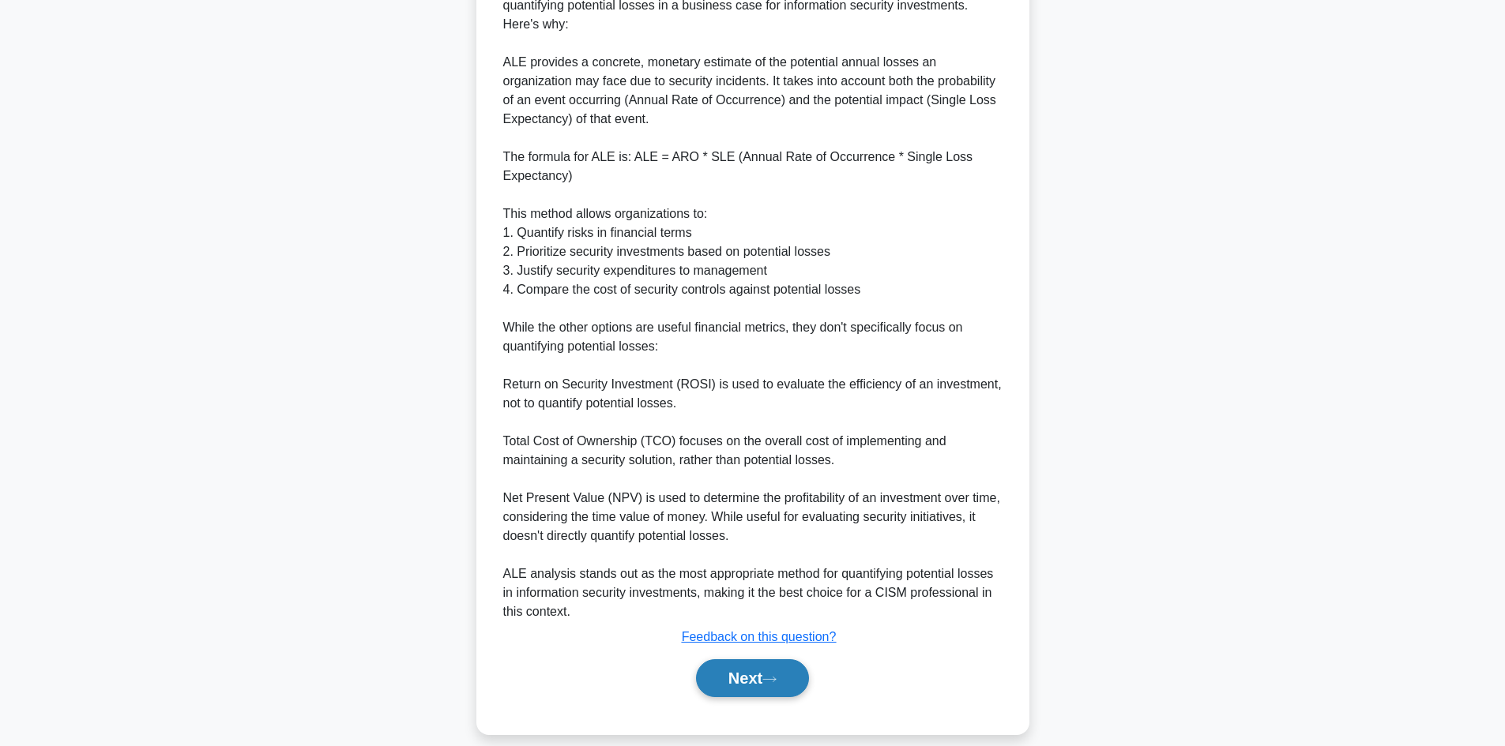
click at [753, 659] on button "Next" at bounding box center [752, 678] width 113 height 38
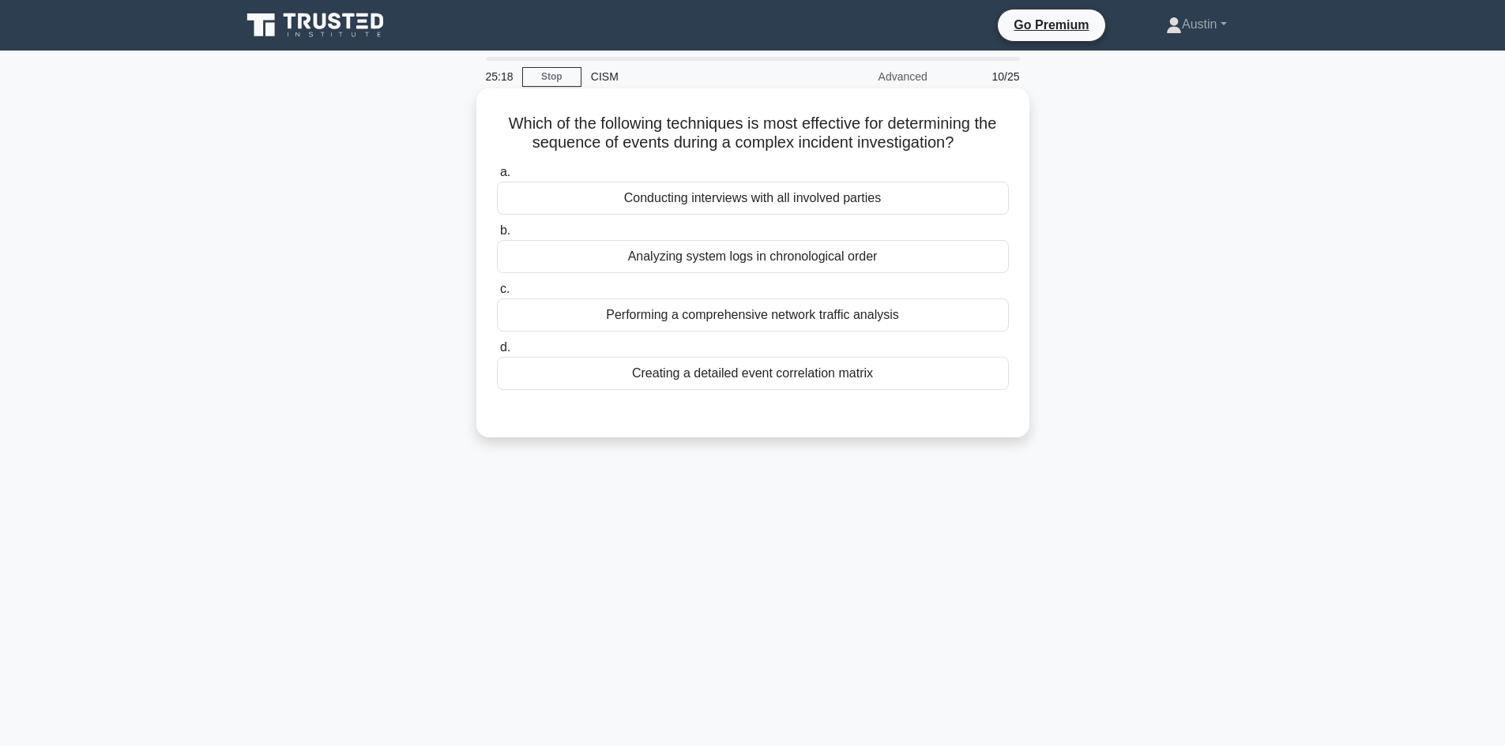
click at [607, 302] on div "Performing a comprehensive network traffic analysis" at bounding box center [753, 315] width 512 height 33
click at [497, 295] on input "c. Performing a comprehensive network traffic analysis" at bounding box center [497, 289] width 0 height 10
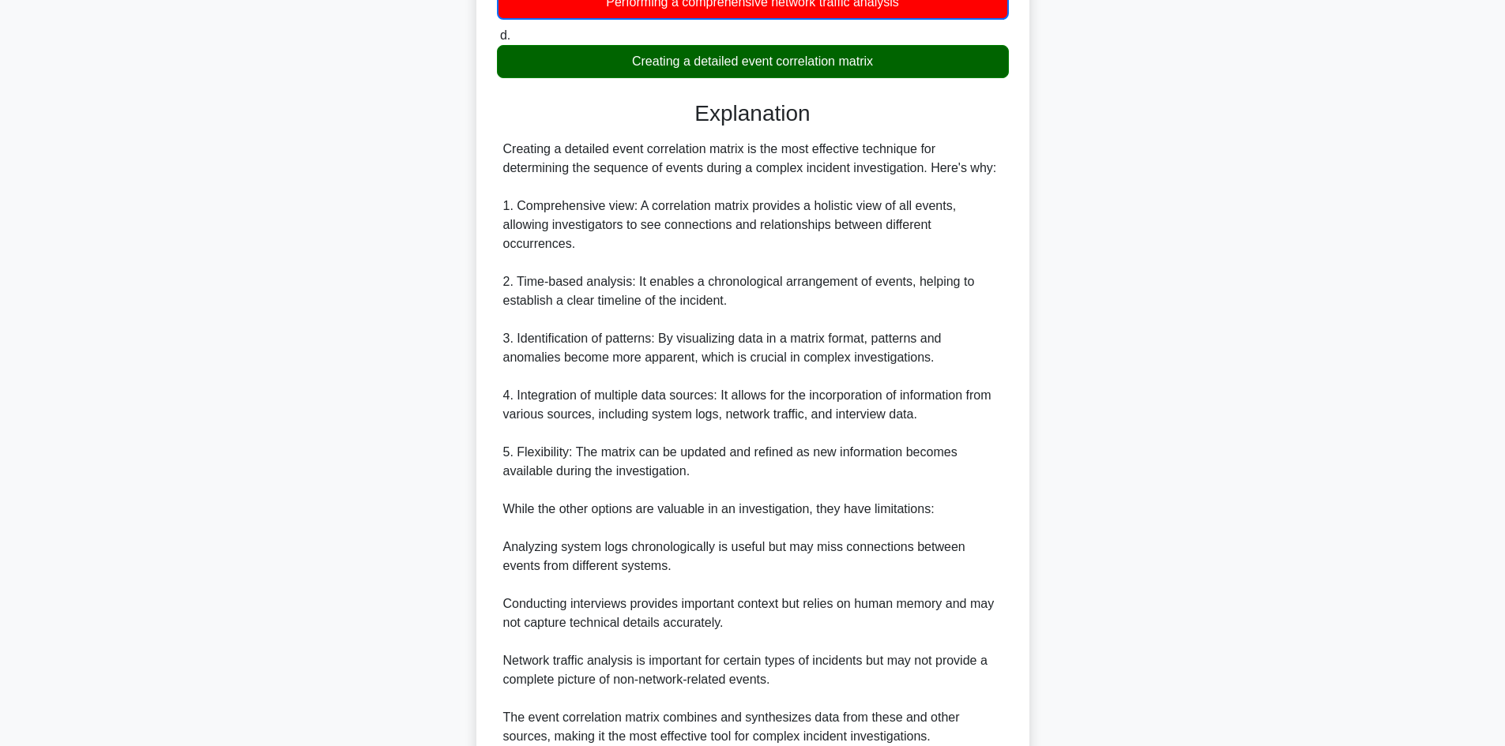
scroll to position [457, 0]
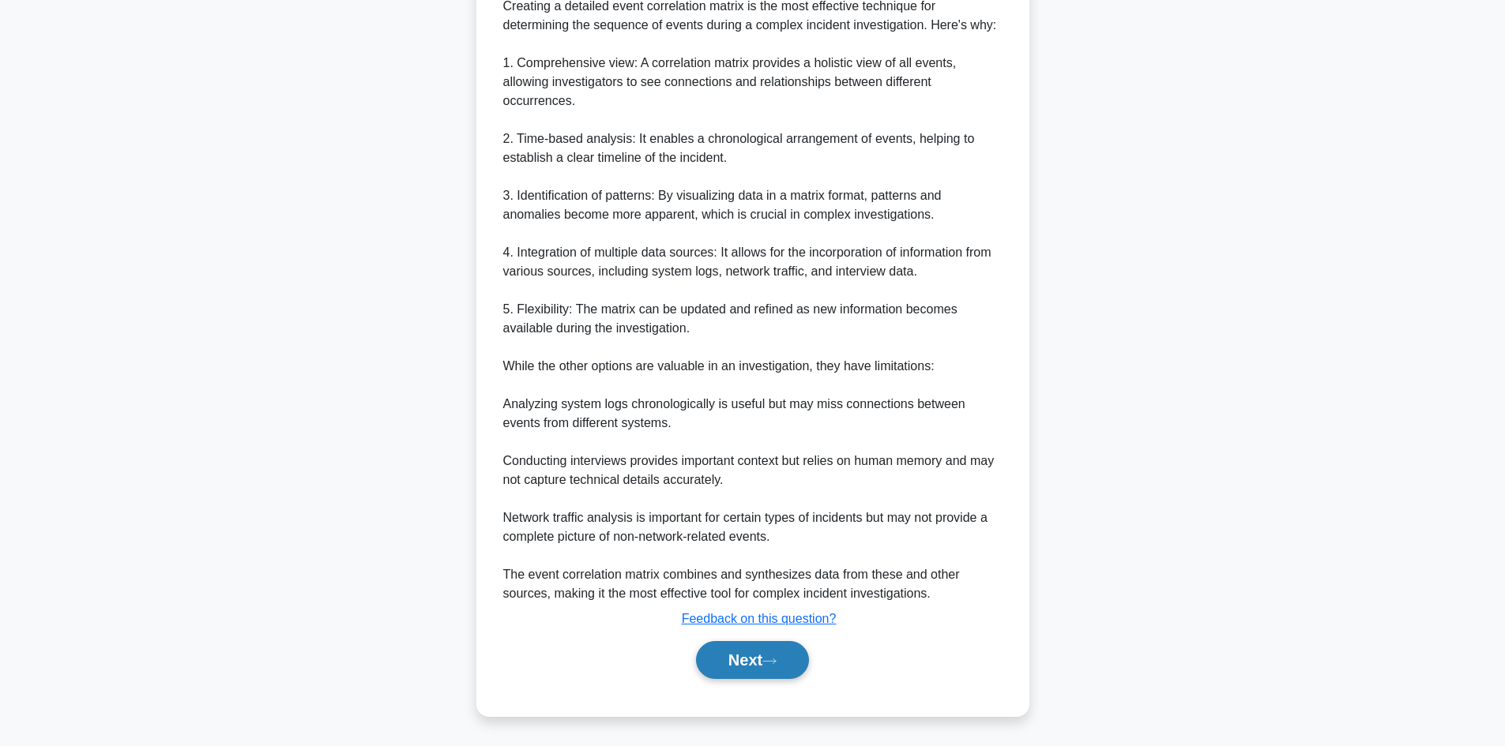
click at [784, 657] on button "Next" at bounding box center [752, 660] width 113 height 38
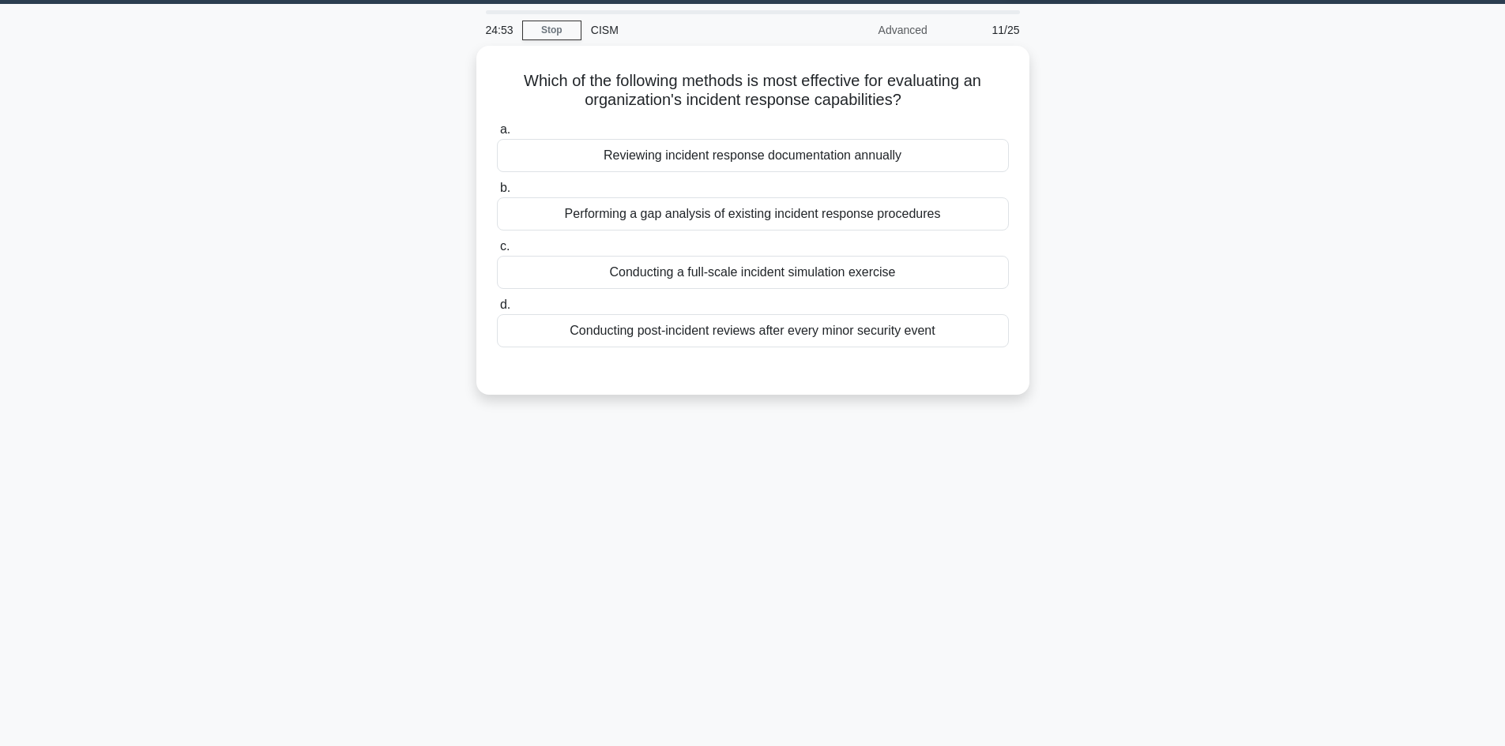
scroll to position [0, 0]
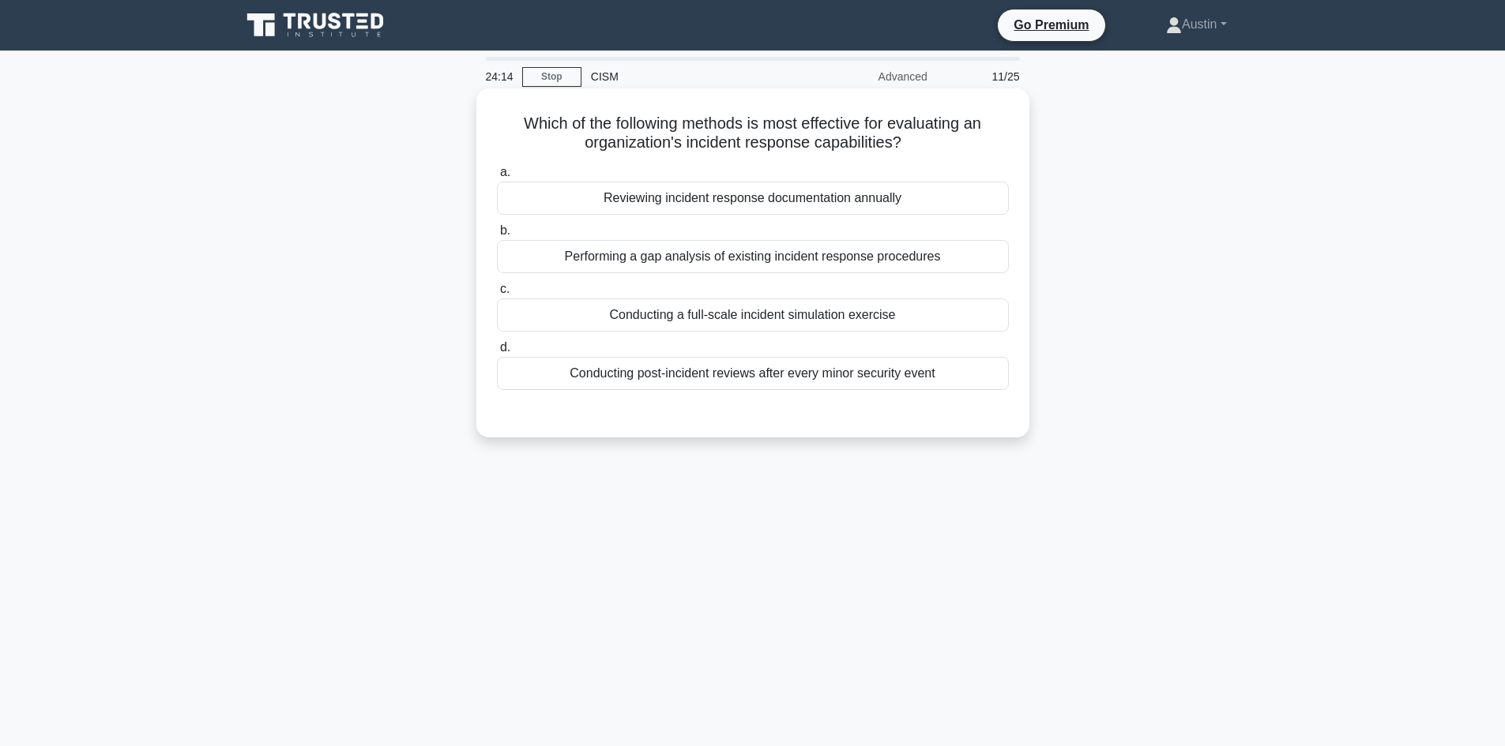
click at [582, 352] on label "d. Conducting post-incident reviews after every minor security event" at bounding box center [753, 364] width 512 height 52
click at [497, 352] on input "d. Conducting post-incident reviews after every minor security event" at bounding box center [497, 348] width 0 height 10
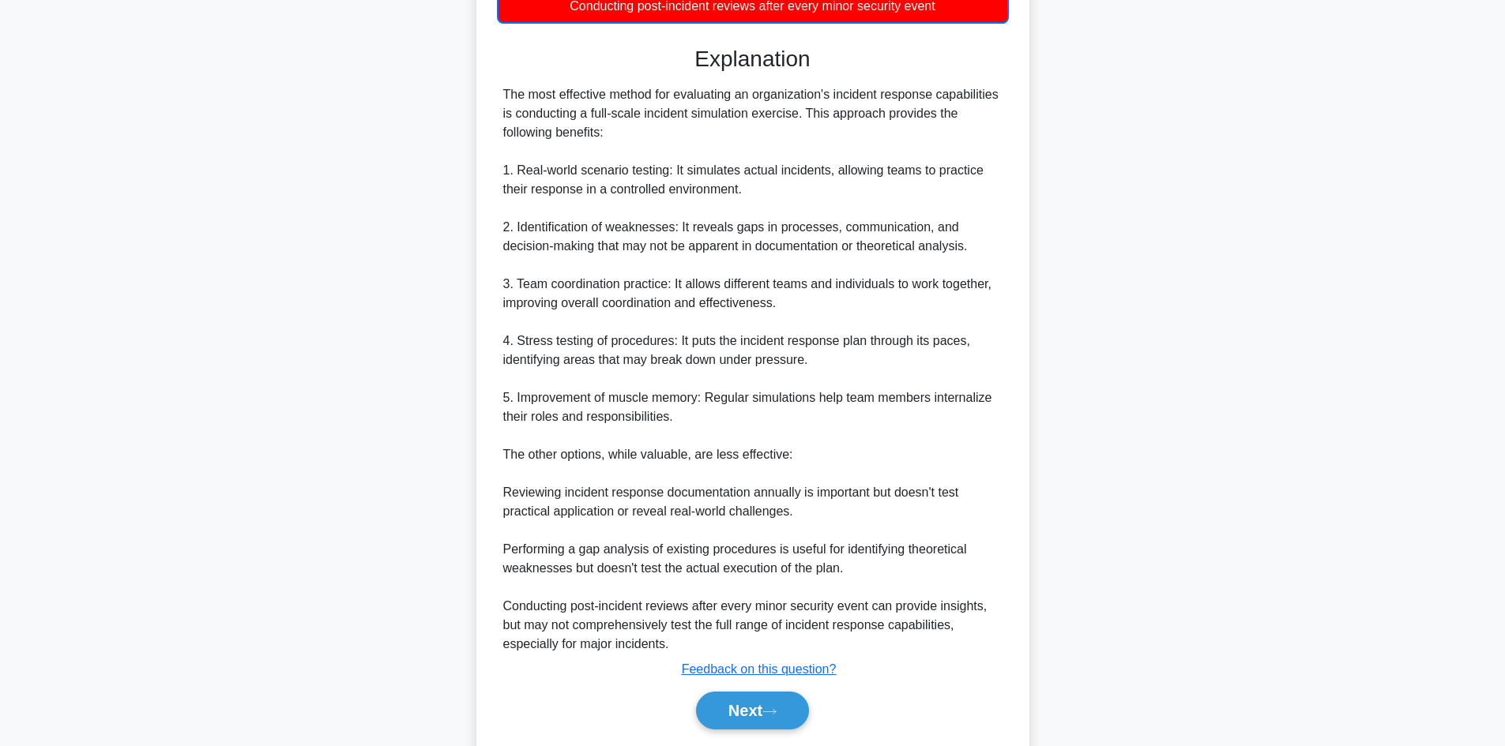
scroll to position [24, 0]
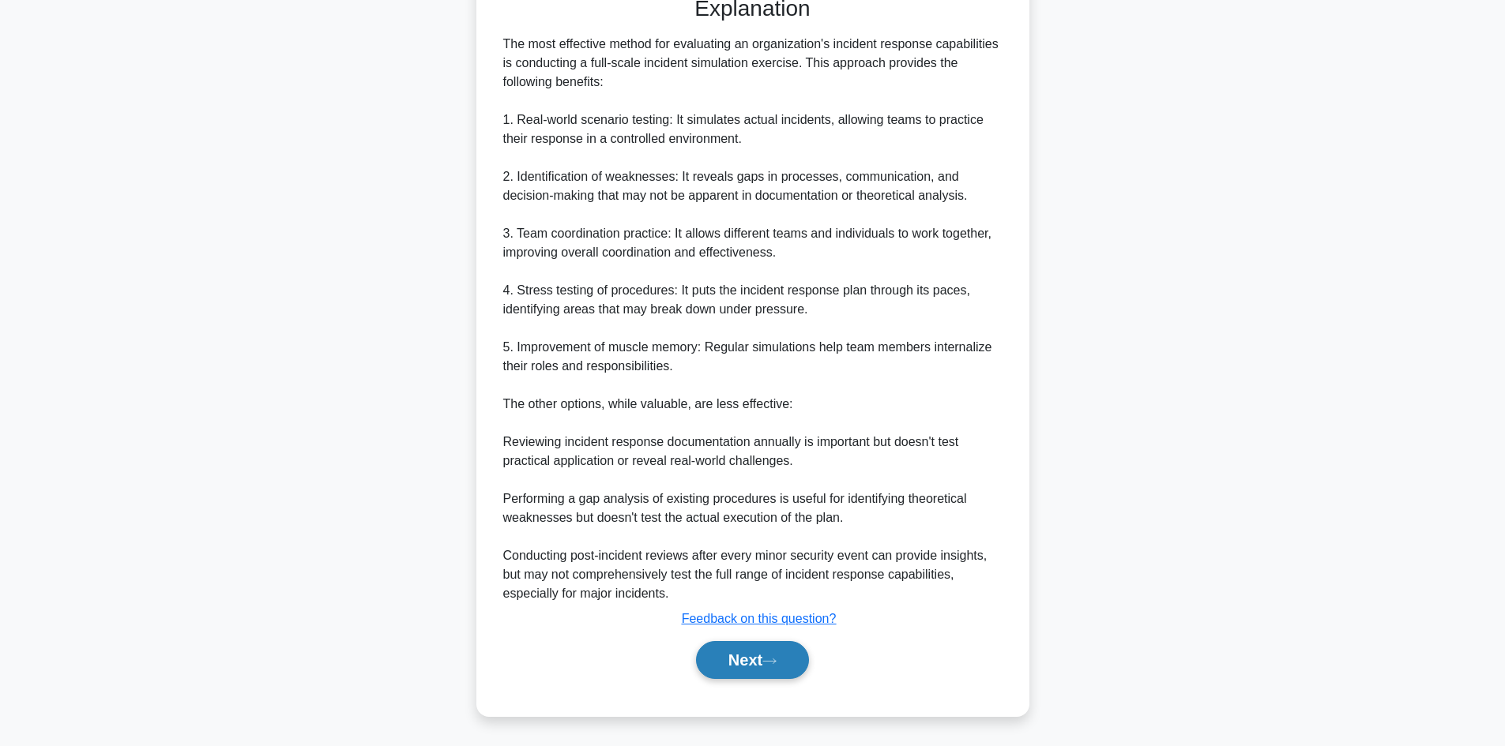
click at [762, 646] on button "Next" at bounding box center [752, 660] width 113 height 38
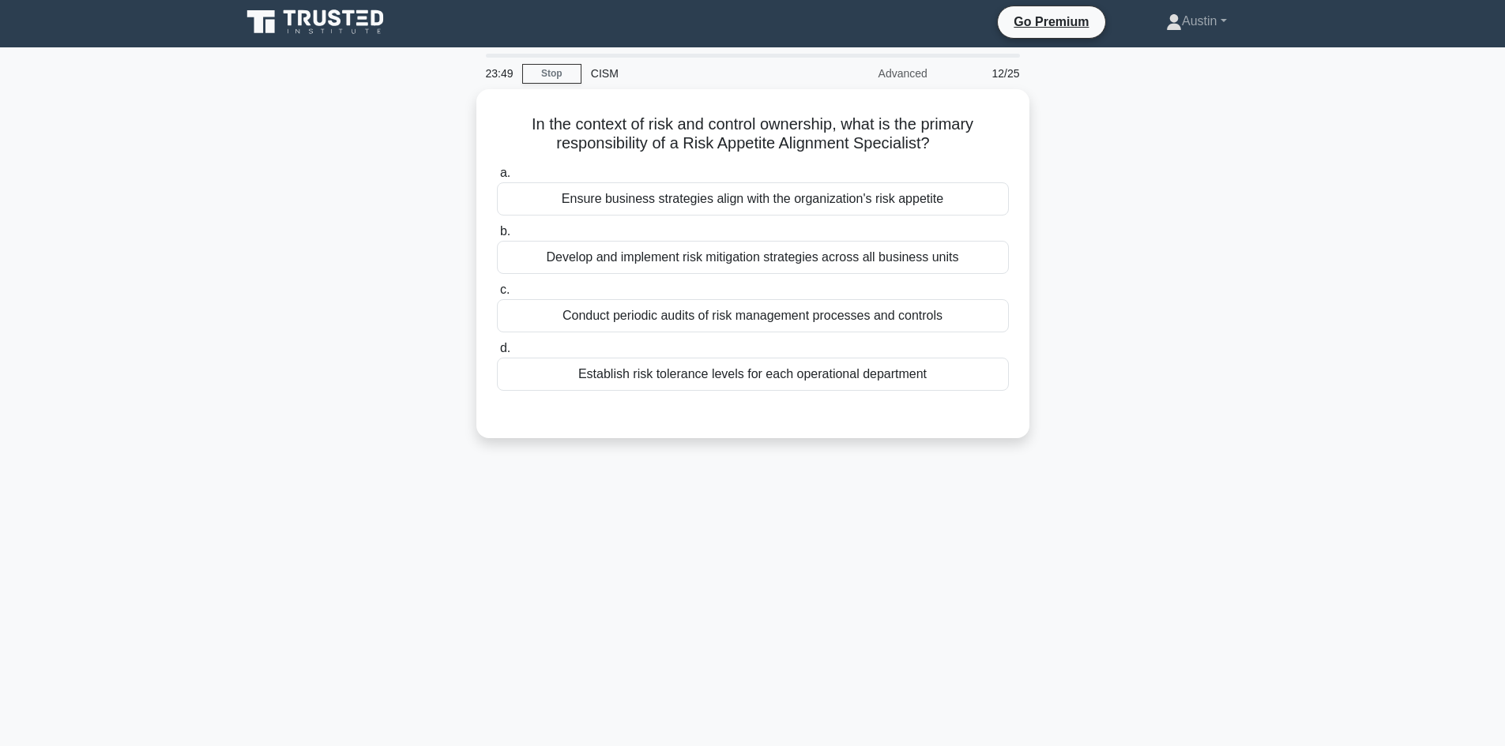
scroll to position [0, 0]
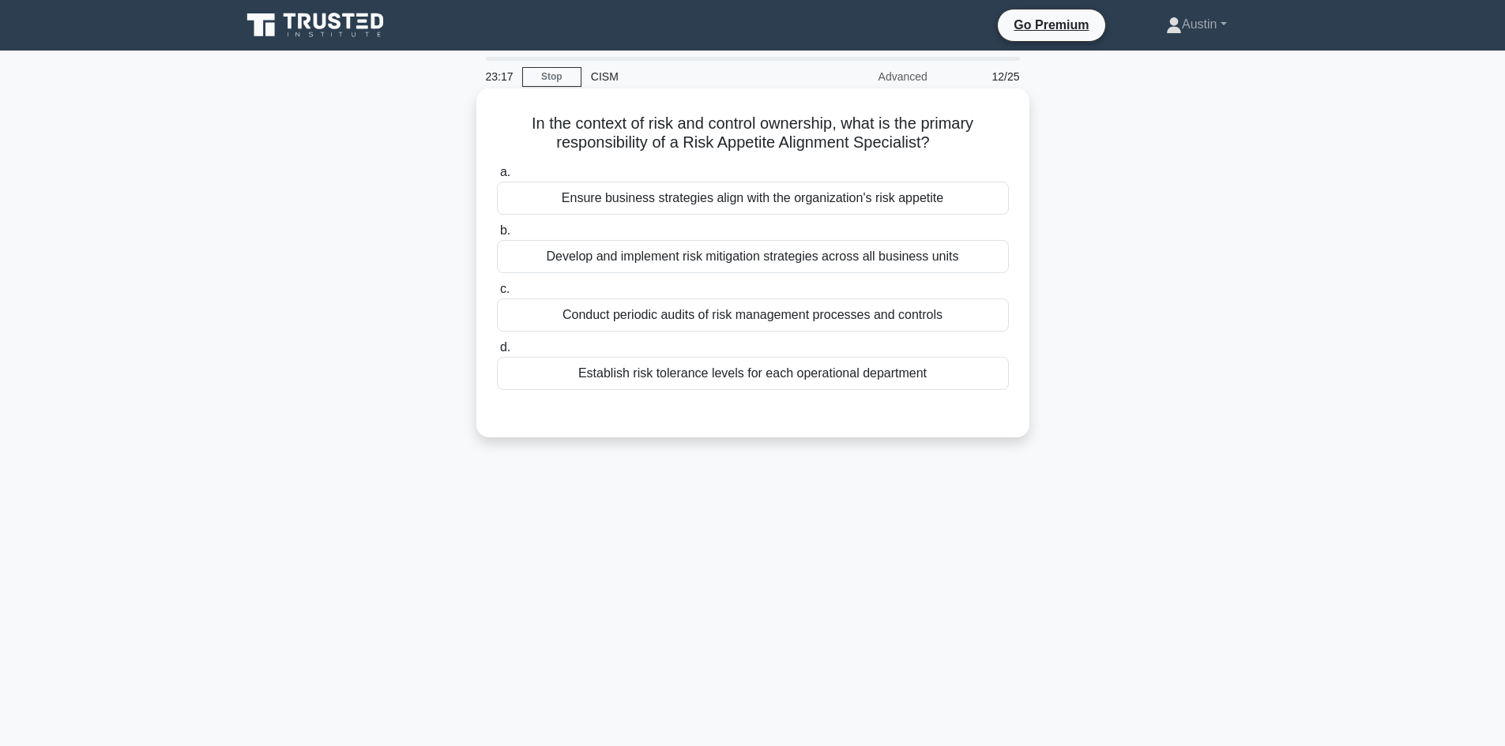
click at [643, 190] on div "Ensure business strategies align with the organization's risk appetite" at bounding box center [753, 198] width 512 height 33
click at [497, 178] on input "a. Ensure business strategies align with the organization's risk appetite" at bounding box center [497, 172] width 0 height 10
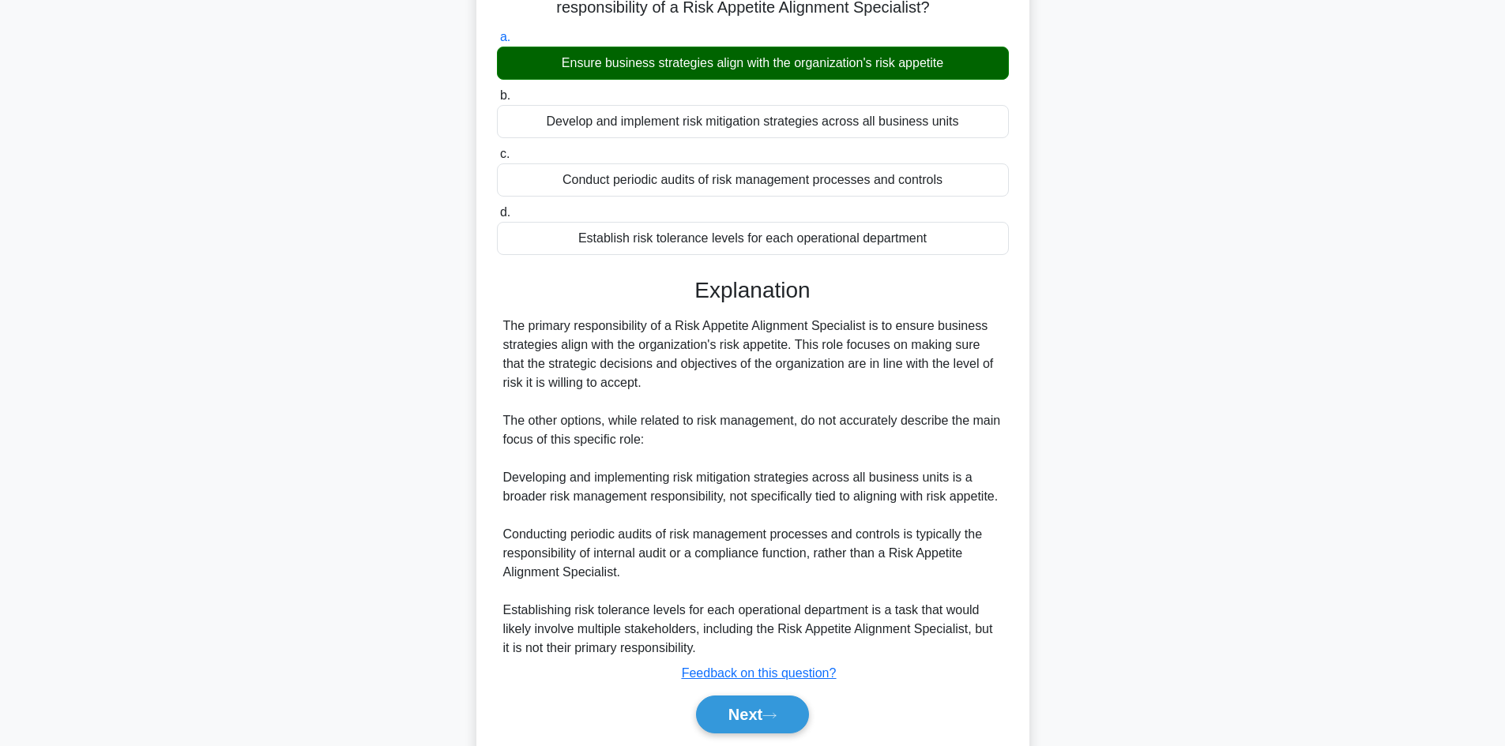
scroll to position [209, 0]
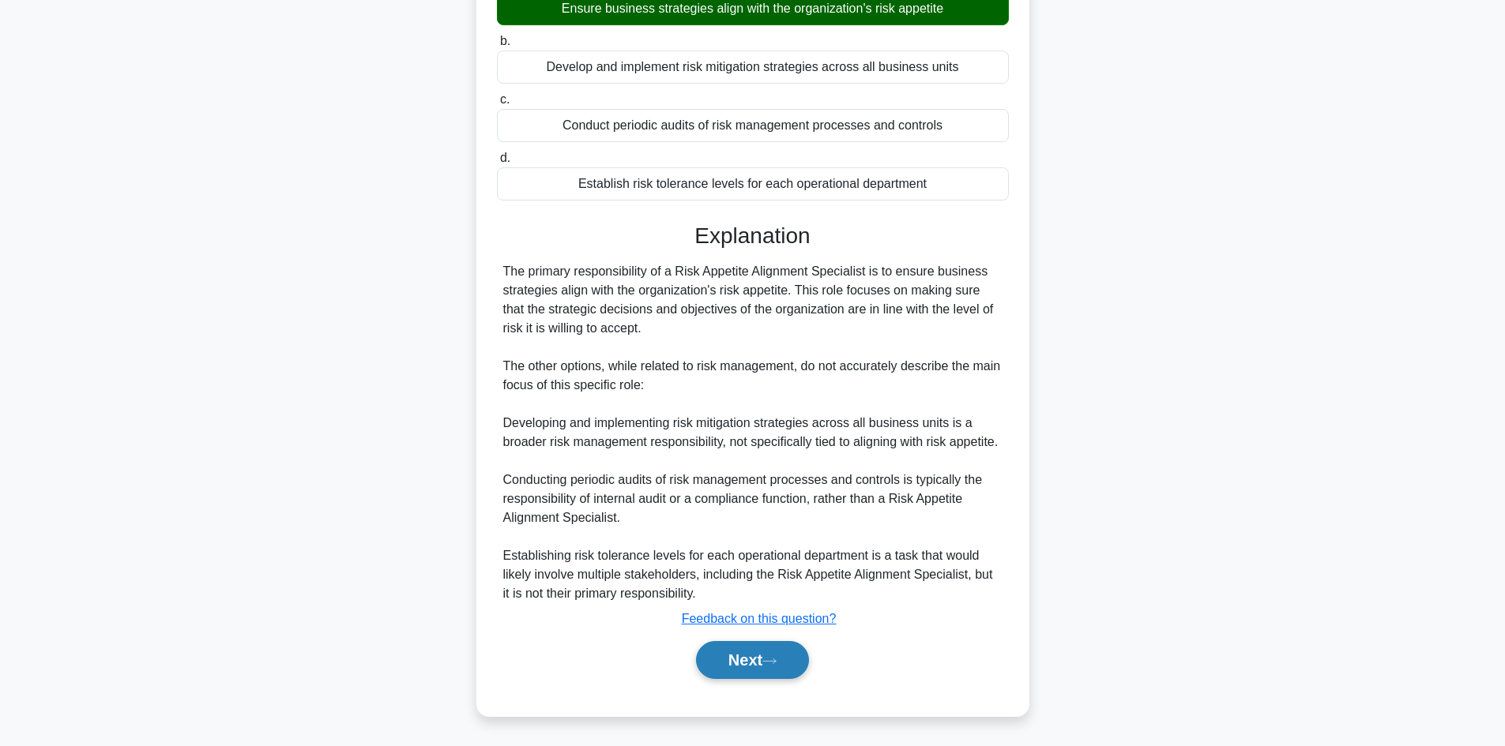
click at [723, 660] on button "Next" at bounding box center [752, 660] width 113 height 38
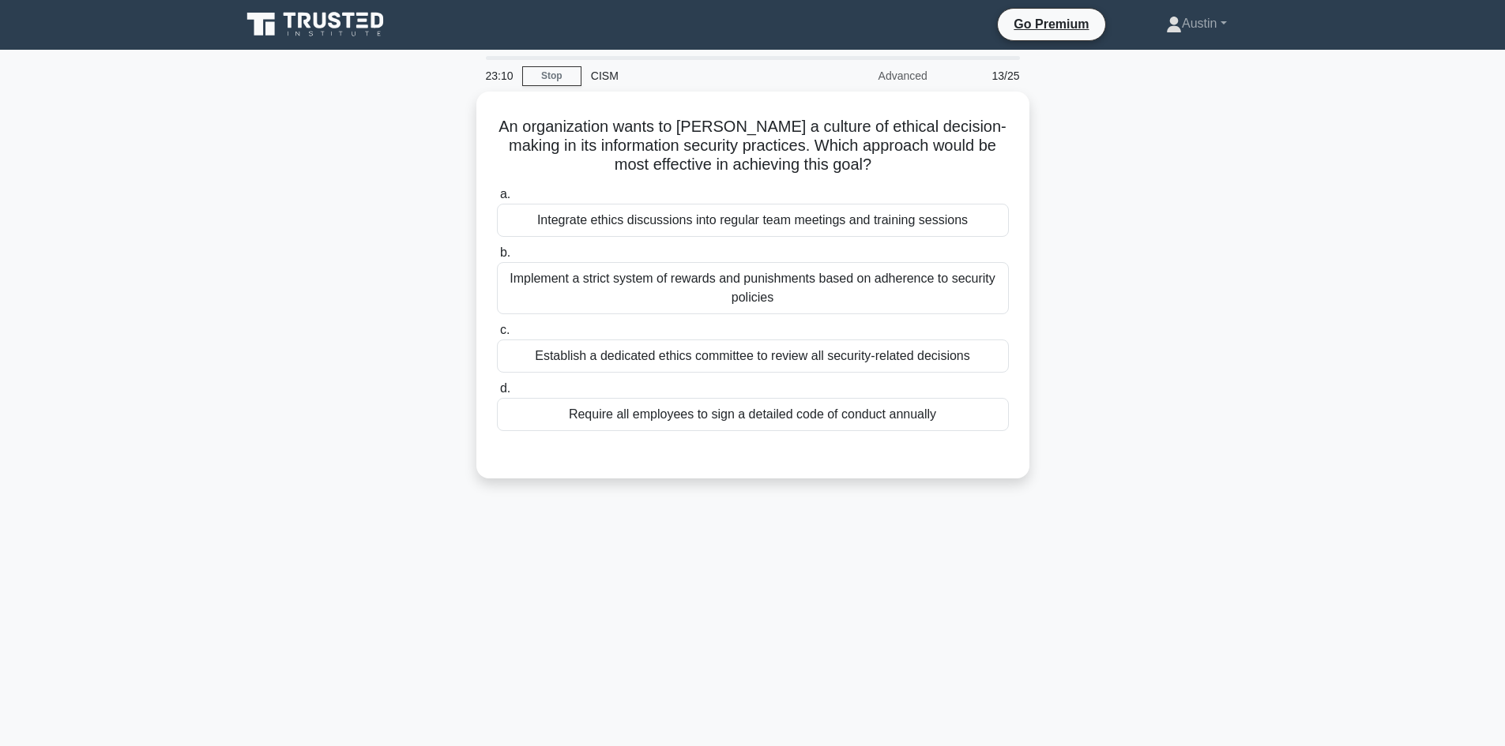
scroll to position [0, 0]
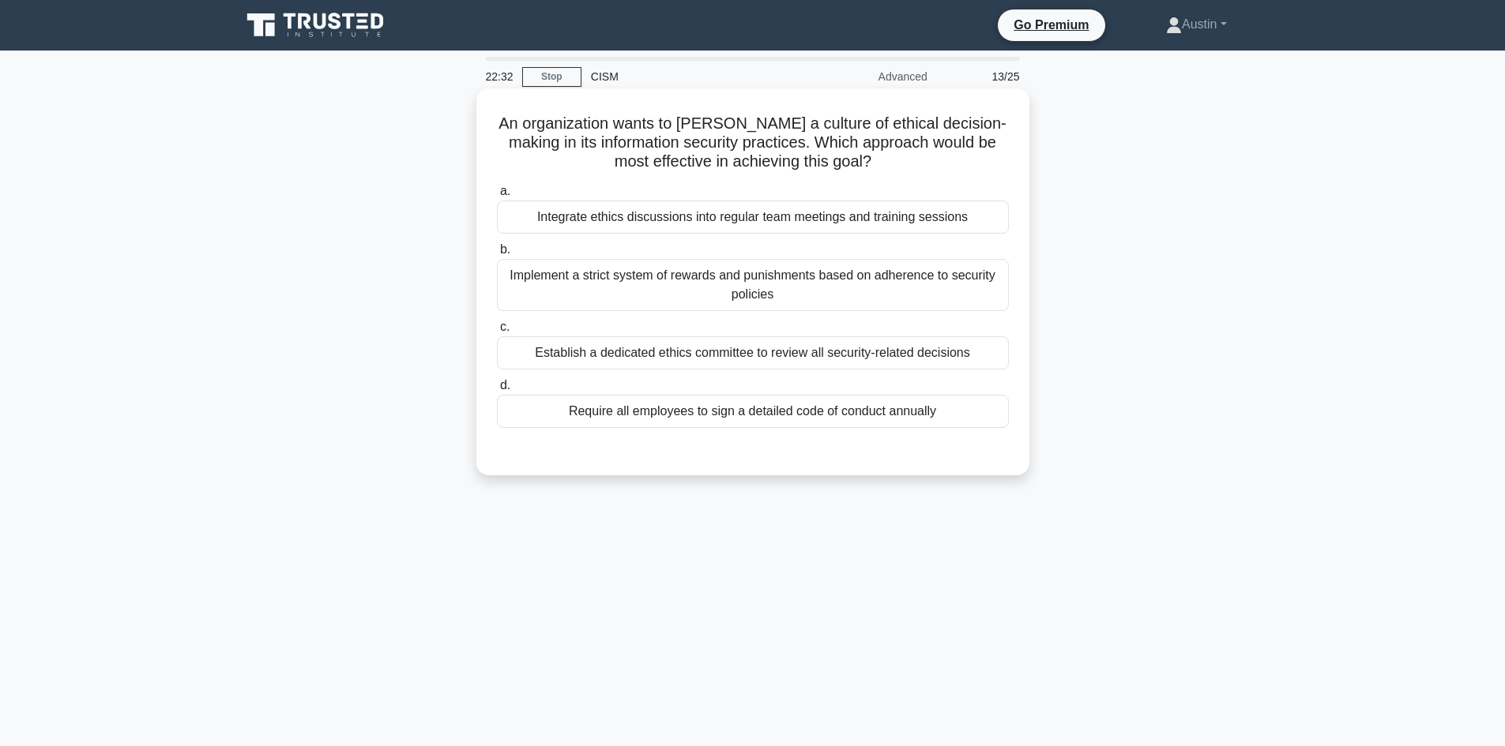
click at [563, 186] on label "a. Integrate ethics discussions into regular team meetings and training sessions" at bounding box center [753, 208] width 512 height 52
click at [497, 186] on input "a. Integrate ethics discussions into regular team meetings and training sessions" at bounding box center [497, 191] width 0 height 10
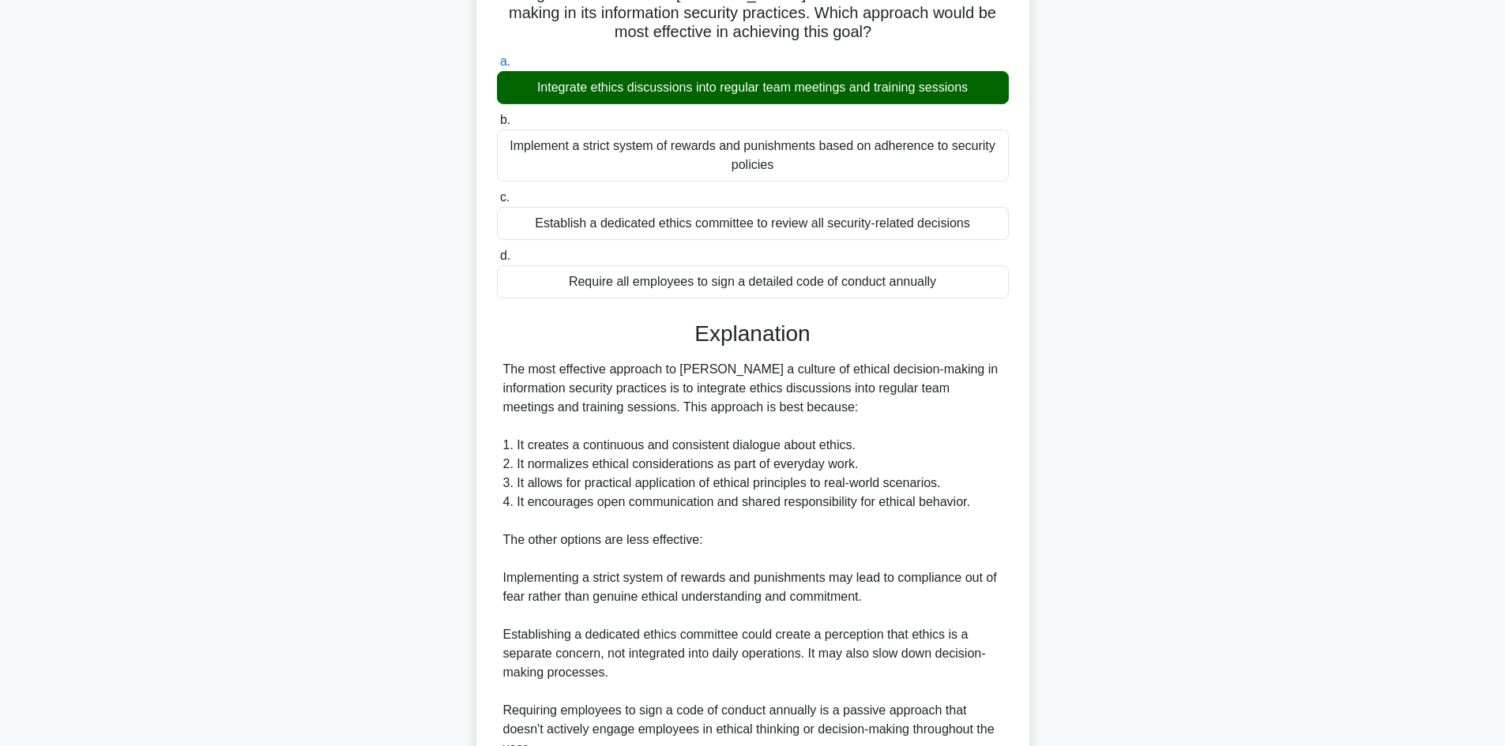
scroll to position [361, 0]
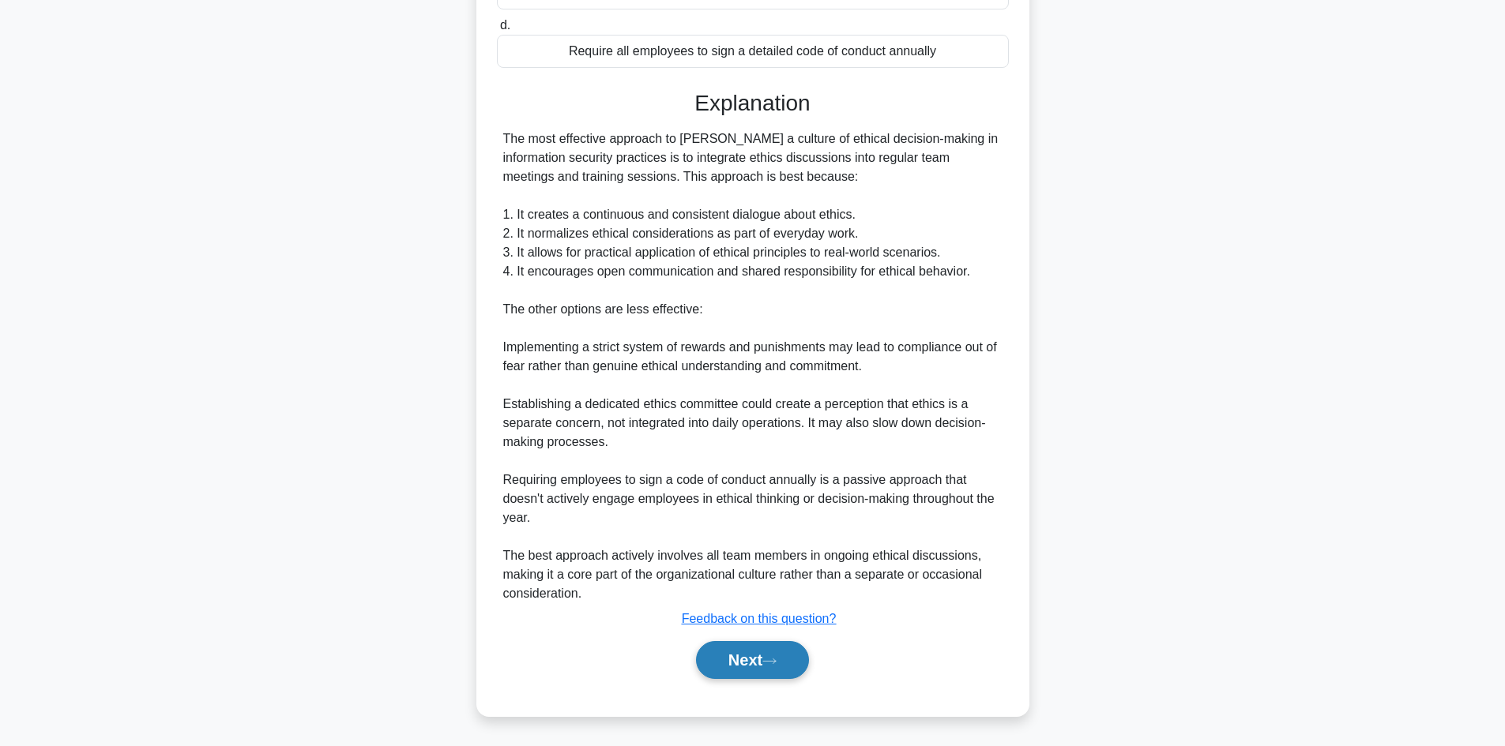
click at [752, 663] on button "Next" at bounding box center [752, 660] width 113 height 38
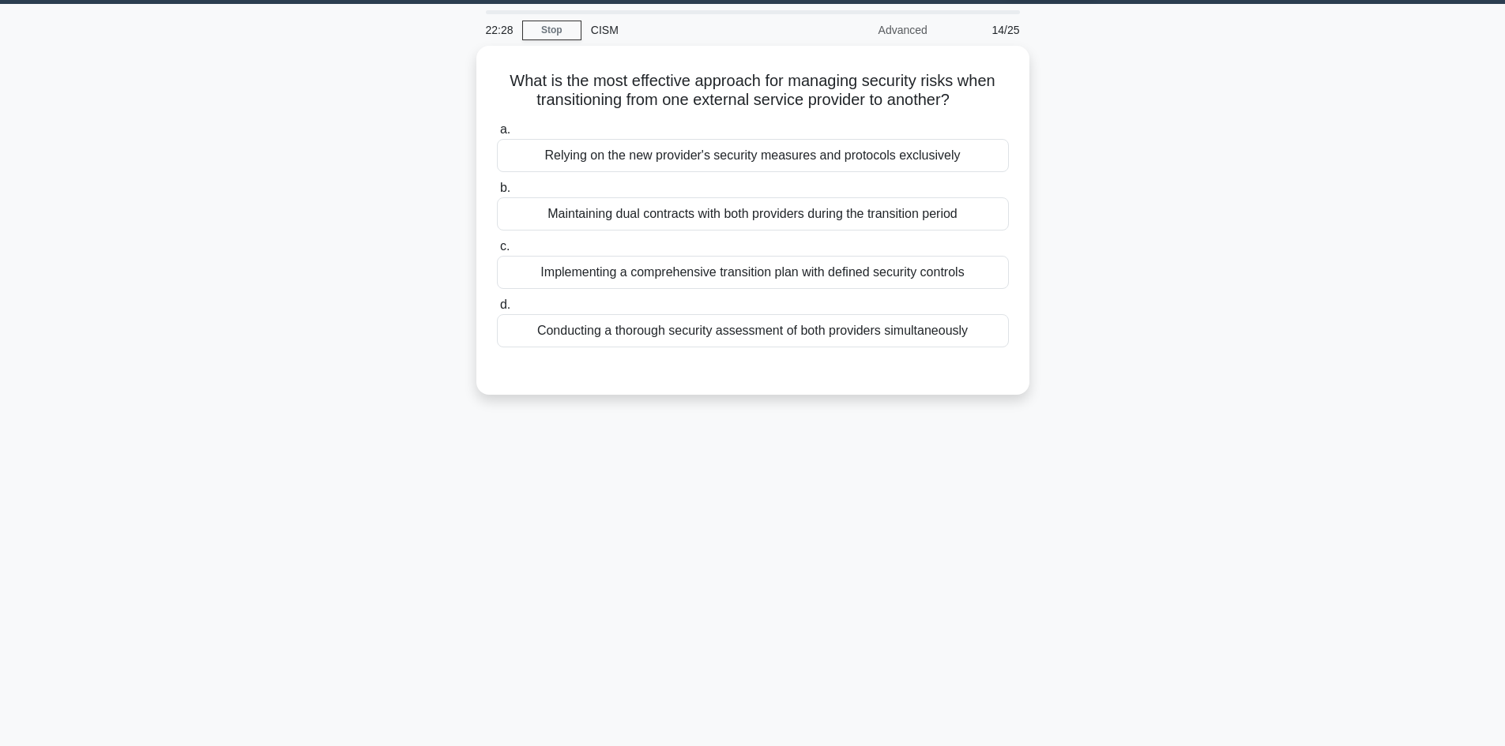
scroll to position [0, 0]
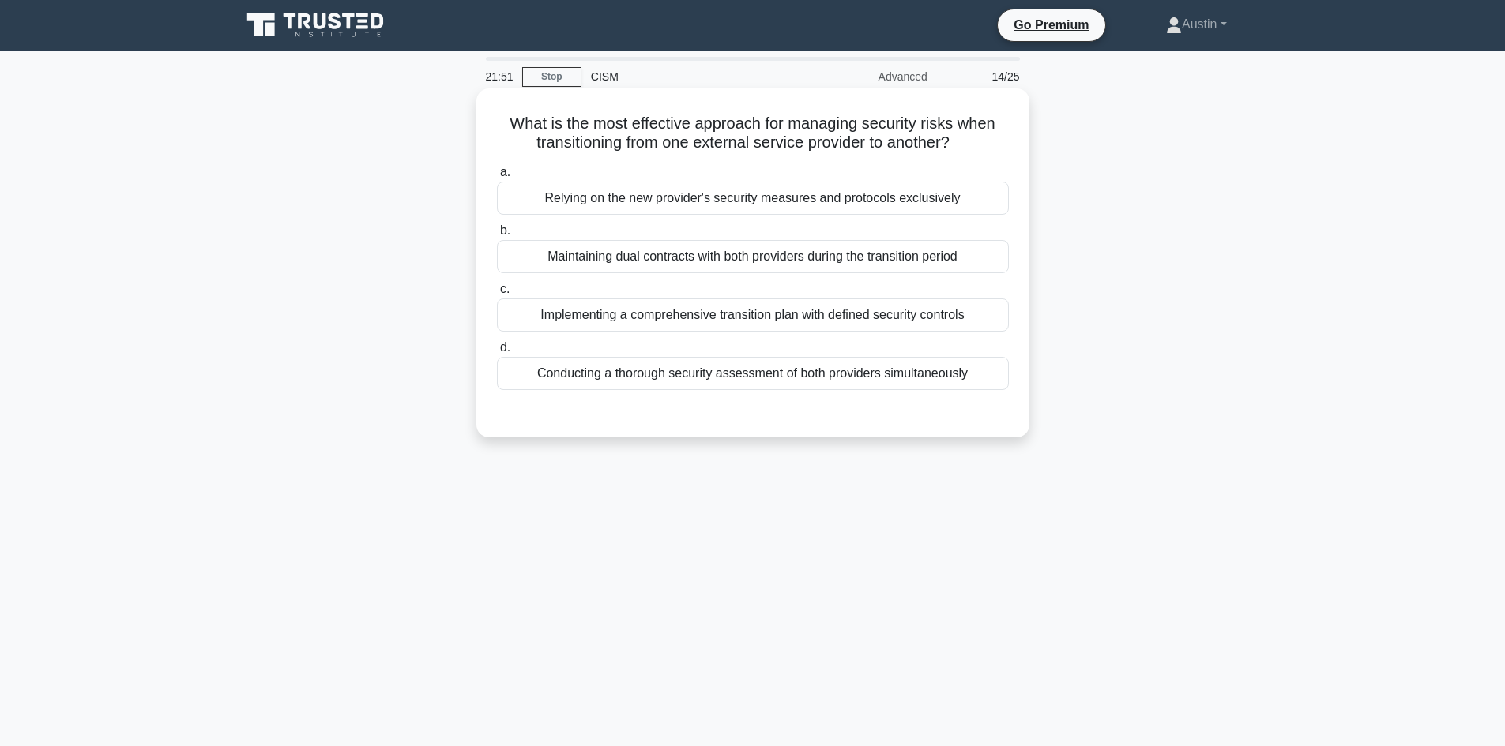
click at [559, 293] on label "c. Implementing a comprehensive transition plan with defined security controls" at bounding box center [753, 306] width 512 height 52
click at [497, 293] on input "c. Implementing a comprehensive transition plan with defined security controls" at bounding box center [497, 289] width 0 height 10
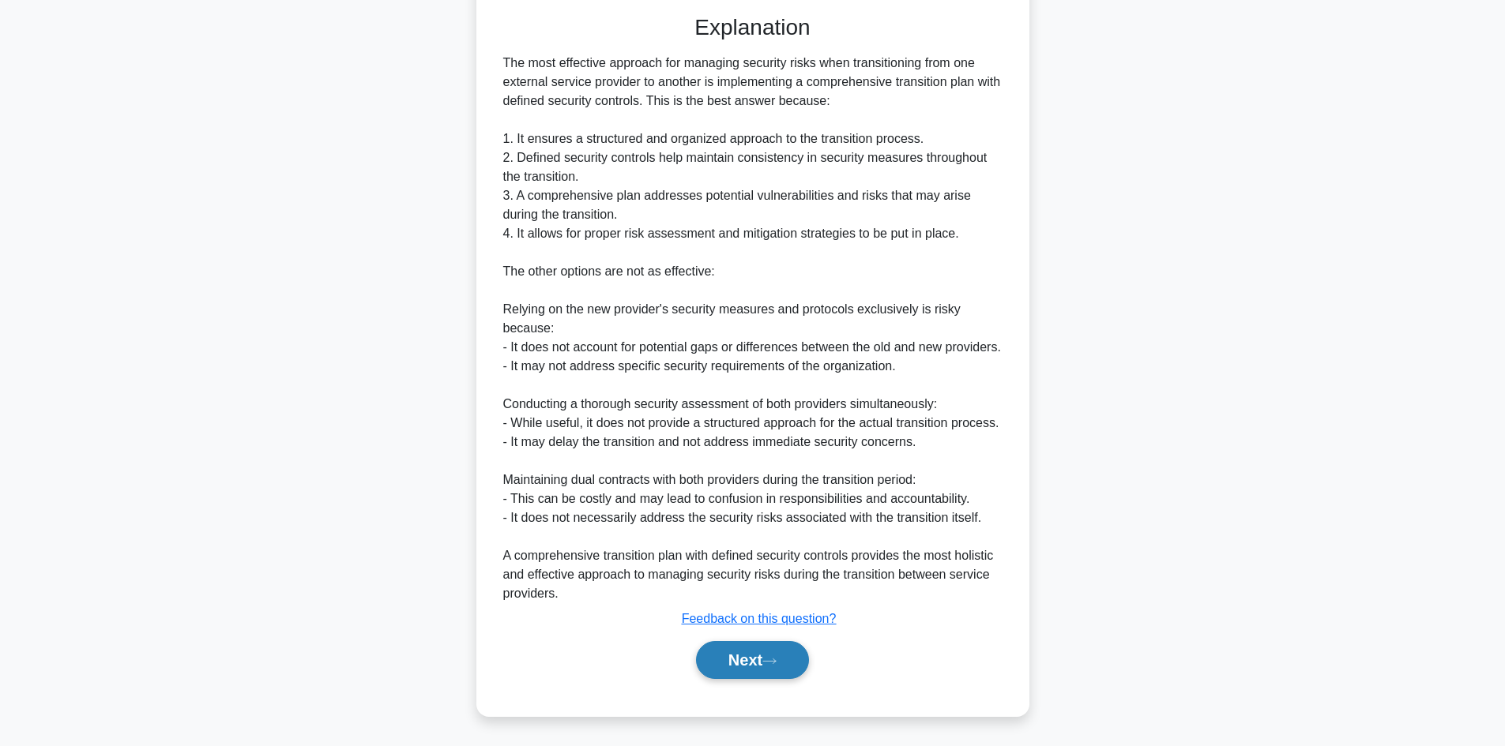
click at [770, 653] on button "Next" at bounding box center [752, 660] width 113 height 38
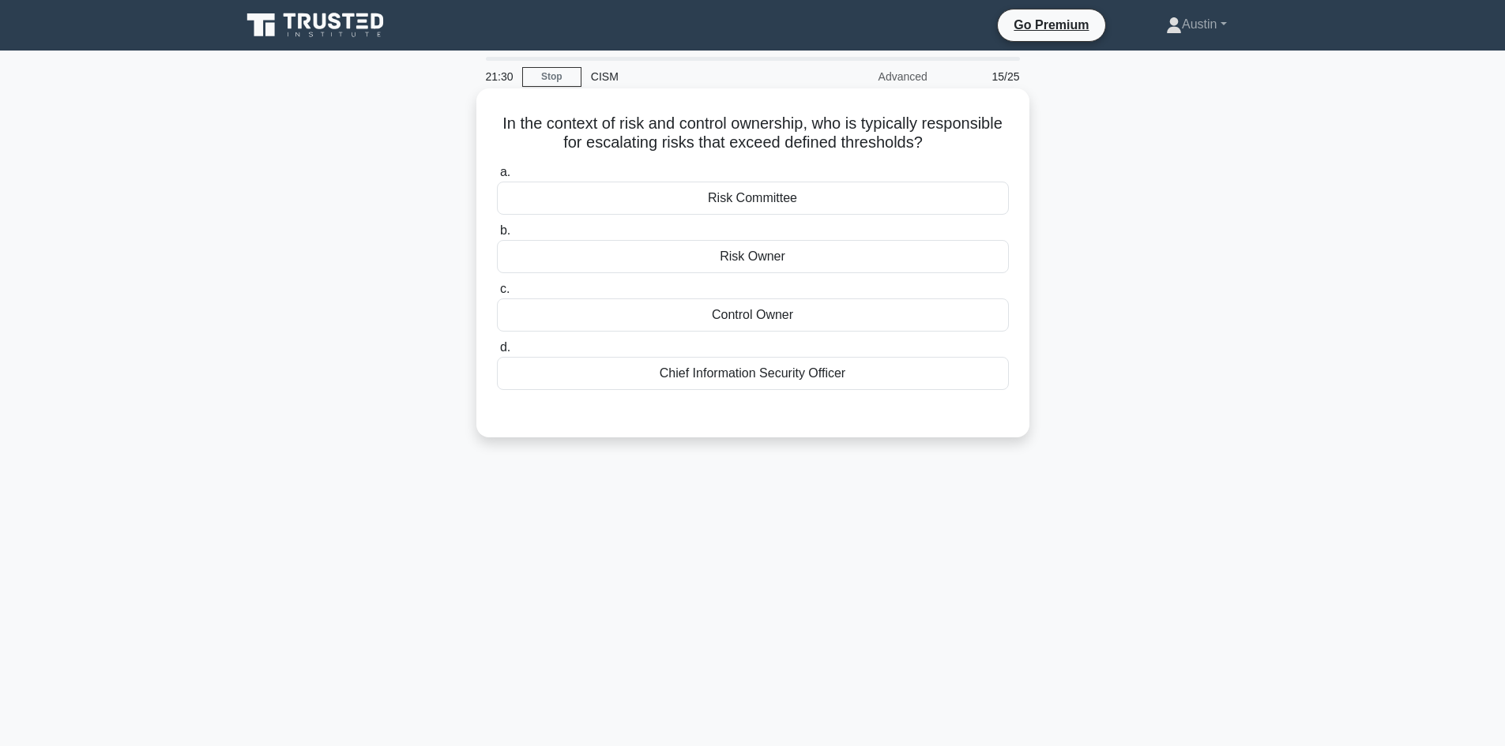
click at [615, 239] on label "b. Risk Owner" at bounding box center [753, 247] width 512 height 52
click at [497, 236] on input "b. Risk Owner" at bounding box center [497, 231] width 0 height 10
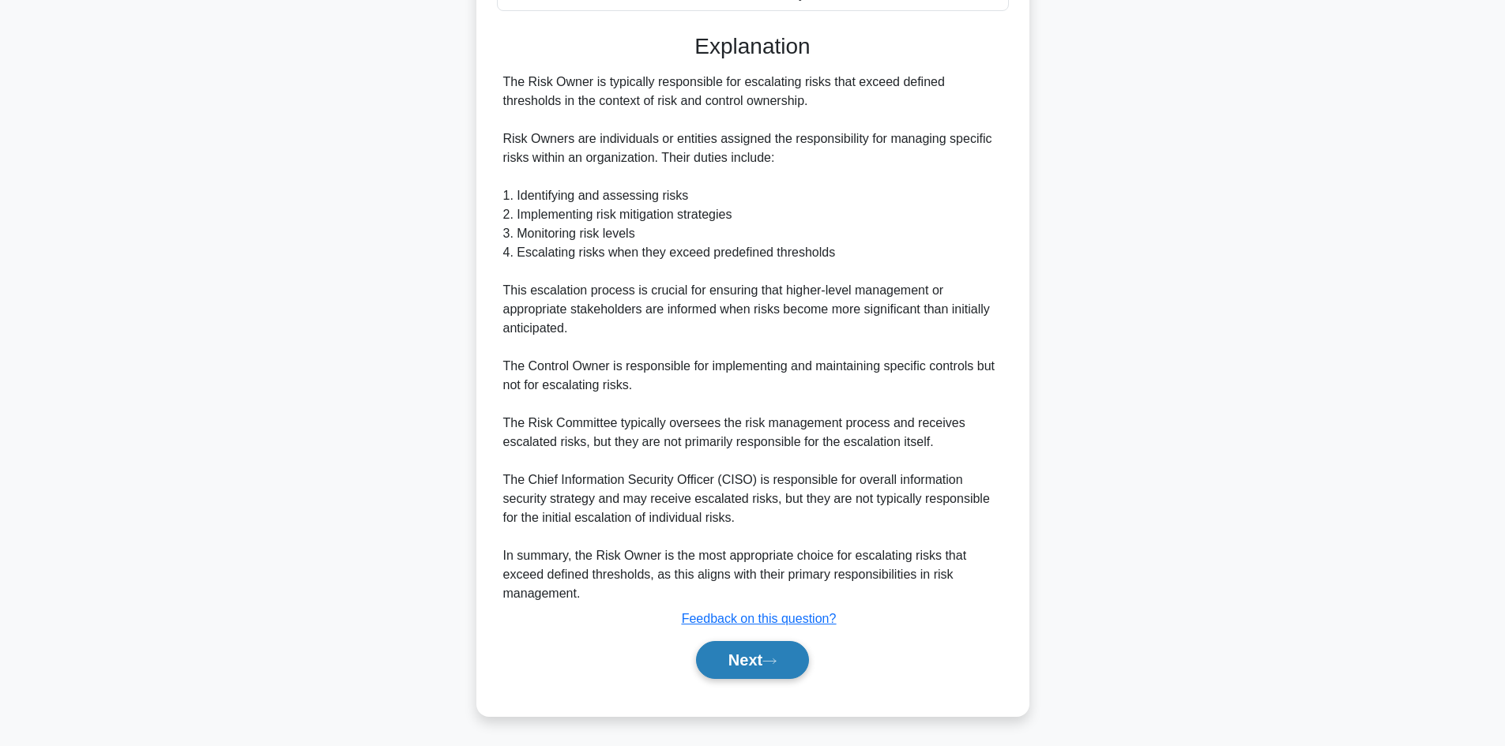
click at [761, 654] on button "Next" at bounding box center [752, 660] width 113 height 38
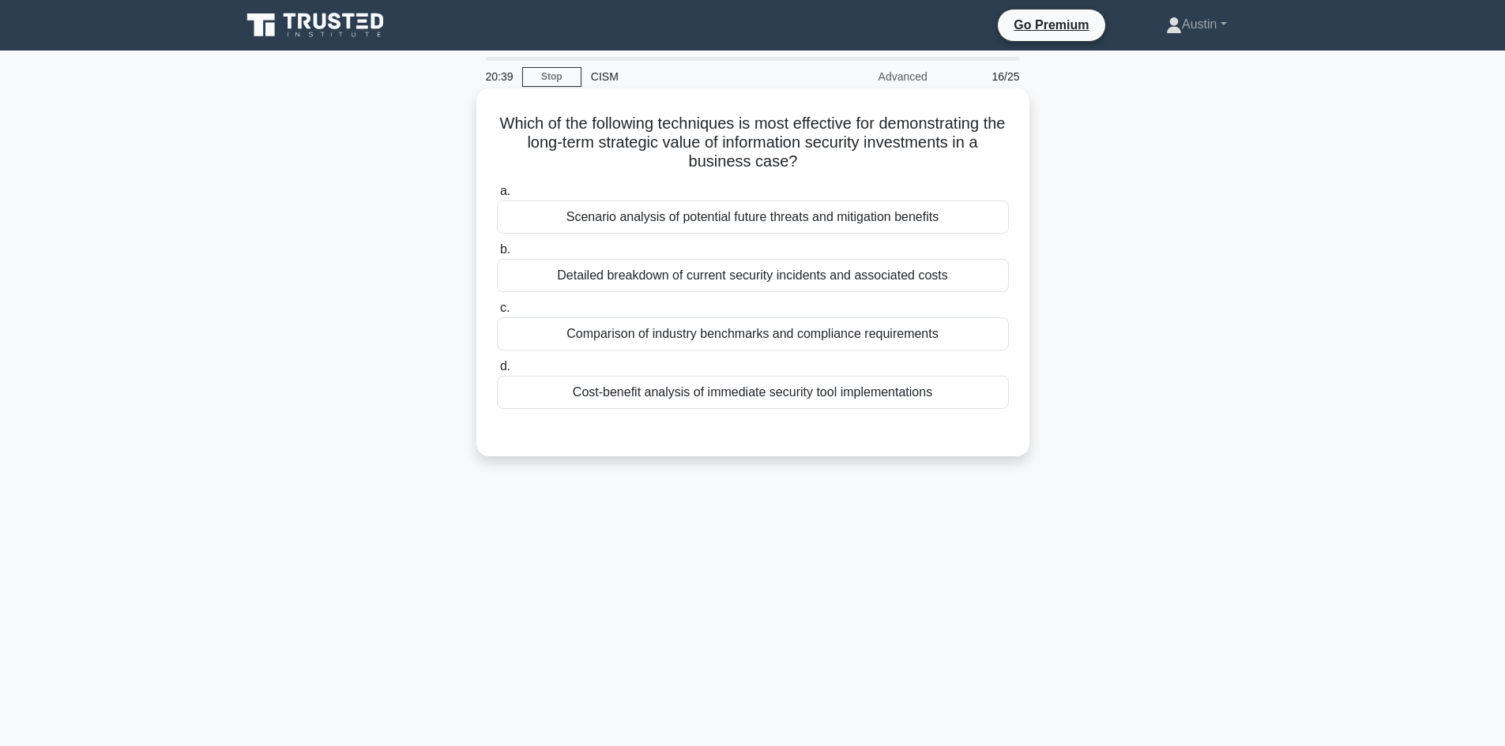
click at [542, 255] on label "b. Detailed breakdown of current security incidents and associated costs" at bounding box center [753, 266] width 512 height 52
click at [497, 255] on input "b. Detailed breakdown of current security incidents and associated costs" at bounding box center [497, 250] width 0 height 10
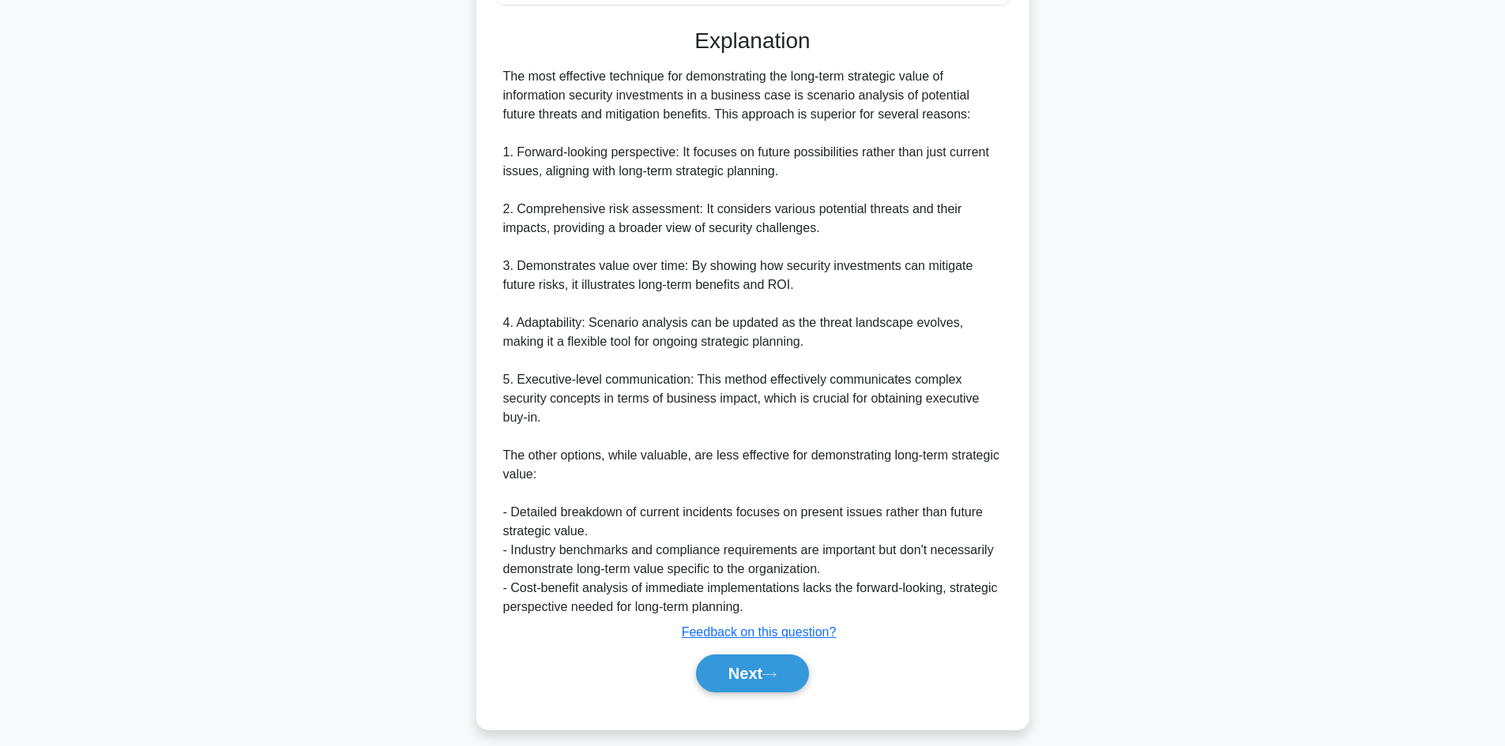
scroll to position [419, 0]
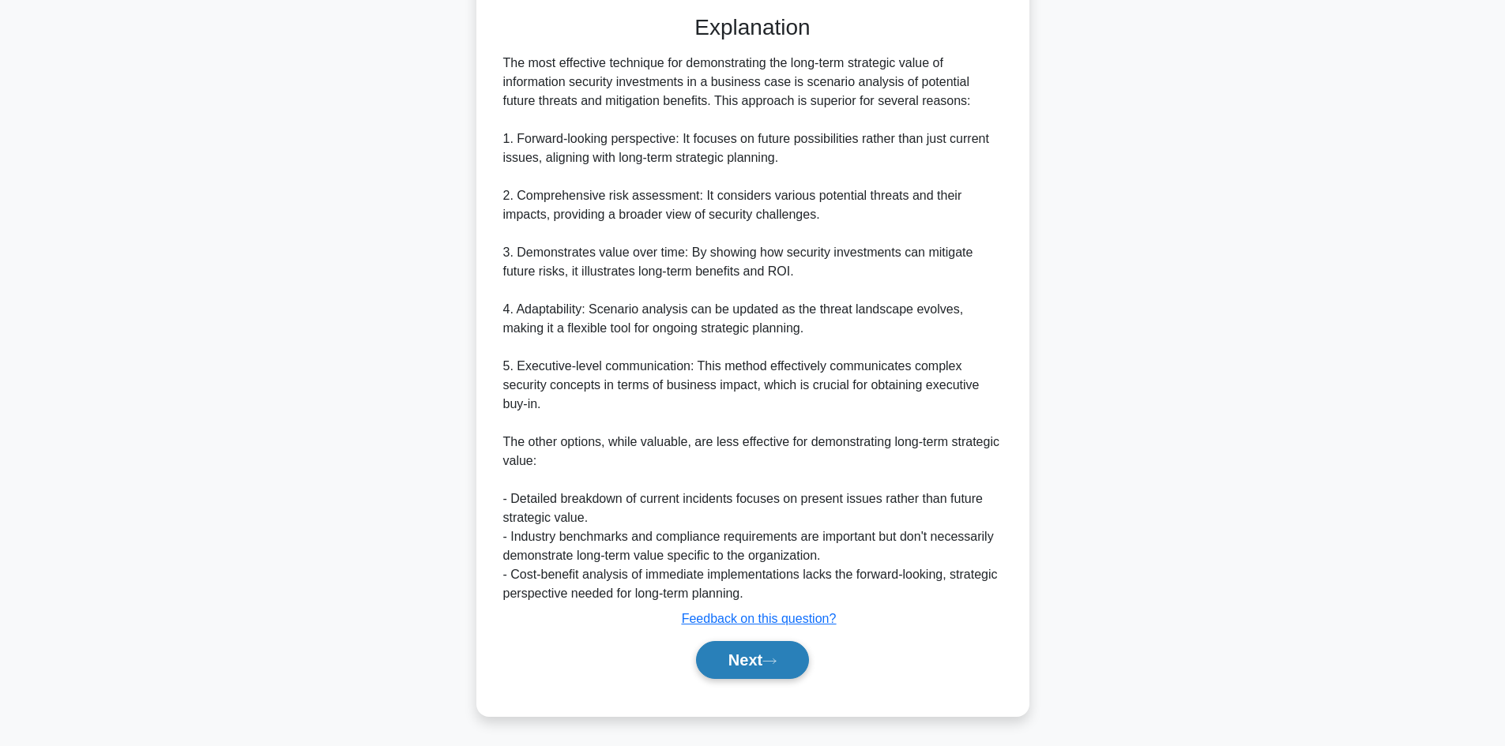
click at [796, 658] on button "Next" at bounding box center [752, 660] width 113 height 38
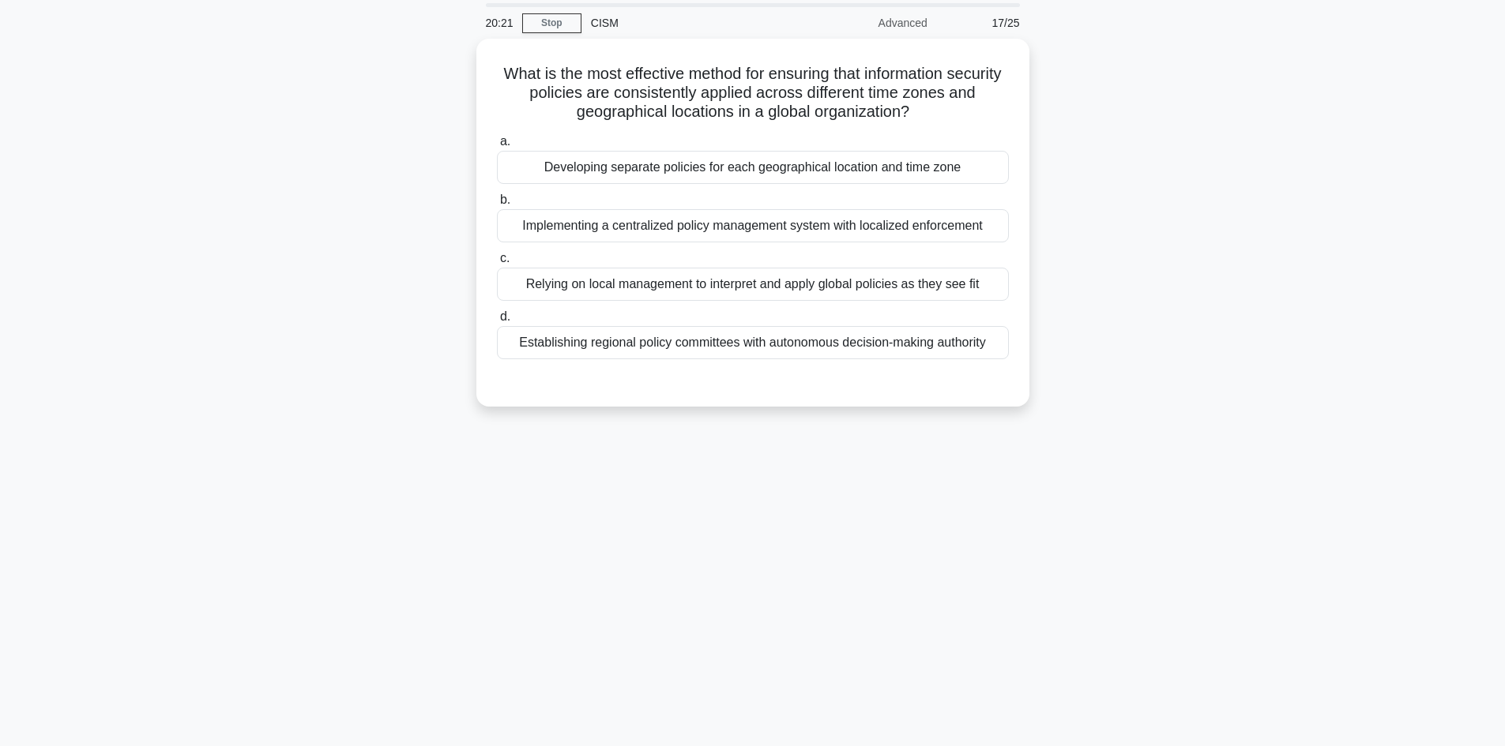
scroll to position [0, 0]
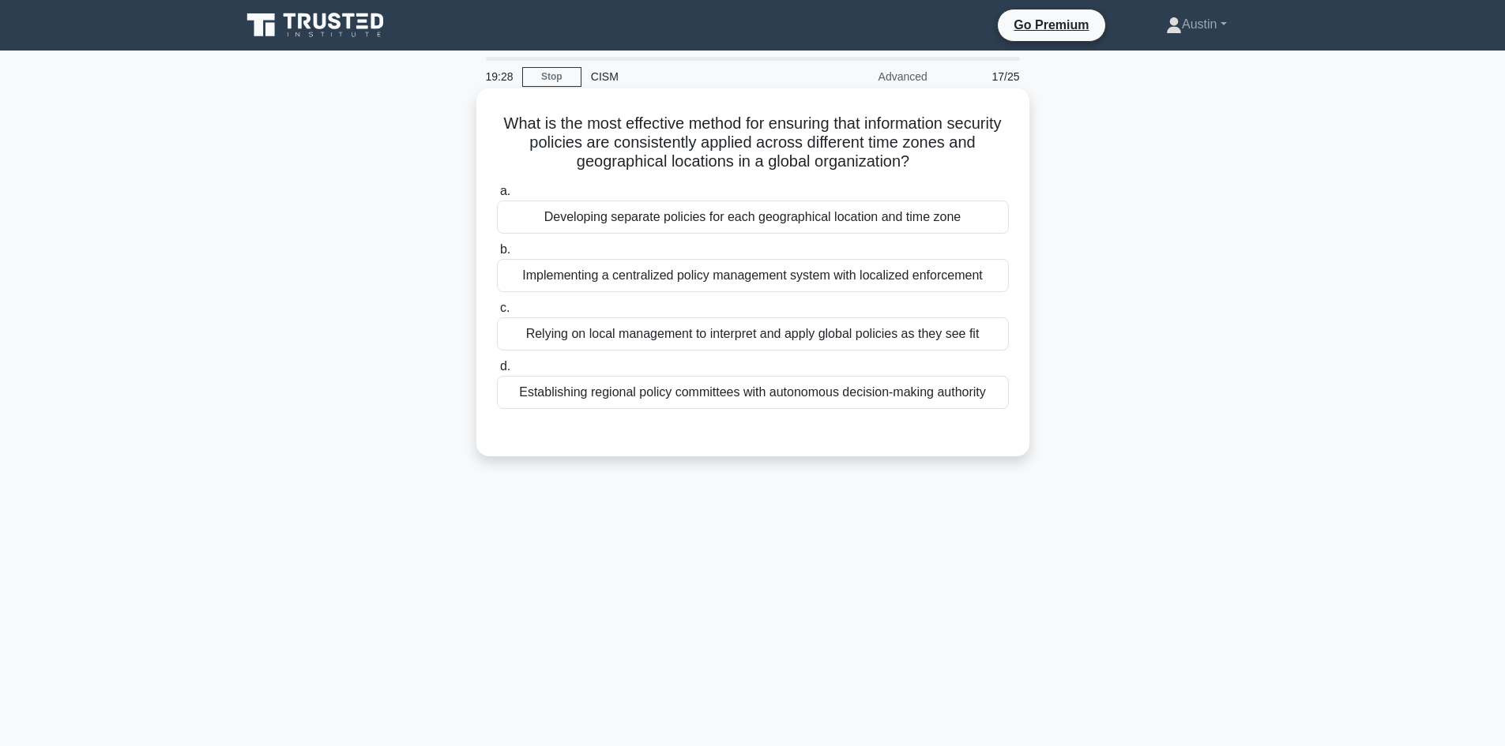
click at [558, 253] on label "b. Implementing a centralized policy management system with localized enforceme…" at bounding box center [753, 266] width 512 height 52
click at [497, 253] on input "b. Implementing a centralized policy management system with localized enforceme…" at bounding box center [497, 250] width 0 height 10
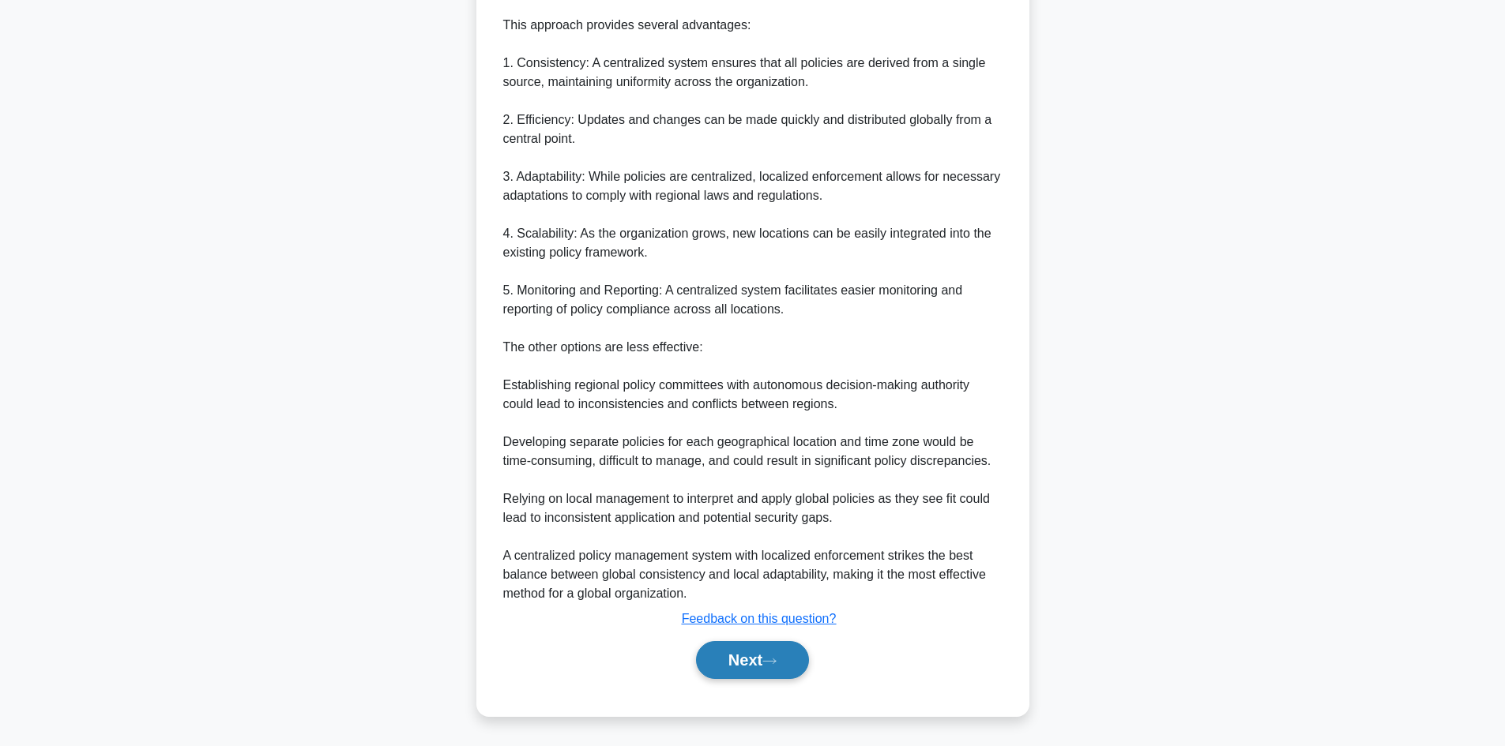
click at [772, 656] on button "Next" at bounding box center [752, 660] width 113 height 38
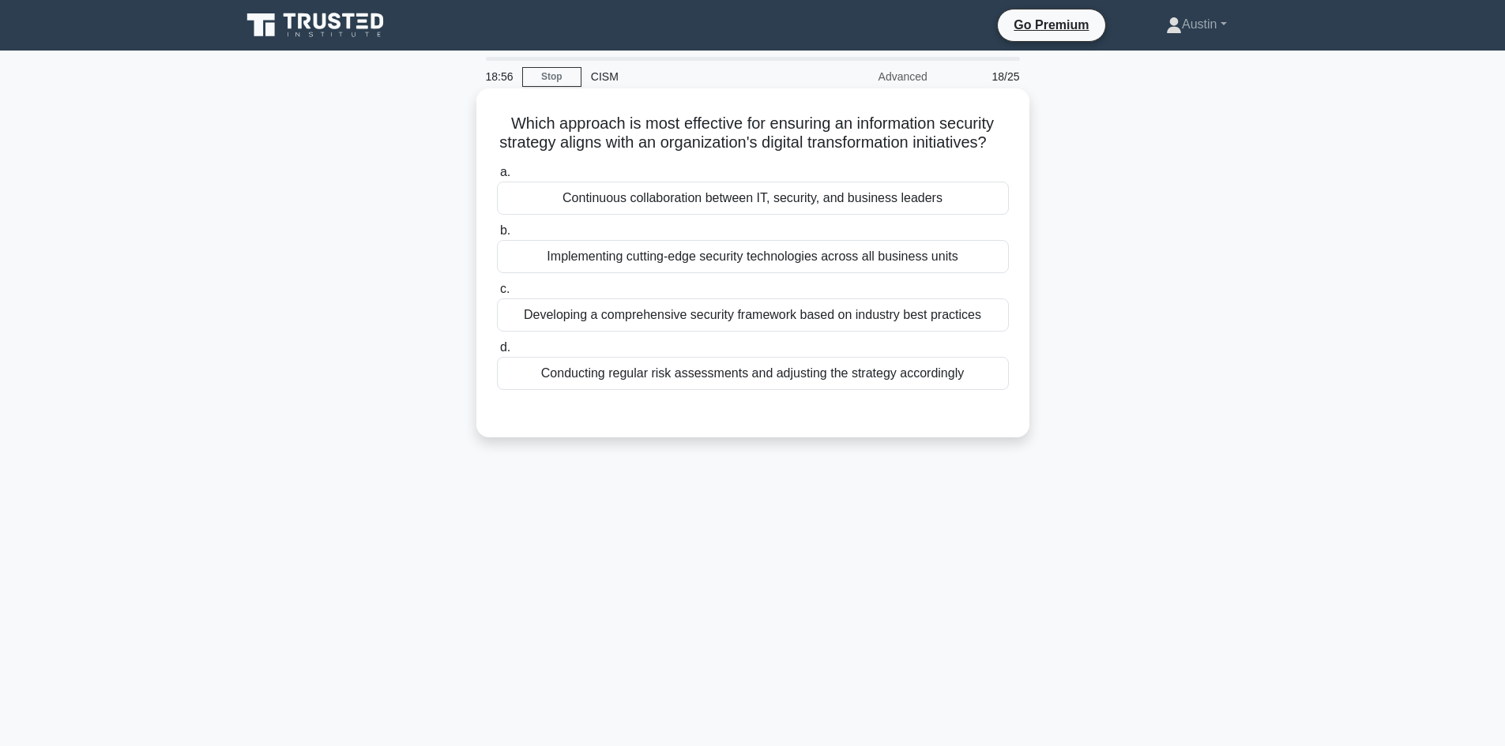
click at [543, 189] on label "a. Continuous collaboration between IT, security, and business leaders" at bounding box center [753, 189] width 512 height 52
click at [497, 178] on input "a. Continuous collaboration between IT, security, and business leaders" at bounding box center [497, 172] width 0 height 10
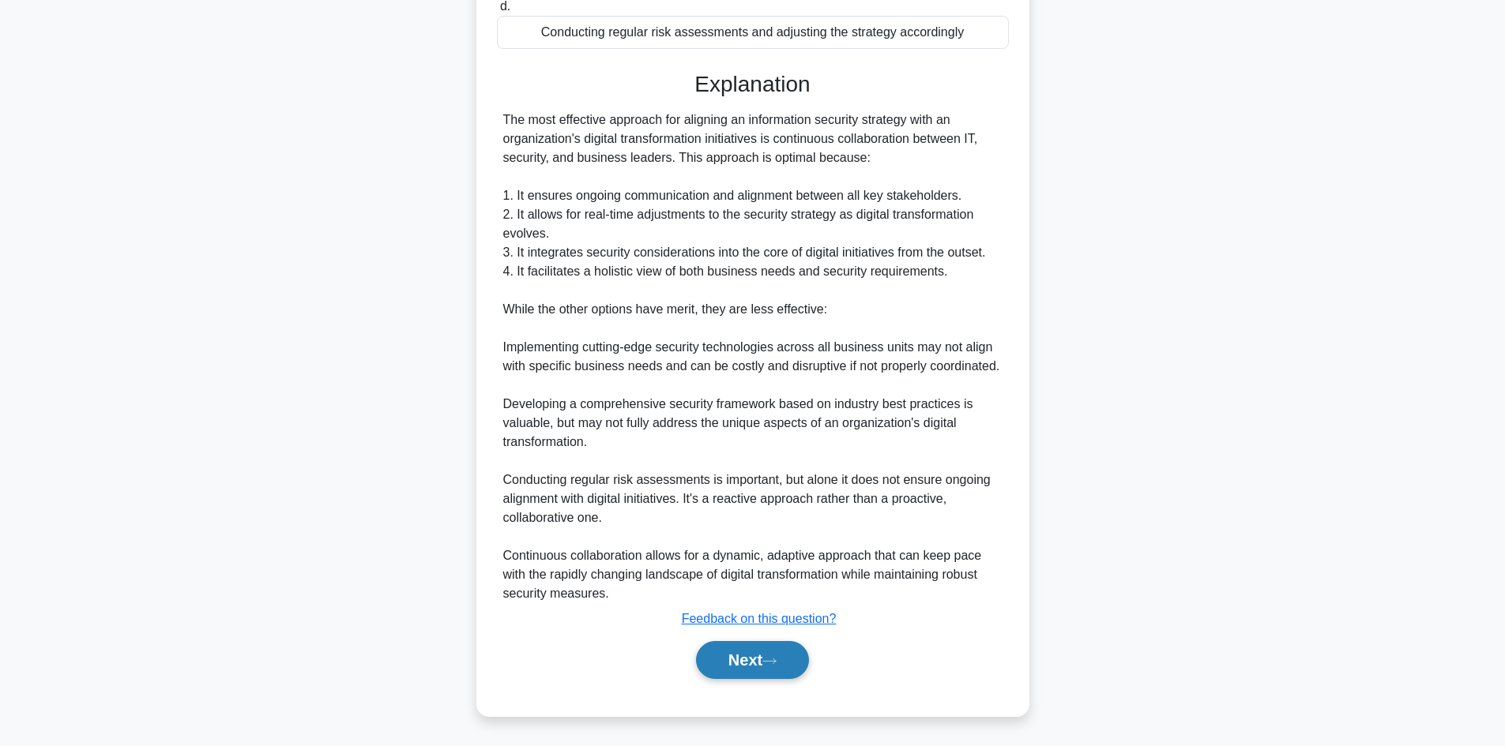
click at [749, 648] on button "Next" at bounding box center [752, 660] width 113 height 38
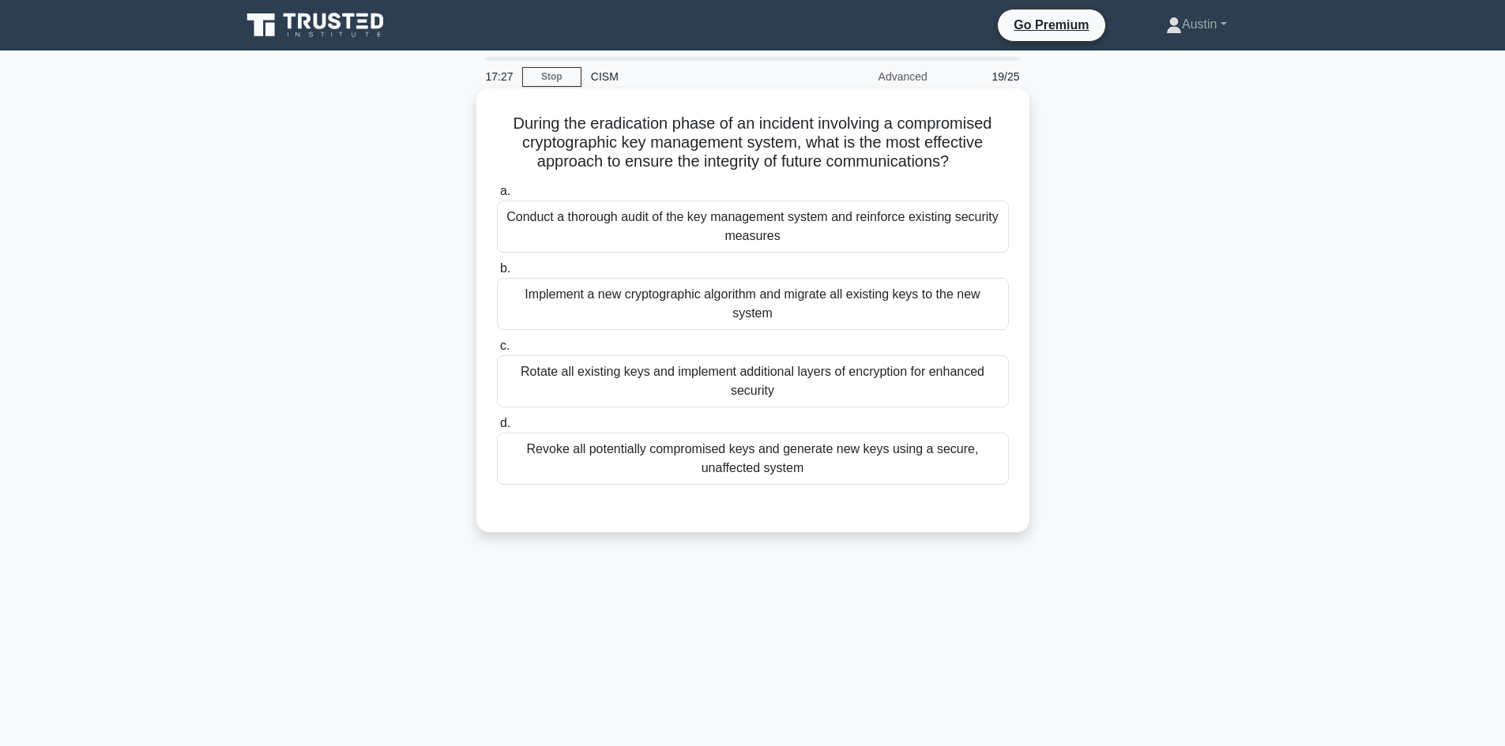
click at [570, 432] on label "d. Revoke all potentially compromised keys and generate new keys using a secure…" at bounding box center [753, 449] width 512 height 71
click at [497, 429] on input "d. Revoke all potentially compromised keys and generate new keys using a secure…" at bounding box center [497, 424] width 0 height 10
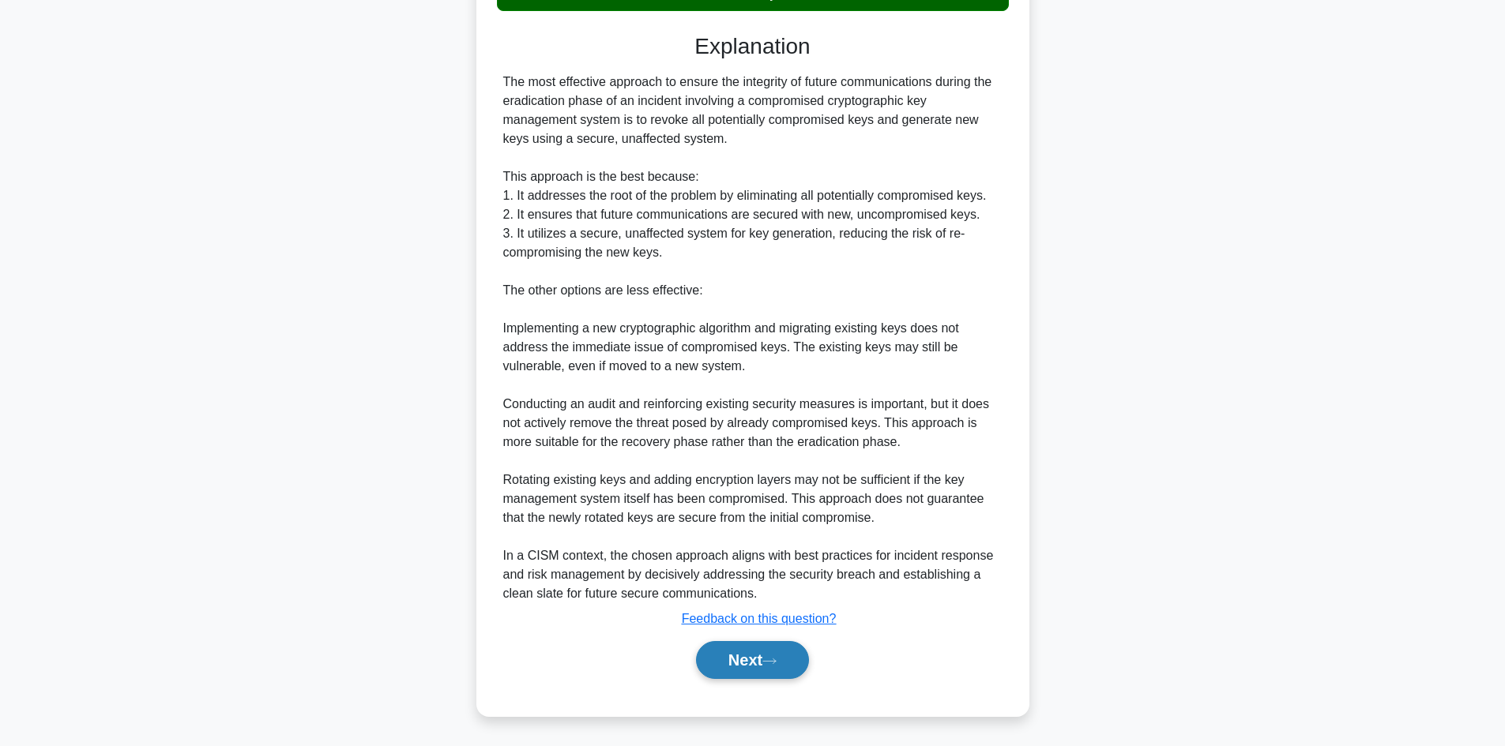
click at [737, 652] on button "Next" at bounding box center [752, 660] width 113 height 38
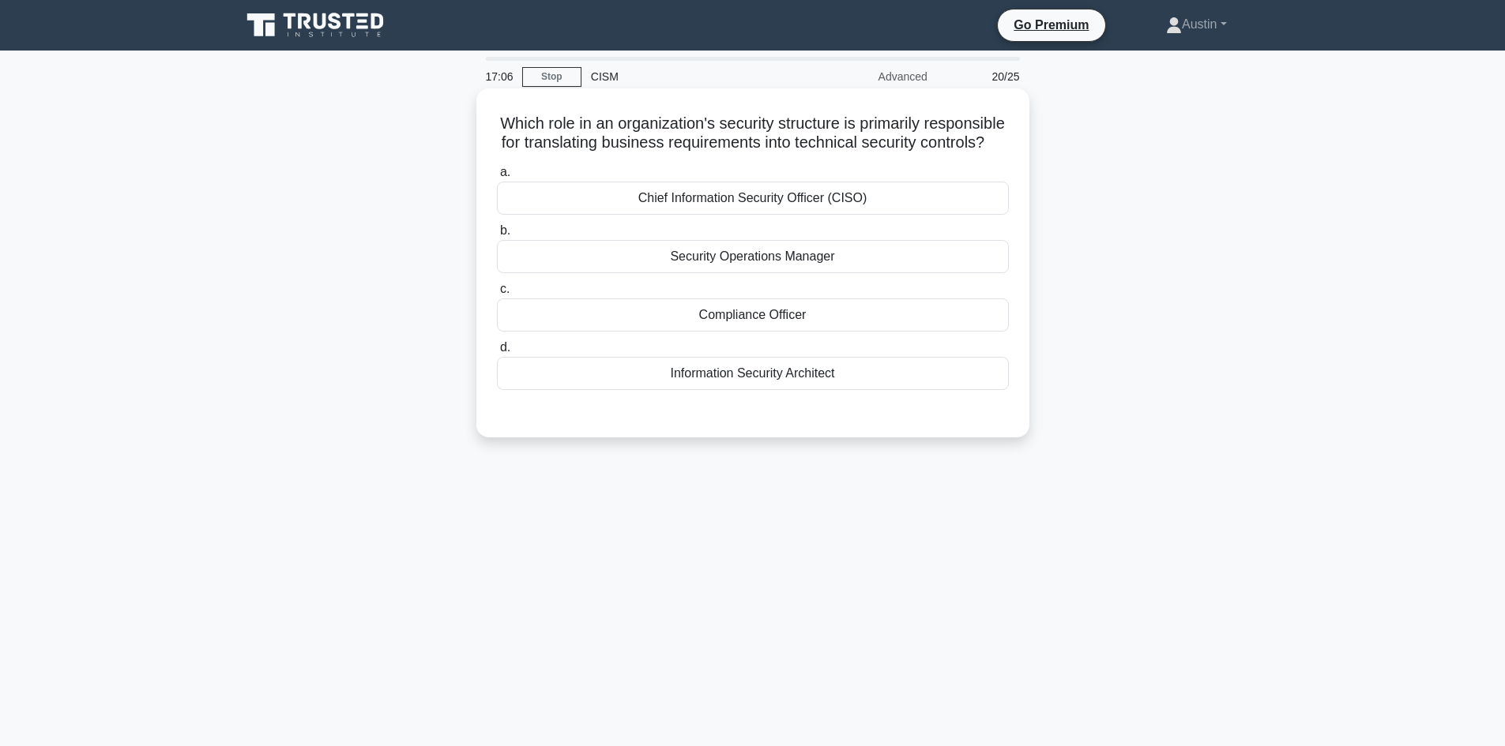
click at [570, 187] on label "a. Chief Information Security Officer (CISO)" at bounding box center [753, 189] width 512 height 52
click at [497, 178] on input "a. Chief Information Security Officer (CISO)" at bounding box center [497, 172] width 0 height 10
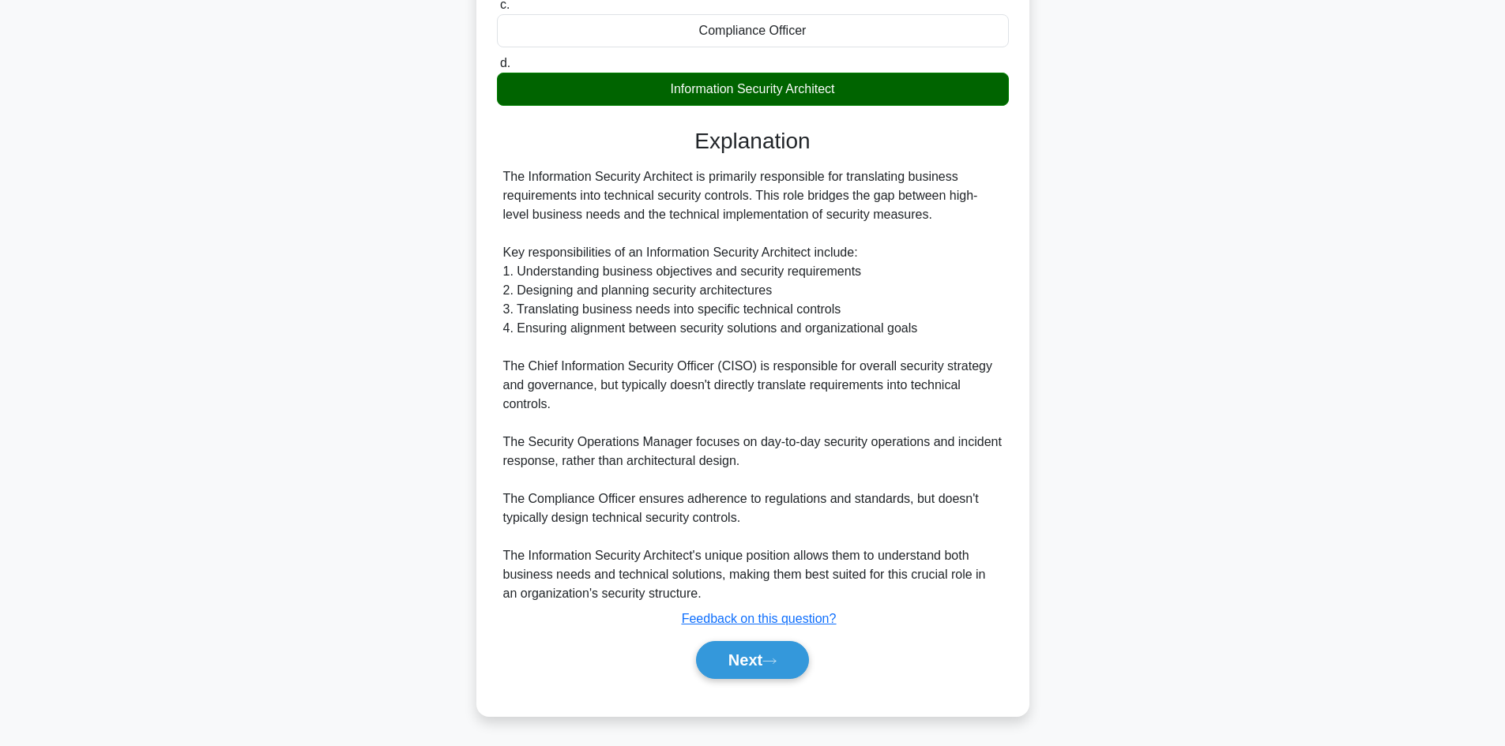
scroll to position [306, 0]
click at [773, 674] on button "Next" at bounding box center [752, 660] width 113 height 38
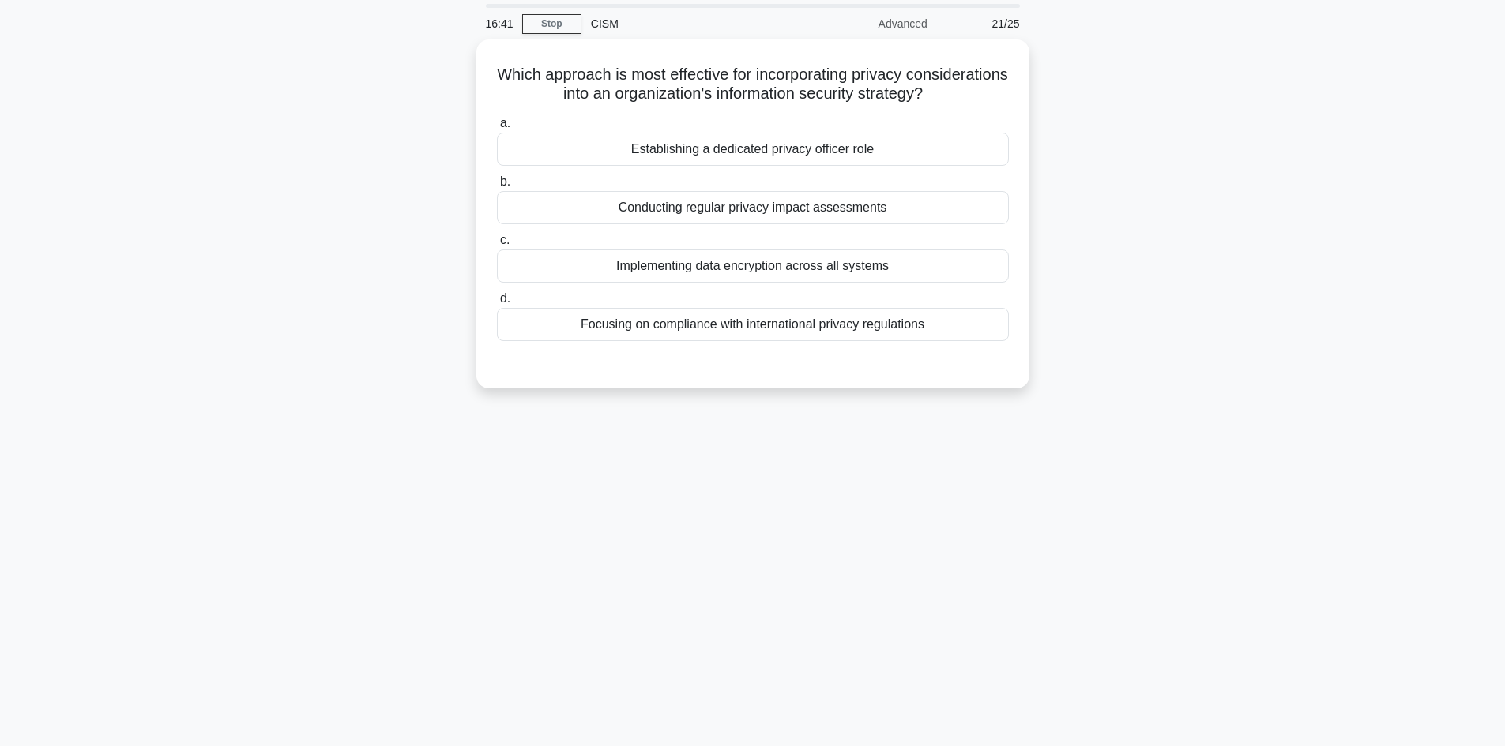
scroll to position [0, 0]
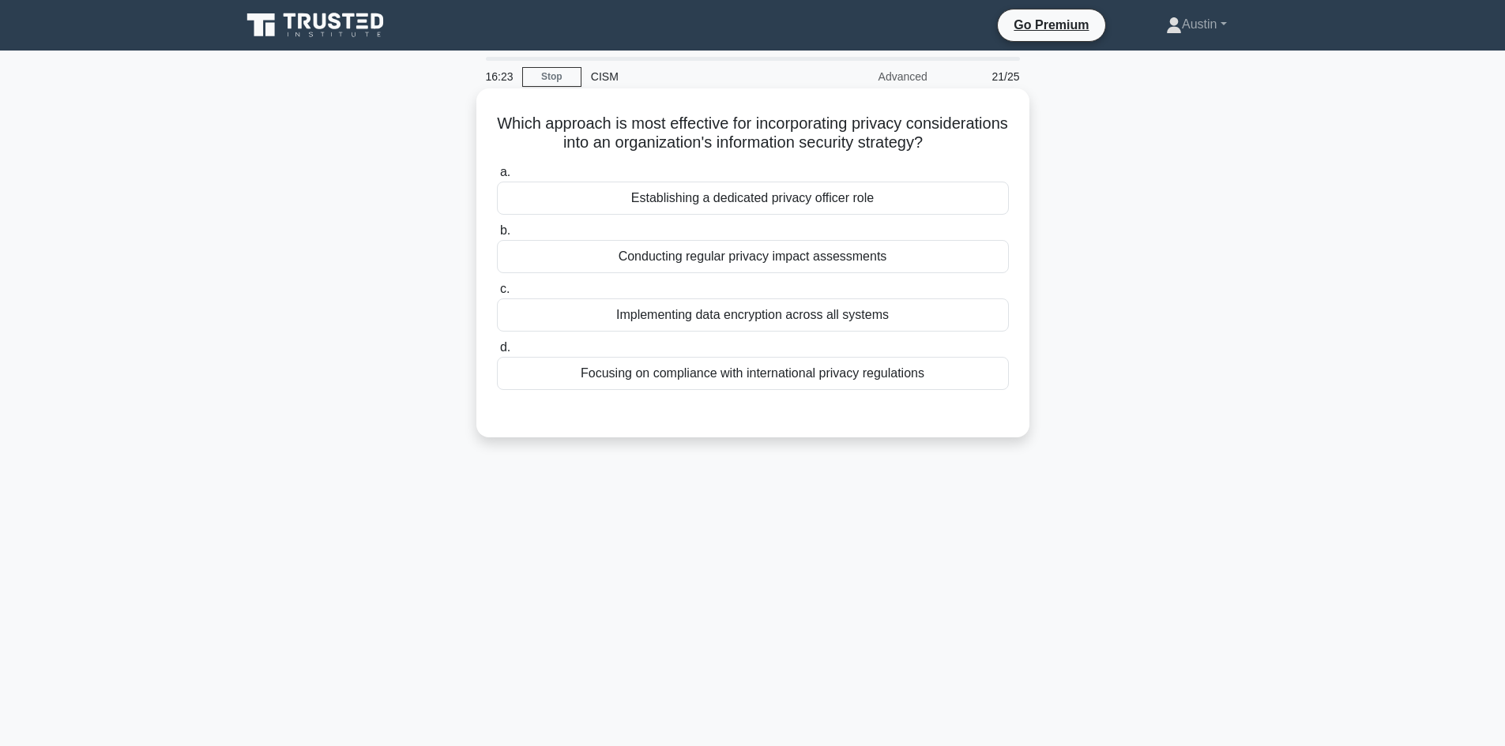
click at [534, 174] on label "a. Establishing a dedicated privacy officer role" at bounding box center [753, 189] width 512 height 52
click at [497, 174] on input "a. Establishing a dedicated privacy officer role" at bounding box center [497, 172] width 0 height 10
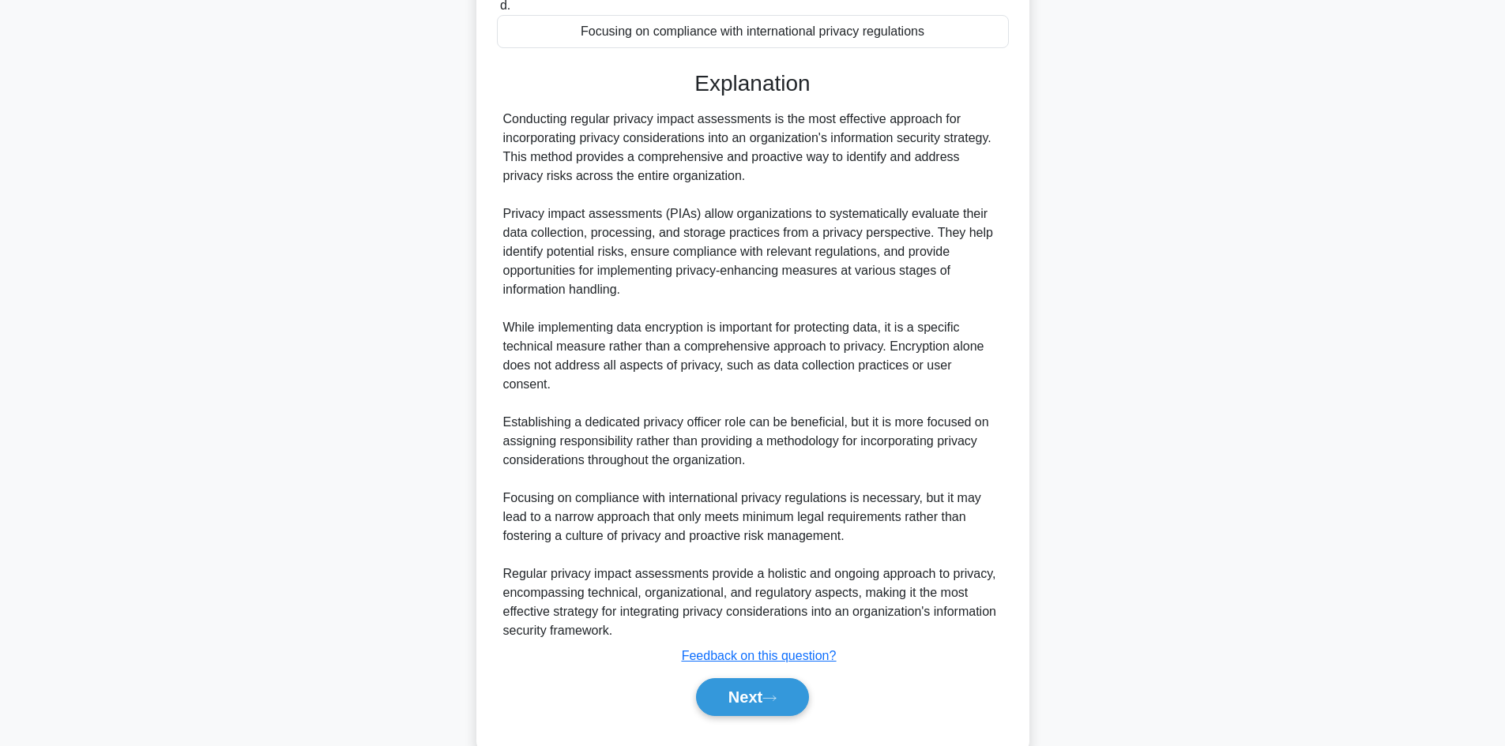
scroll to position [363, 0]
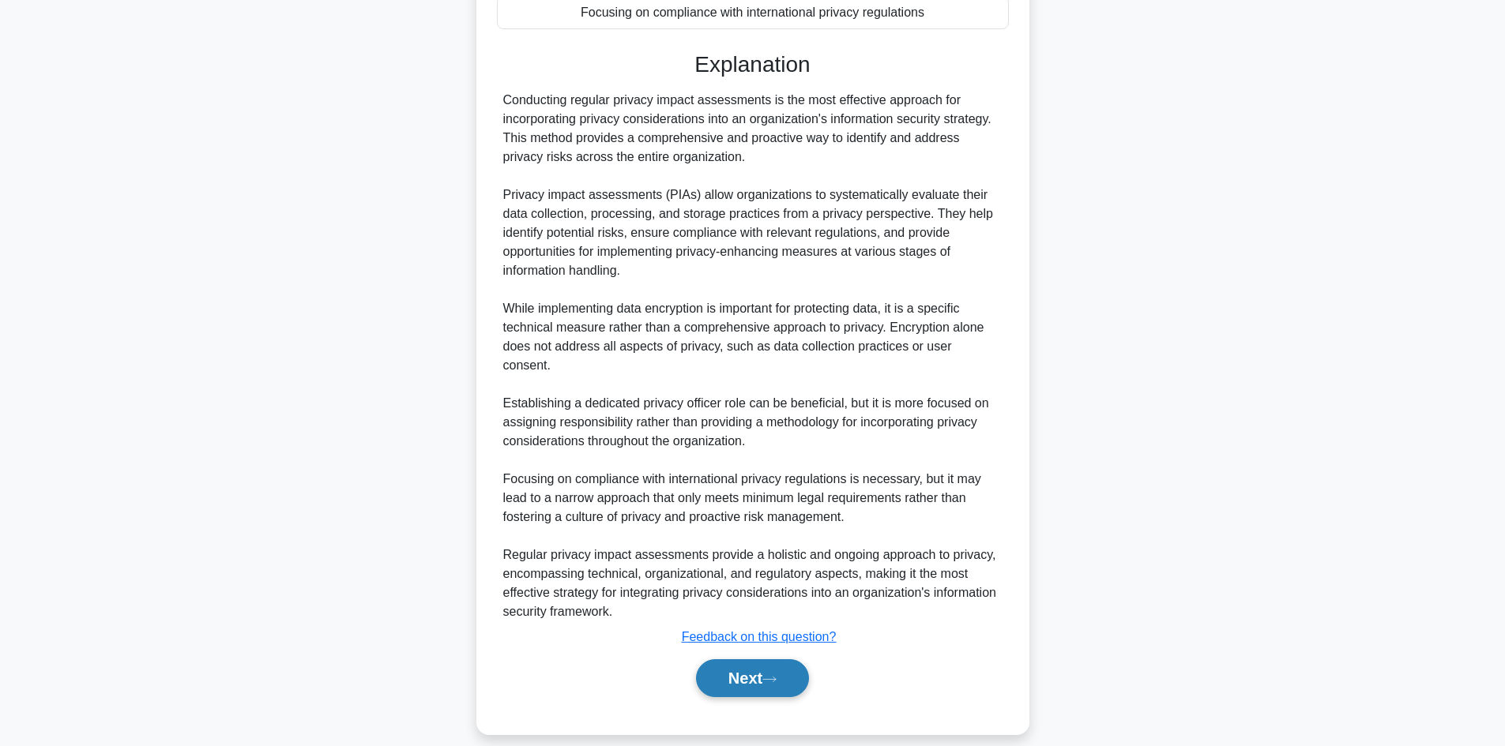
click at [769, 674] on button "Next" at bounding box center [752, 678] width 113 height 38
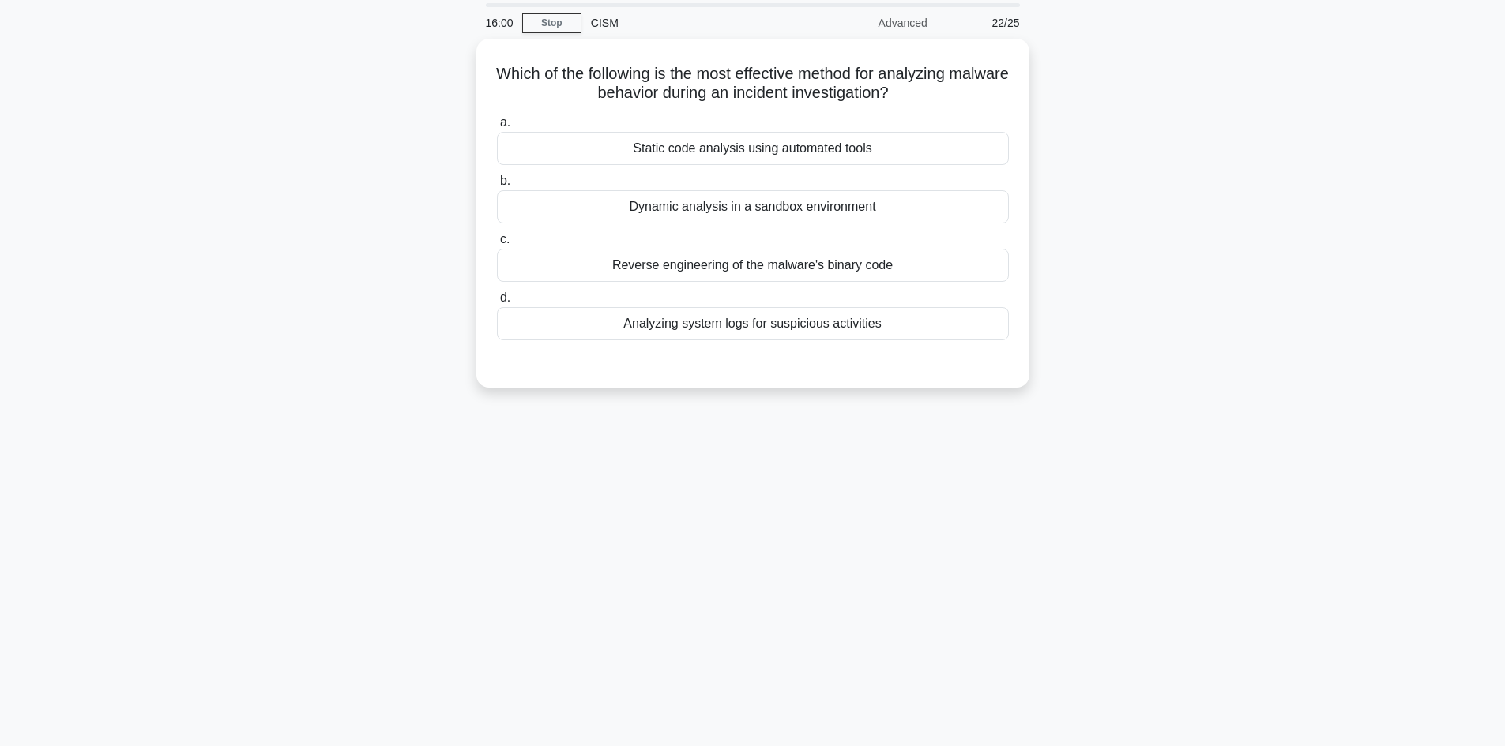
scroll to position [0, 0]
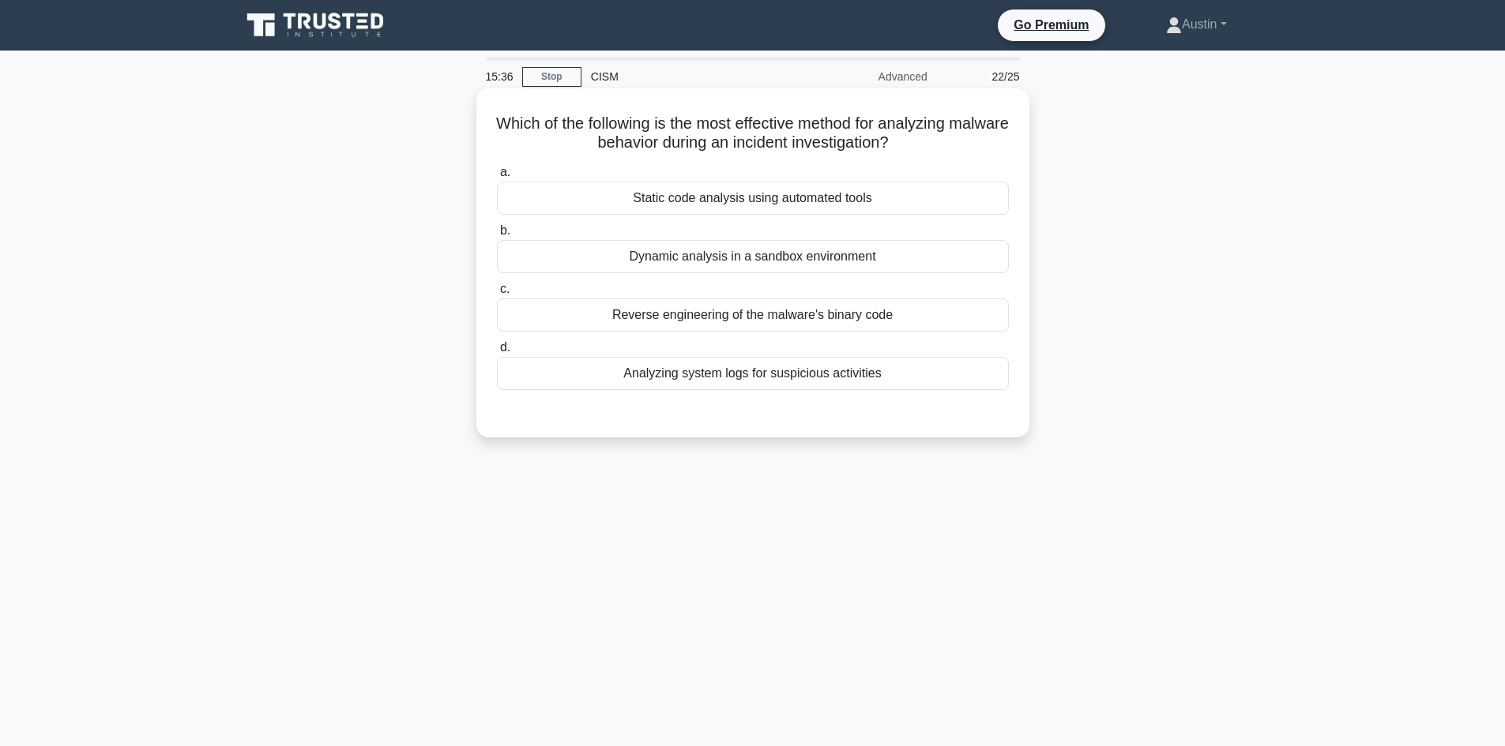
click at [527, 362] on div "Analyzing system logs for suspicious activities" at bounding box center [753, 373] width 512 height 33
click at [497, 353] on input "d. Analyzing system logs for suspicious activities" at bounding box center [497, 348] width 0 height 10
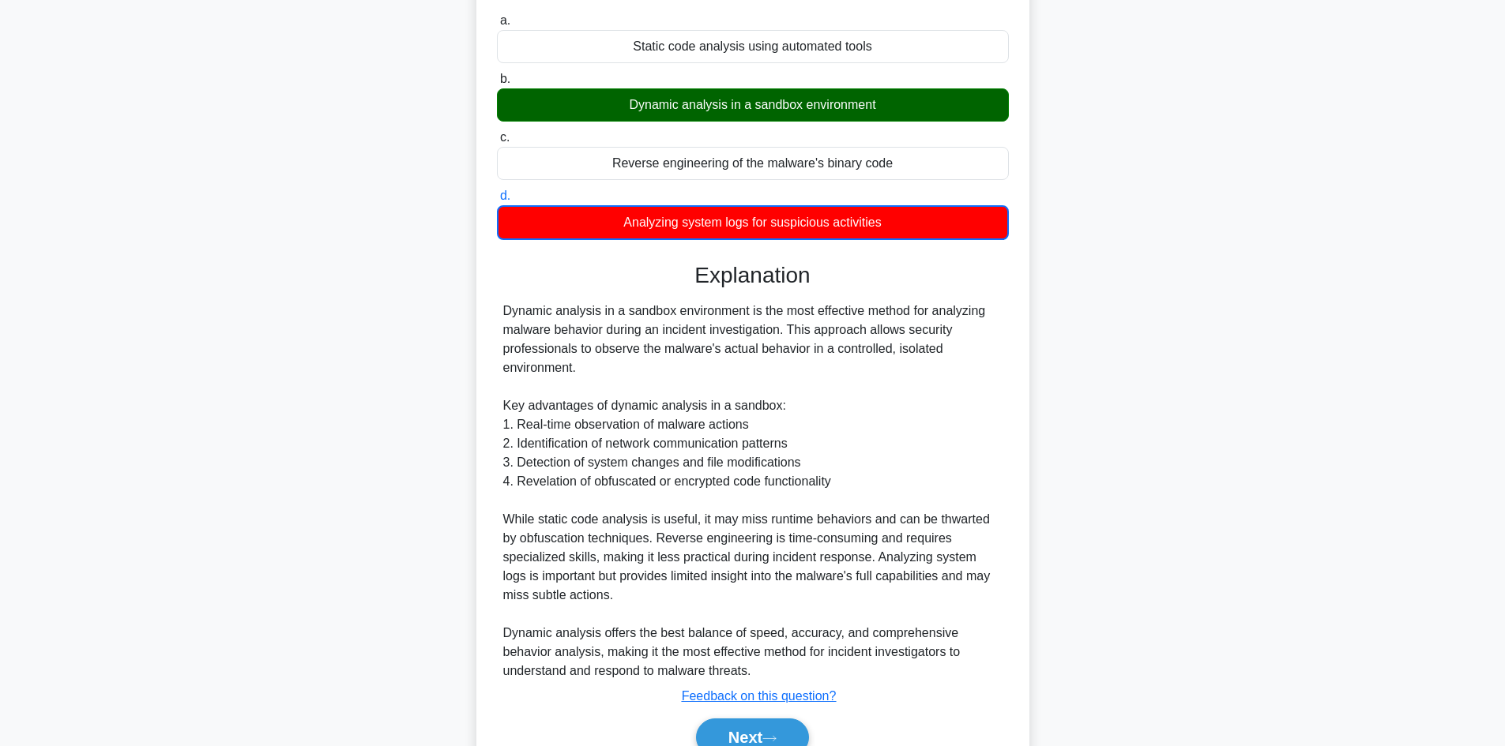
scroll to position [158, 0]
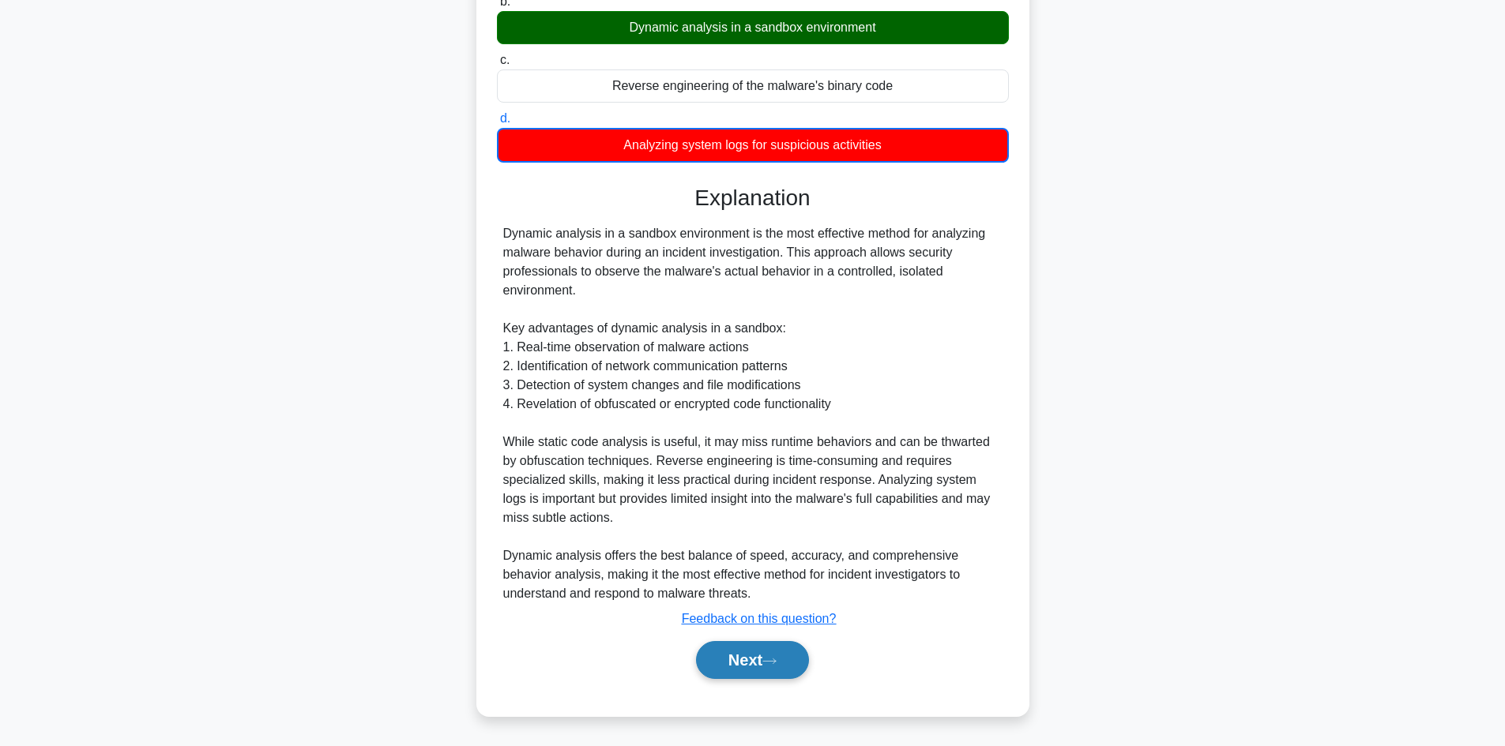
click at [738, 661] on button "Next" at bounding box center [752, 660] width 113 height 38
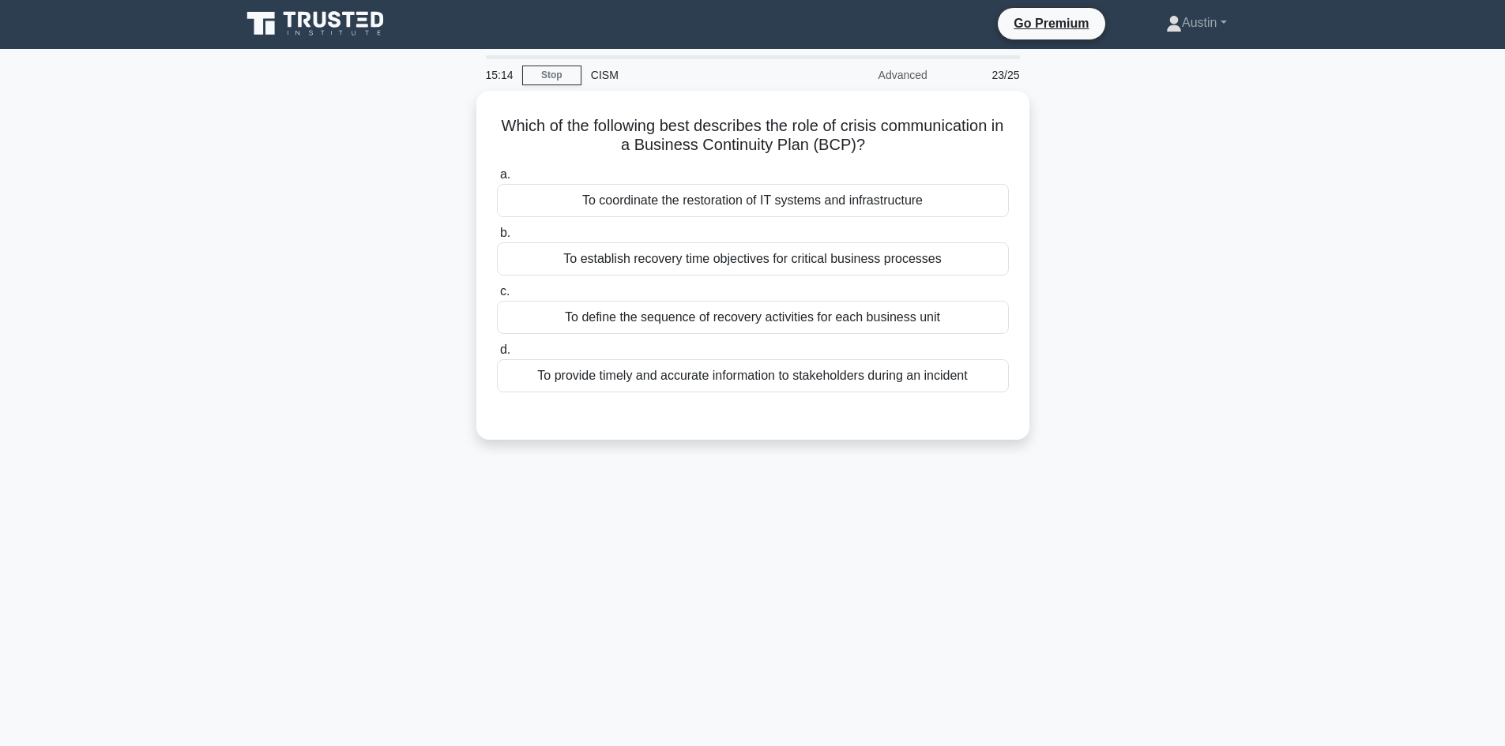
scroll to position [0, 0]
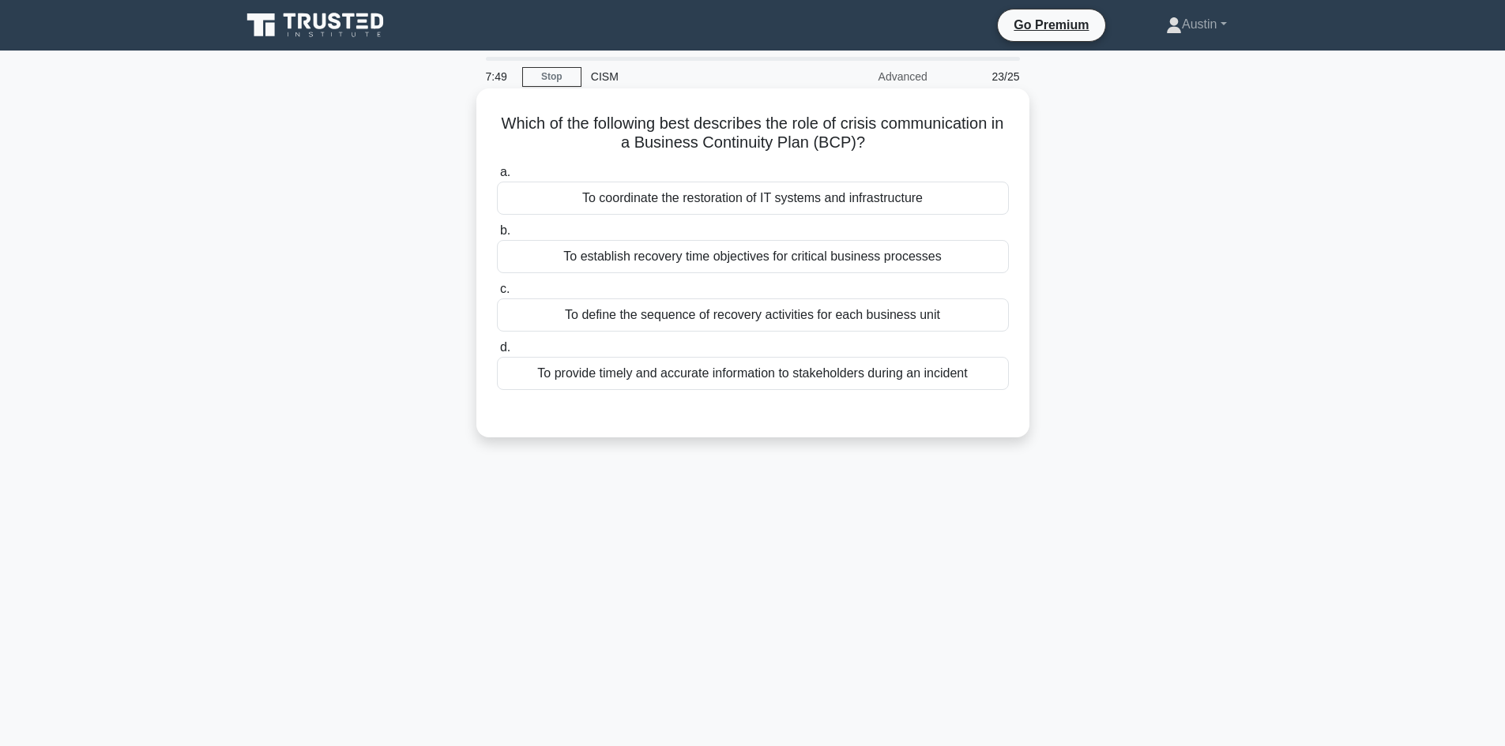
click at [564, 364] on div "To provide timely and accurate information to stakeholders during an incident" at bounding box center [753, 373] width 512 height 33
click at [497, 353] on input "d. To provide timely and accurate information to stakeholders during an incident" at bounding box center [497, 348] width 0 height 10
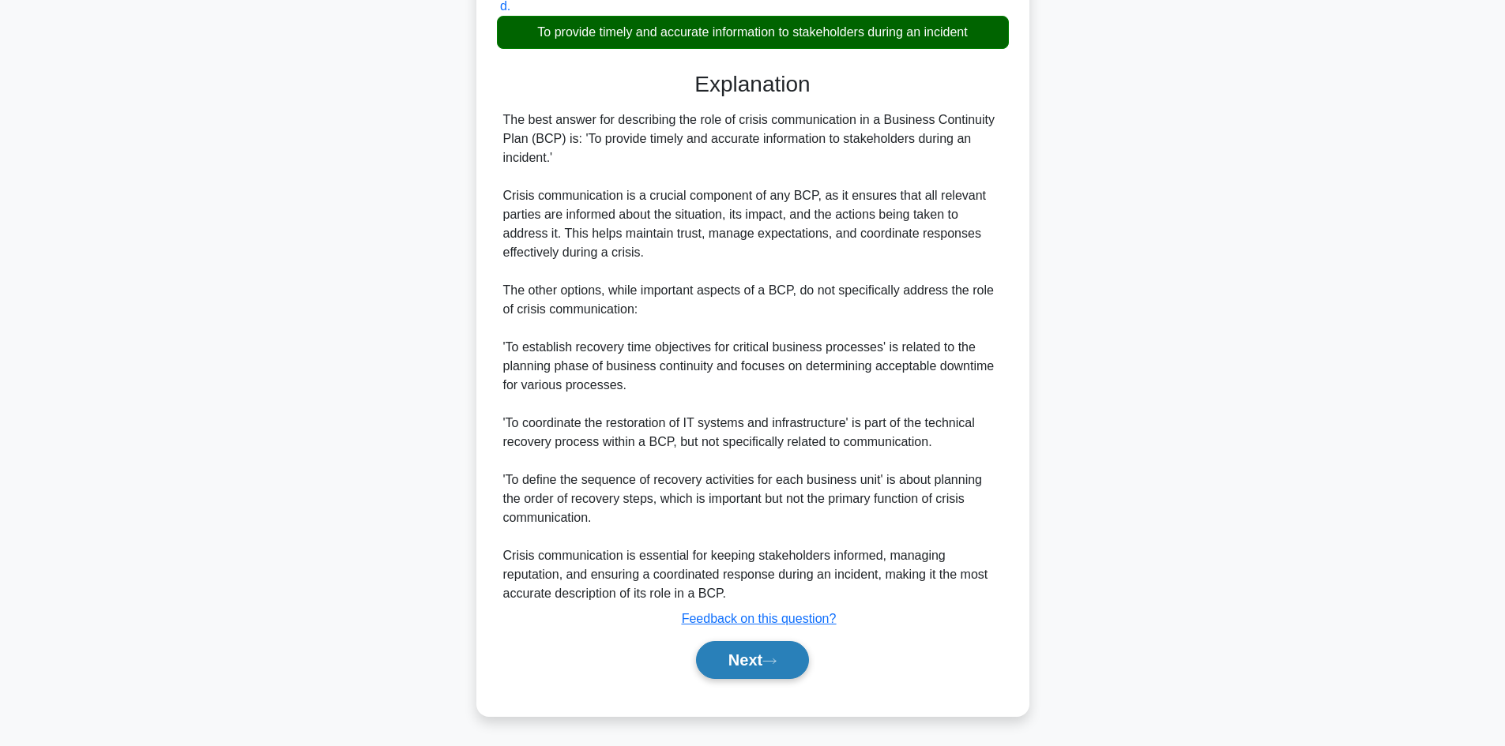
click at [744, 650] on button "Next" at bounding box center [752, 660] width 113 height 38
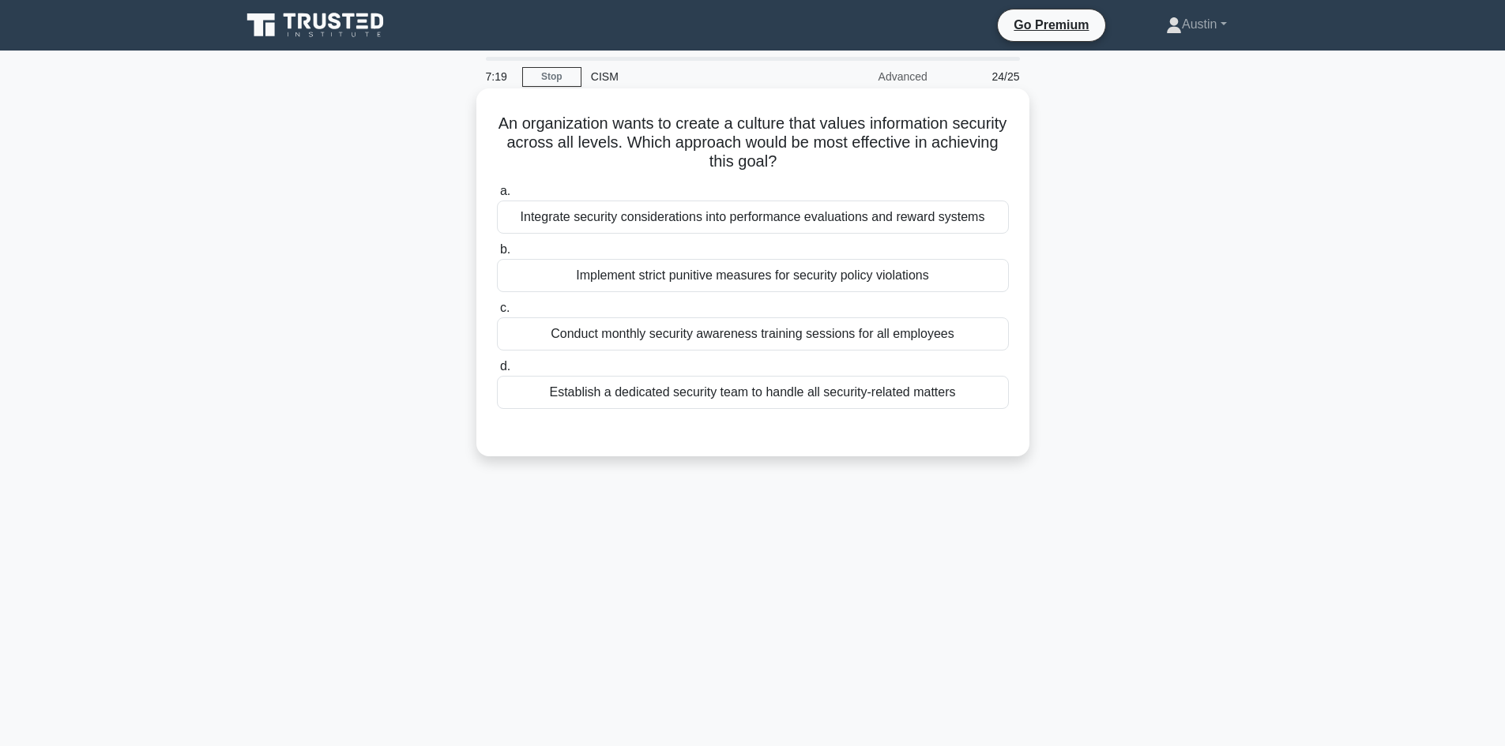
click at [559, 264] on div "Implement strict punitive measures for security policy violations" at bounding box center [753, 275] width 512 height 33
click at [497, 255] on input "b. Implement strict punitive measures for security policy violations" at bounding box center [497, 250] width 0 height 10
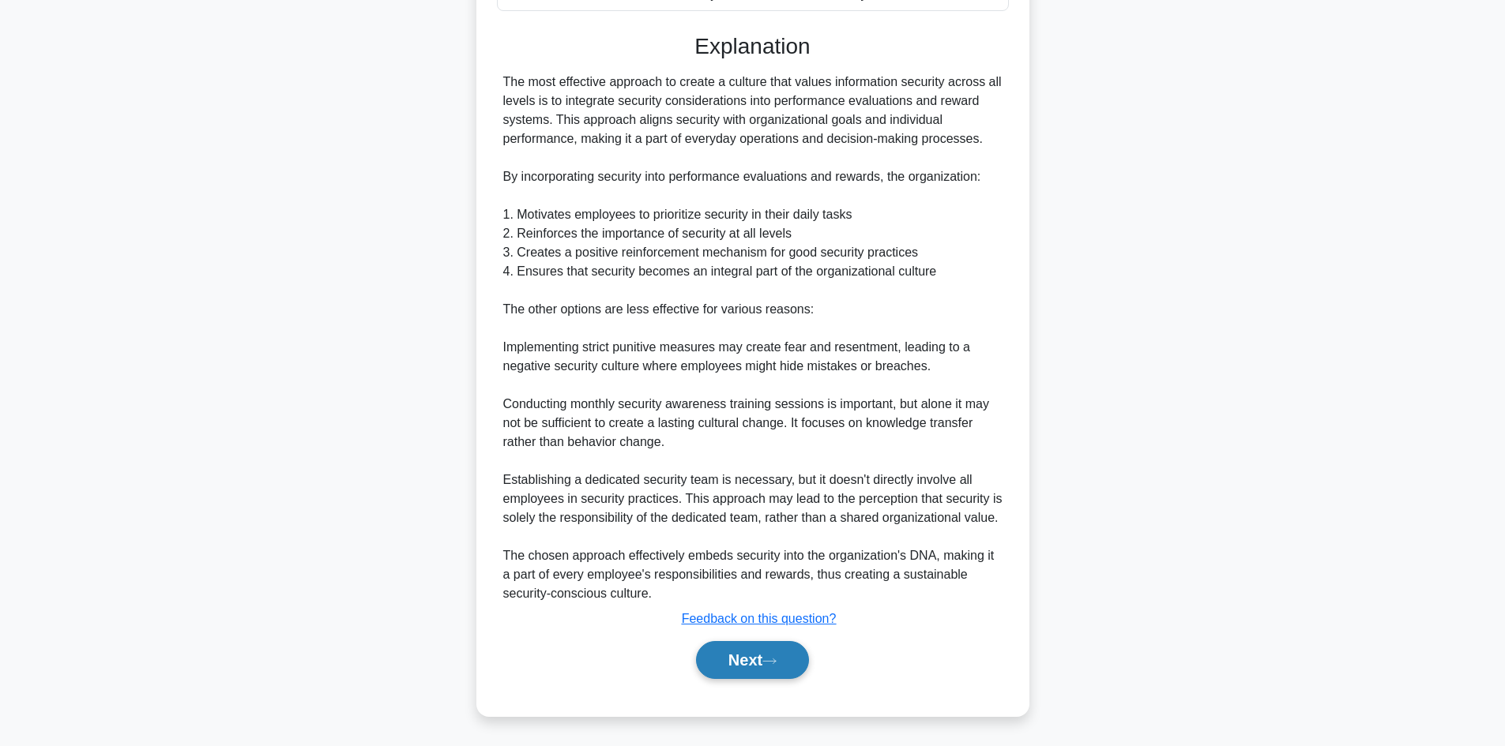
click at [734, 650] on button "Next" at bounding box center [752, 660] width 113 height 38
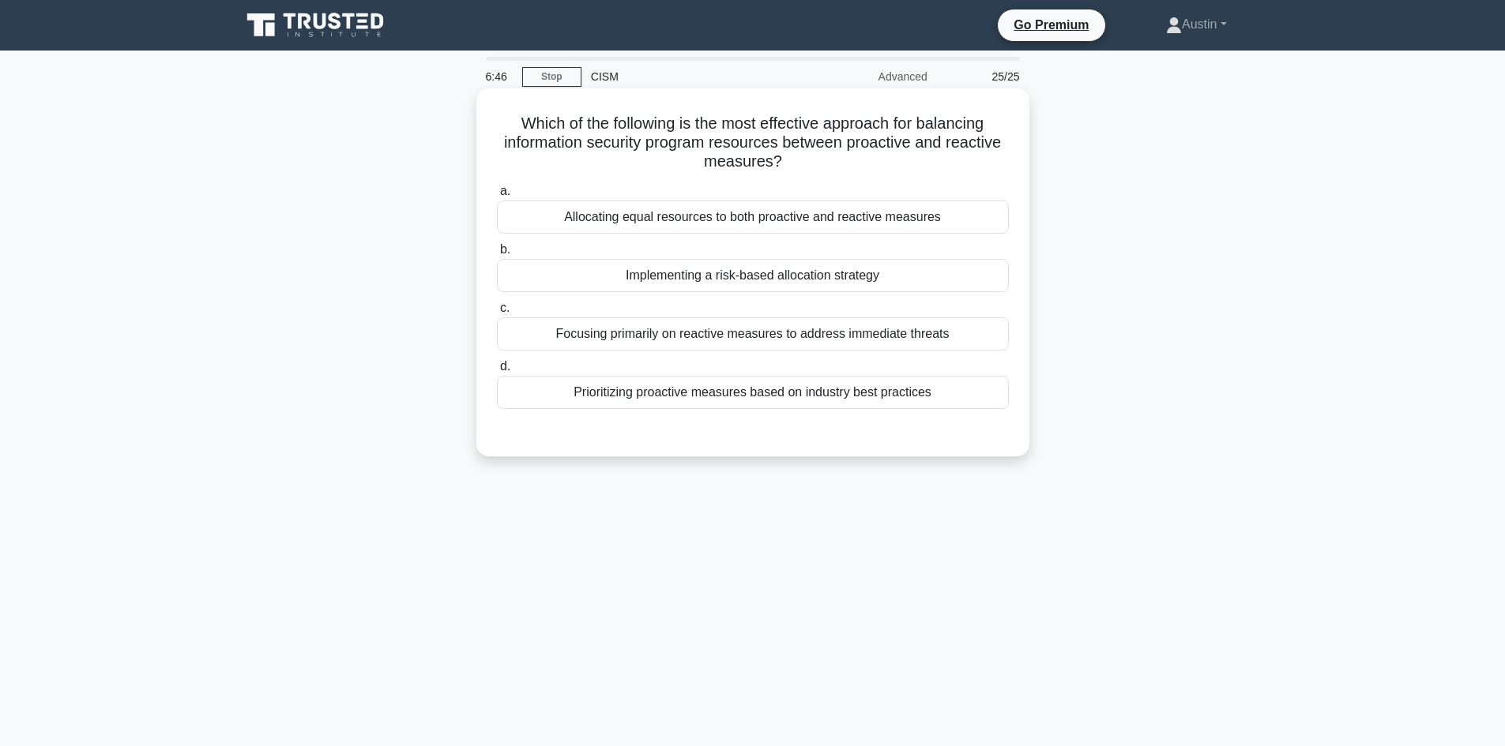
click at [539, 252] on label "b. Implementing a risk-based allocation strategy" at bounding box center [753, 266] width 512 height 52
click at [497, 252] on input "b. Implementing a risk-based allocation strategy" at bounding box center [497, 250] width 0 height 10
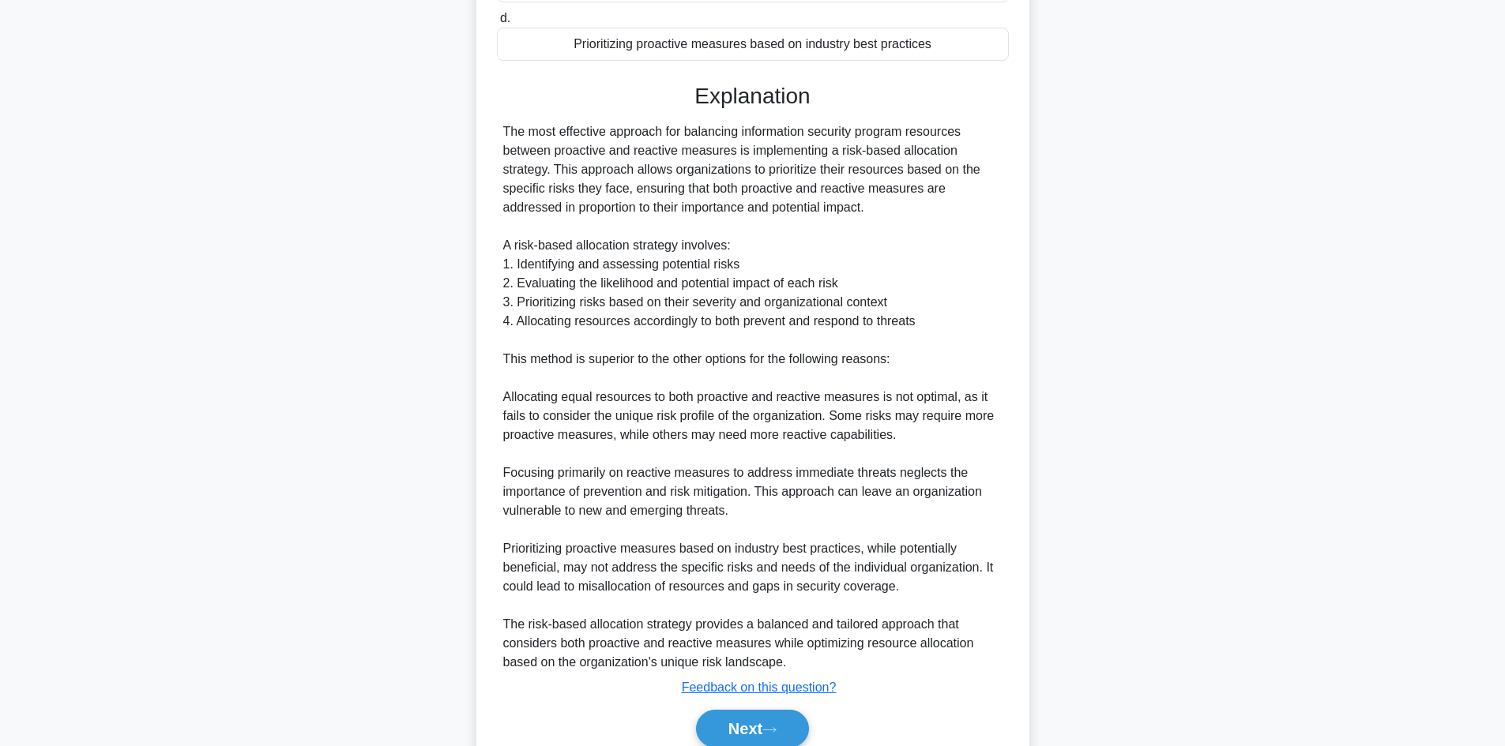
scroll to position [418, 0]
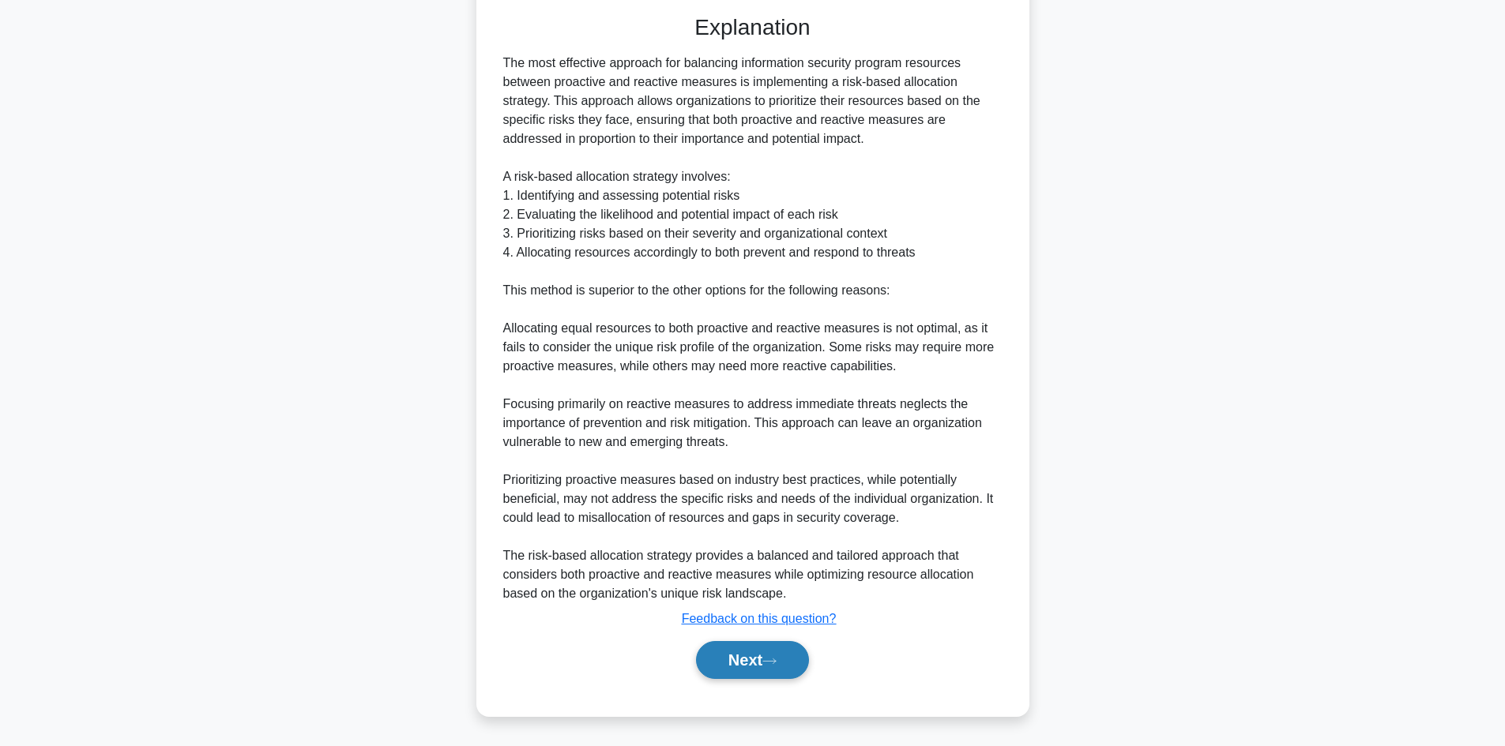
click at [742, 661] on button "Next" at bounding box center [752, 660] width 113 height 38
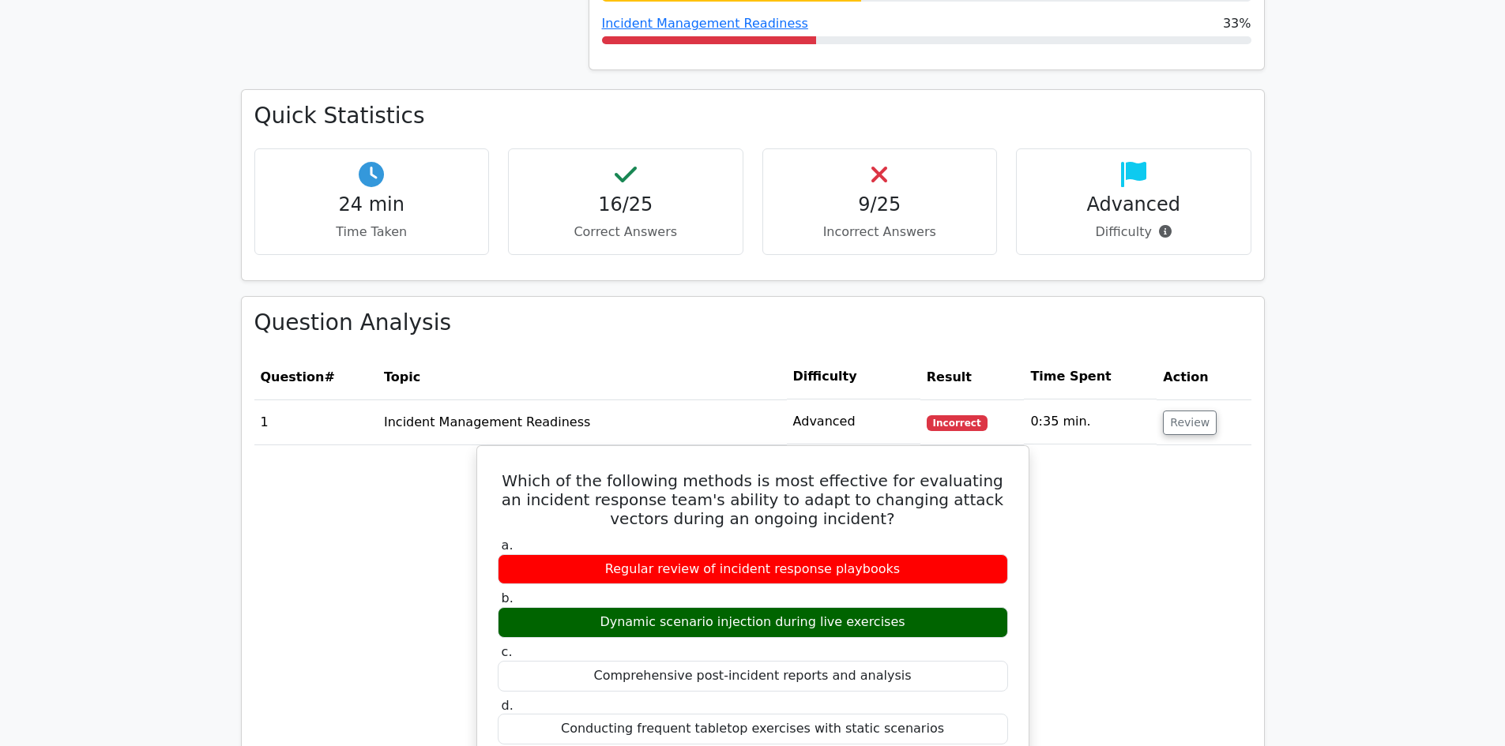
scroll to position [1027, 0]
